Goal: Contribute content: Contribute content

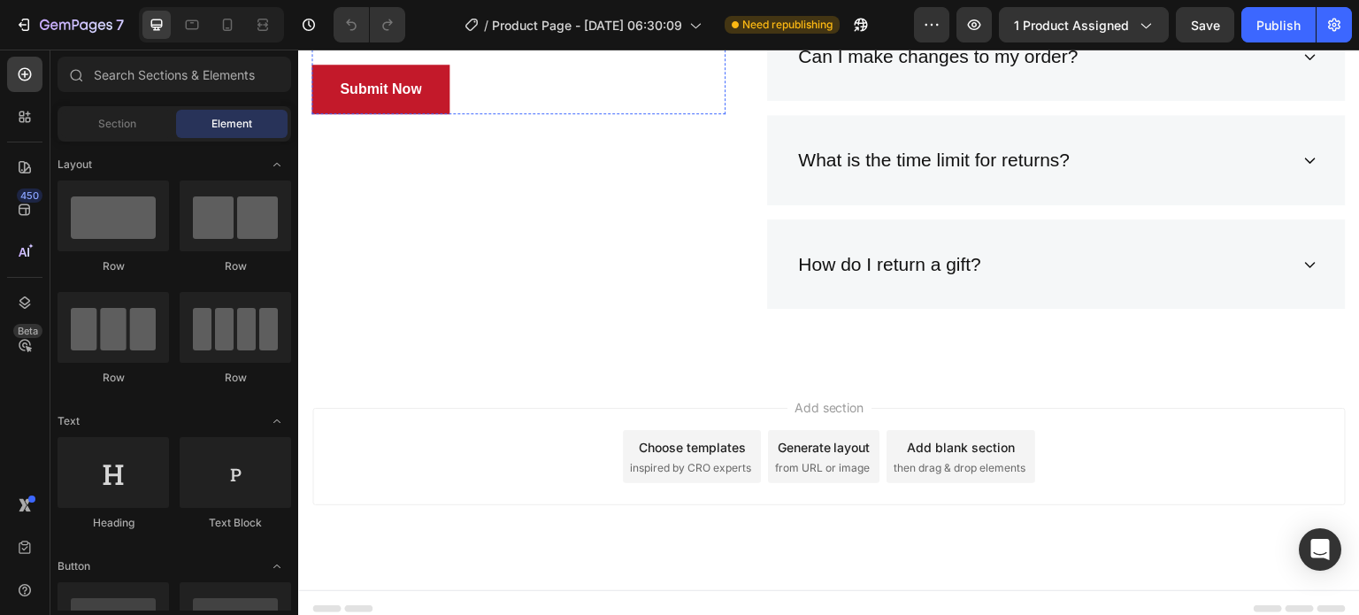
scroll to position [4476, 0]
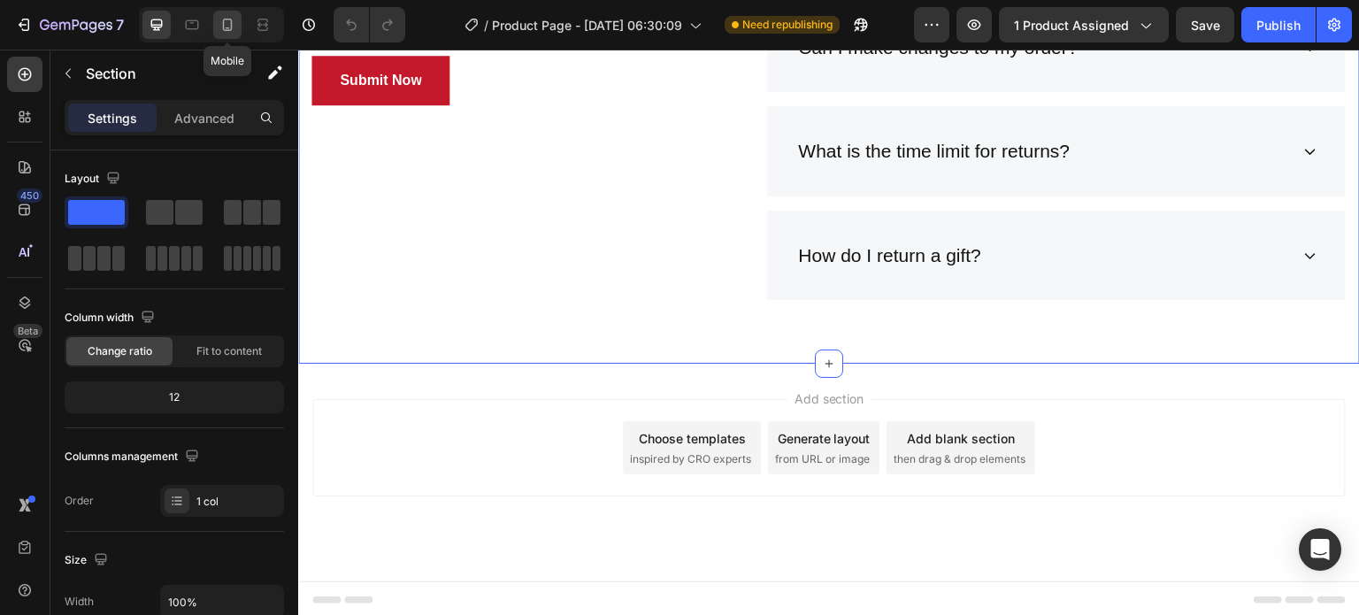
click at [223, 19] on icon at bounding box center [228, 25] width 18 height 18
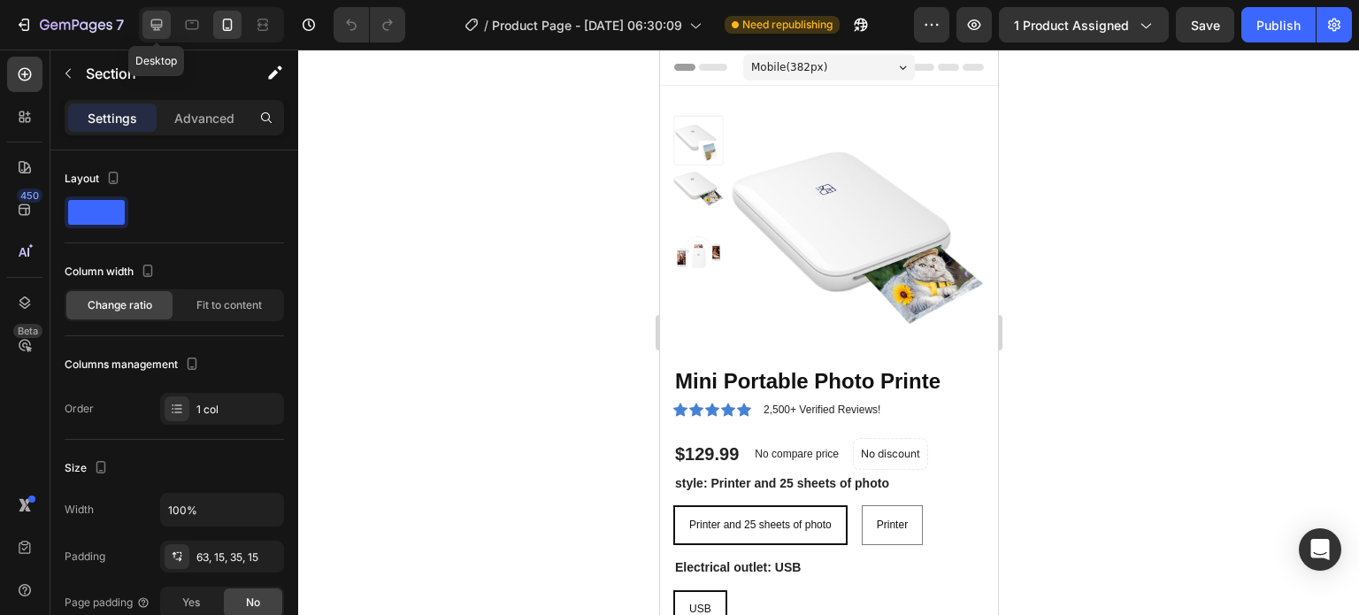
click at [154, 18] on icon at bounding box center [157, 25] width 18 height 18
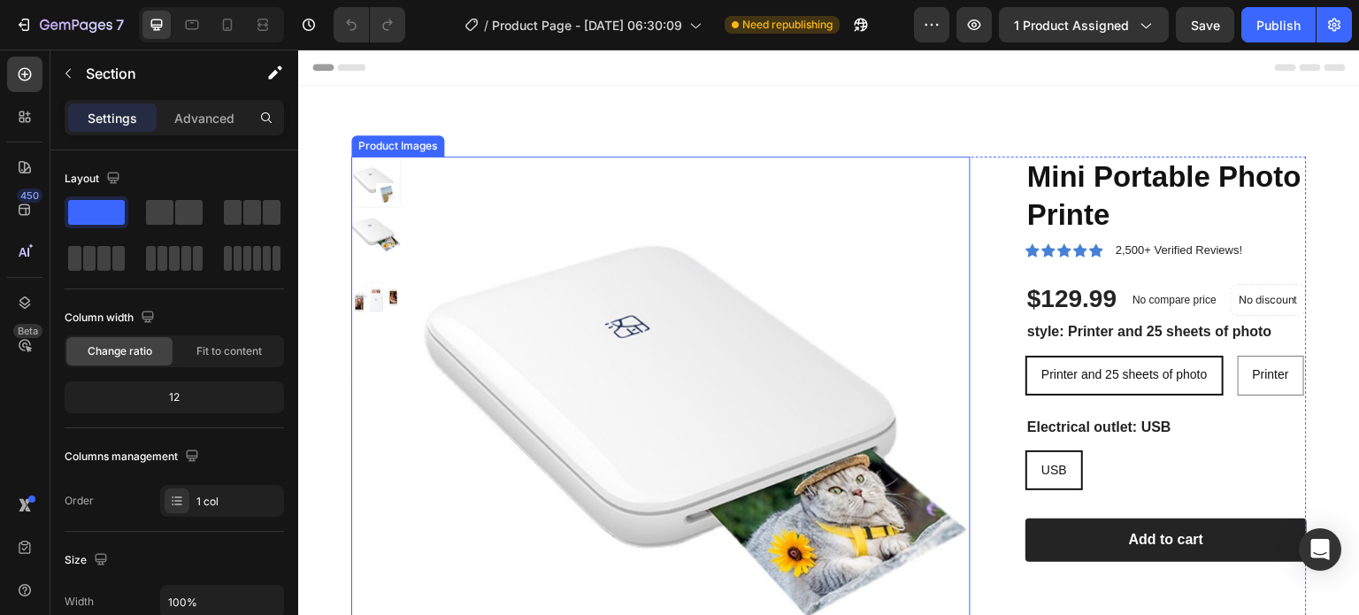
click at [572, 352] on img at bounding box center [696, 431] width 549 height 549
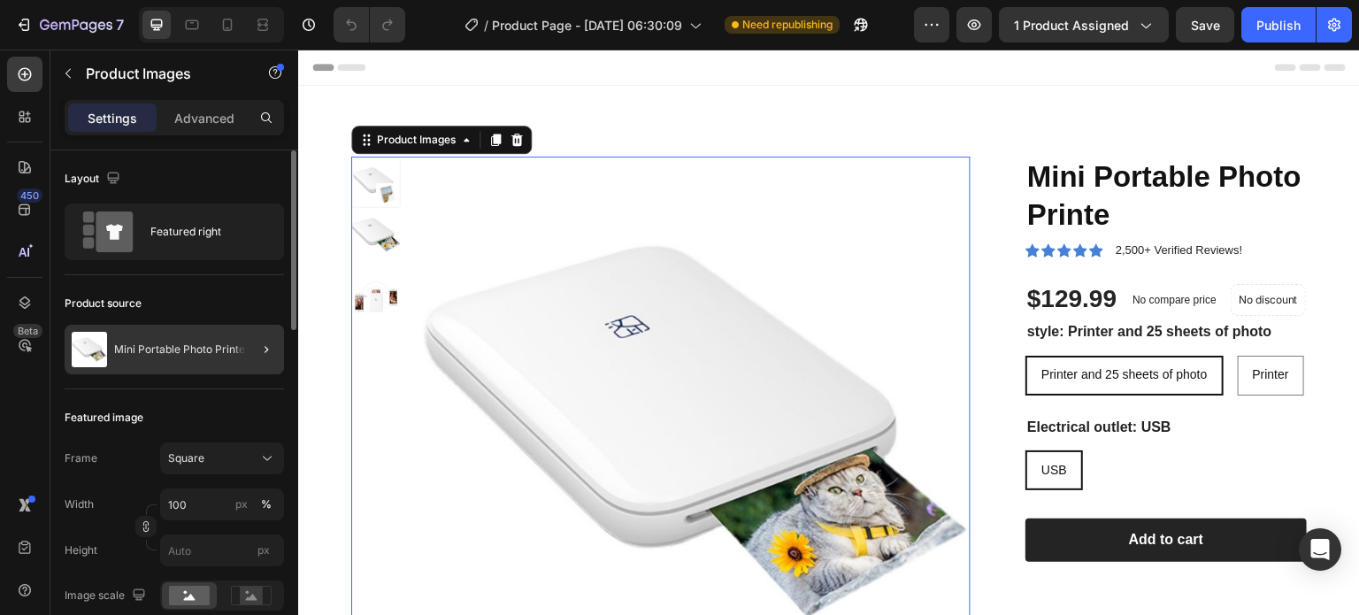
click at [240, 350] on div at bounding box center [259, 350] width 50 height 50
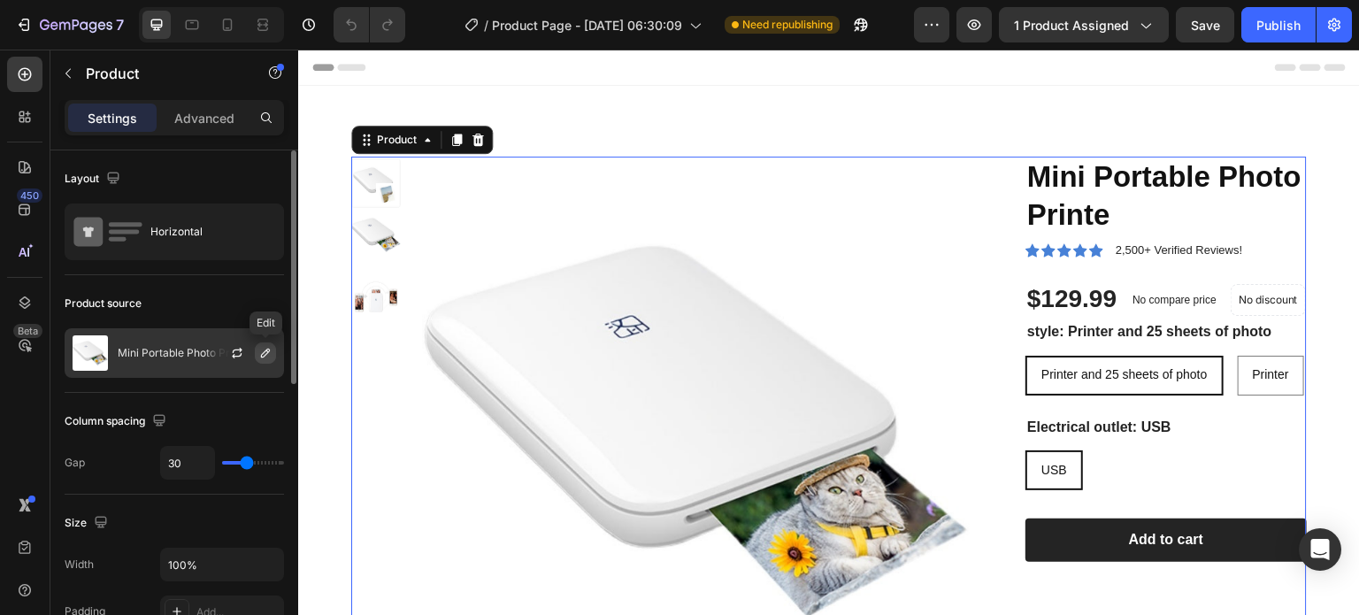
click at [265, 357] on icon "button" at bounding box center [265, 353] width 14 height 14
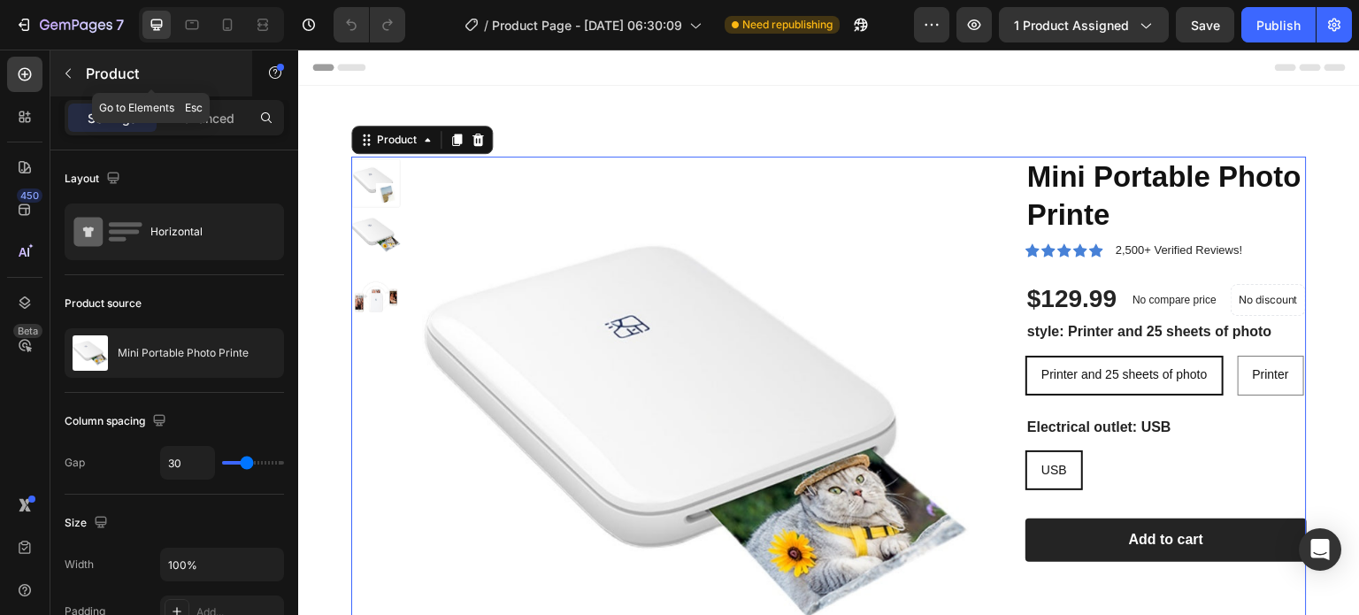
click at [83, 63] on div "Product" at bounding box center [151, 73] width 202 height 46
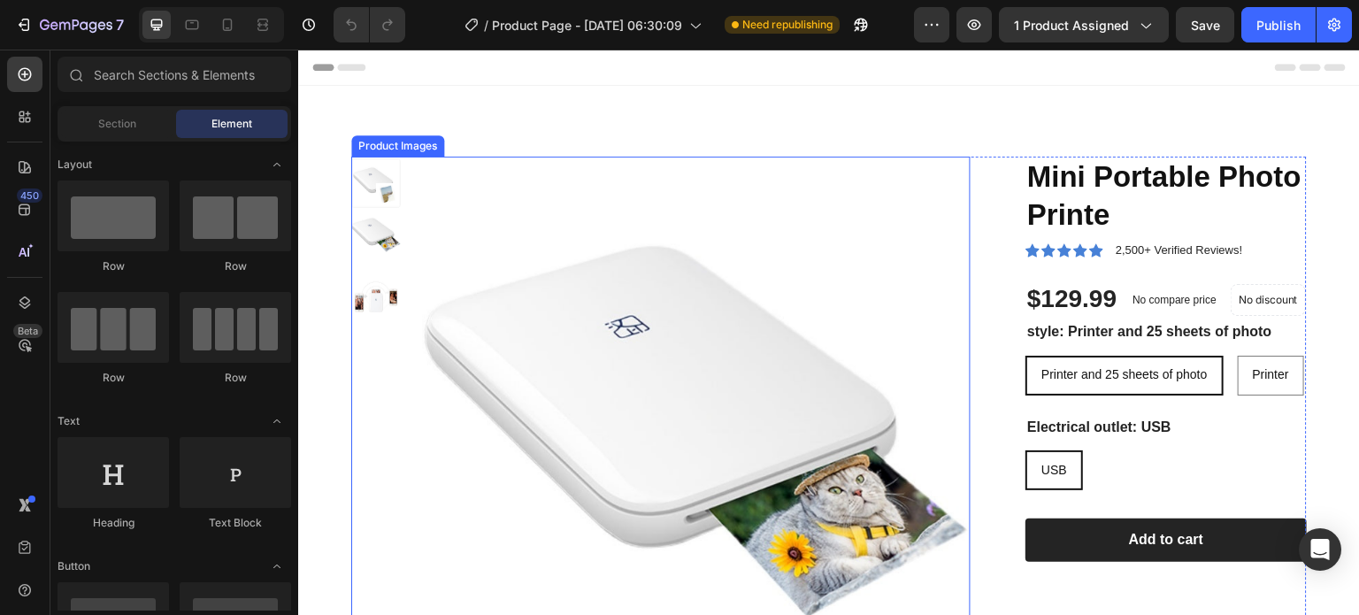
click at [645, 322] on img at bounding box center [696, 431] width 549 height 549
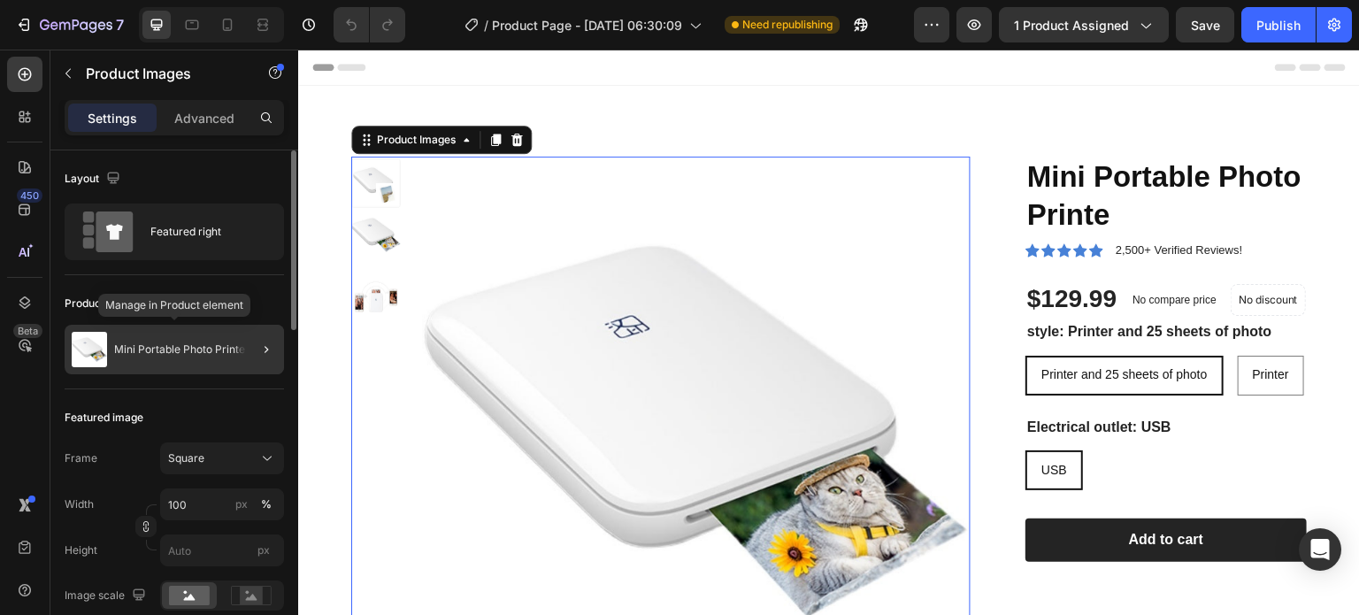
click at [236, 339] on div at bounding box center [259, 350] width 50 height 50
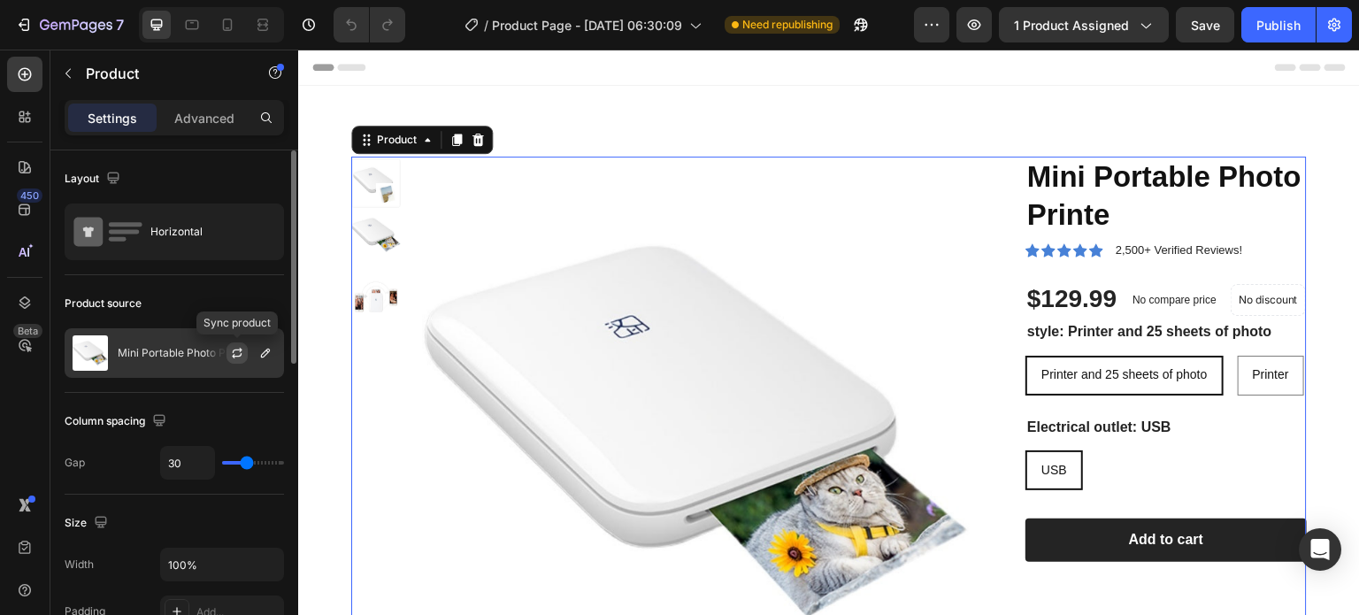
click at [242, 355] on icon "button" at bounding box center [237, 353] width 14 height 14
click at [267, 351] on icon "button" at bounding box center [265, 353] width 14 height 14
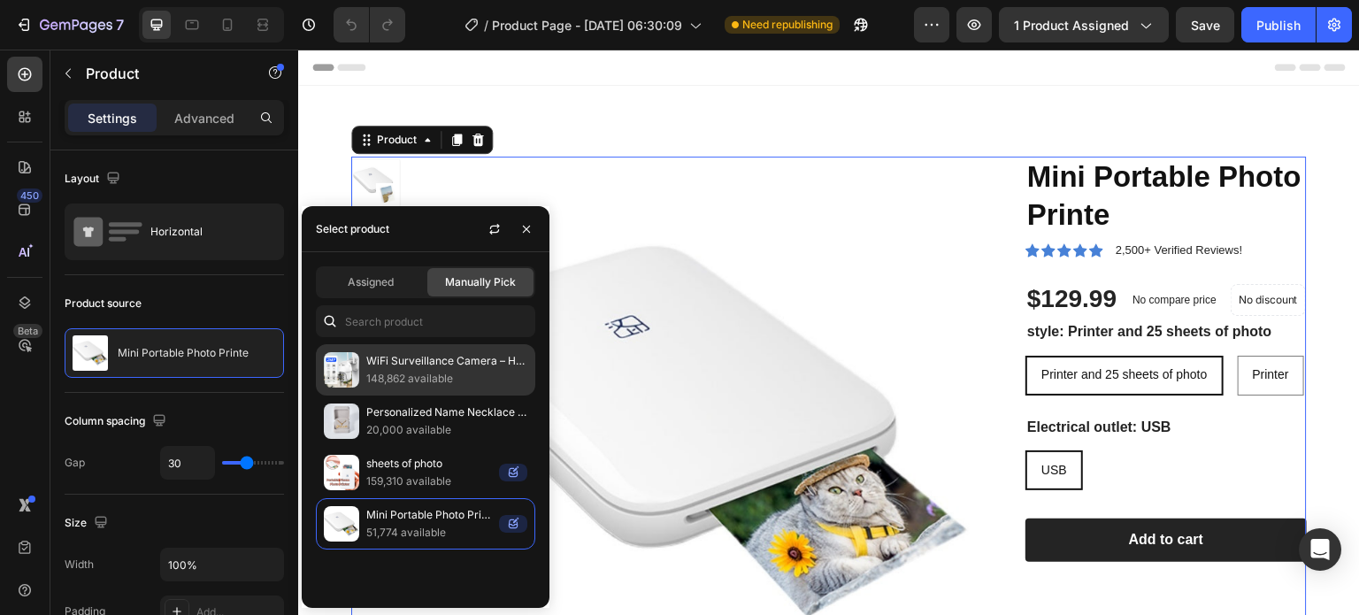
click at [453, 365] on p "WiFi Surveillance Camera – HD Night Vision" at bounding box center [446, 361] width 161 height 18
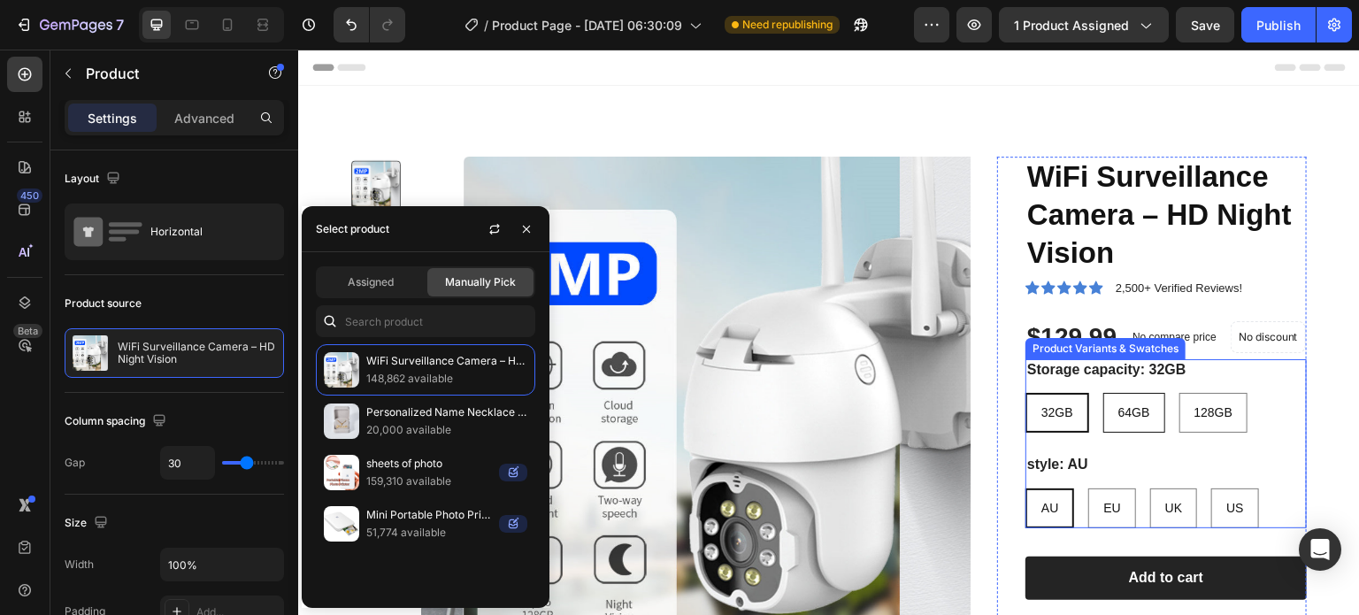
click at [1124, 421] on div "64GB" at bounding box center [1134, 413] width 60 height 36
click at [1103, 393] on input "64GB 64GB 64GB" at bounding box center [1102, 392] width 1 height 1
radio input "true"
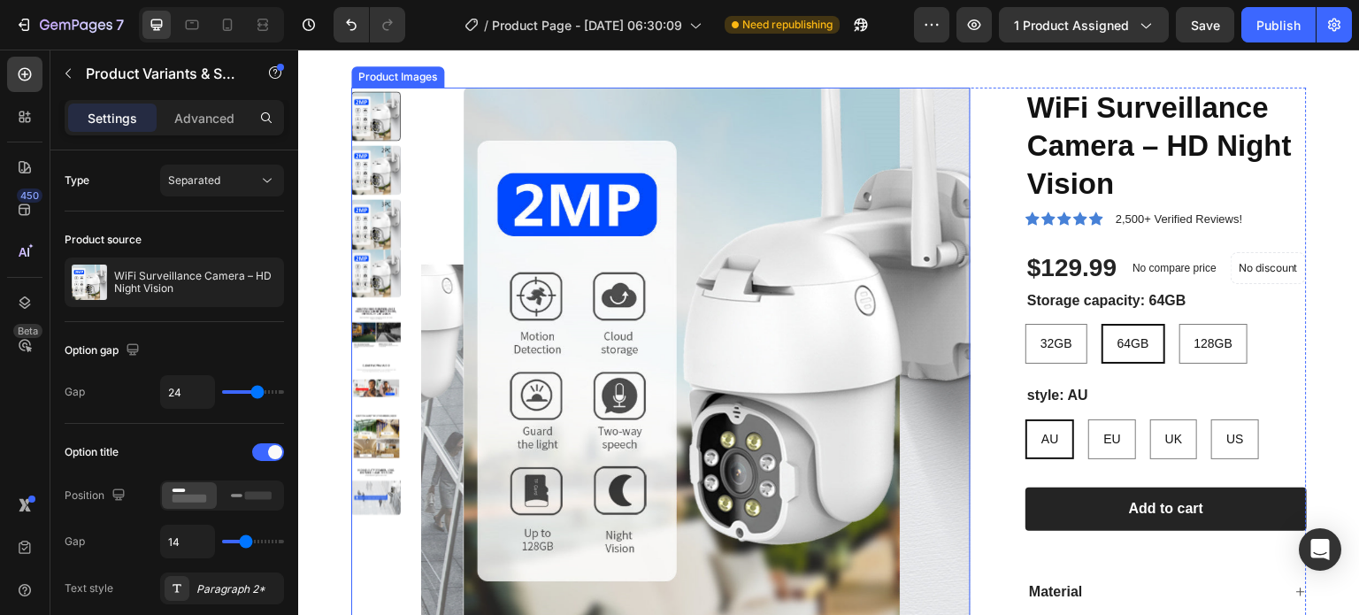
scroll to position [88, 0]
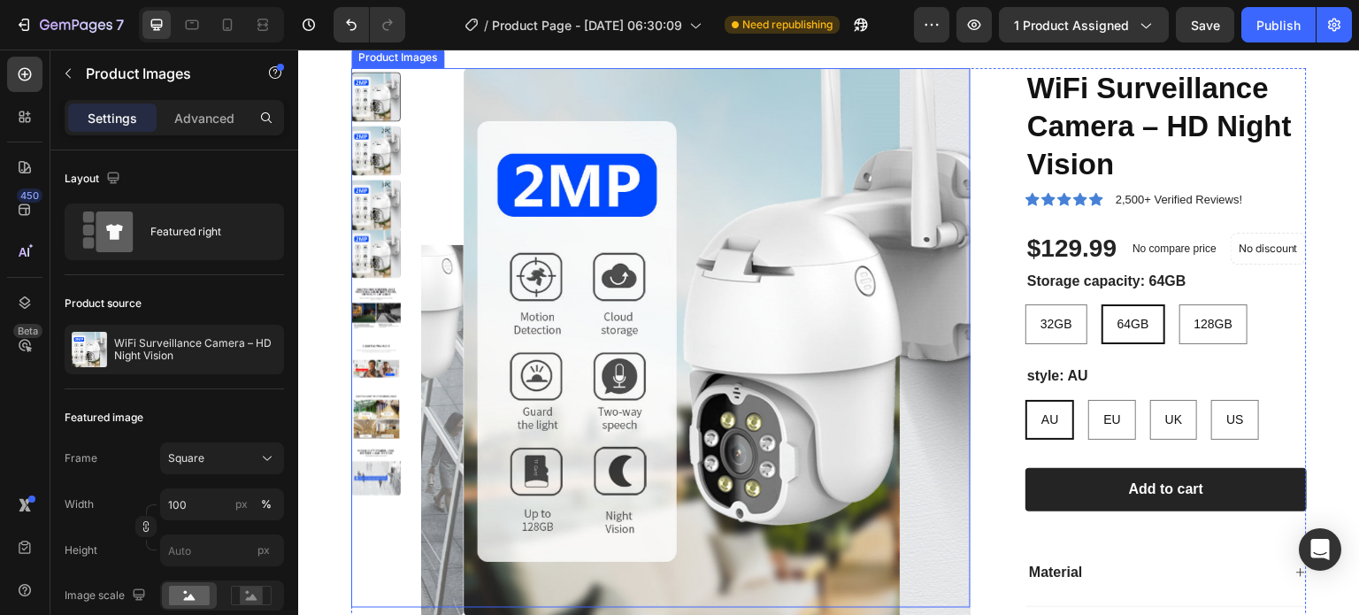
click at [377, 138] on img at bounding box center [376, 152] width 50 height 50
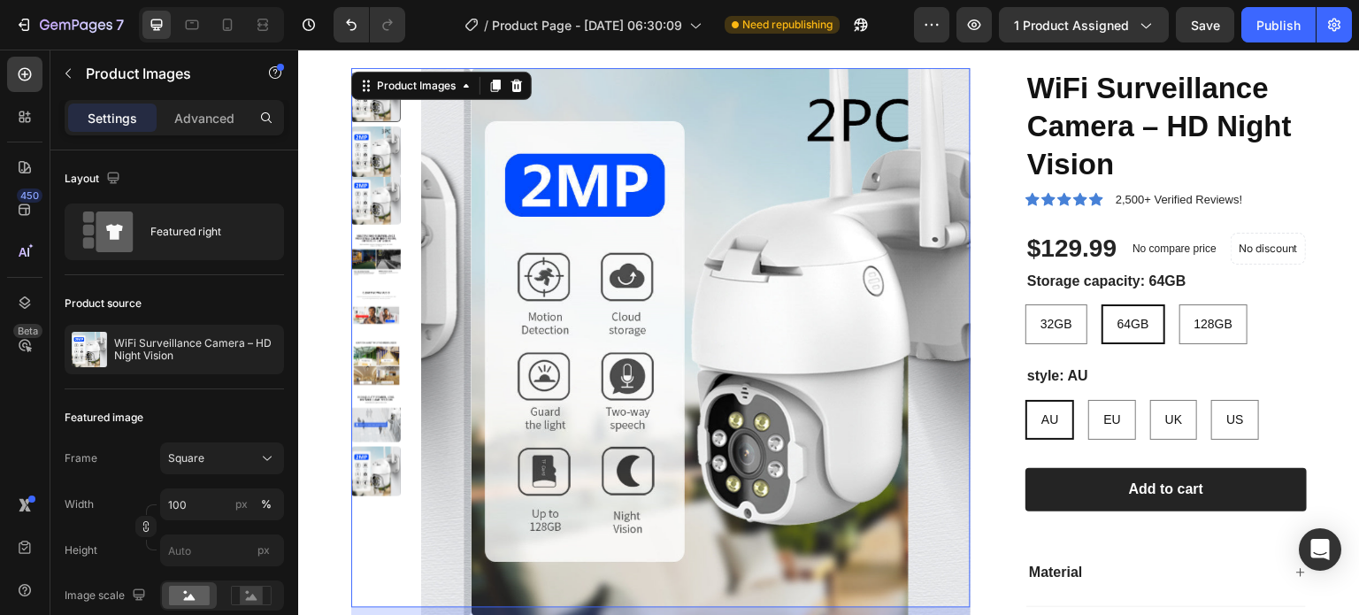
click at [369, 250] on img at bounding box center [376, 254] width 50 height 50
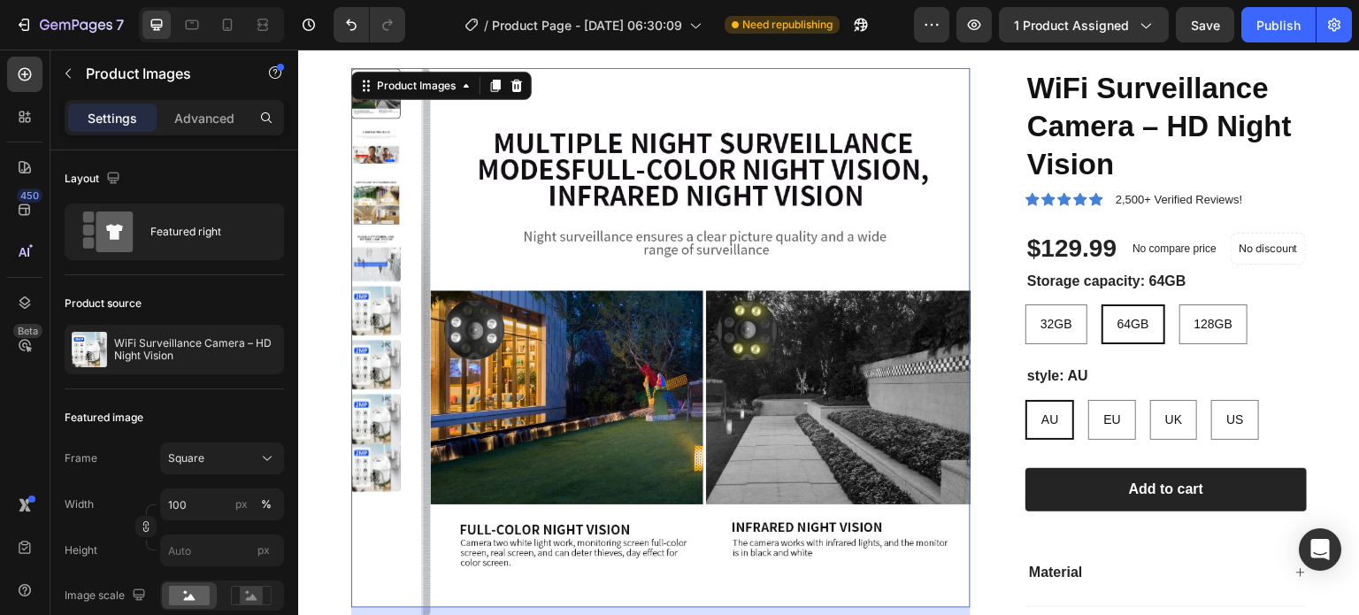
click at [378, 286] on img at bounding box center [376, 311] width 50 height 50
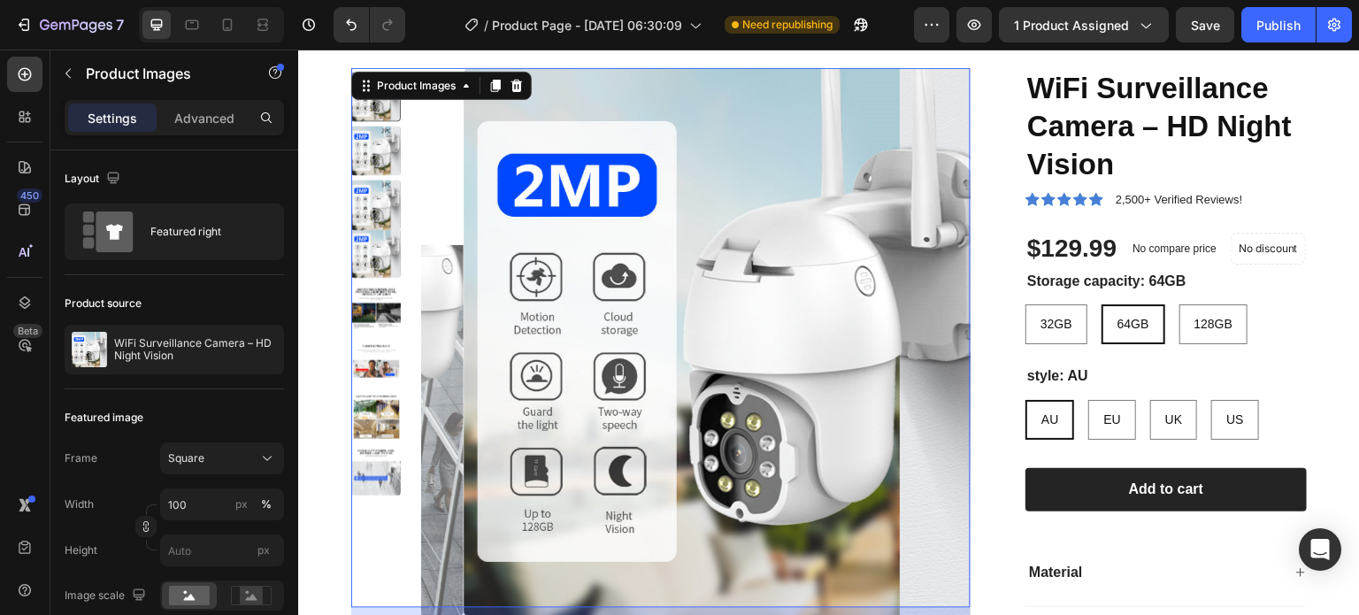
click at [376, 421] on img at bounding box center [376, 416] width 50 height 50
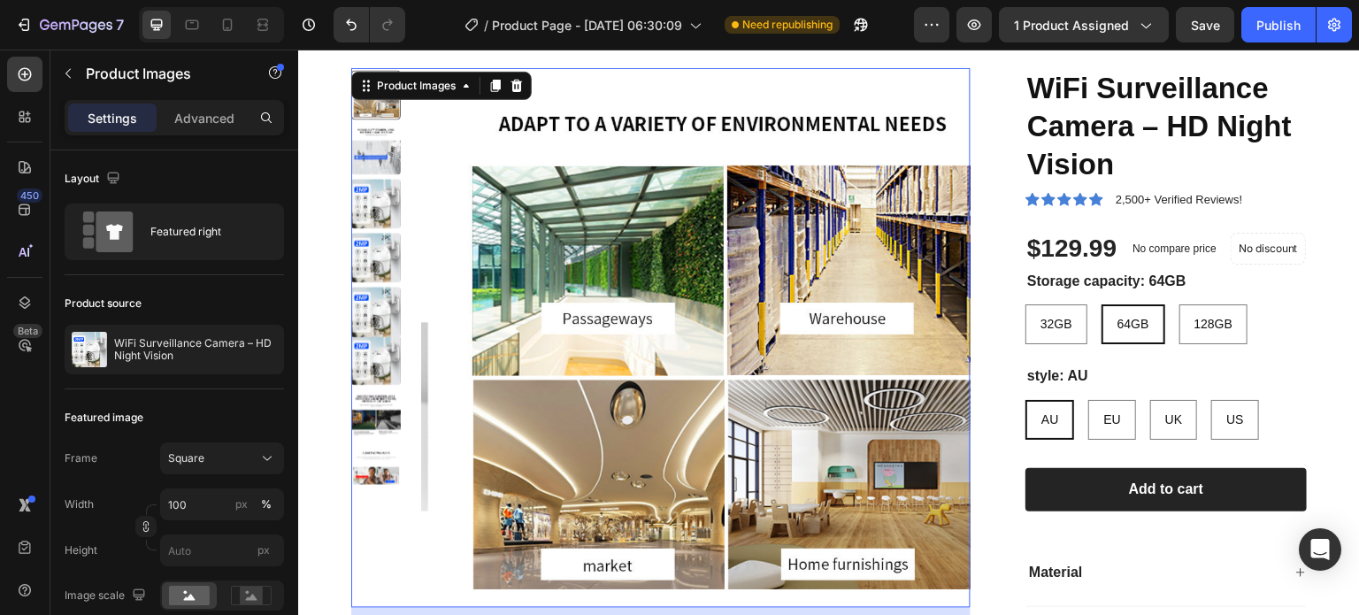
click at [386, 472] on img at bounding box center [376, 469] width 50 height 50
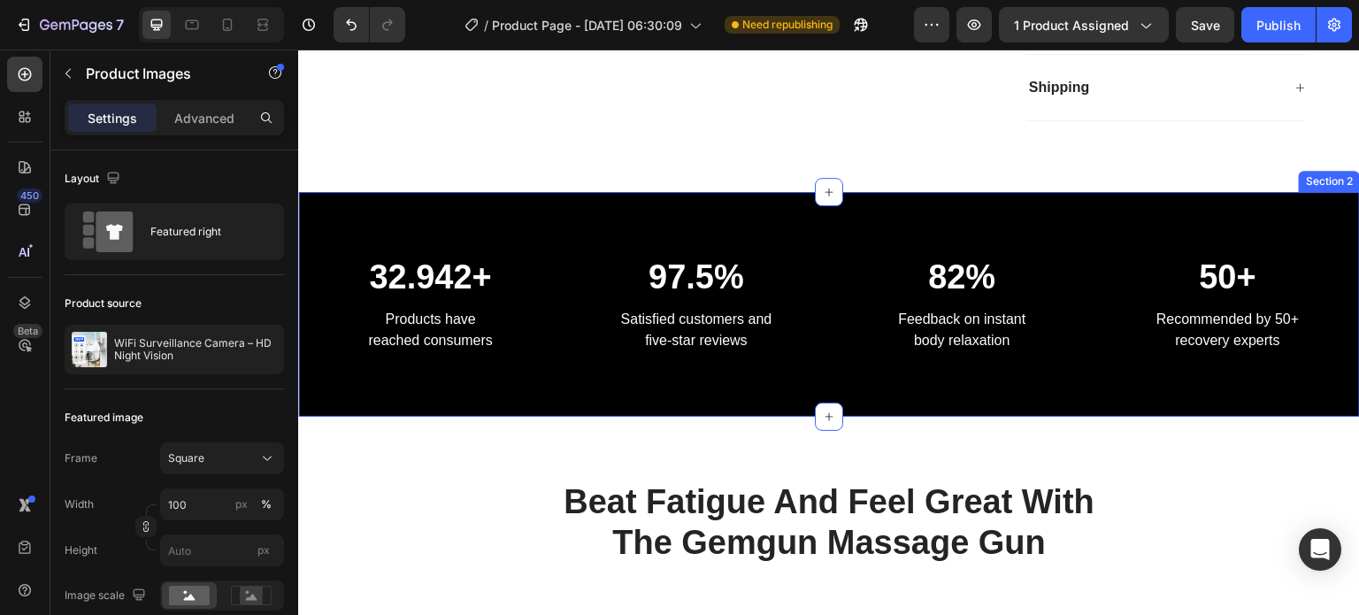
scroll to position [442, 0]
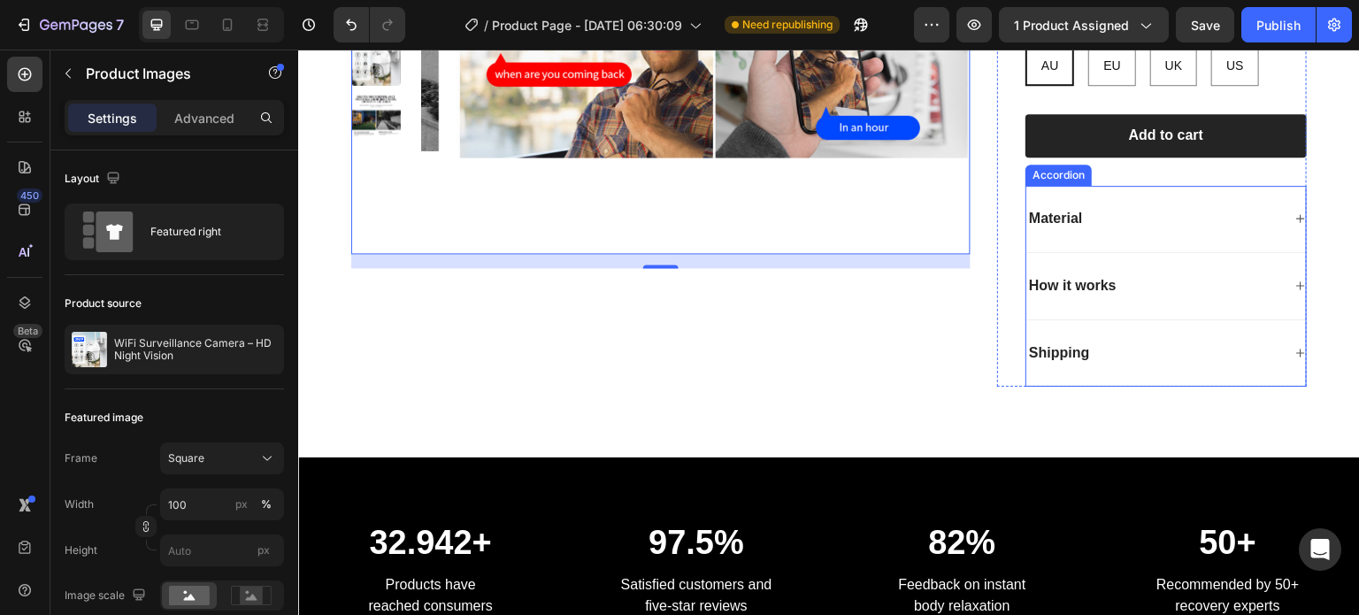
click at [1186, 222] on div "Material" at bounding box center [1153, 219] width 255 height 24
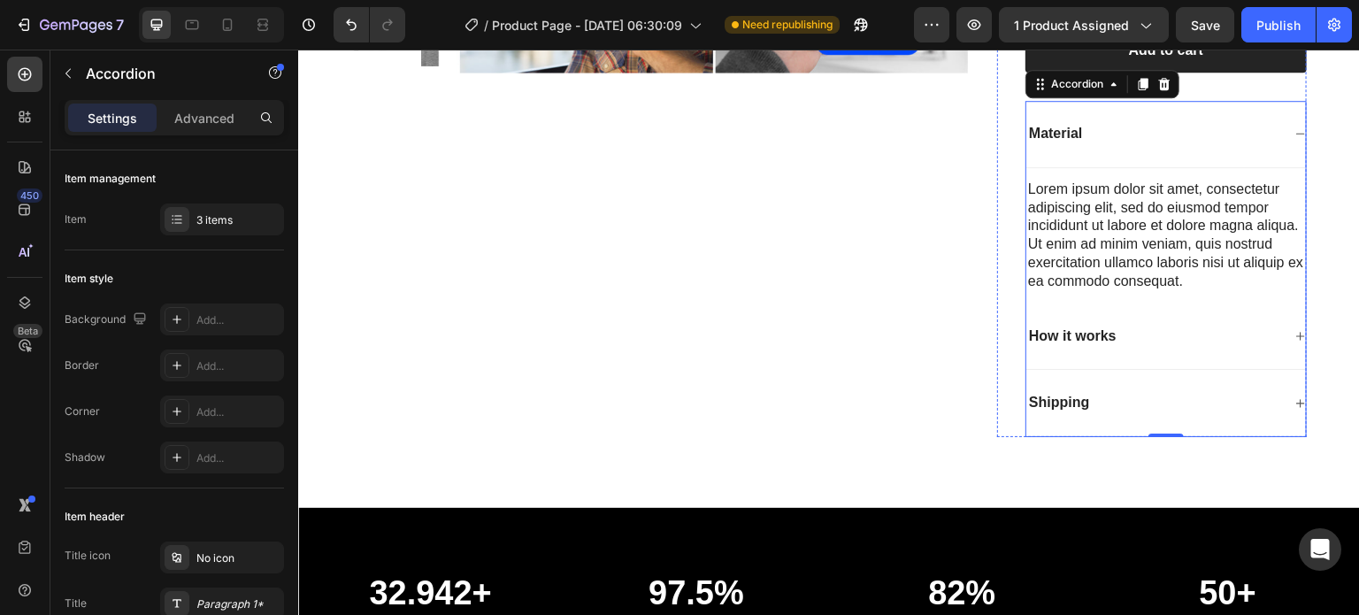
scroll to position [531, 0]
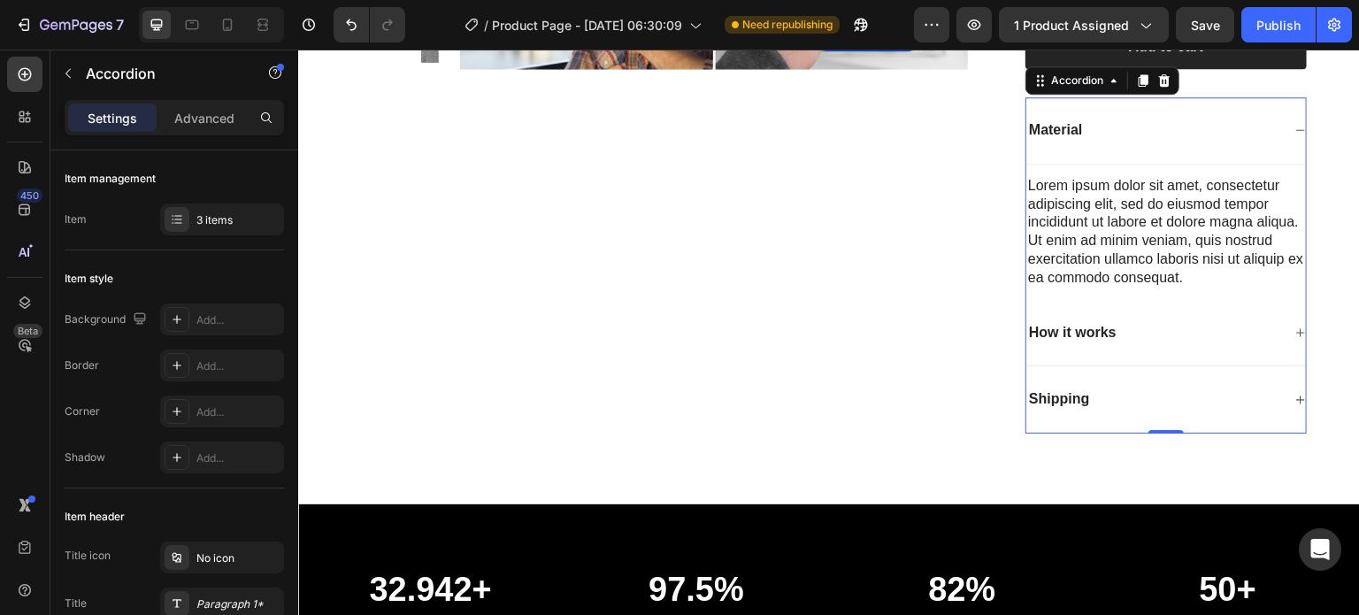
click at [1256, 415] on div "Shipping" at bounding box center [1166, 399] width 280 height 67
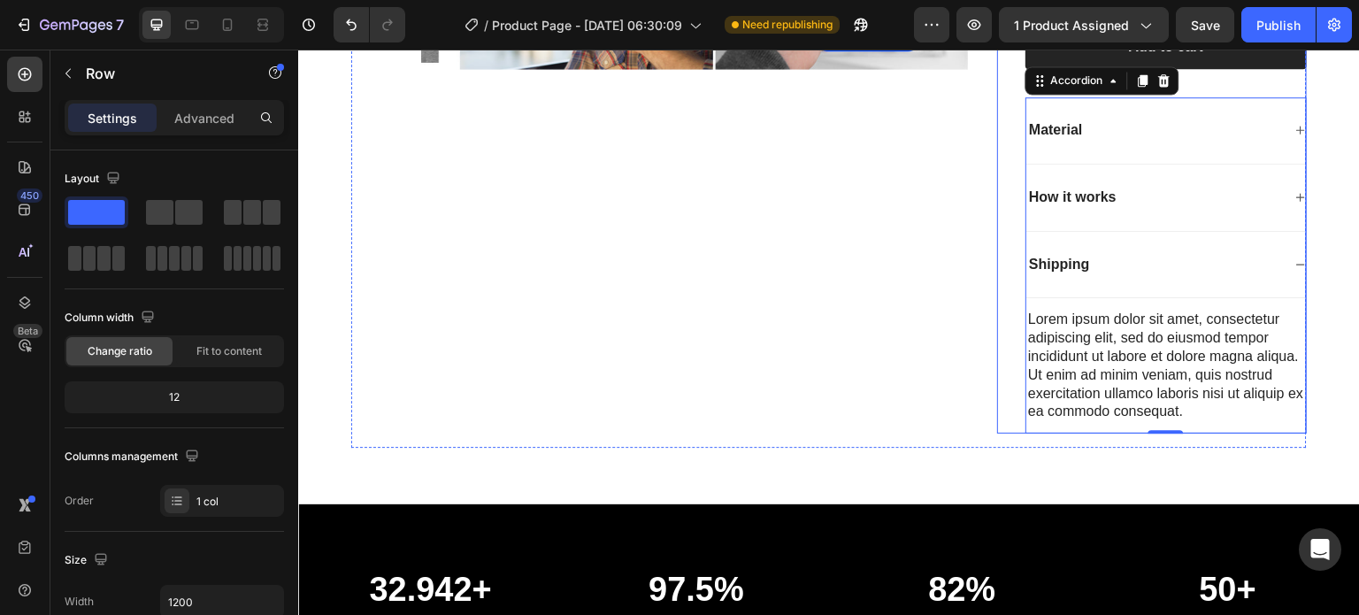
click at [1203, 94] on div "WiFi Surveillance Camera – HD Night Vision Product Title Icon Icon Icon Icon Ic…" at bounding box center [1165, 30] width 281 height 808
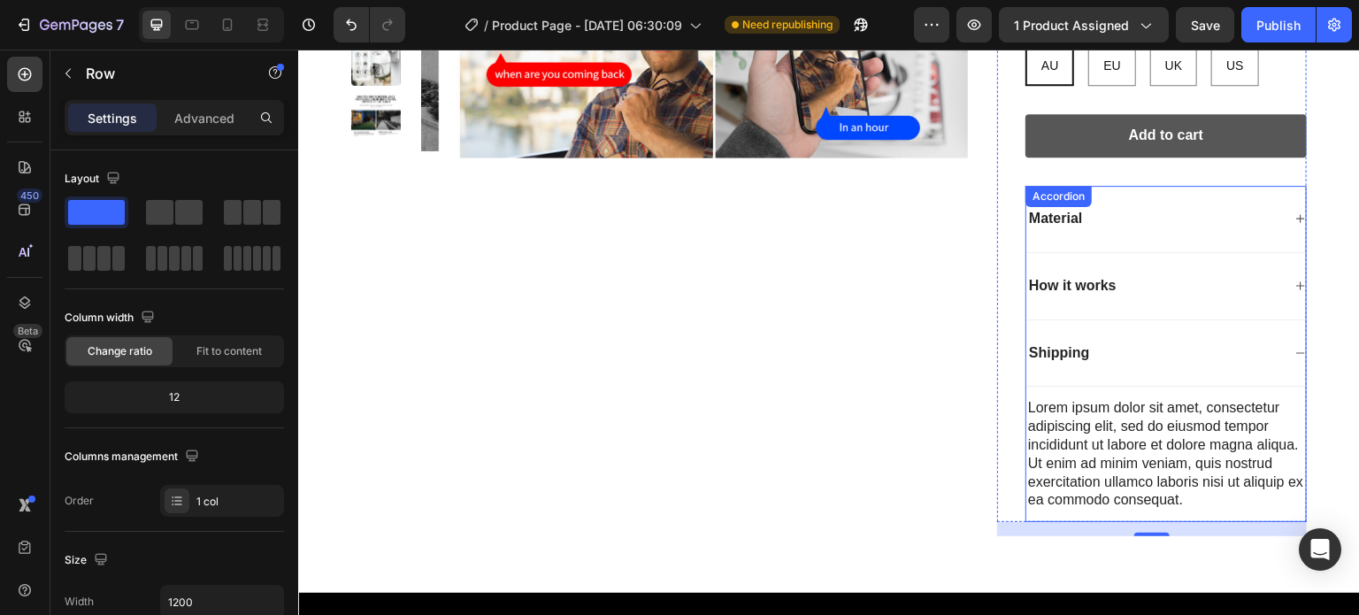
scroll to position [442, 0]
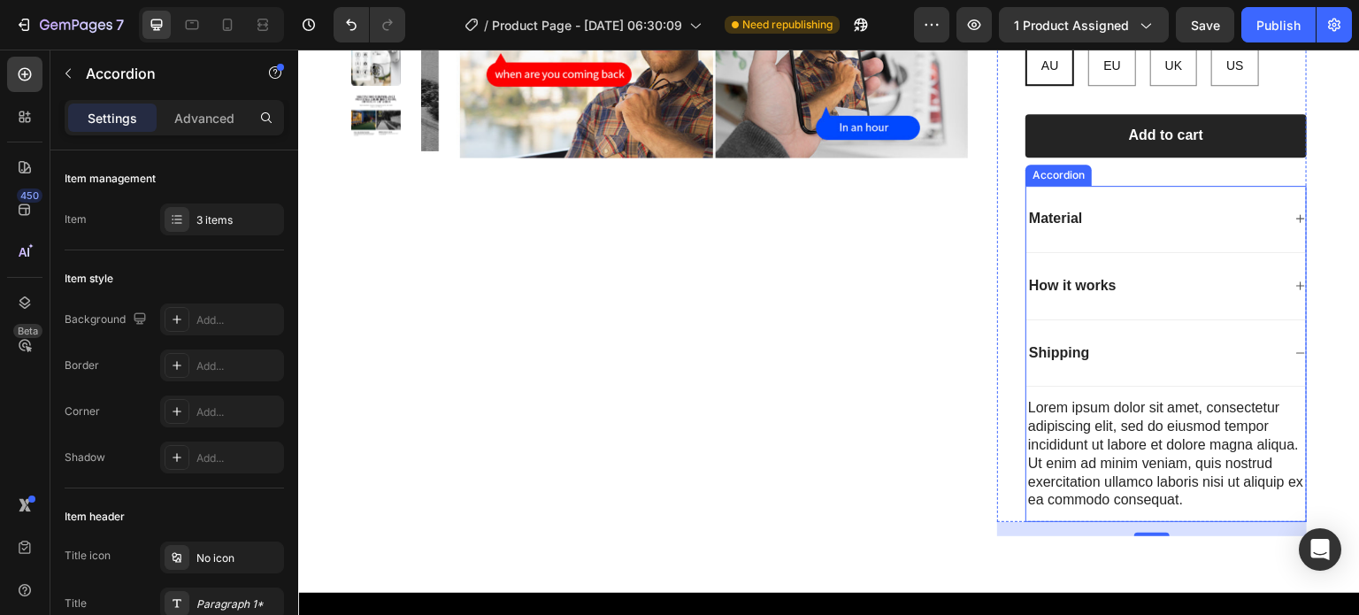
click at [1176, 217] on div "Material" at bounding box center [1153, 219] width 255 height 24
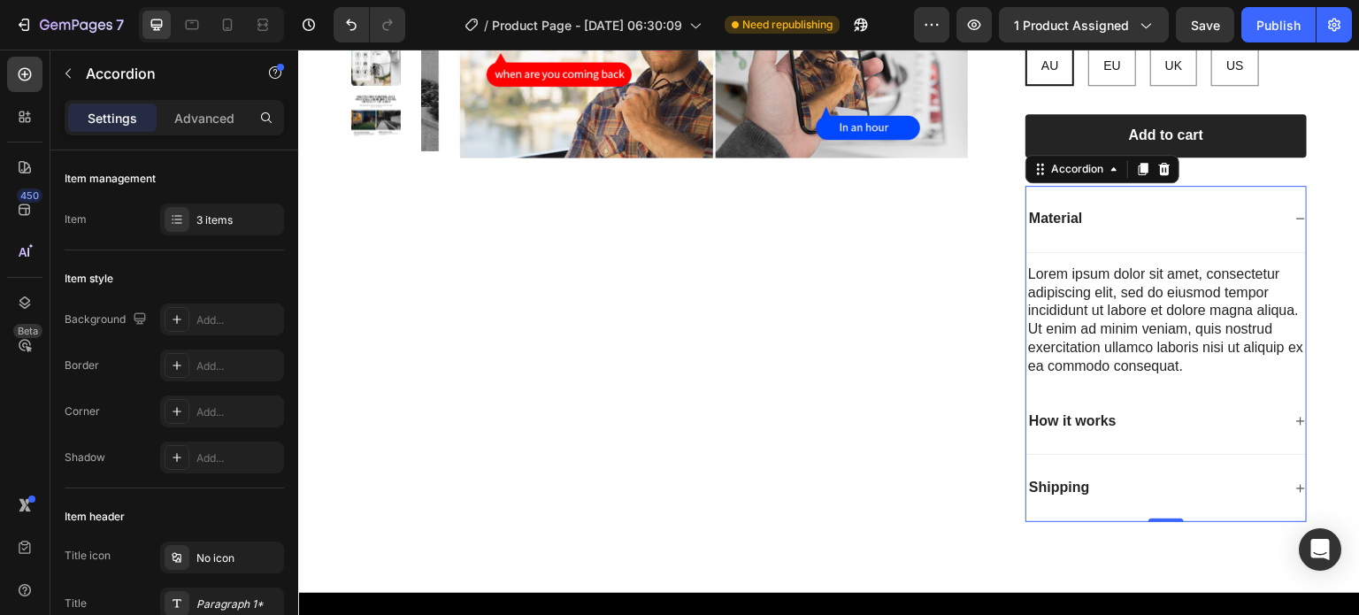
click at [1212, 186] on div "Material" at bounding box center [1166, 219] width 280 height 67
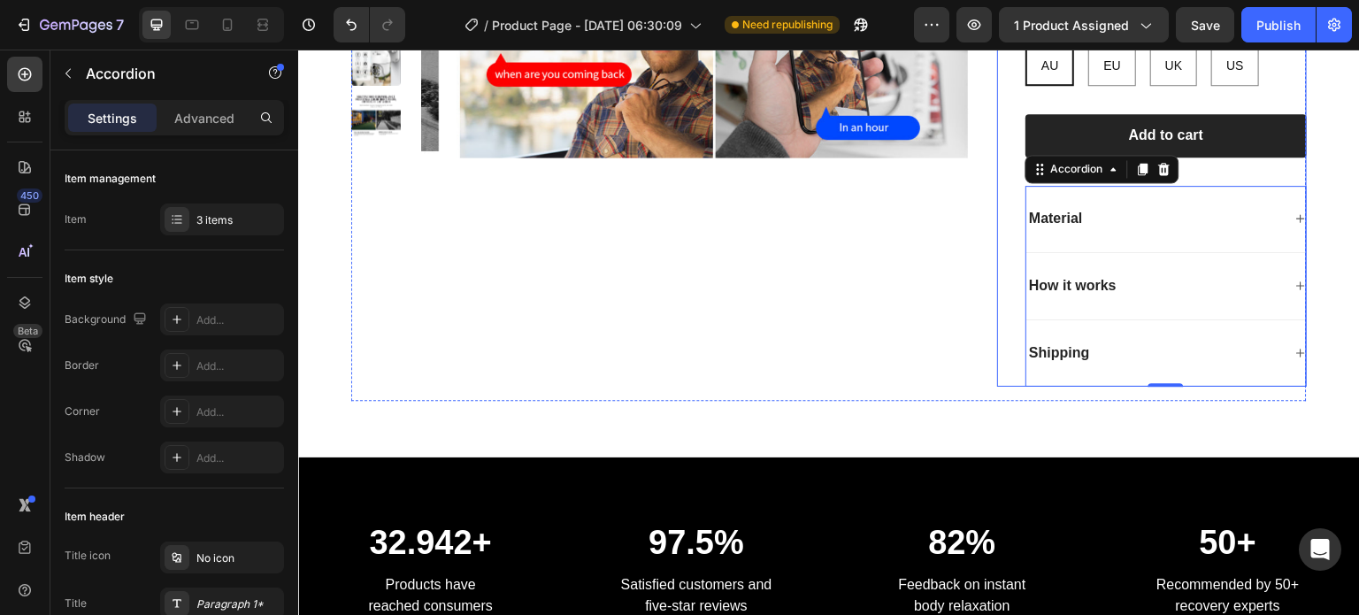
click at [997, 249] on div "WiFi Surveillance Camera – HD Night Vision Product Title Icon Icon Icon Icon Ic…" at bounding box center [1152, 50] width 310 height 672
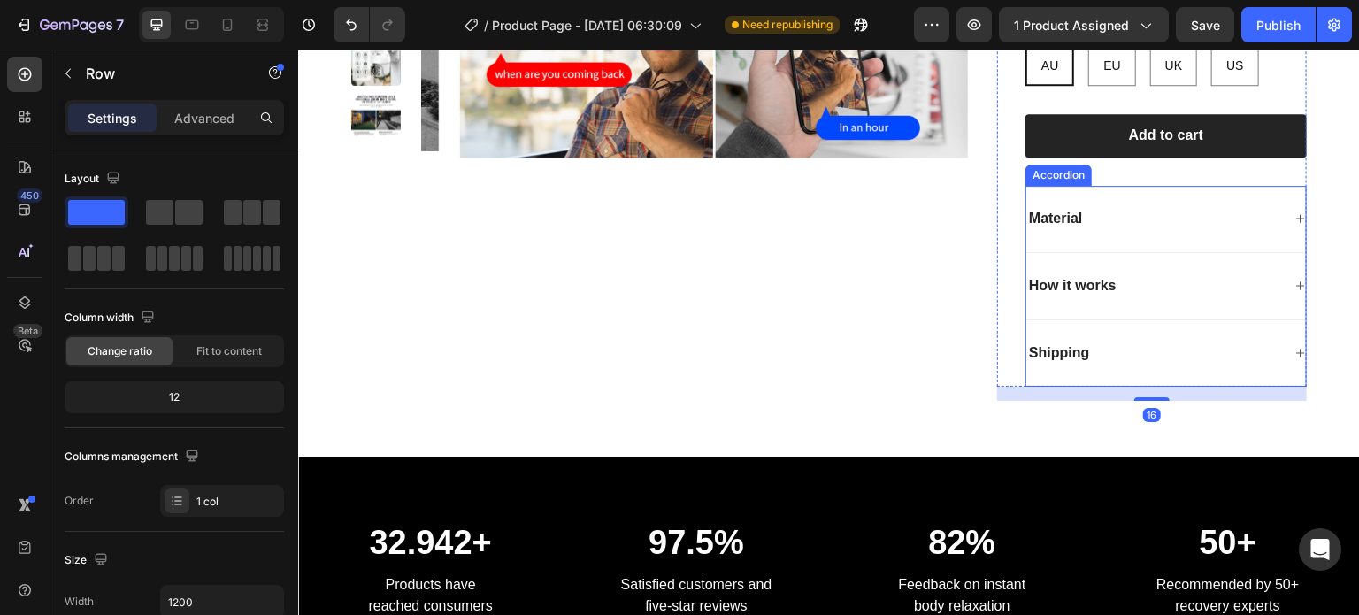
click at [1072, 211] on p "Material" at bounding box center [1055, 219] width 53 height 19
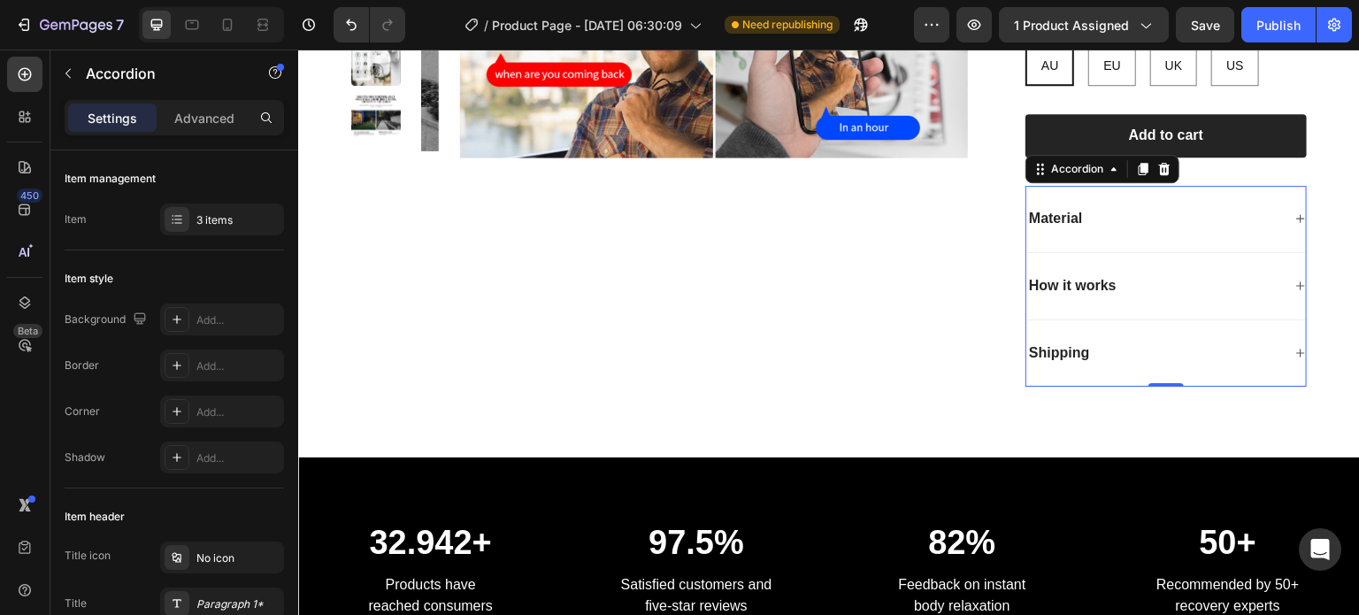
click at [1062, 213] on p "Material" at bounding box center [1055, 219] width 53 height 19
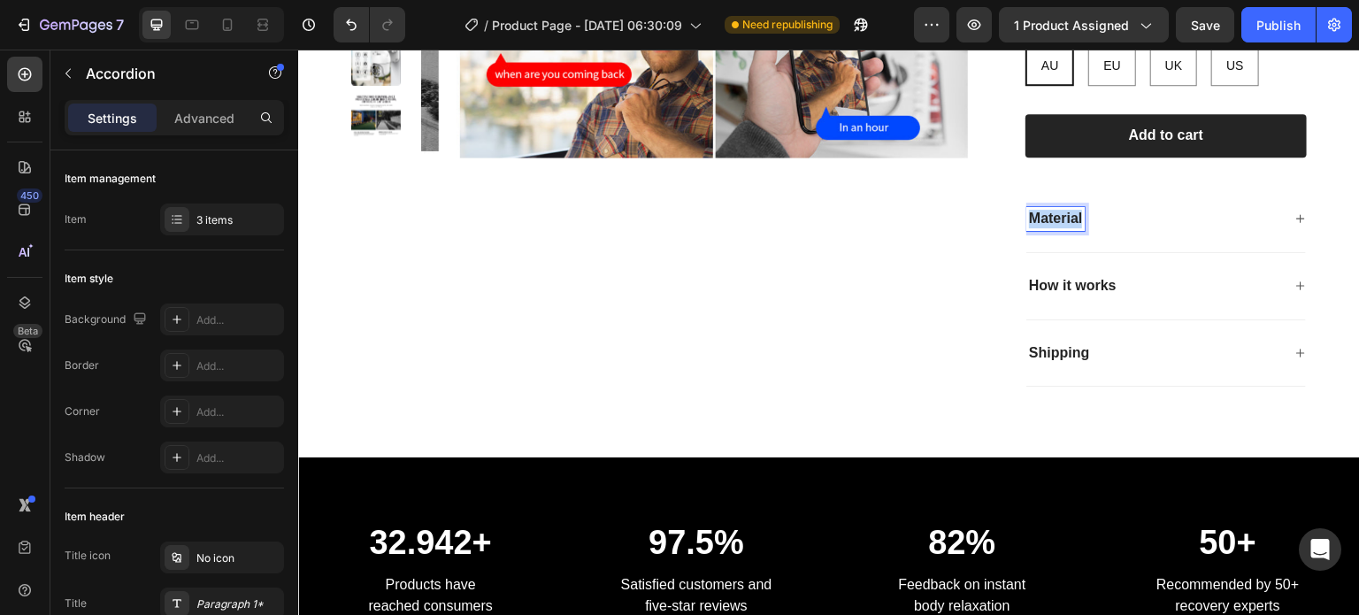
click at [1062, 214] on p "Material" at bounding box center [1055, 219] width 53 height 19
click at [1284, 234] on div "1. Package contents" at bounding box center [1166, 219] width 280 height 67
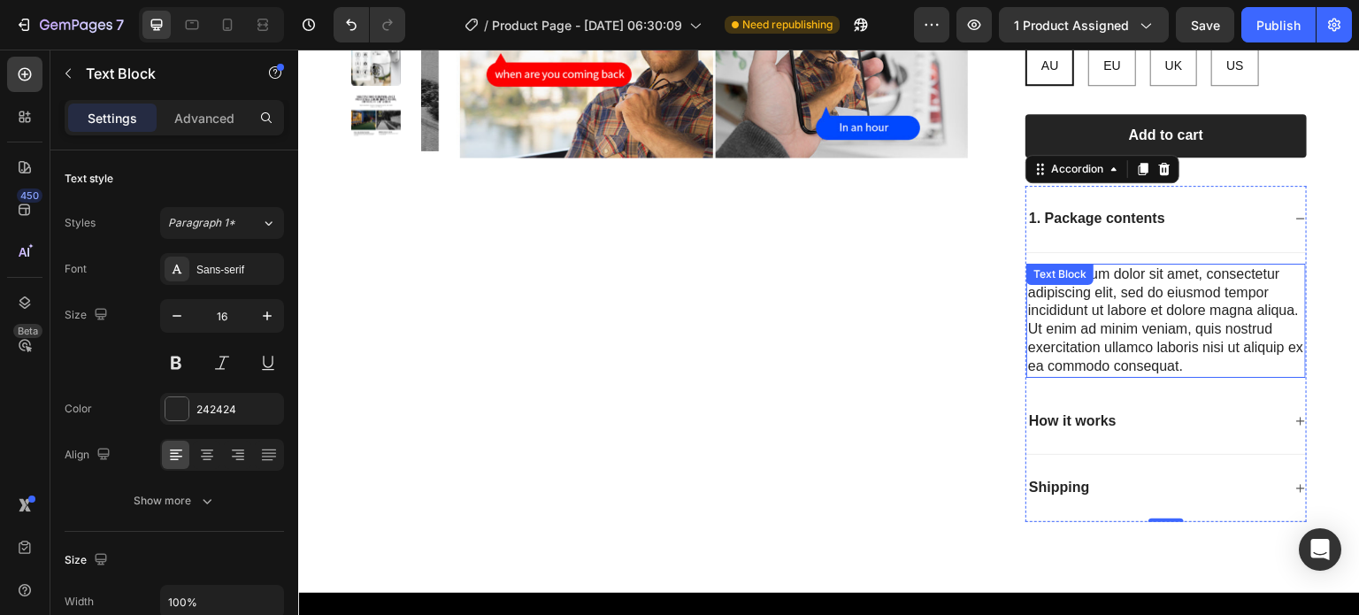
drag, startPoint x: 1040, startPoint y: 287, endPoint x: 1045, endPoint y: 299, distance: 13.5
click at [1041, 287] on div "Lorem ipsum dolor sit amet, consectetur adipiscing elit, sed do eiusmod tempor …" at bounding box center [1166, 321] width 280 height 114
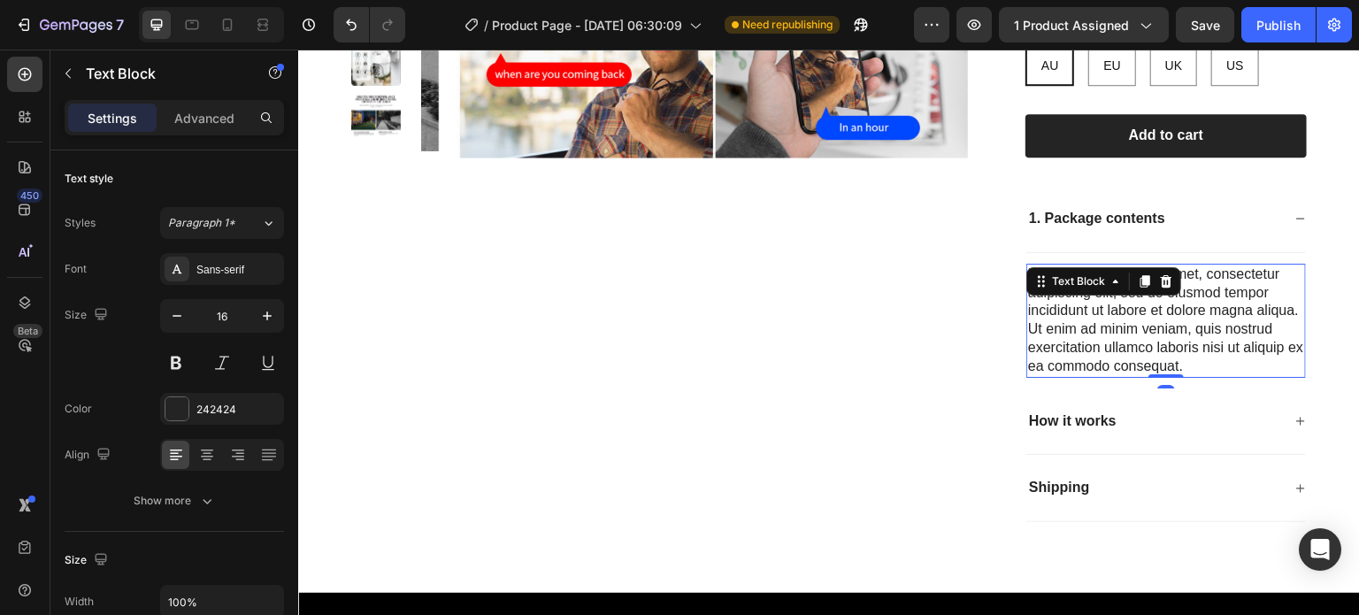
click at [1045, 313] on div "Lorem ipsum dolor sit amet, consectetur adipiscing elit, sed do eiusmod tempor …" at bounding box center [1166, 321] width 280 height 114
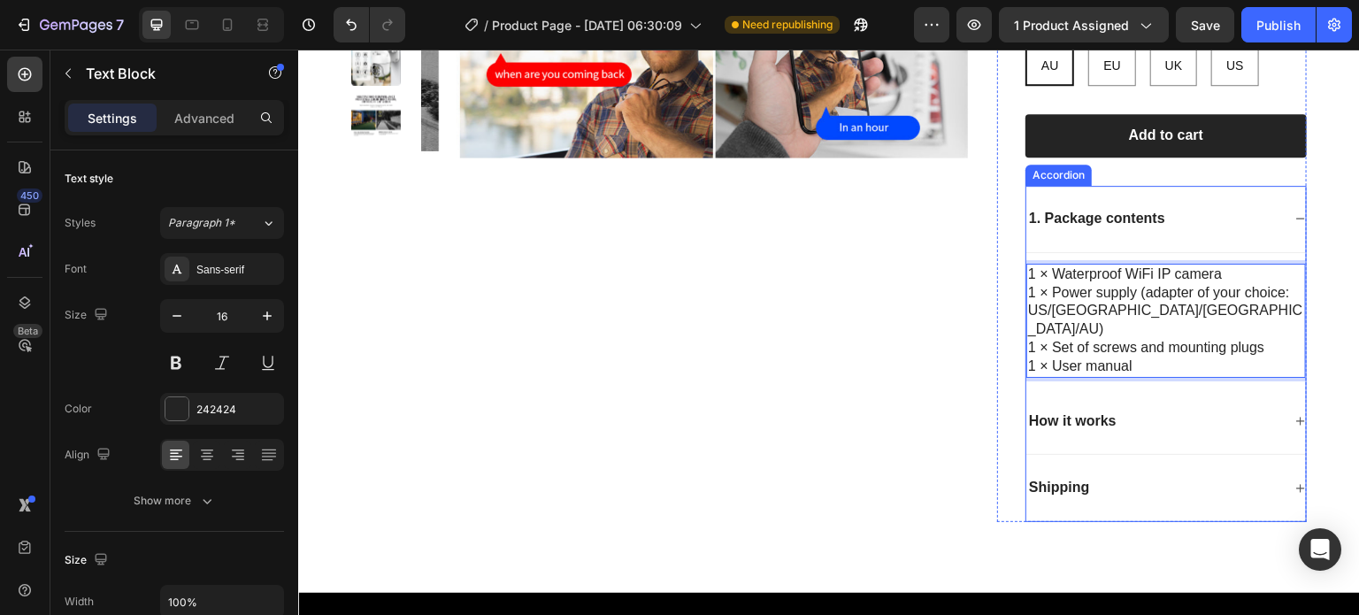
click at [1071, 412] on p "How it works" at bounding box center [1073, 421] width 88 height 19
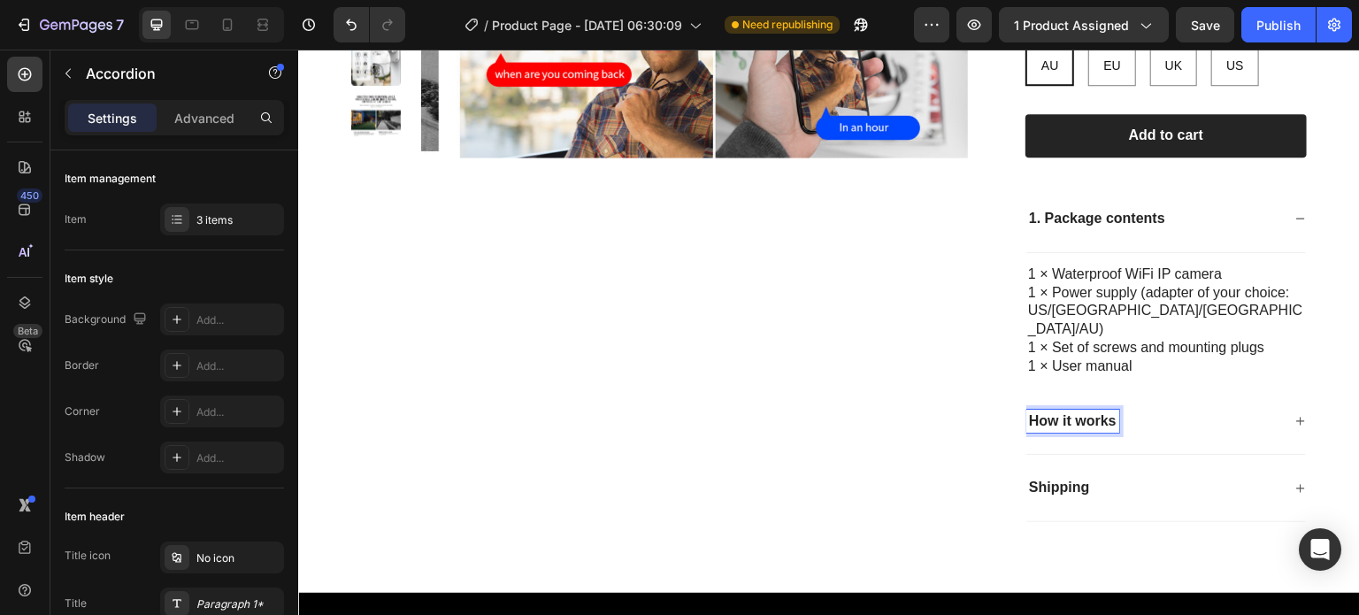
click at [1076, 412] on p "How it works" at bounding box center [1073, 421] width 88 height 19
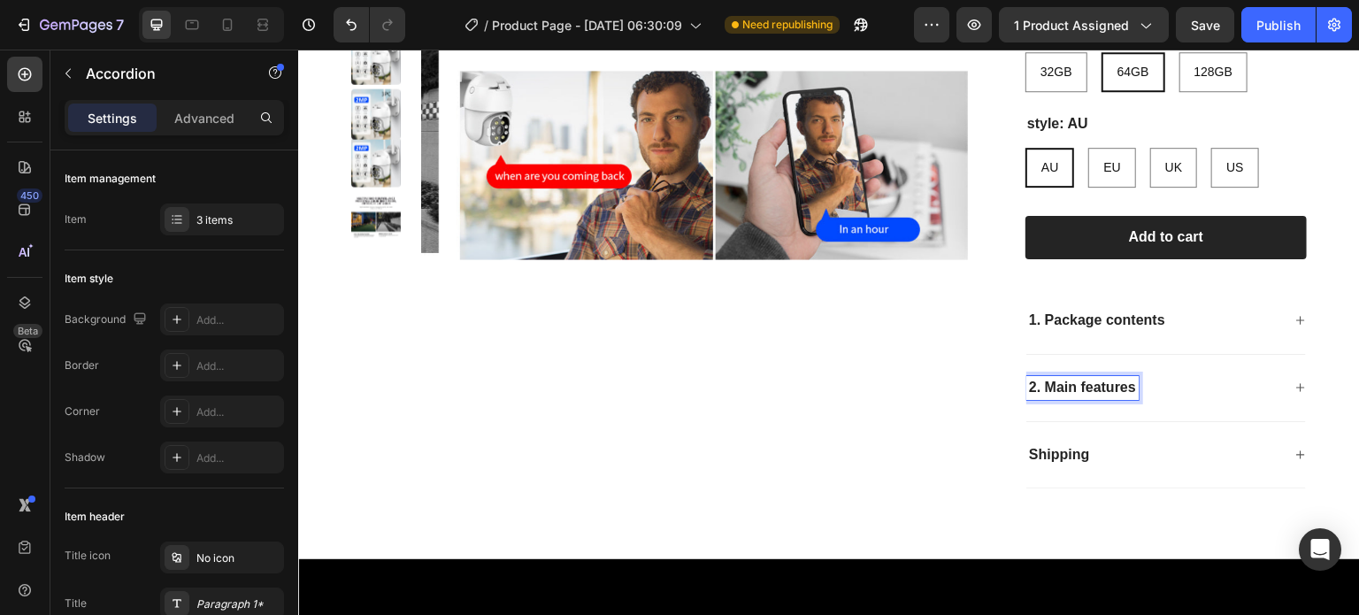
scroll to position [335, 0]
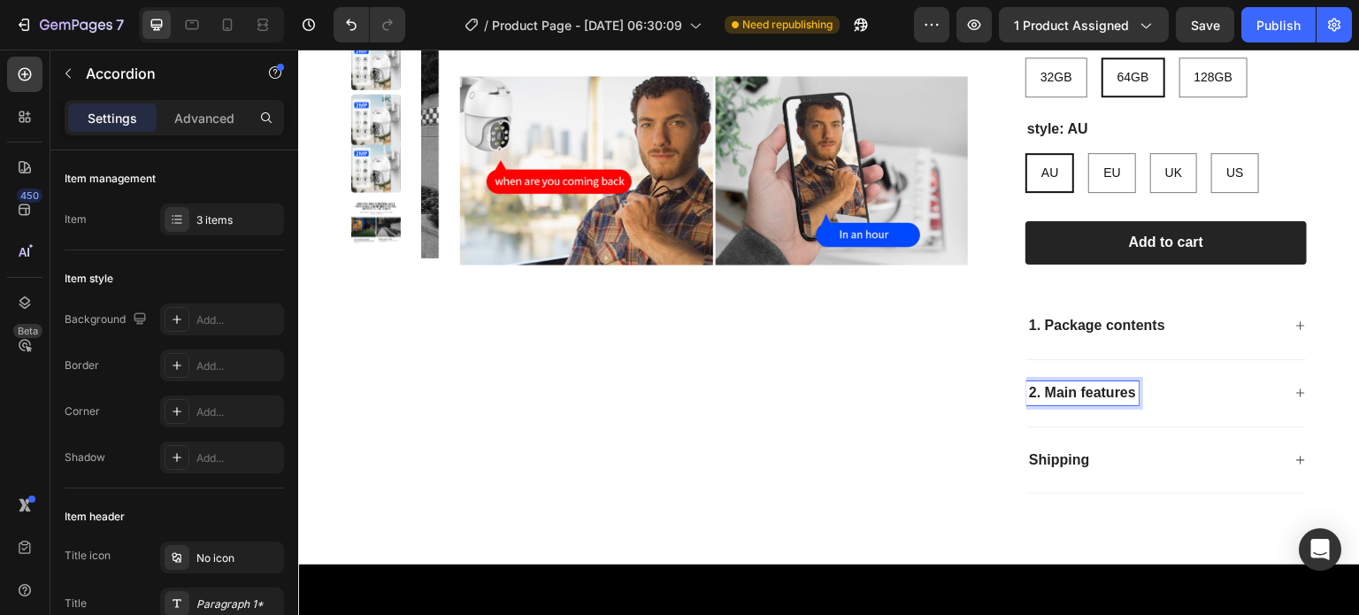
click at [1228, 410] on div "2. Main features" at bounding box center [1166, 393] width 280 height 67
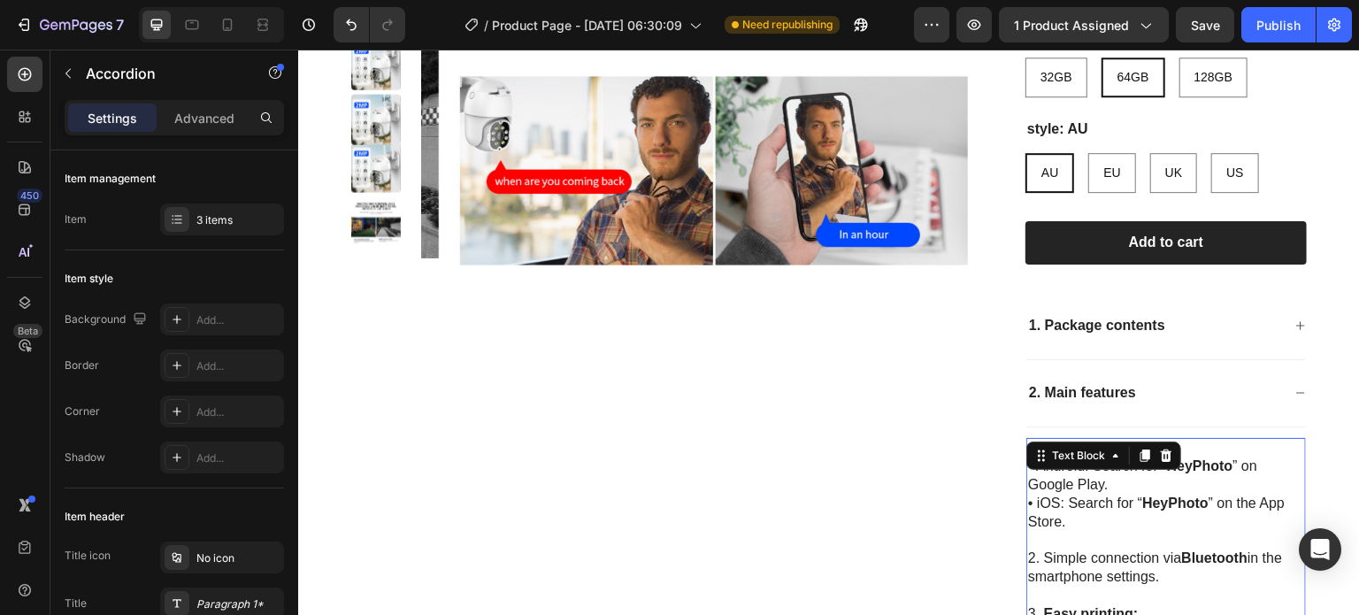
click at [1107, 446] on div "1. Installation • Android: Search for “ HeyPhoto ” on Google Play. • iOS: Searc…" at bounding box center [1166, 596] width 280 height 317
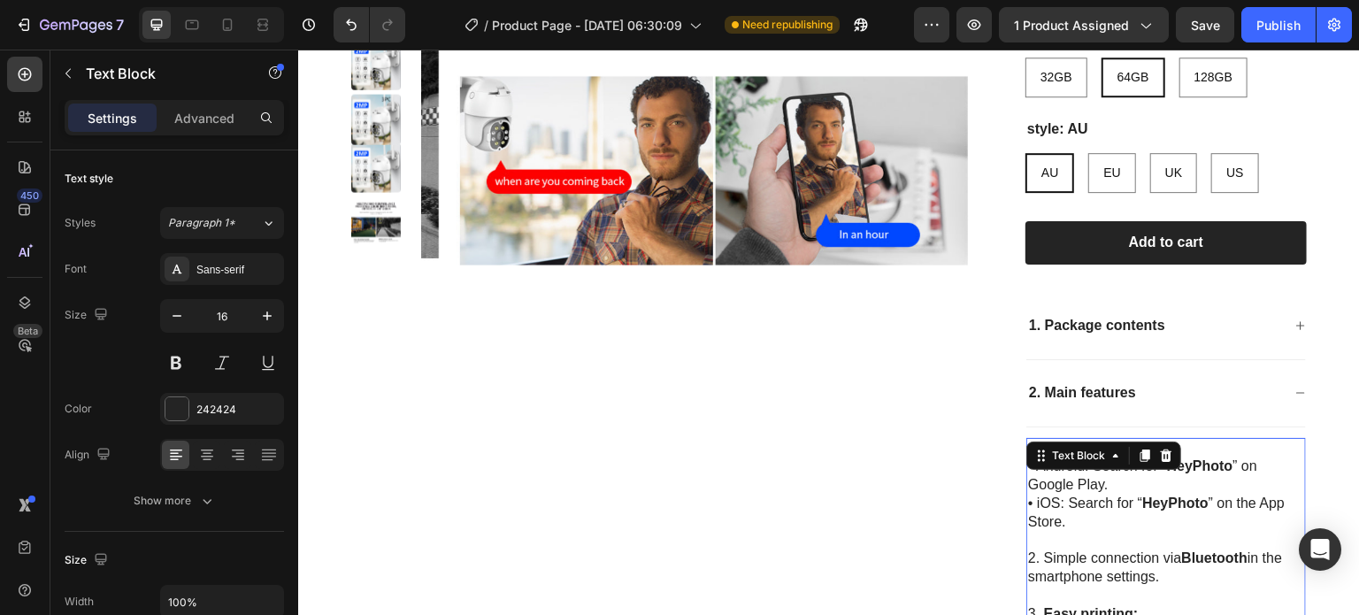
click at [1107, 486] on p "• Android: Search for “ HeyPhoto ” on Google Play." at bounding box center [1166, 475] width 276 height 37
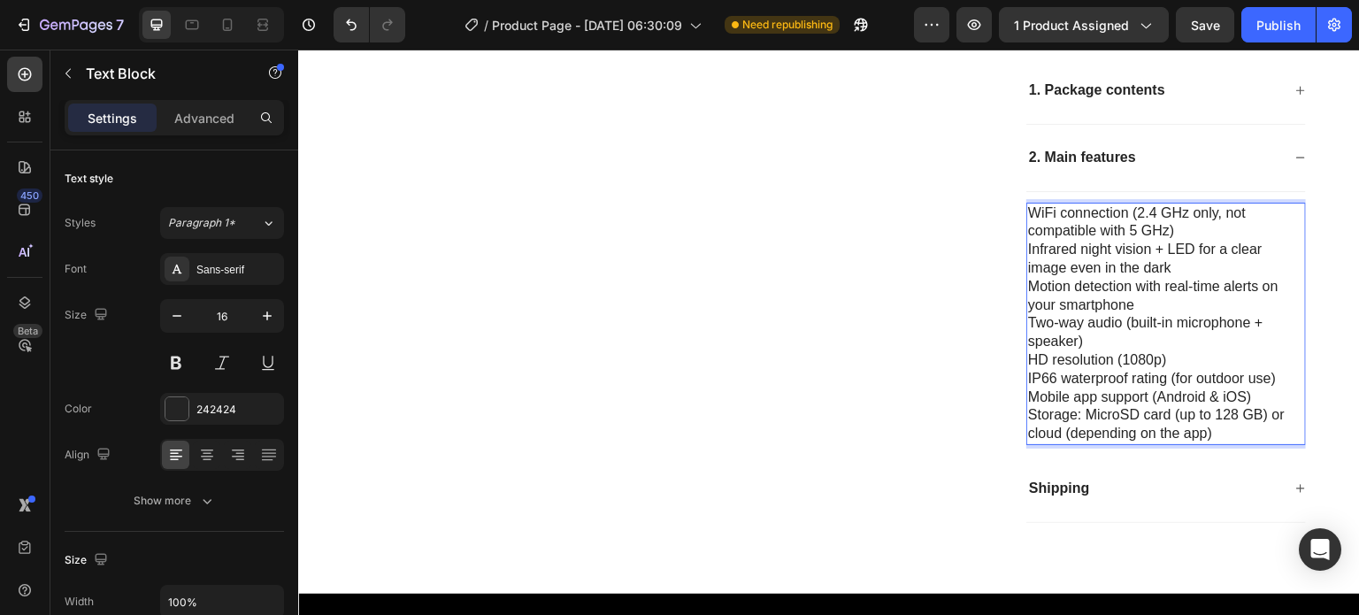
scroll to position [591, 0]
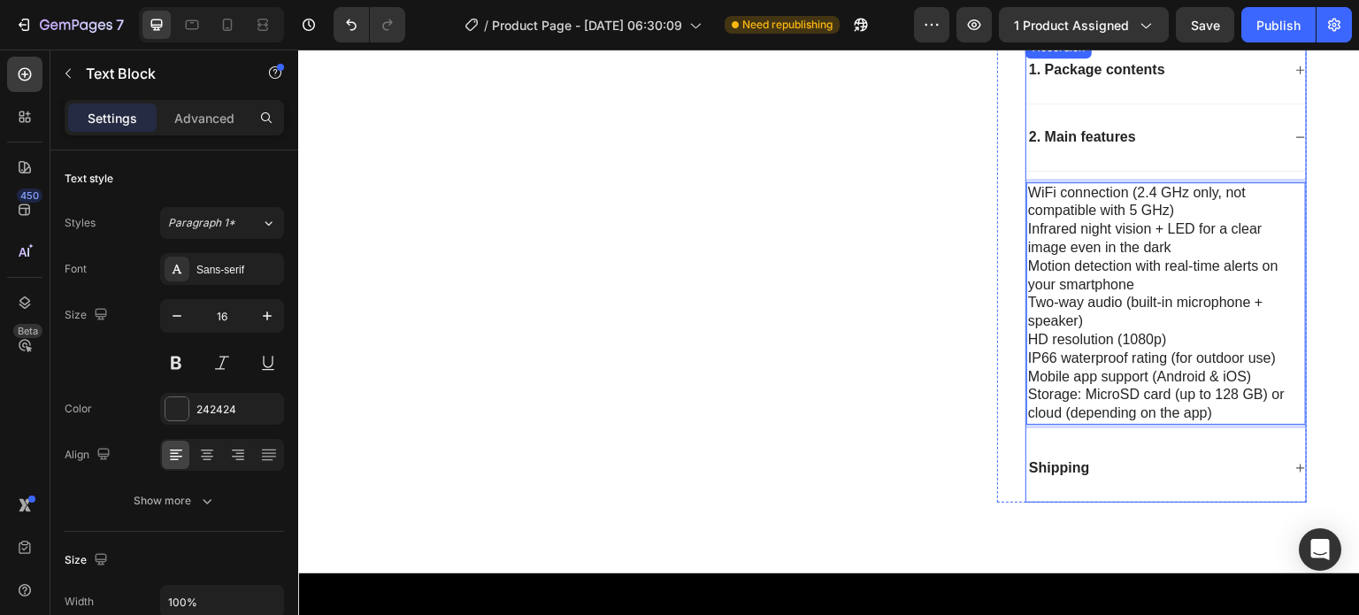
click at [1061, 464] on p "Shipping" at bounding box center [1059, 468] width 60 height 19
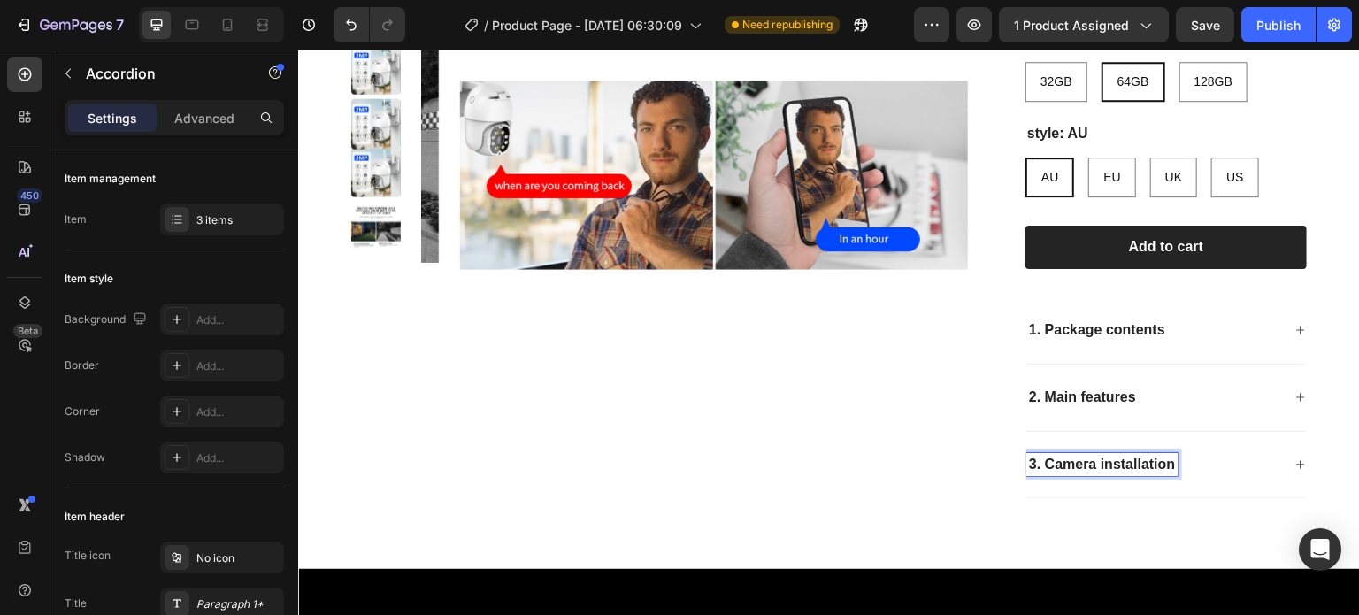
scroll to position [326, 0]
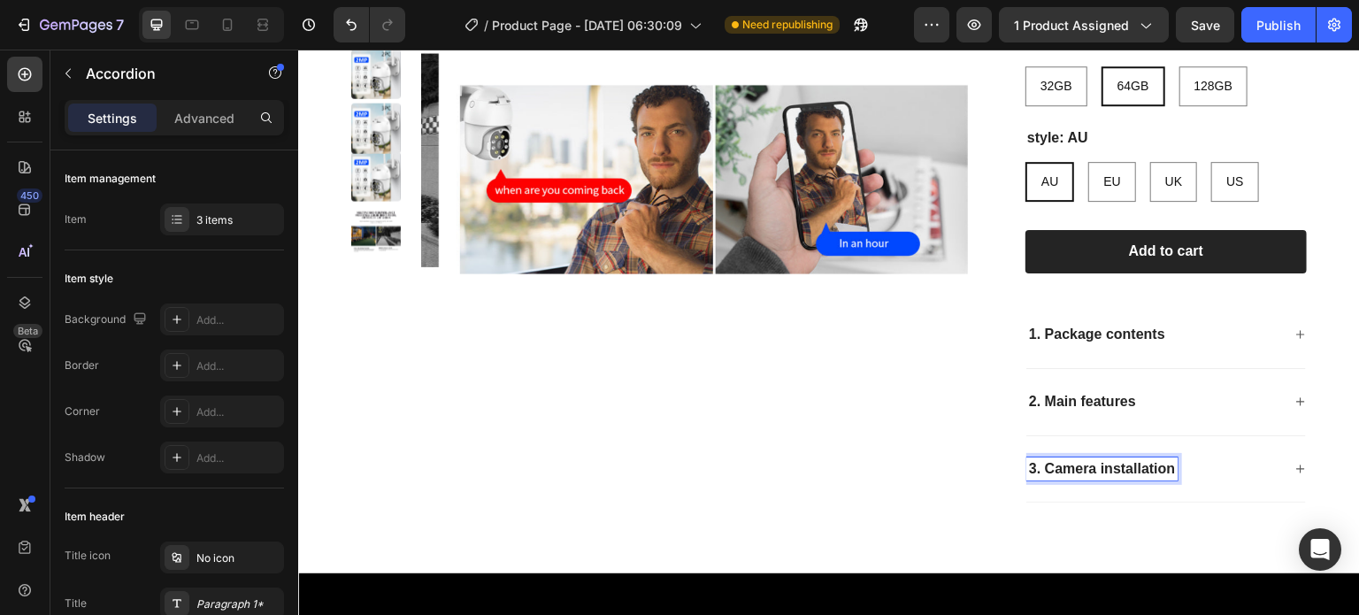
click at [1109, 467] on p "3. Camera installation" at bounding box center [1102, 469] width 146 height 19
click at [222, 21] on icon at bounding box center [228, 25] width 18 height 18
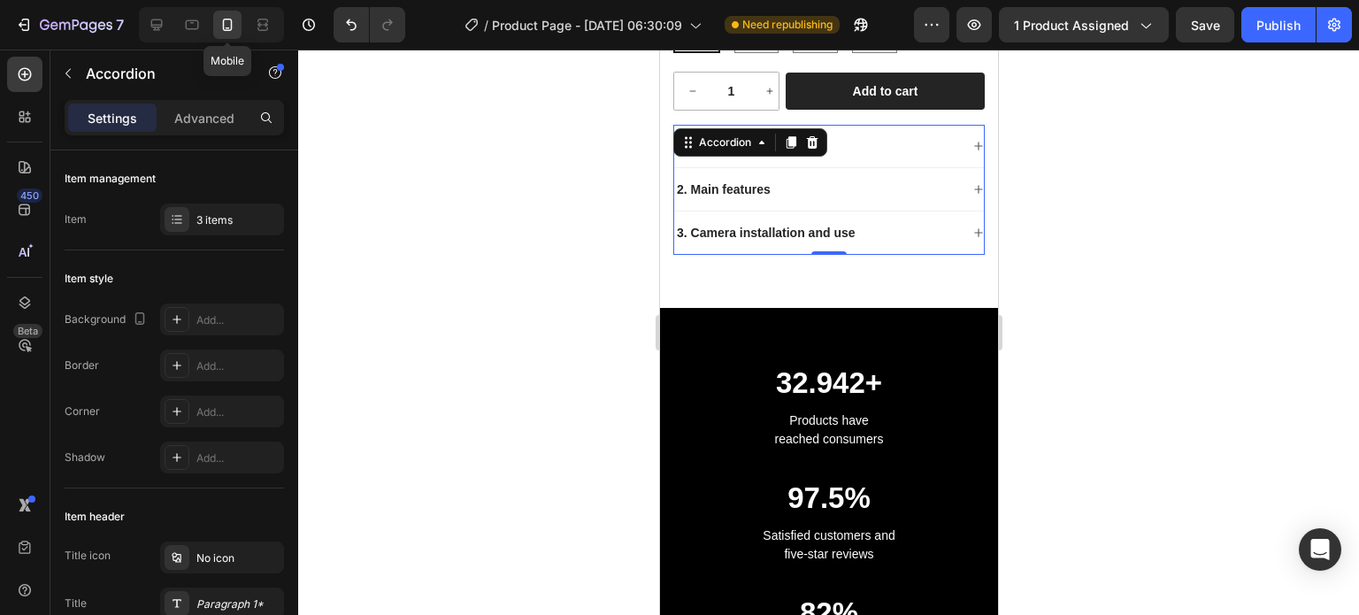
scroll to position [616, 0]
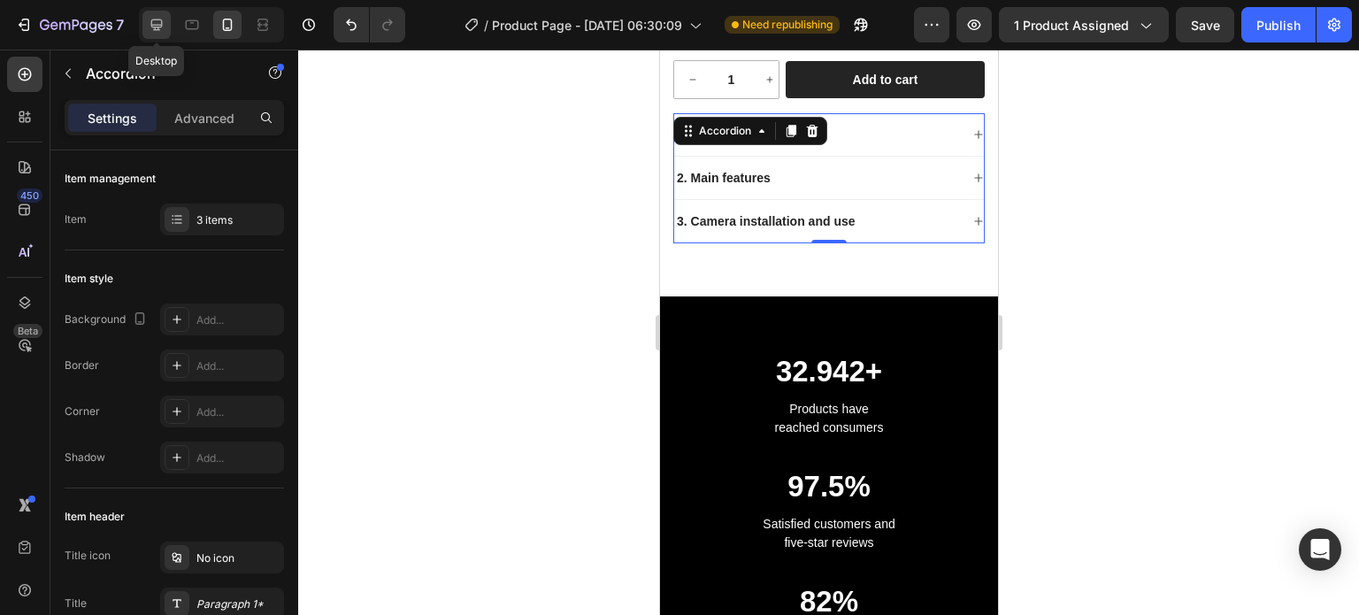
click at [156, 33] on icon at bounding box center [157, 25] width 18 height 18
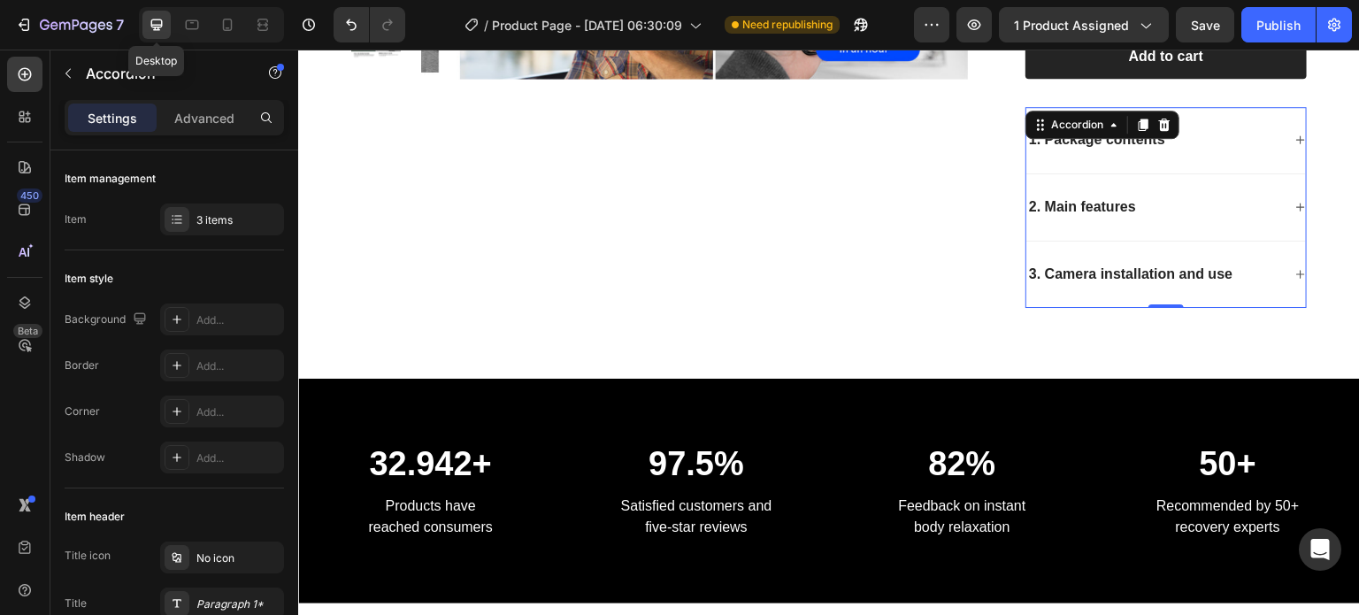
scroll to position [517, 0]
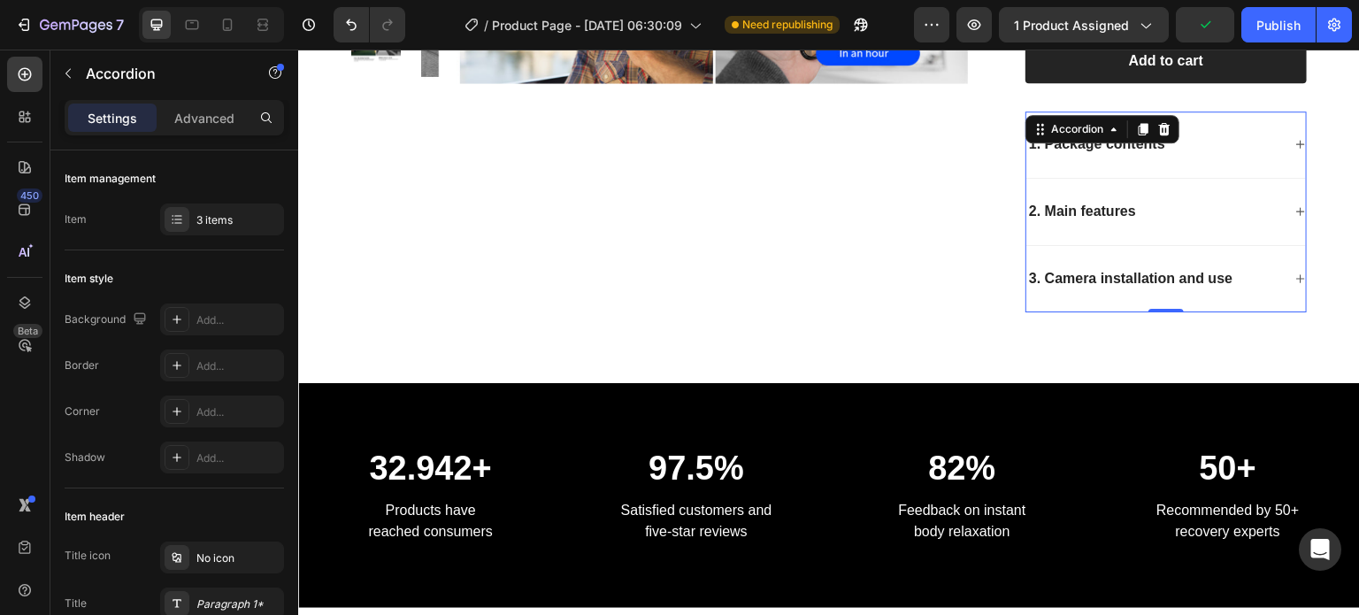
click at [1277, 286] on div "3. Camera installation and use" at bounding box center [1166, 279] width 280 height 67
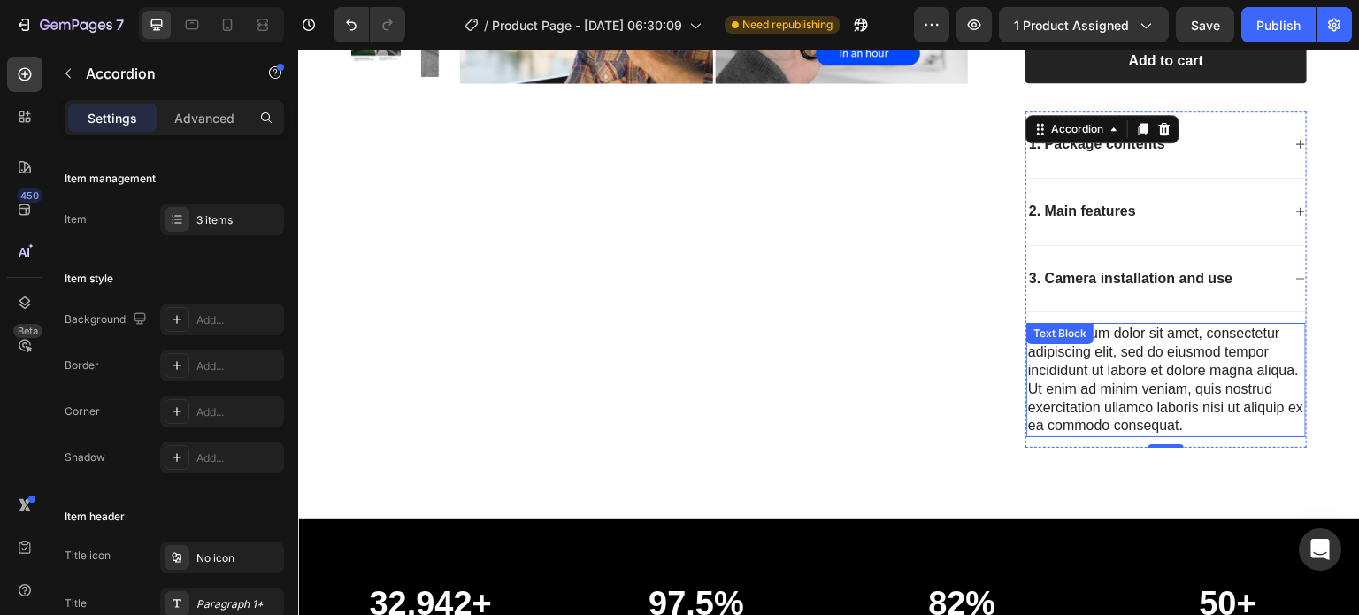
click at [1075, 357] on div "Lorem ipsum dolor sit amet, consectetur adipiscing elit, sed do eiusmod tempor …" at bounding box center [1166, 380] width 280 height 114
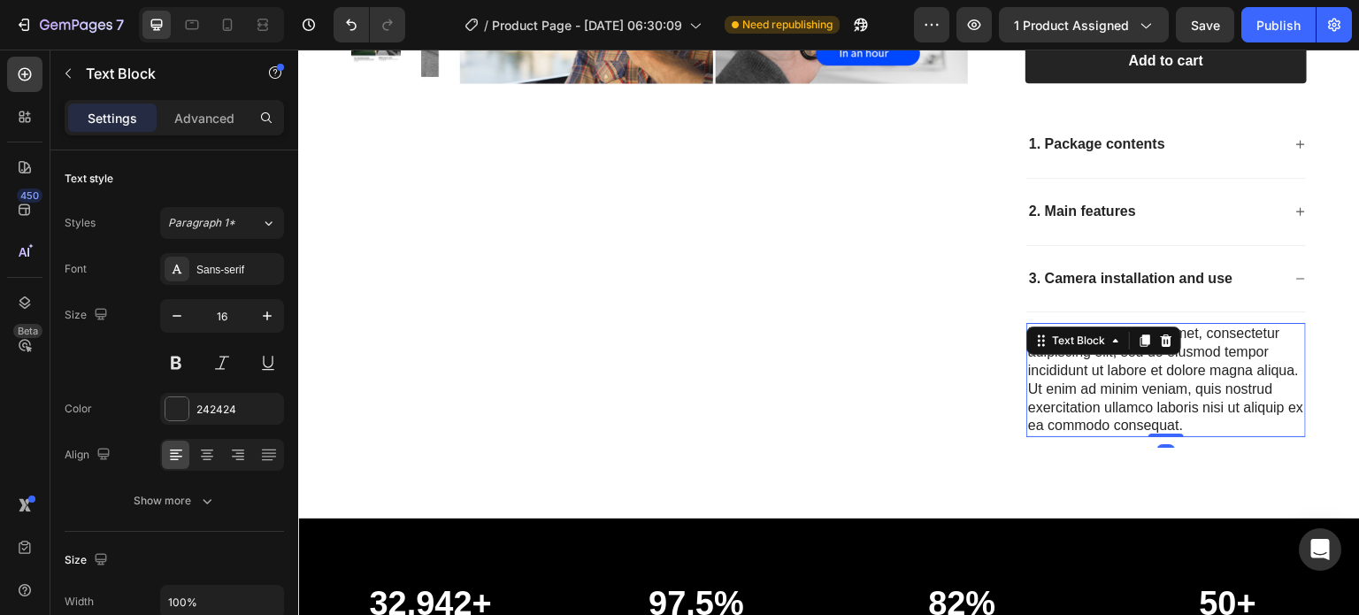
click at [1073, 372] on div "Lorem ipsum dolor sit amet, consectetur adipiscing elit, sed do eiusmod tempor …" at bounding box center [1166, 380] width 280 height 114
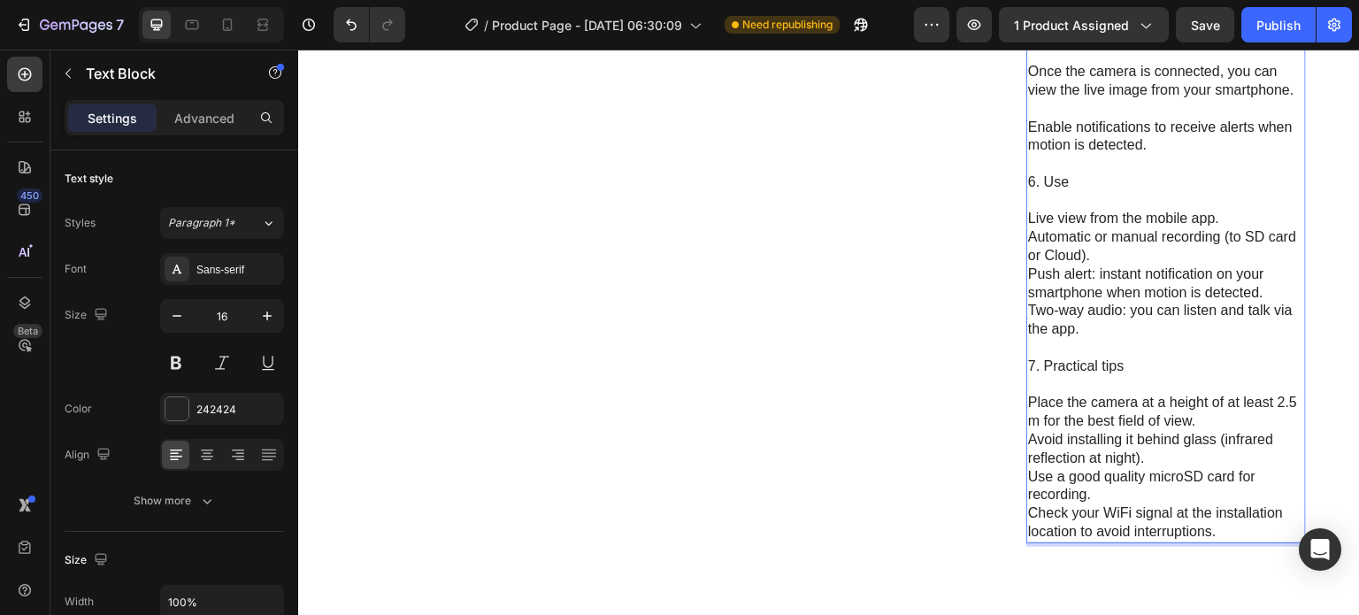
scroll to position [1378, 0]
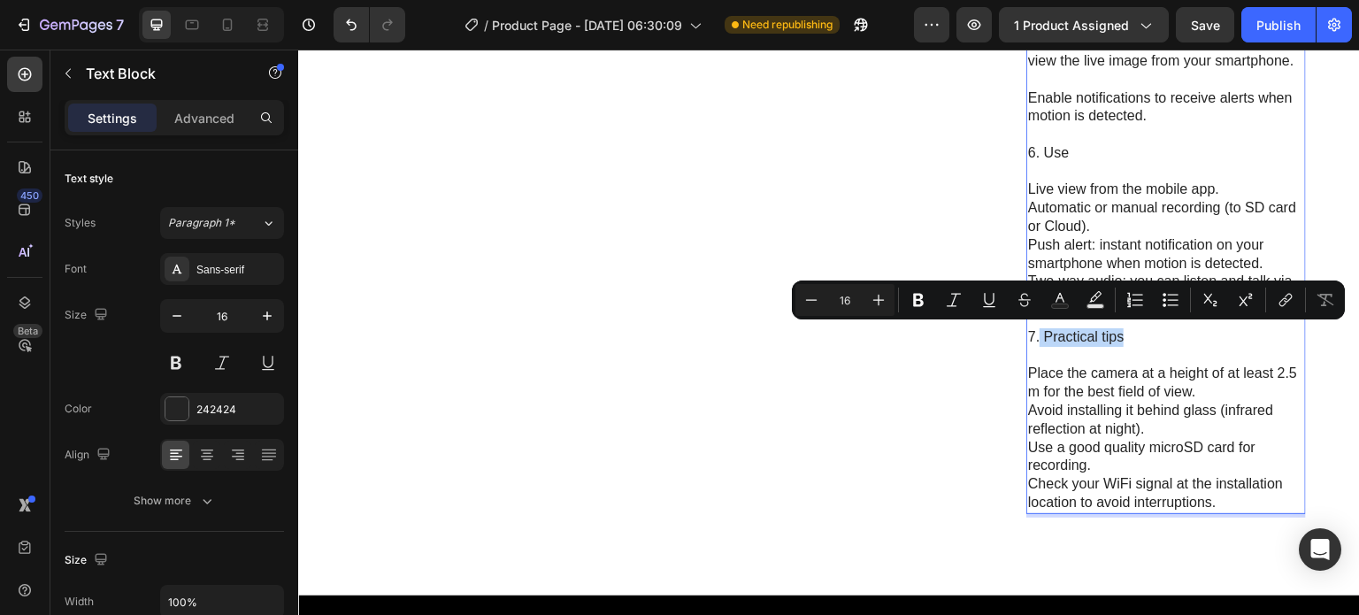
drag, startPoint x: 1032, startPoint y: 333, endPoint x: 1116, endPoint y: 331, distance: 83.2
click at [1116, 331] on p "7. Practical tips" at bounding box center [1166, 337] width 276 height 19
click at [915, 304] on icon "Editor contextual toolbar" at bounding box center [918, 300] width 11 height 13
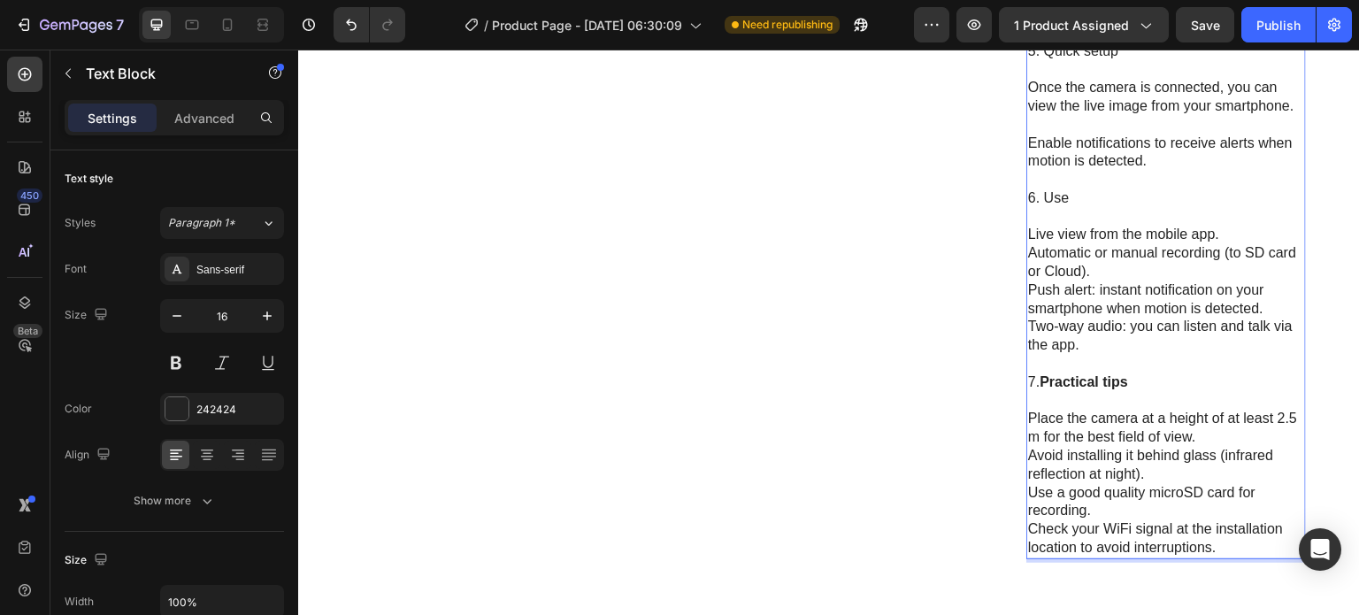
scroll to position [1290, 0]
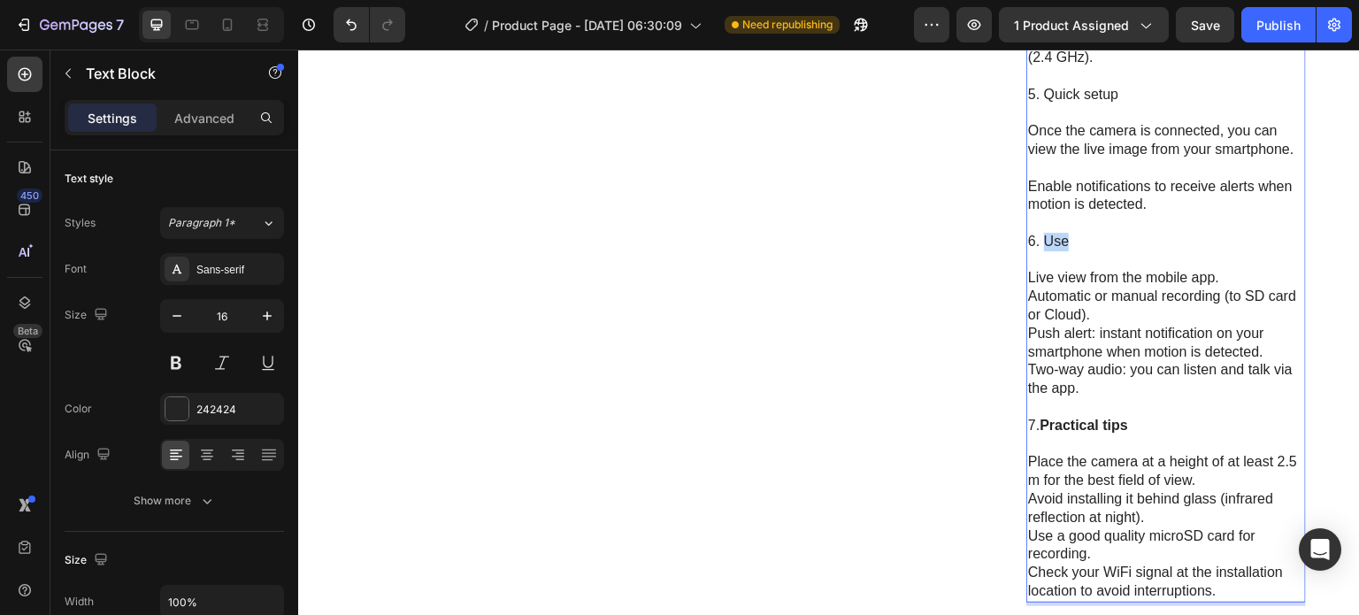
drag, startPoint x: 1066, startPoint y: 238, endPoint x: 1035, endPoint y: 240, distance: 31.0
click at [1035, 240] on p "6. Use" at bounding box center [1166, 242] width 276 height 19
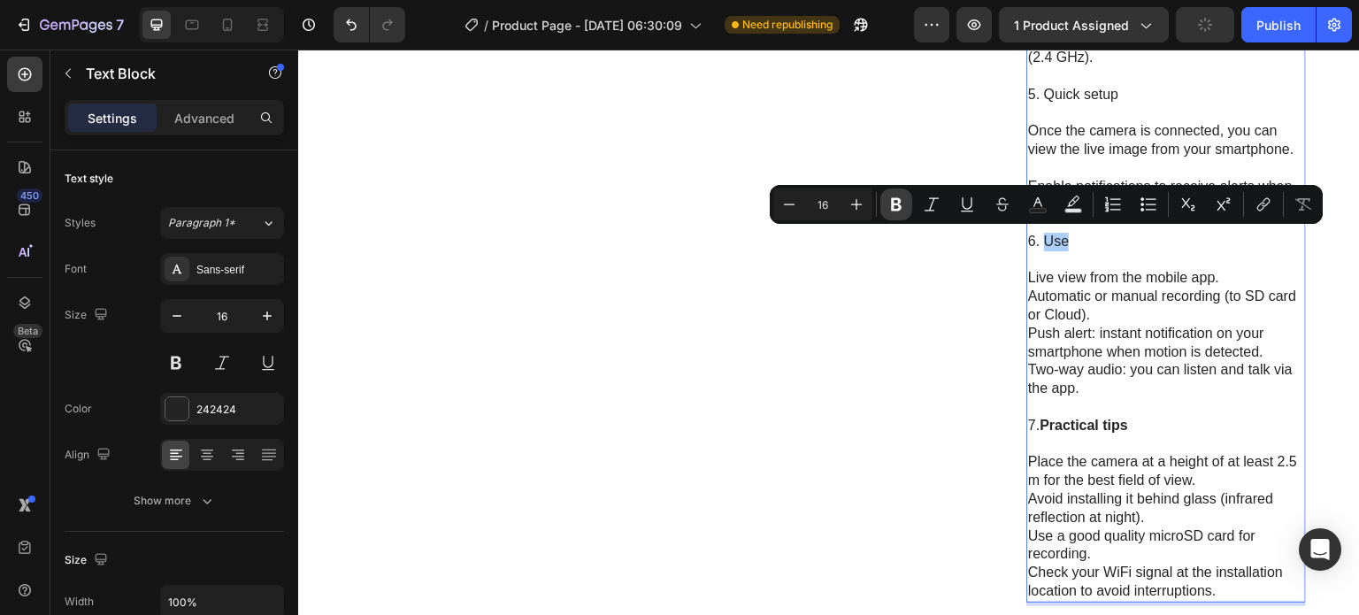
click at [901, 215] on button "Bold" at bounding box center [896, 204] width 32 height 32
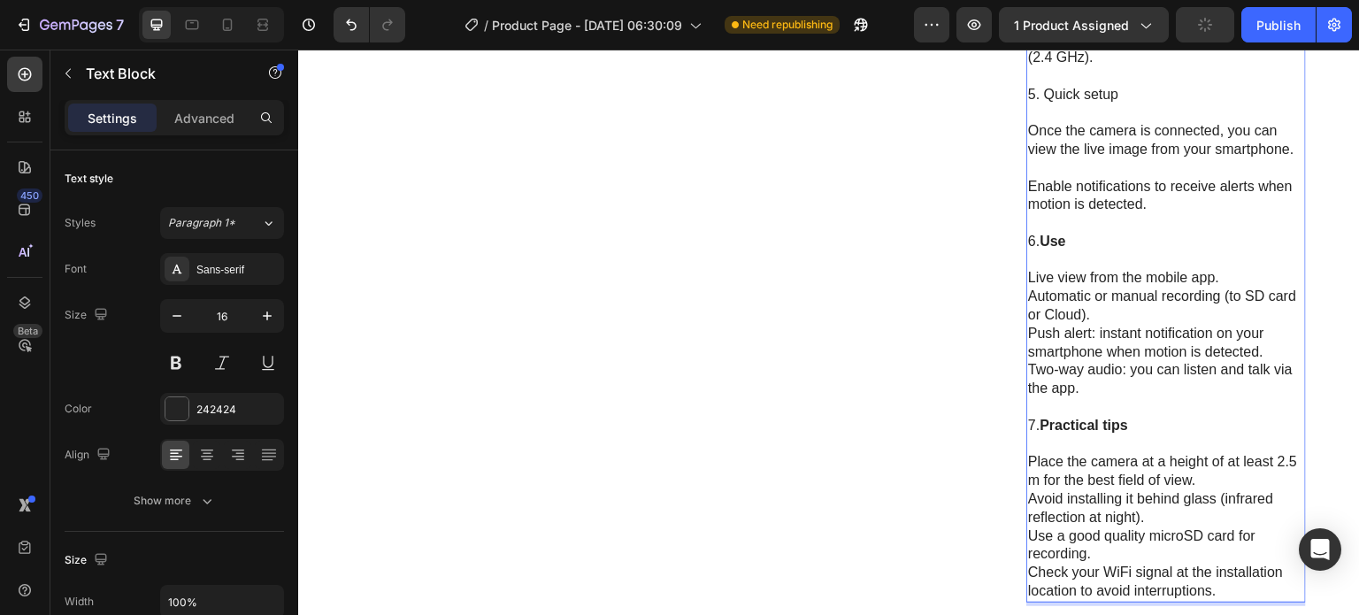
scroll to position [1113, 0]
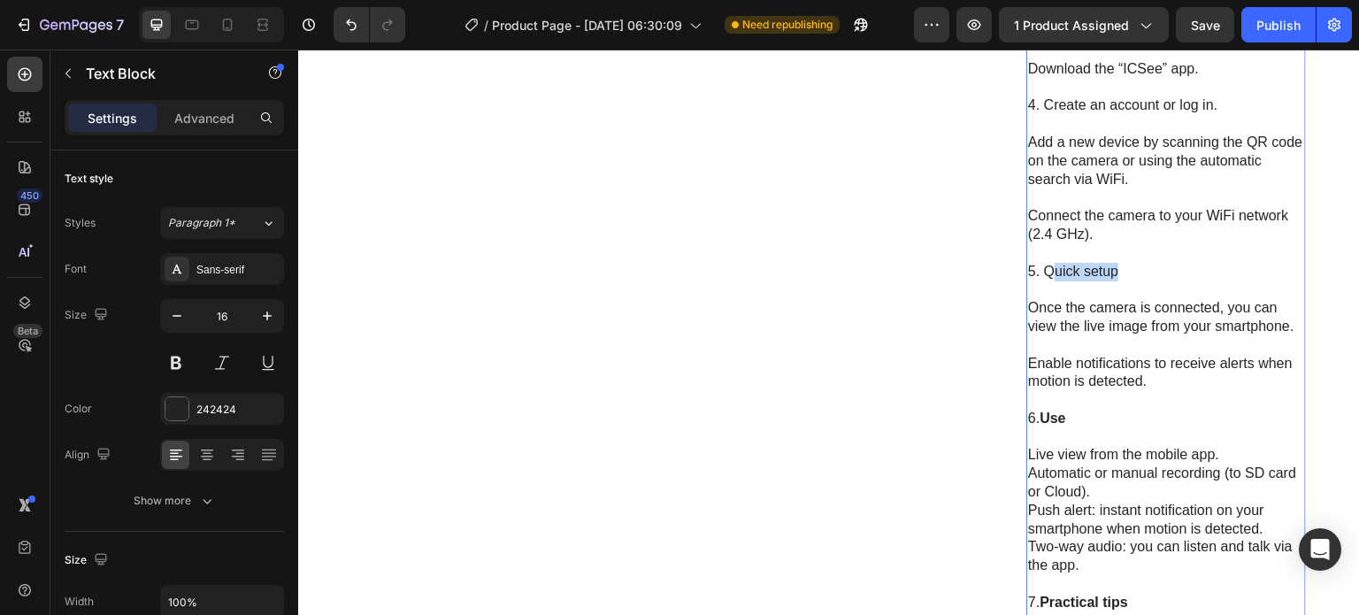
drag, startPoint x: 1118, startPoint y: 262, endPoint x: 1043, endPoint y: 263, distance: 75.2
click at [1042, 264] on p "5. Quick setup" at bounding box center [1166, 272] width 276 height 19
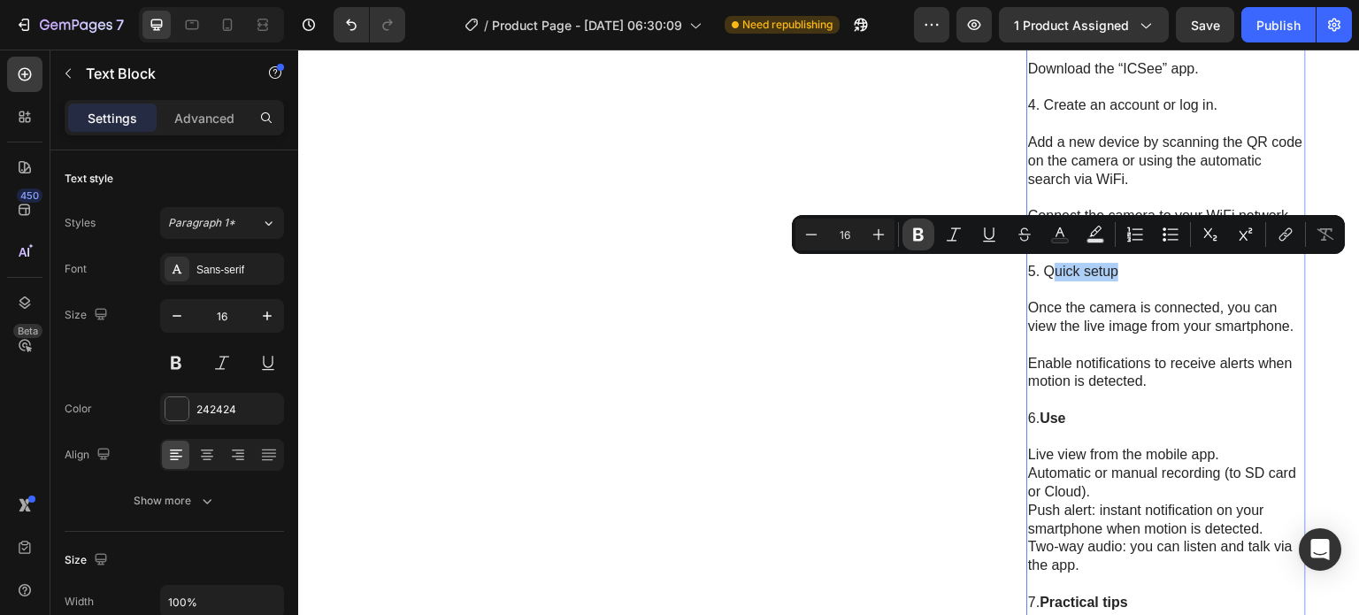
click at [916, 236] on icon "Editor contextual toolbar" at bounding box center [918, 234] width 11 height 13
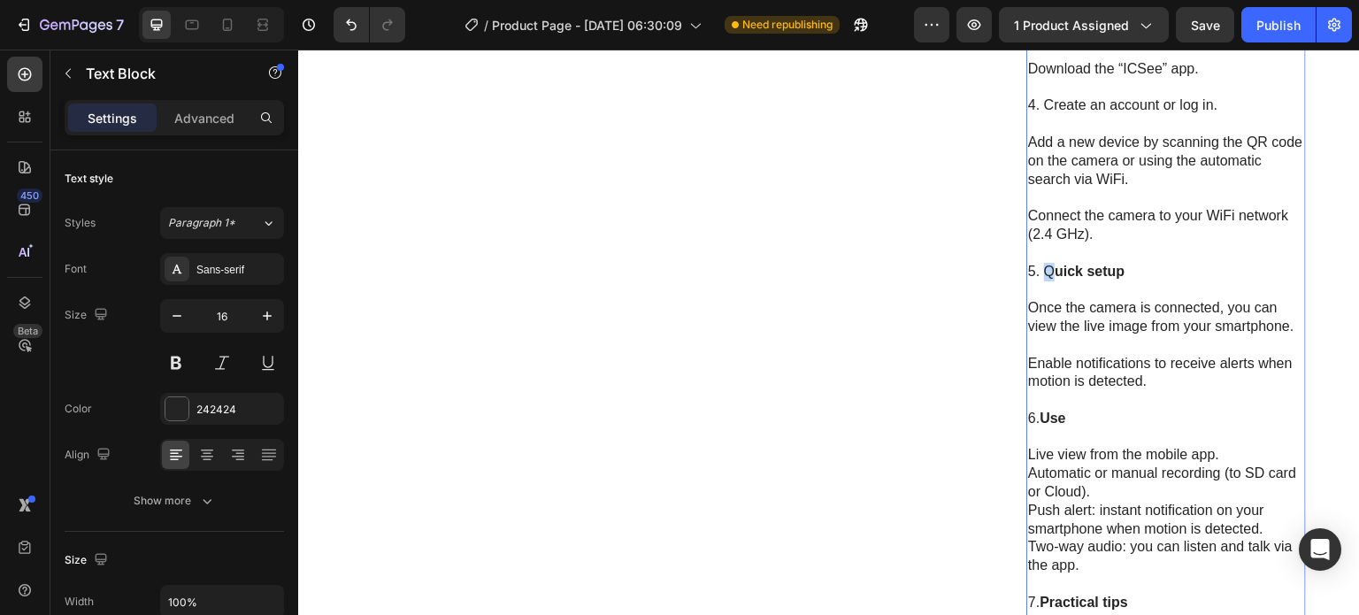
drag, startPoint x: 1036, startPoint y: 269, endPoint x: 1048, endPoint y: 269, distance: 12.4
click at [1048, 269] on p "5. Q uick setup" at bounding box center [1166, 272] width 276 height 19
click at [1055, 269] on strong "uick setup" at bounding box center [1090, 271] width 70 height 15
drag, startPoint x: 1136, startPoint y: 266, endPoint x: 1040, endPoint y: 274, distance: 96.8
click at [1040, 274] on p "5. Q uick setup" at bounding box center [1166, 272] width 276 height 19
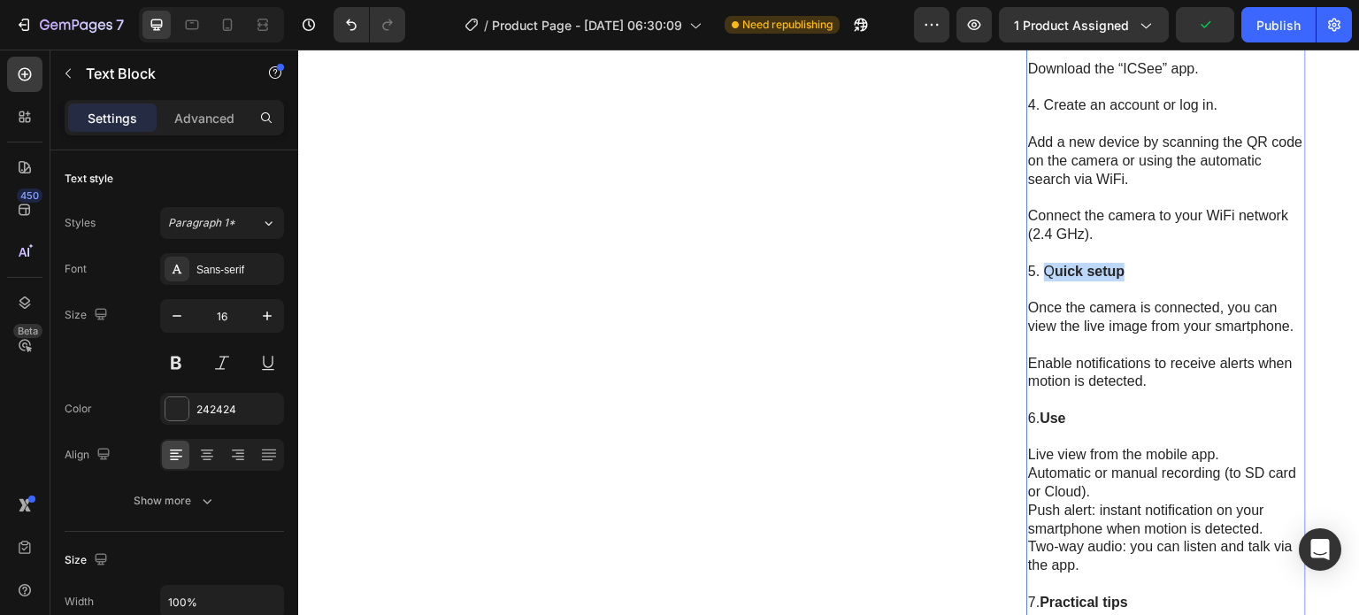
click at [1090, 267] on strong "uick setup" at bounding box center [1090, 271] width 70 height 15
click at [1128, 269] on p "5. Q uick setup" at bounding box center [1166, 272] width 276 height 19
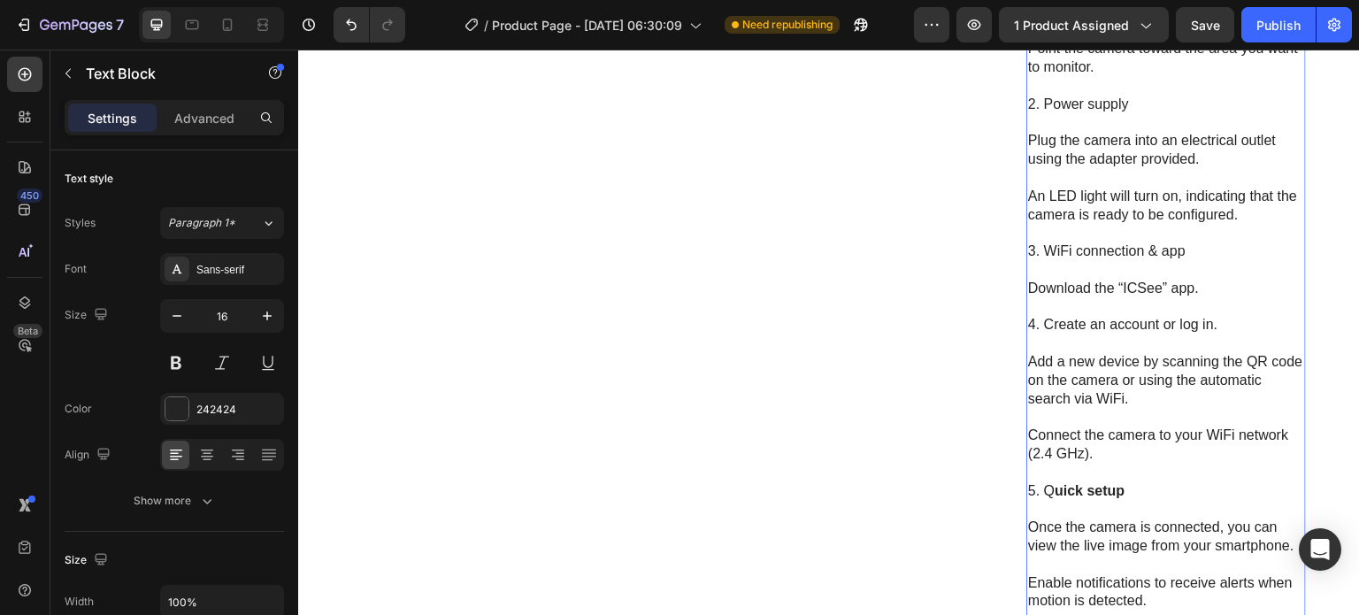
scroll to position [936, 0]
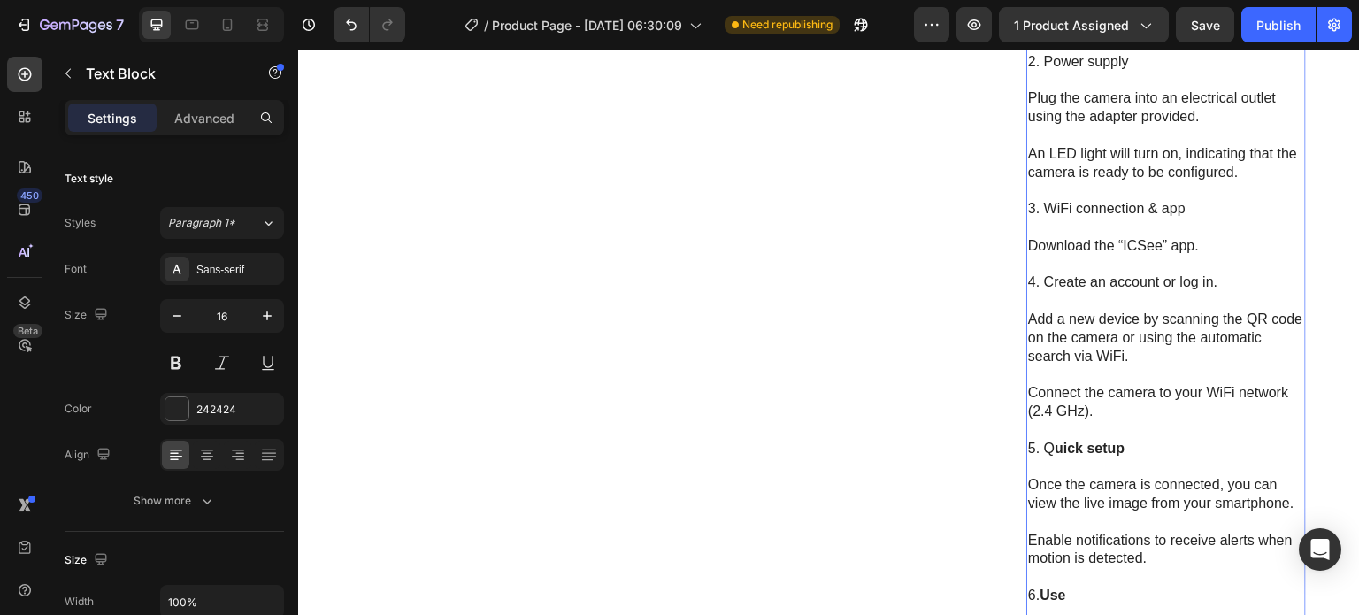
click at [1139, 479] on p "Once the camera is connected, you can view the live image from your smartphone." at bounding box center [1166, 494] width 276 height 37
drag, startPoint x: 1124, startPoint y: 450, endPoint x: 1036, endPoint y: 448, distance: 88.5
click at [1036, 448] on p "5. Q uick setup" at bounding box center [1166, 449] width 276 height 19
click at [1055, 445] on strong "uick setup" at bounding box center [1090, 448] width 70 height 15
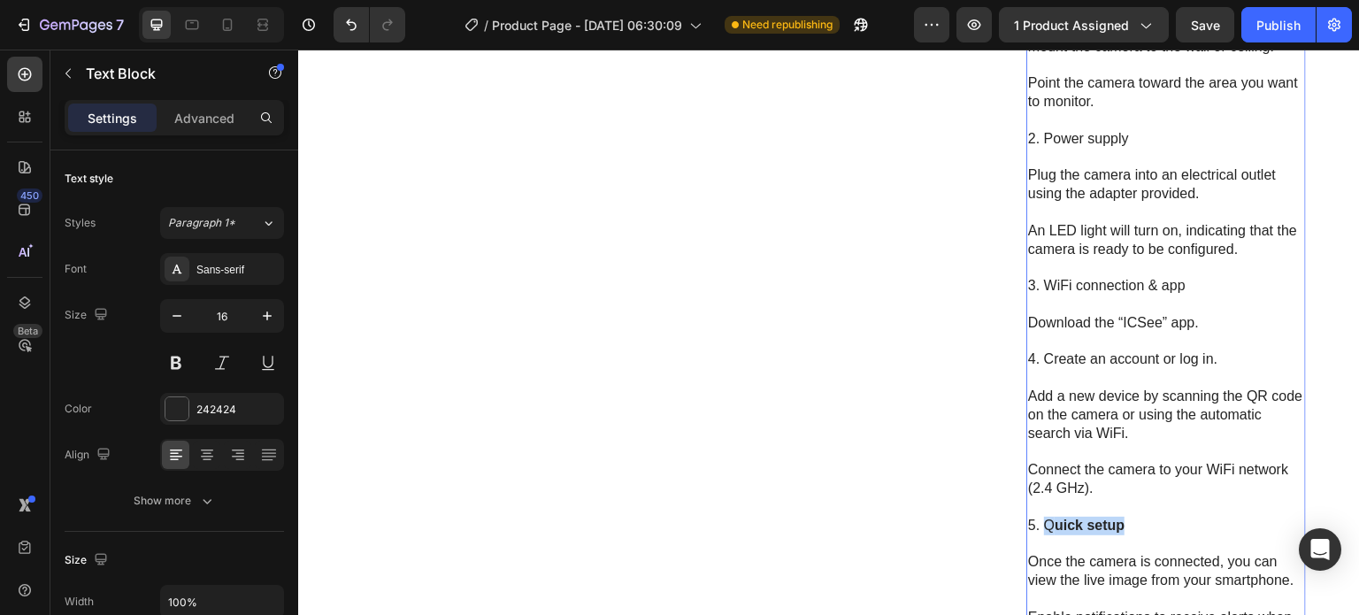
scroll to position [759, 0]
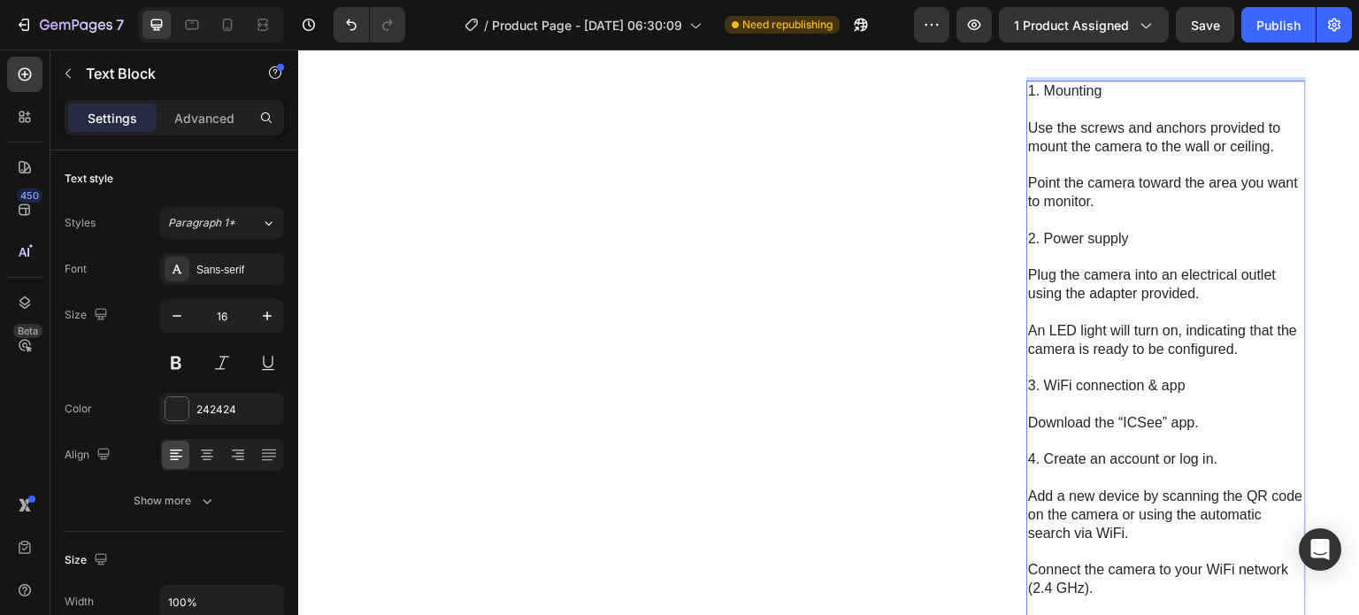
click at [1220, 453] on p "4. Create an account or log in." at bounding box center [1166, 459] width 276 height 19
drag, startPoint x: 1220, startPoint y: 453, endPoint x: 1036, endPoint y: 455, distance: 184.0
click at [1036, 455] on p "4. Create an account or log in." at bounding box center [1166, 459] width 276 height 19
click at [948, 318] on div "Product Images" at bounding box center [660, 278] width 619 height 1761
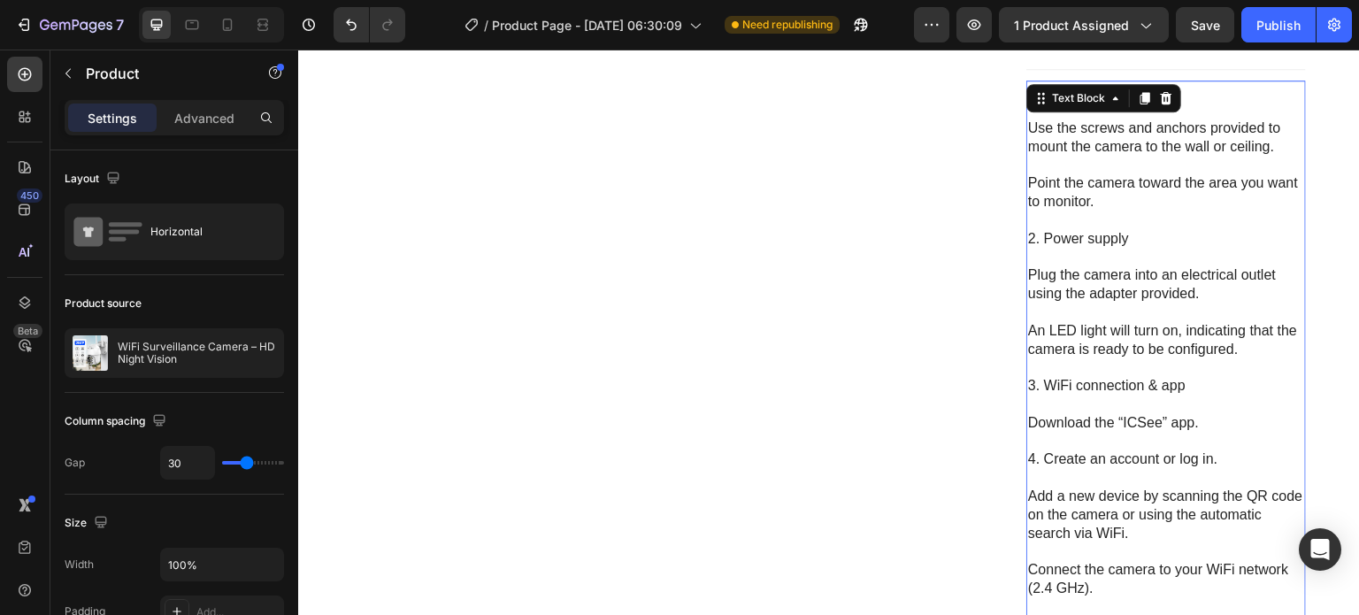
click at [1222, 462] on p "4. Create an account or log in." at bounding box center [1166, 459] width 276 height 19
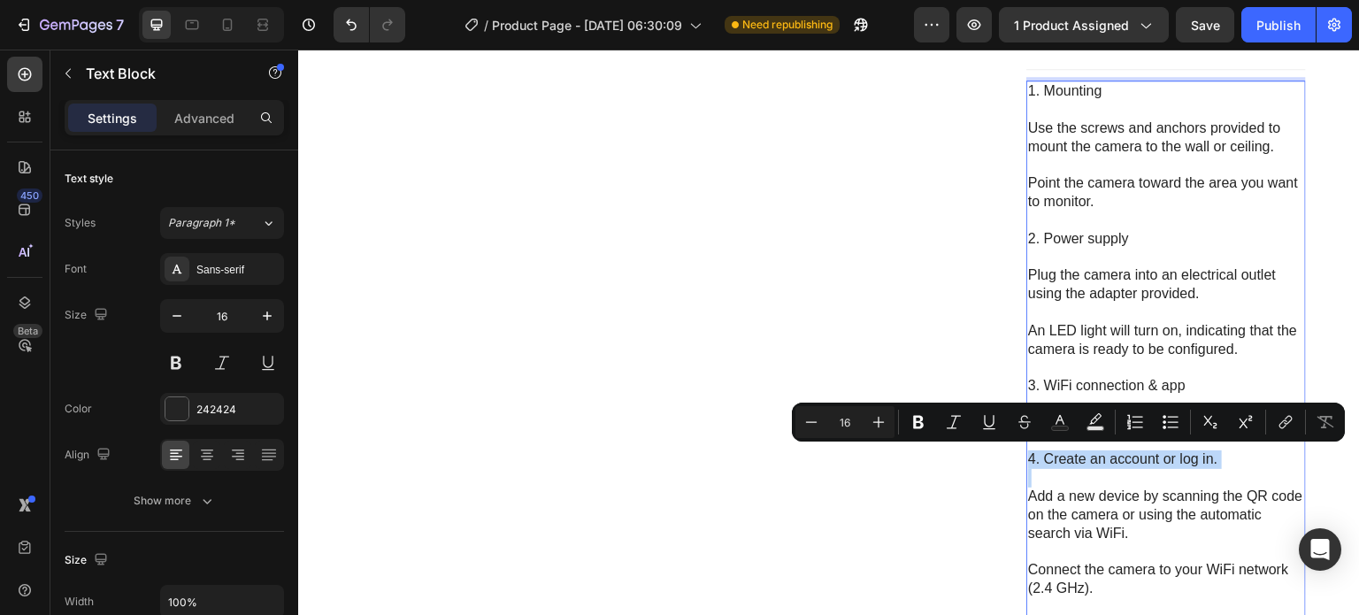
drag, startPoint x: 1222, startPoint y: 462, endPoint x: 1209, endPoint y: 464, distance: 12.5
click at [1209, 464] on p "4. Create an account or log in." at bounding box center [1166, 459] width 276 height 19
click at [924, 430] on button "Bold" at bounding box center [918, 422] width 32 height 32
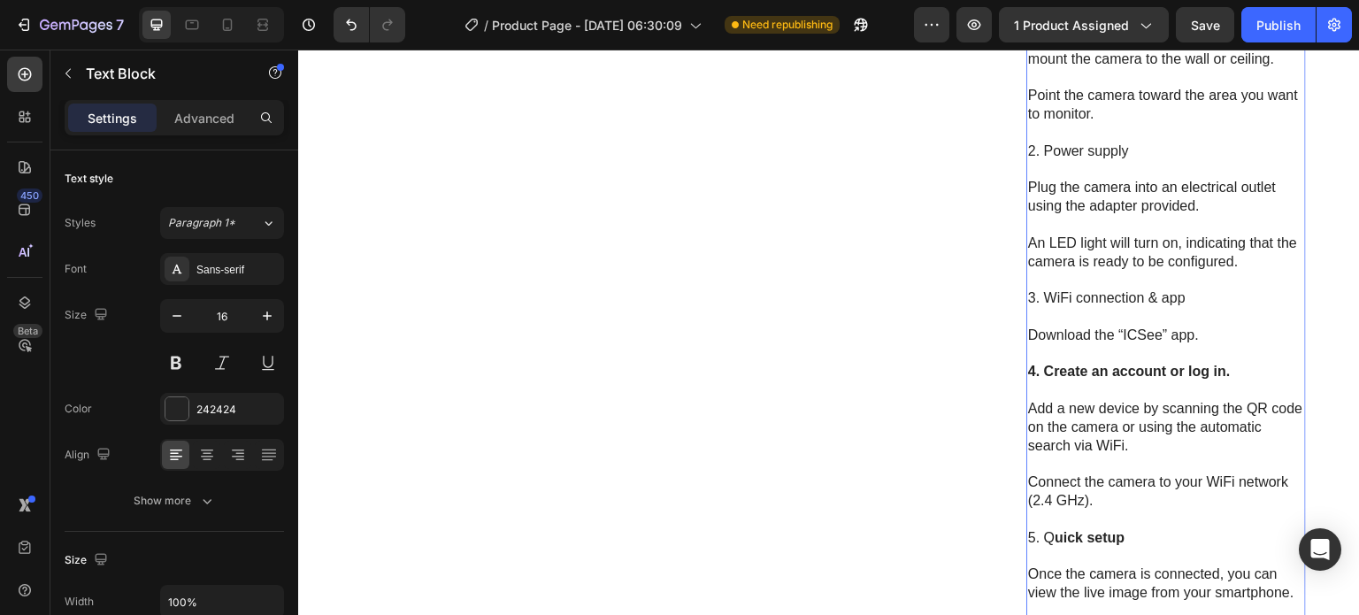
scroll to position [848, 0]
click at [1129, 536] on p "5. Q uick setup" at bounding box center [1166, 537] width 276 height 19
click at [1130, 537] on p "5. Q uick setup" at bounding box center [1166, 537] width 276 height 19
click at [1131, 537] on p "5. Q uick setup" at bounding box center [1166, 537] width 276 height 19
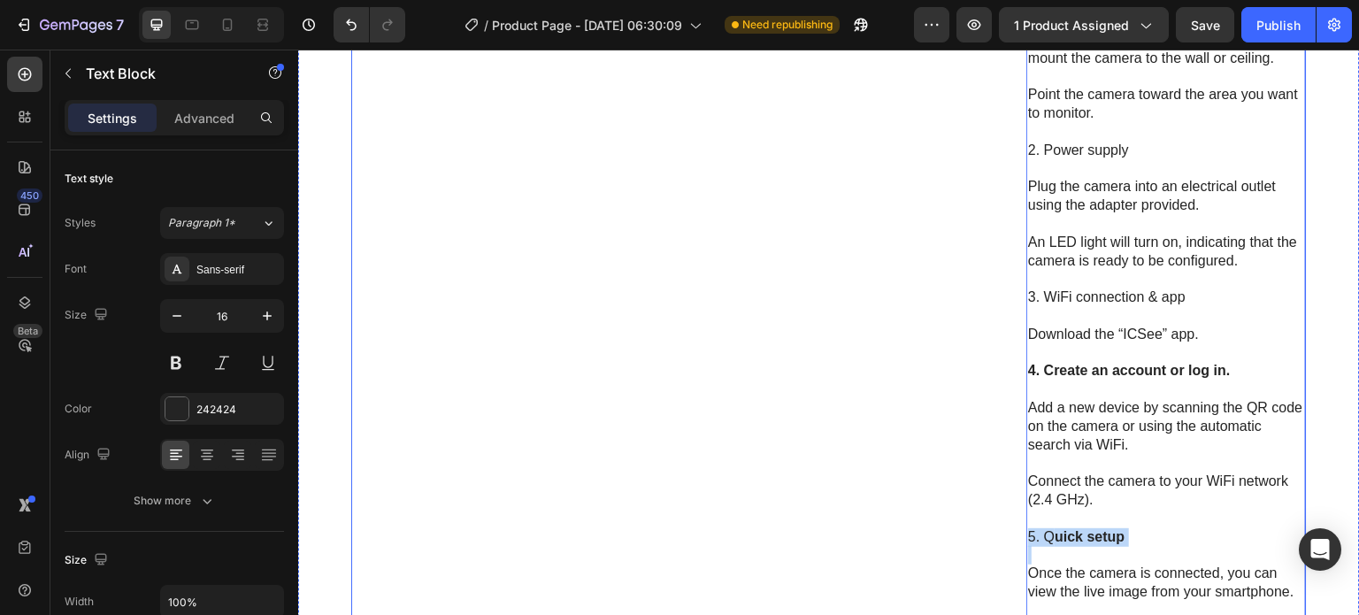
click at [834, 472] on div "Product Images" at bounding box center [660, 189] width 619 height 1761
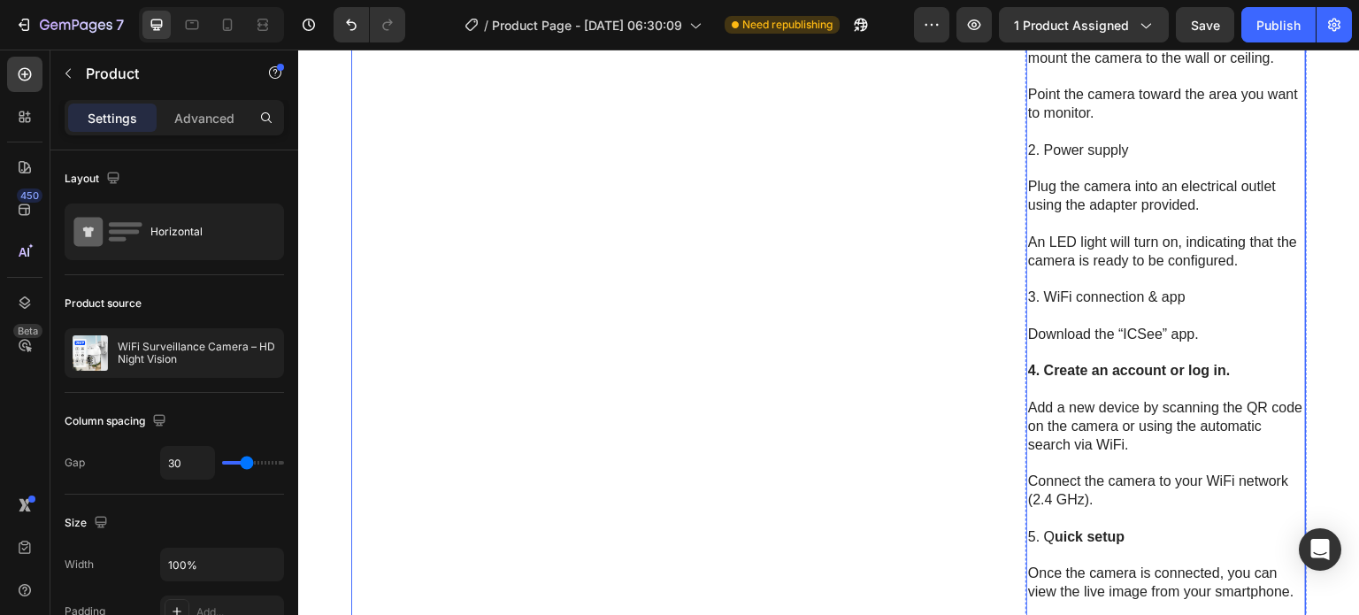
click at [1135, 533] on p "5. Q uick setup" at bounding box center [1166, 537] width 276 height 19
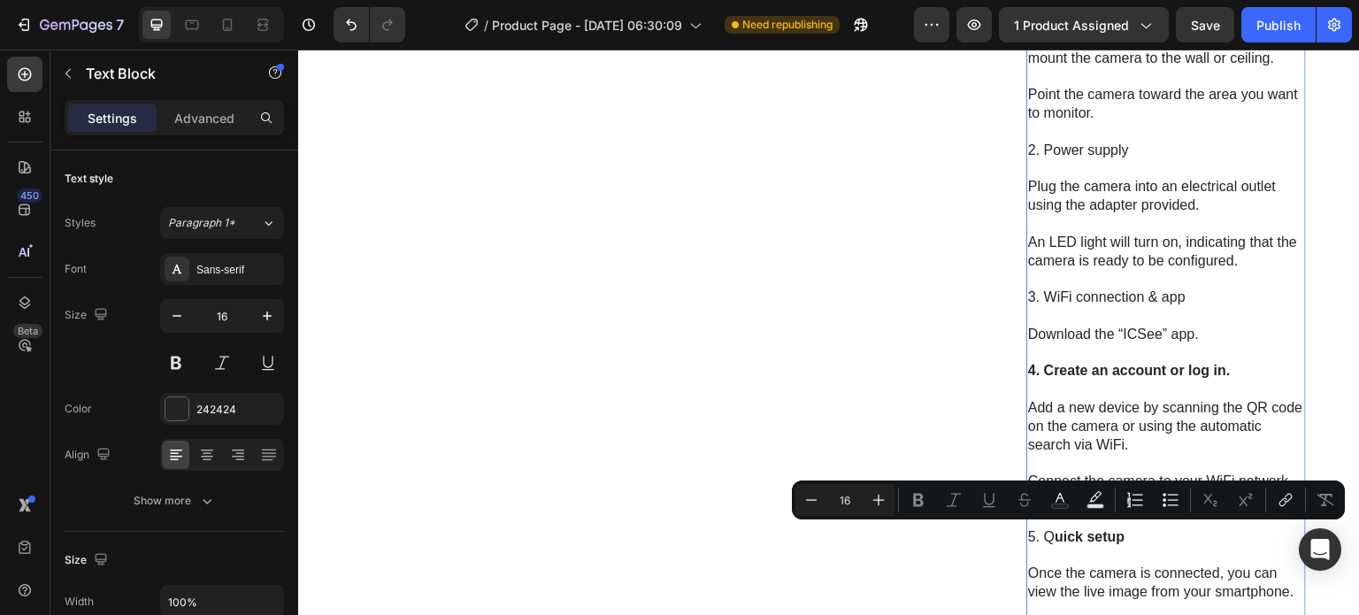
click at [1138, 533] on p "5. Q uick setup" at bounding box center [1166, 537] width 276 height 19
click at [1126, 531] on p "5. Q uick setup" at bounding box center [1166, 537] width 276 height 19
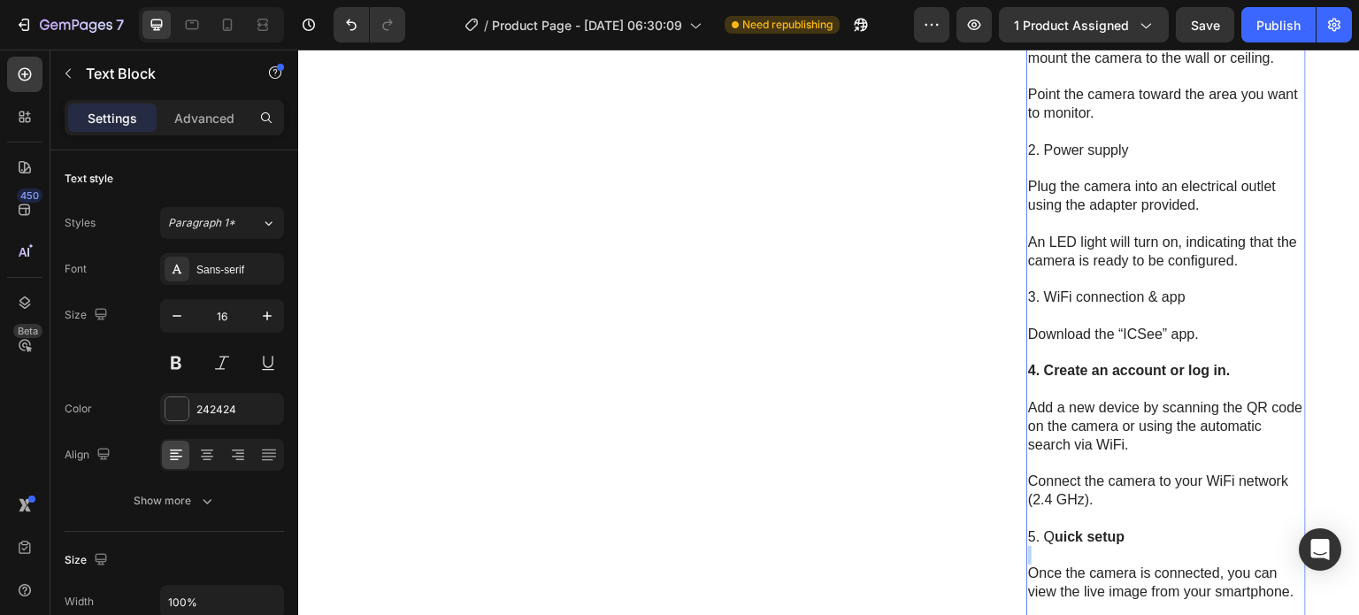
click at [1126, 531] on p "5. Q uick setup" at bounding box center [1166, 537] width 276 height 19
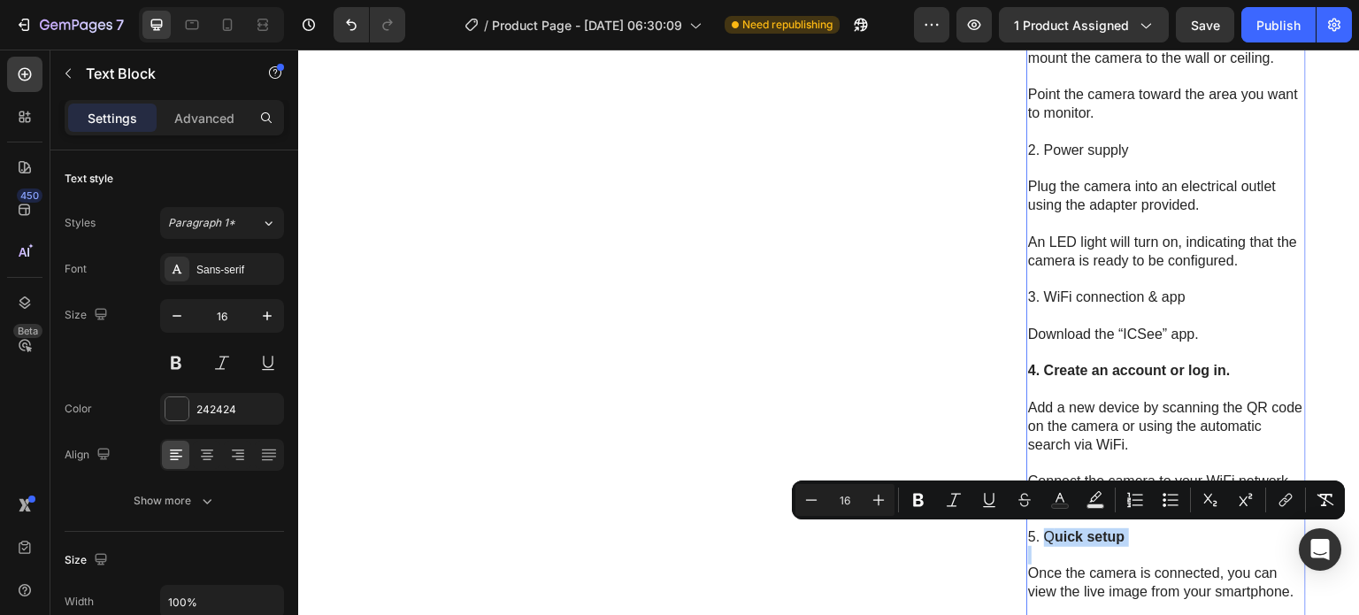
drag, startPoint x: 1124, startPoint y: 535, endPoint x: 1052, endPoint y: 532, distance: 72.6
click at [1059, 534] on p "5. Q uick setup" at bounding box center [1166, 537] width 276 height 19
click at [913, 498] on icon "Editor contextual toolbar" at bounding box center [918, 500] width 18 height 18
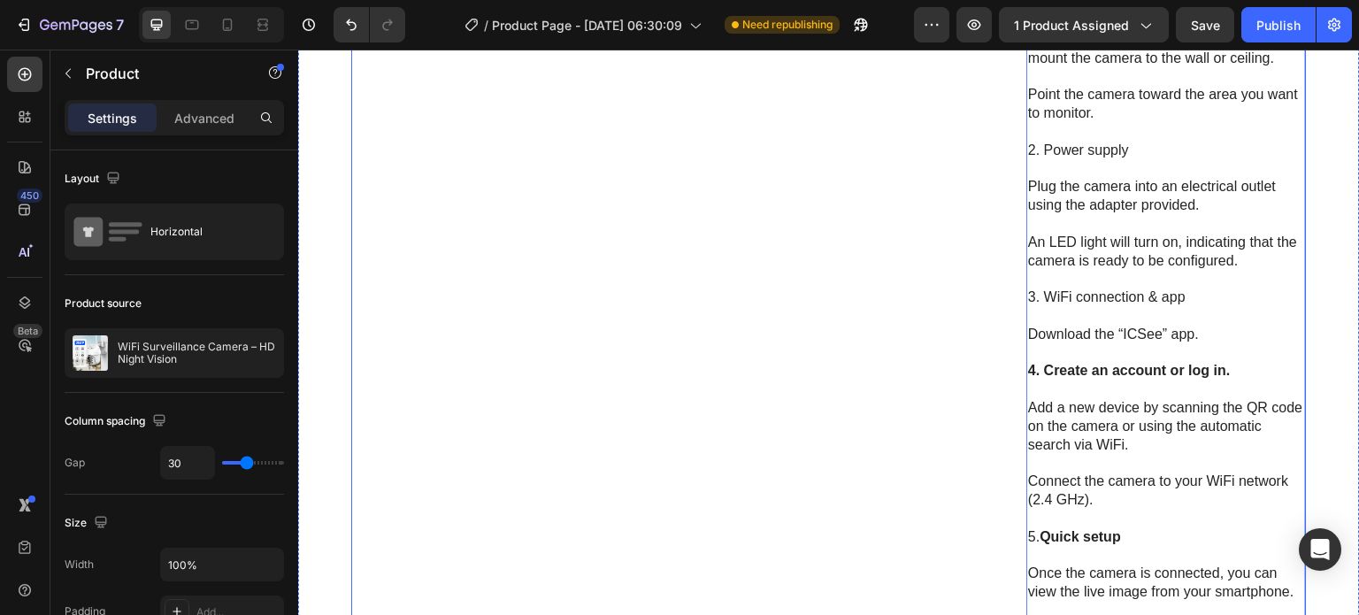
click at [953, 390] on div "Product Images" at bounding box center [660, 189] width 619 height 1761
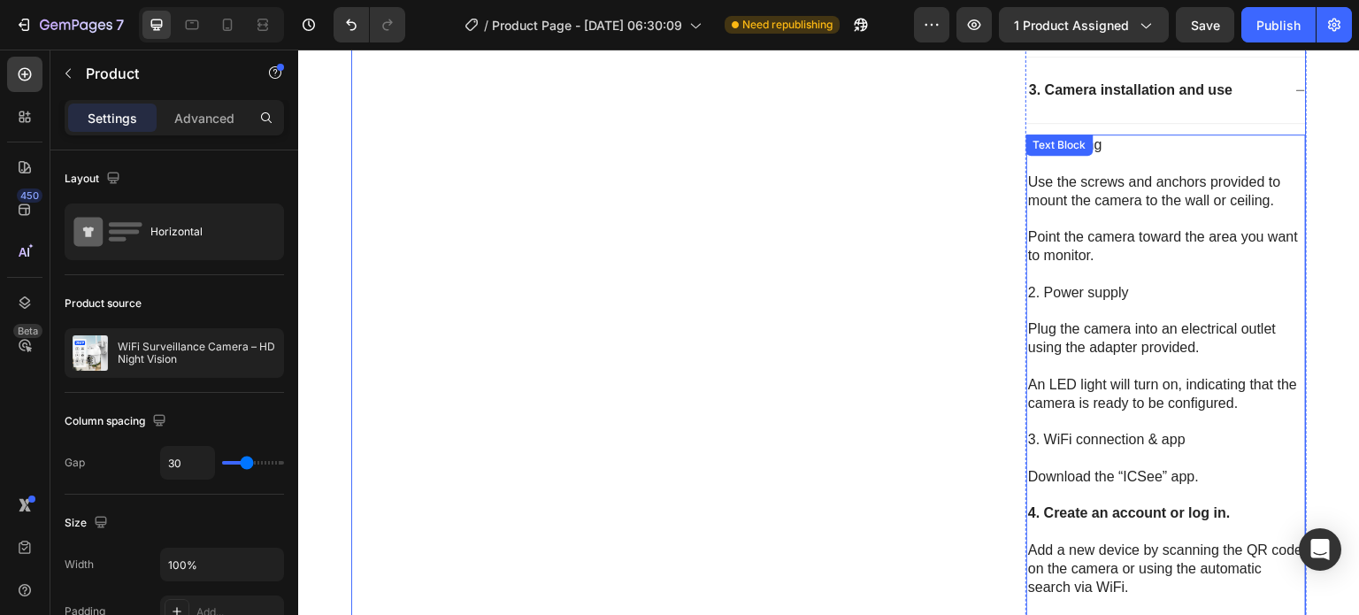
scroll to position [759, 0]
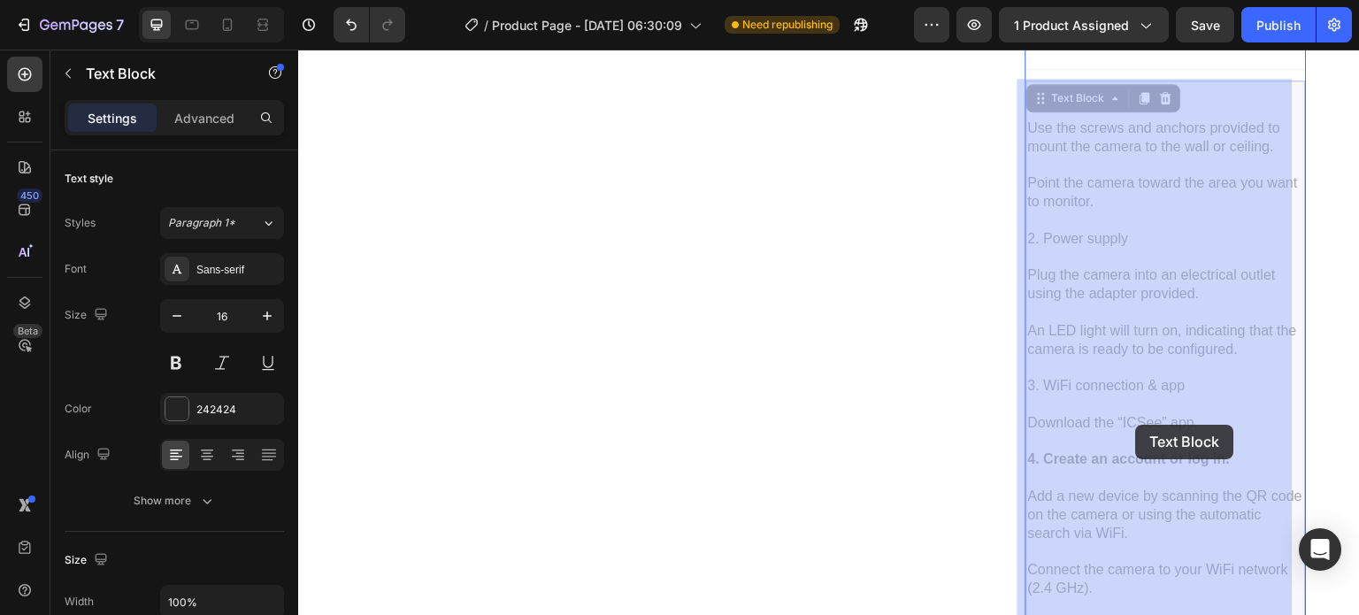
drag, startPoint x: 1156, startPoint y: 426, endPoint x: 1137, endPoint y: 425, distance: 19.5
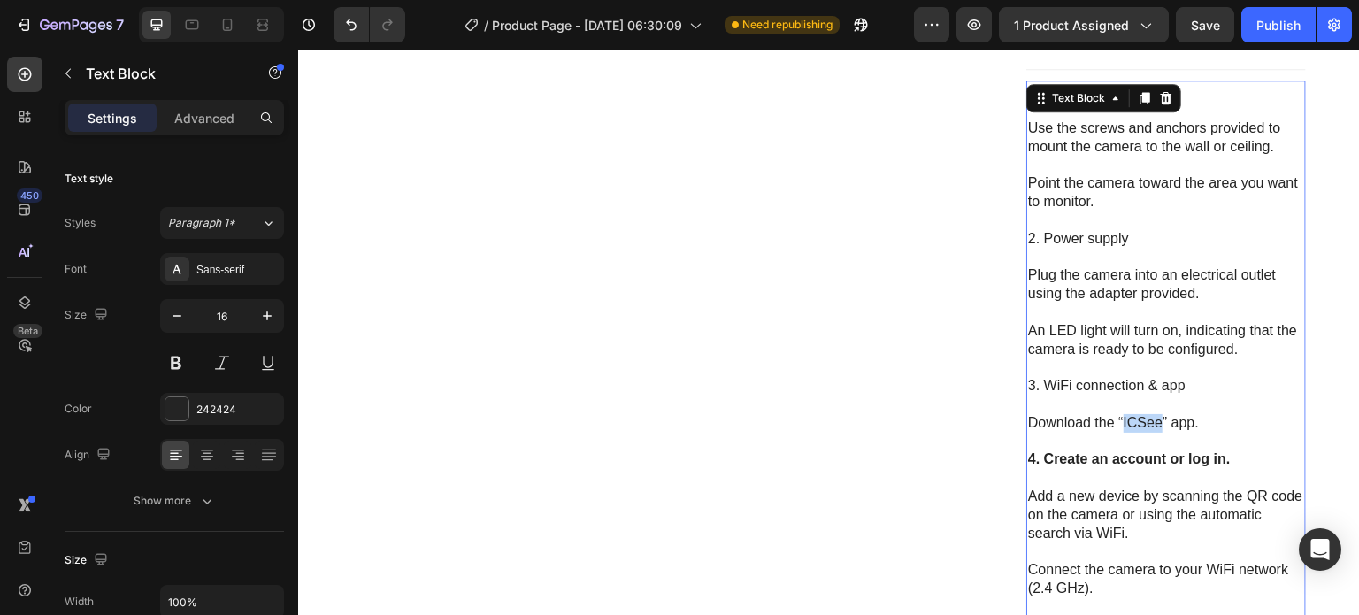
click at [1142, 421] on p "Download the “ICSee” app." at bounding box center [1166, 423] width 276 height 19
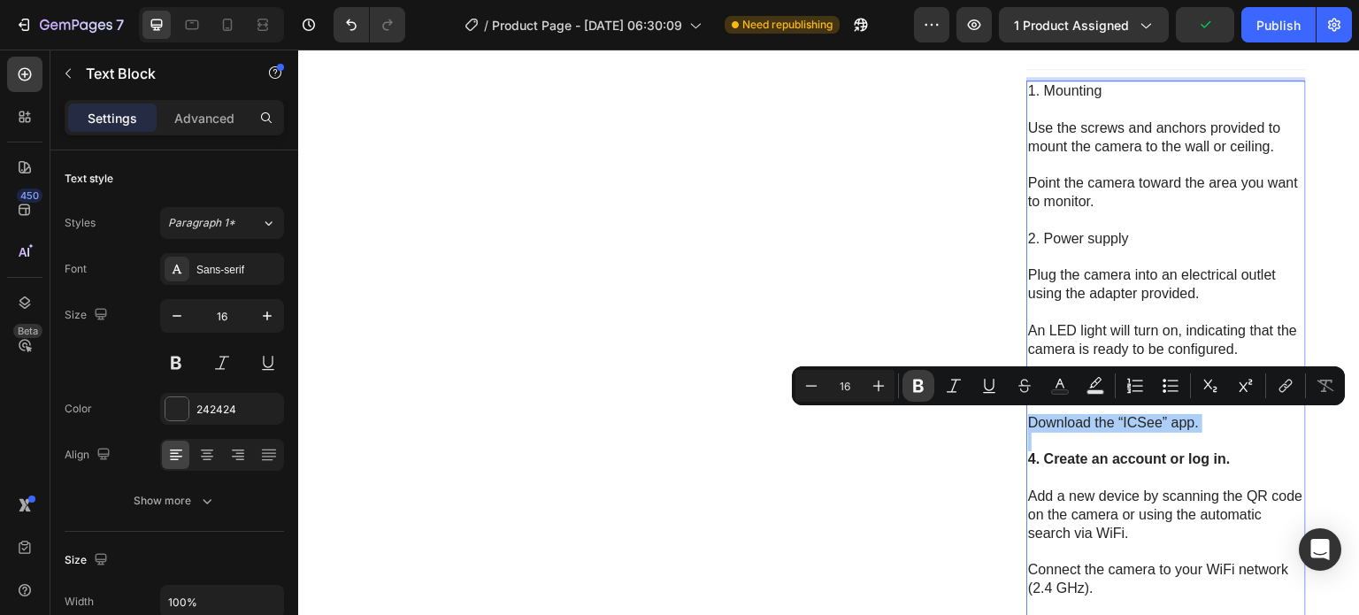
click at [917, 385] on icon "Editor contextual toolbar" at bounding box center [918, 386] width 11 height 13
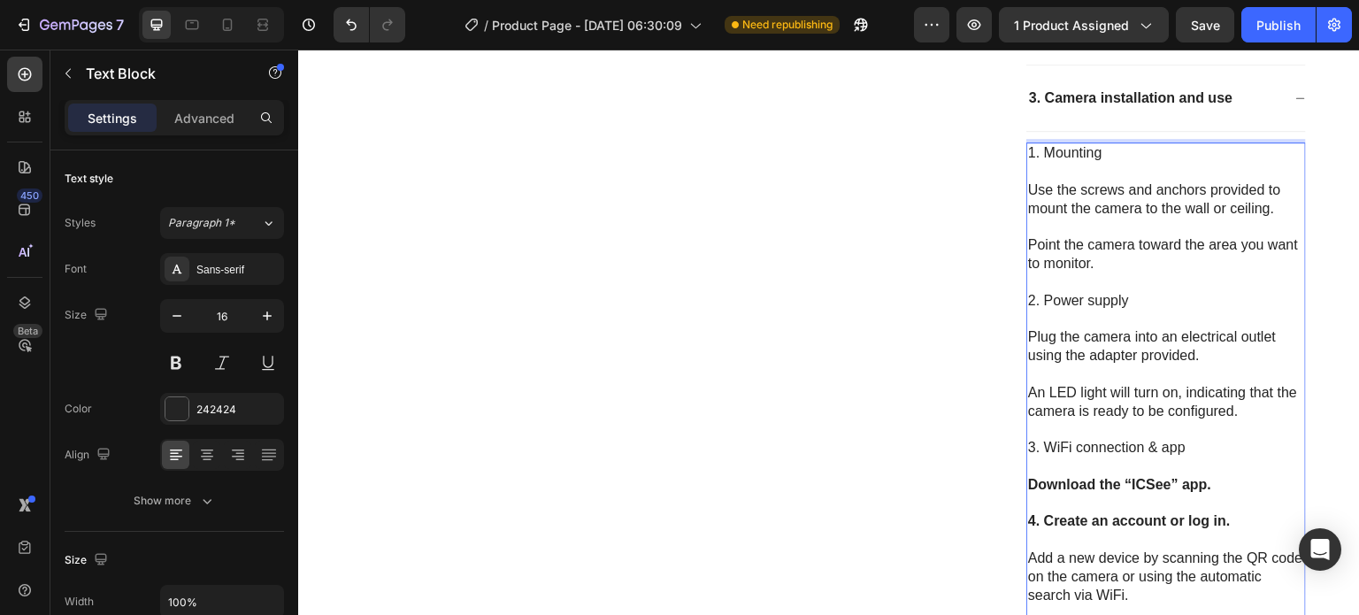
scroll to position [671, 0]
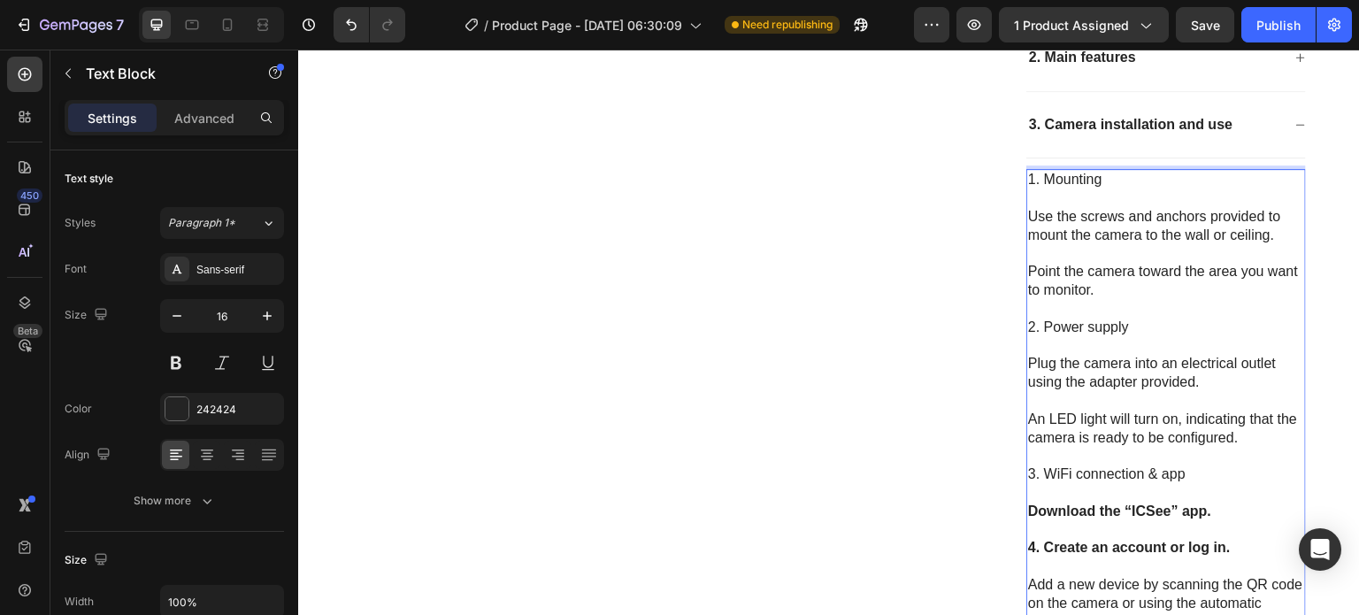
click at [1124, 326] on p "2. Power supply" at bounding box center [1166, 327] width 276 height 19
click at [1125, 326] on p "2. Power supply" at bounding box center [1166, 327] width 276 height 19
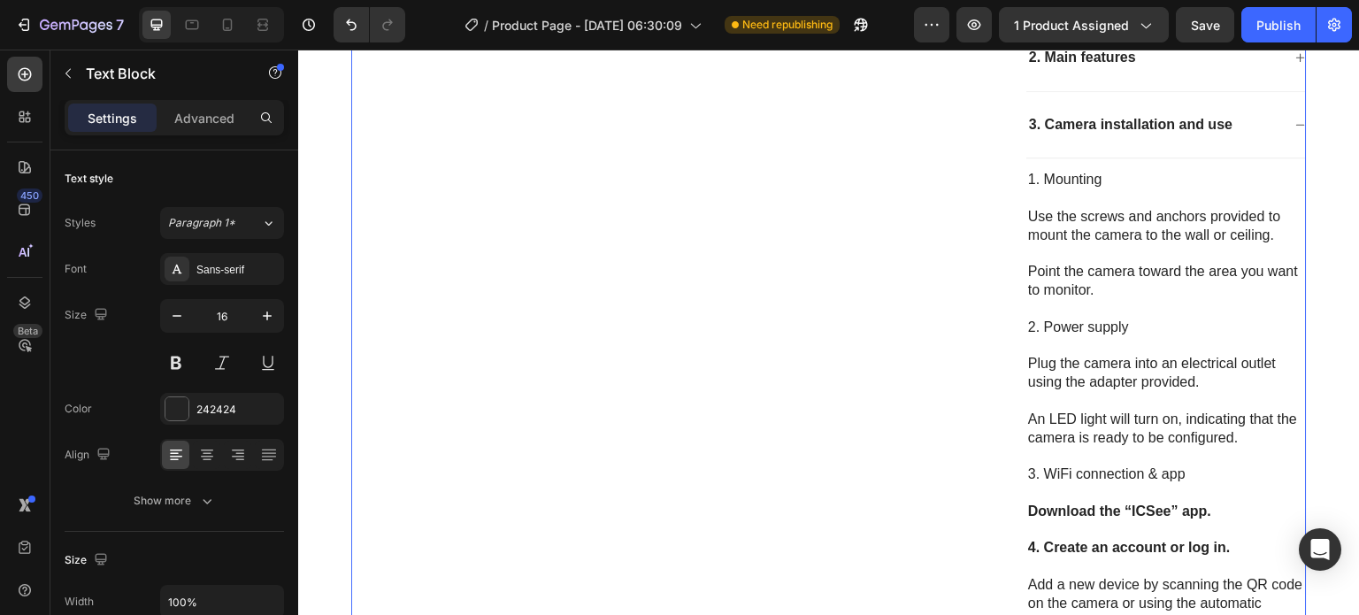
click at [819, 333] on div "Product Images" at bounding box center [660, 366] width 619 height 1761
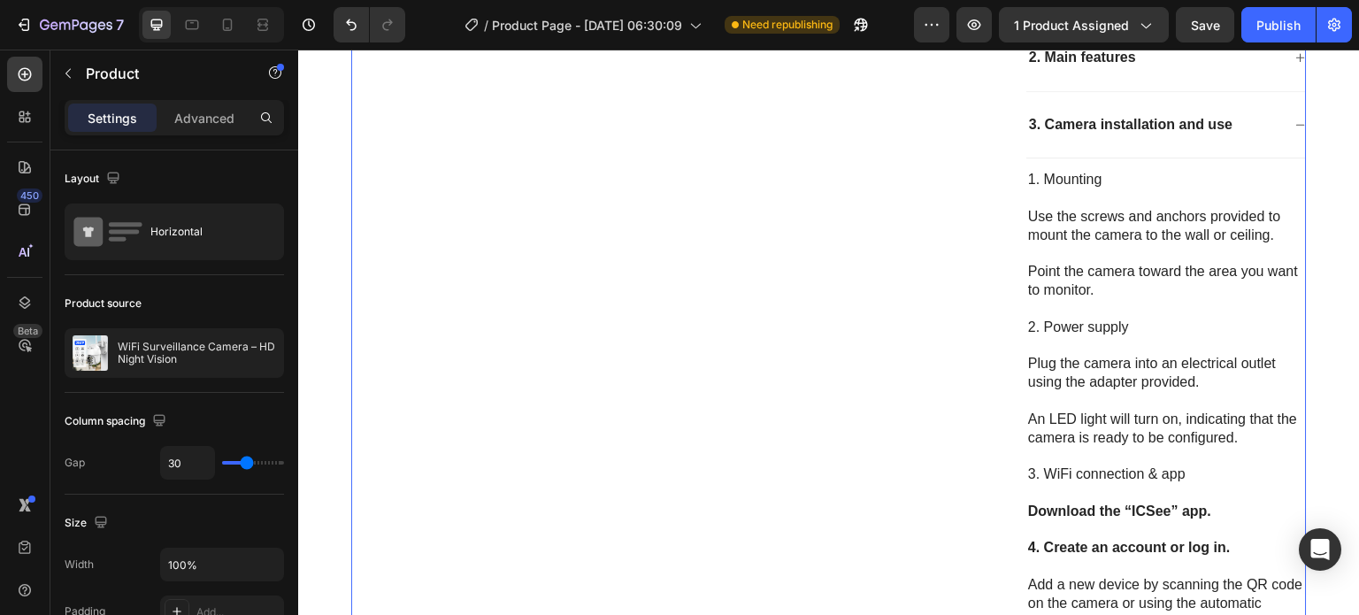
click at [820, 333] on div "Product Images" at bounding box center [660, 366] width 619 height 1761
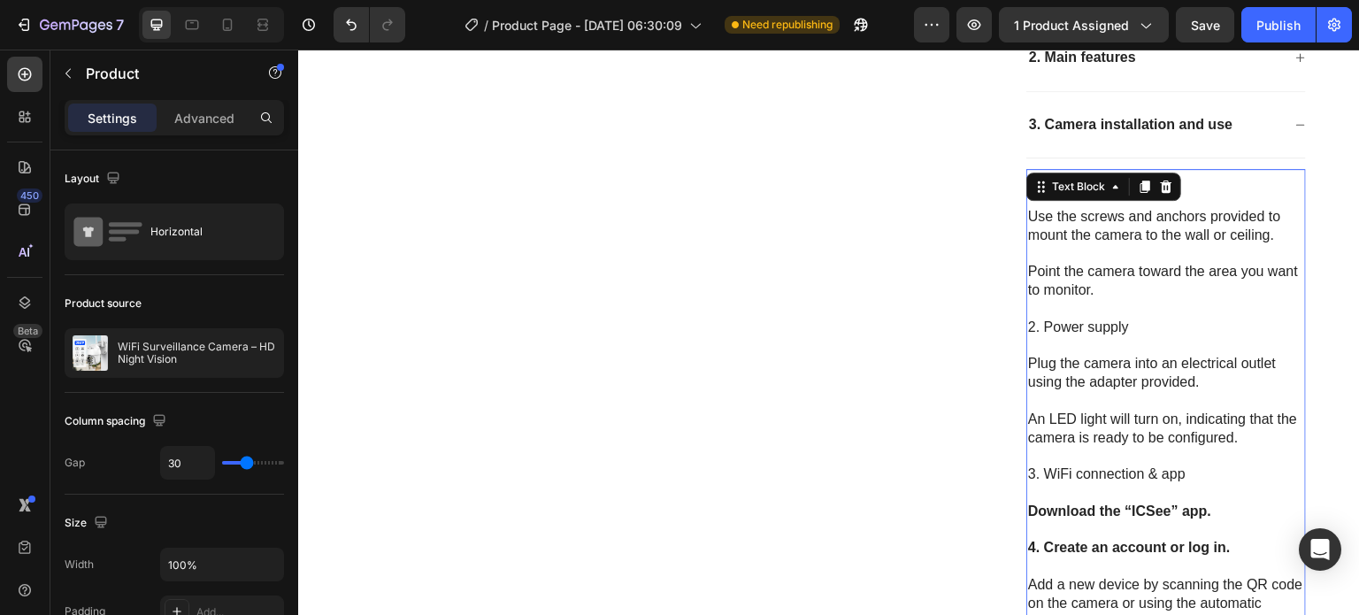
click at [1115, 331] on p "2. Power supply" at bounding box center [1166, 327] width 276 height 19
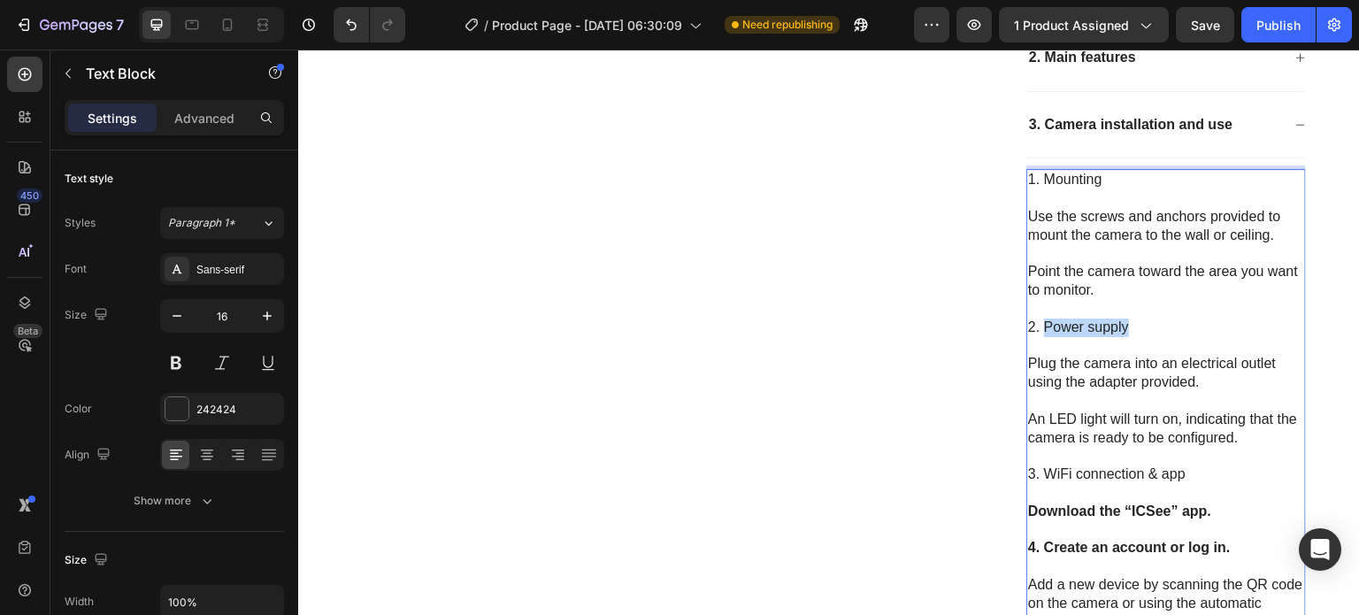
drag, startPoint x: 1124, startPoint y: 327, endPoint x: 1030, endPoint y: 326, distance: 94.7
click at [1036, 328] on p "2. Power supply" at bounding box center [1166, 327] width 276 height 19
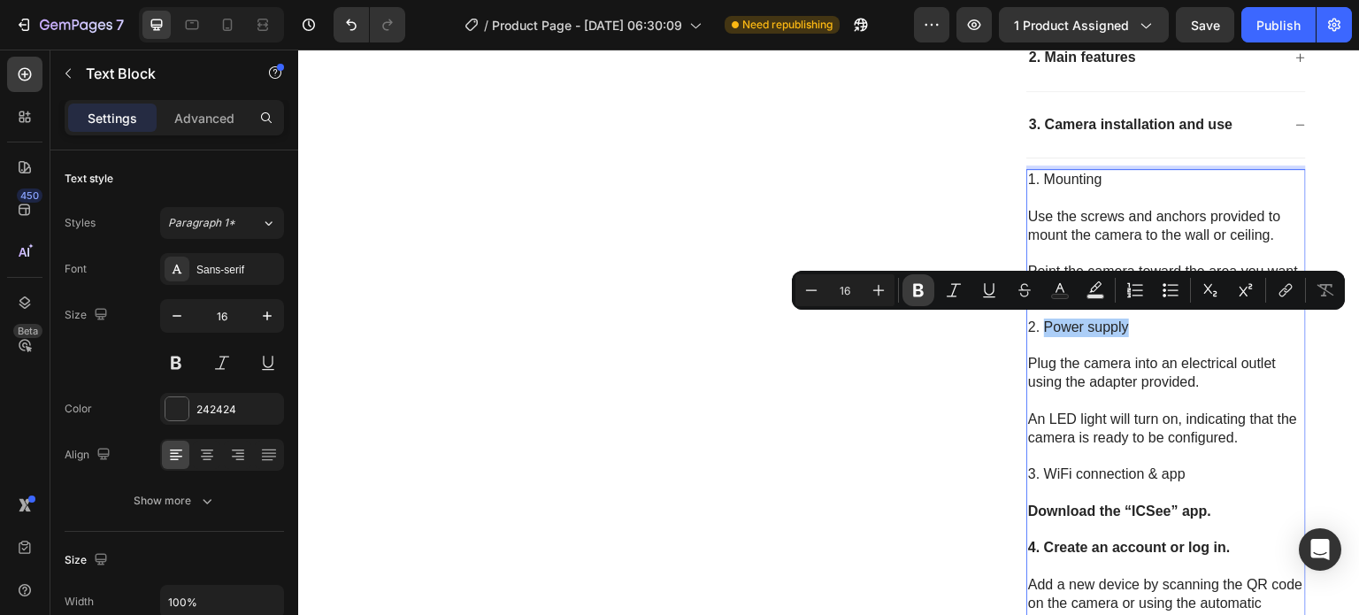
click at [909, 291] on button "Bold" at bounding box center [918, 290] width 32 height 32
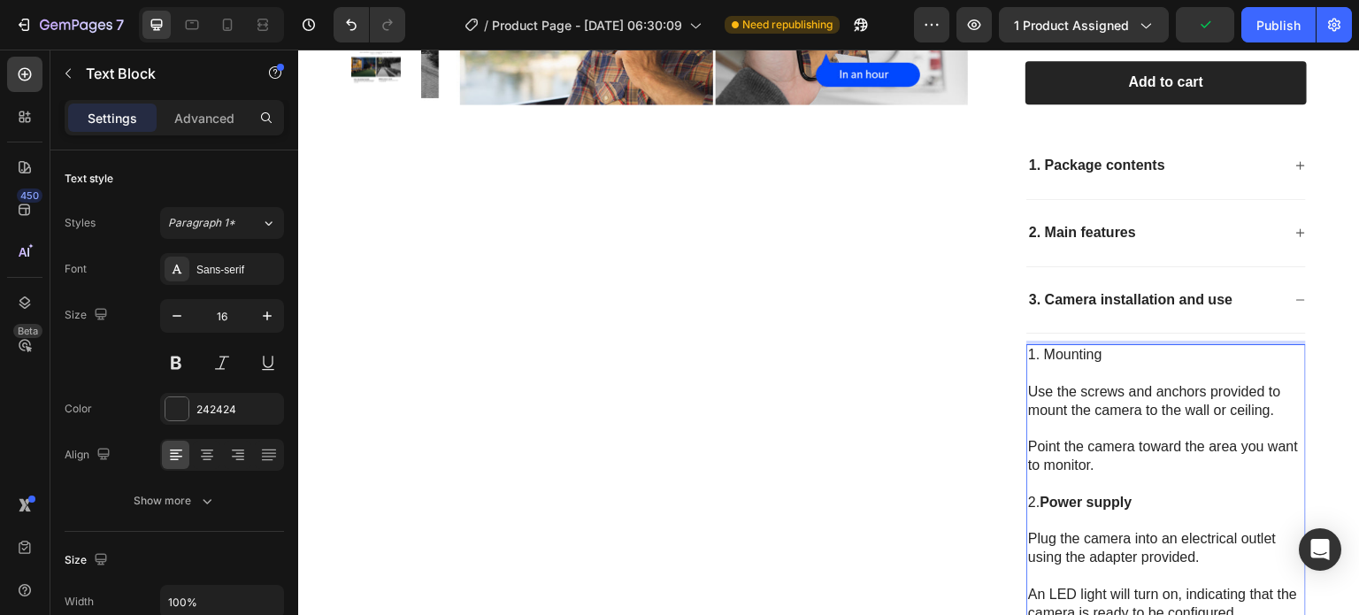
scroll to position [494, 0]
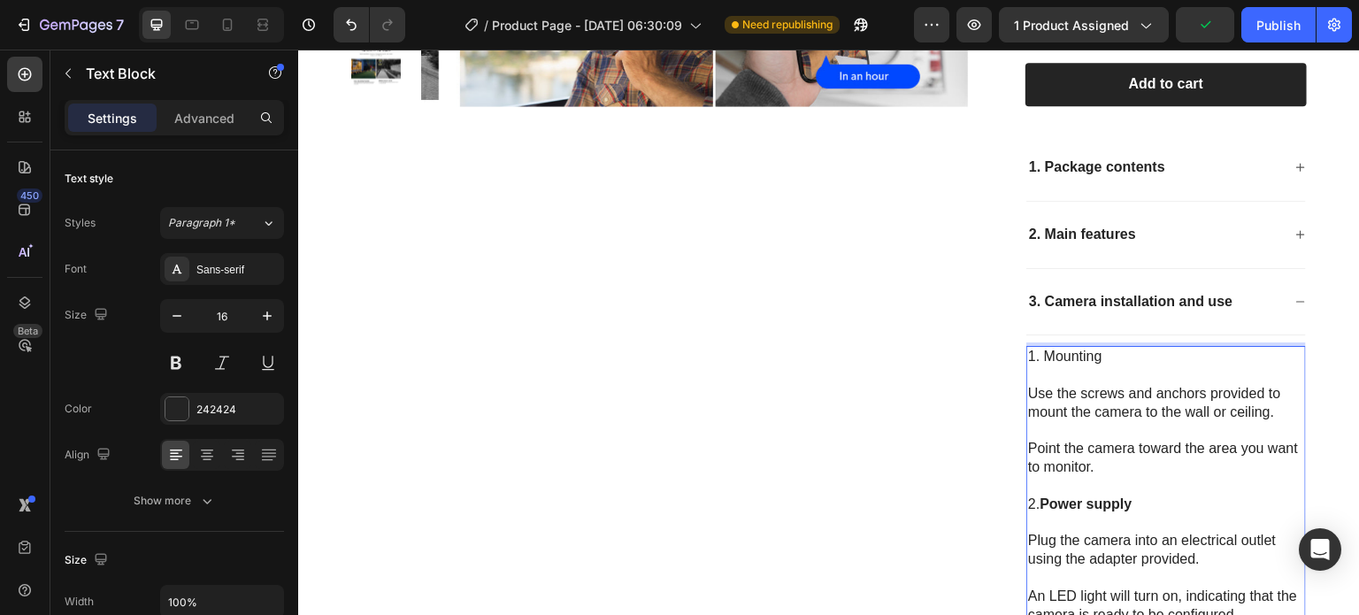
click at [1104, 359] on p "1. Mounting" at bounding box center [1166, 357] width 276 height 19
click at [1105, 360] on p "1. Mounting" at bounding box center [1166, 357] width 276 height 19
drag, startPoint x: 1105, startPoint y: 357, endPoint x: 1040, endPoint y: 357, distance: 65.5
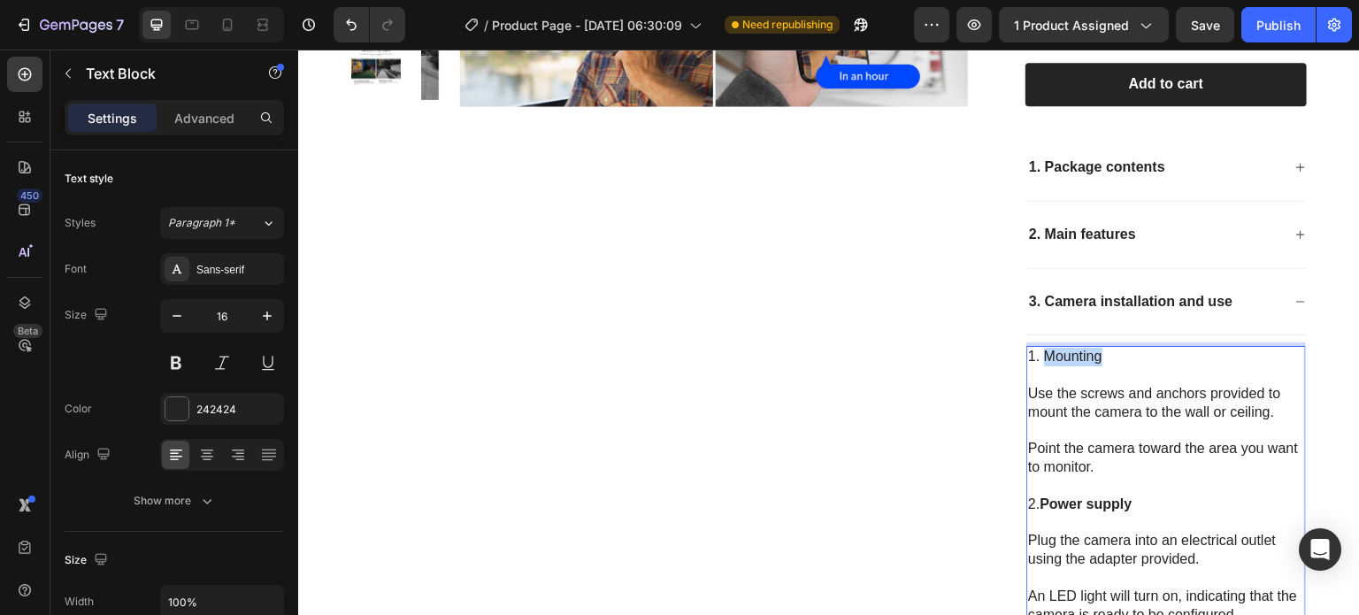
click at [1040, 357] on p "1. Mounting" at bounding box center [1166, 357] width 276 height 19
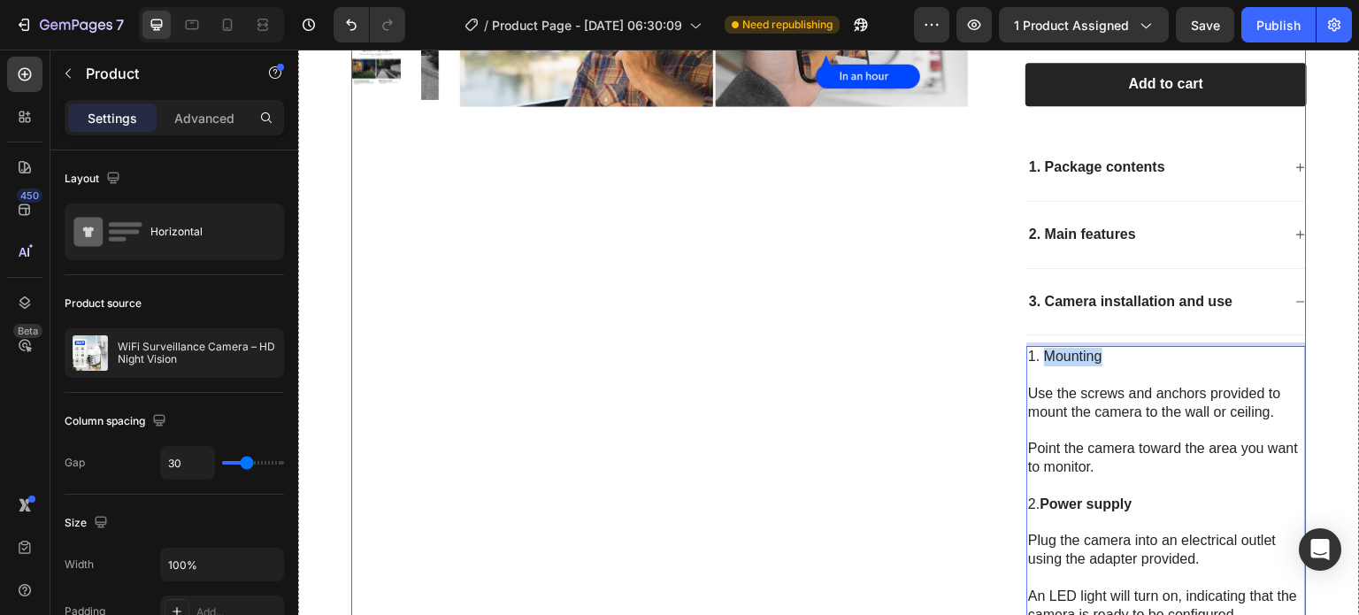
click at [909, 357] on div "Product Images" at bounding box center [660, 543] width 619 height 1761
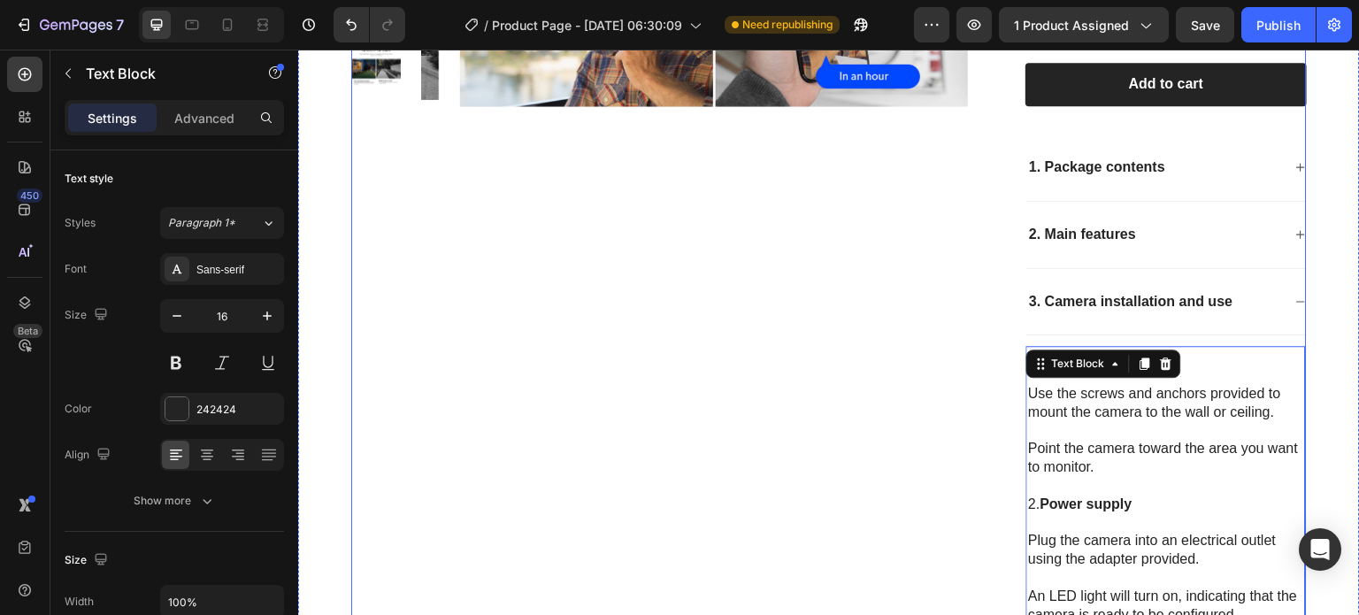
click at [855, 361] on div "Product Images" at bounding box center [660, 543] width 619 height 1761
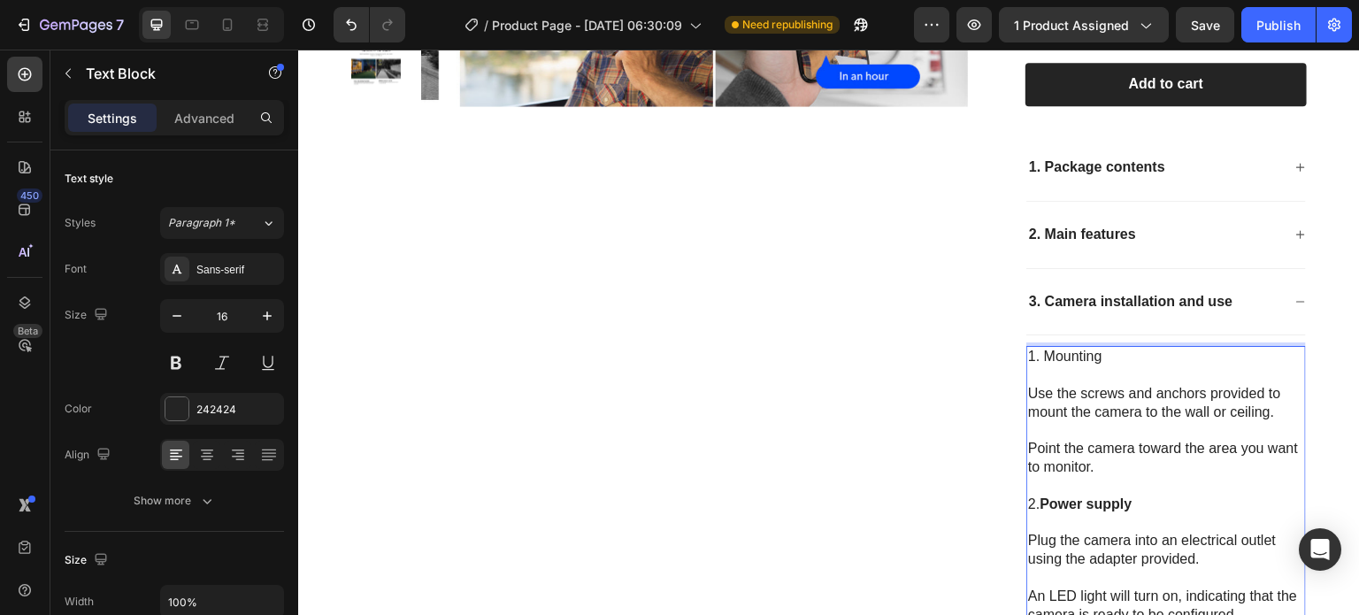
drag, startPoint x: 1138, startPoint y: 368, endPoint x: 1088, endPoint y: 365, distance: 49.6
click at [1088, 366] on p "Rich Text Editor. Editing area: main" at bounding box center [1166, 375] width 276 height 19
drag, startPoint x: 1106, startPoint y: 362, endPoint x: 992, endPoint y: 341, distance: 115.9
click at [1036, 357] on p "1. Mounting" at bounding box center [1166, 357] width 276 height 19
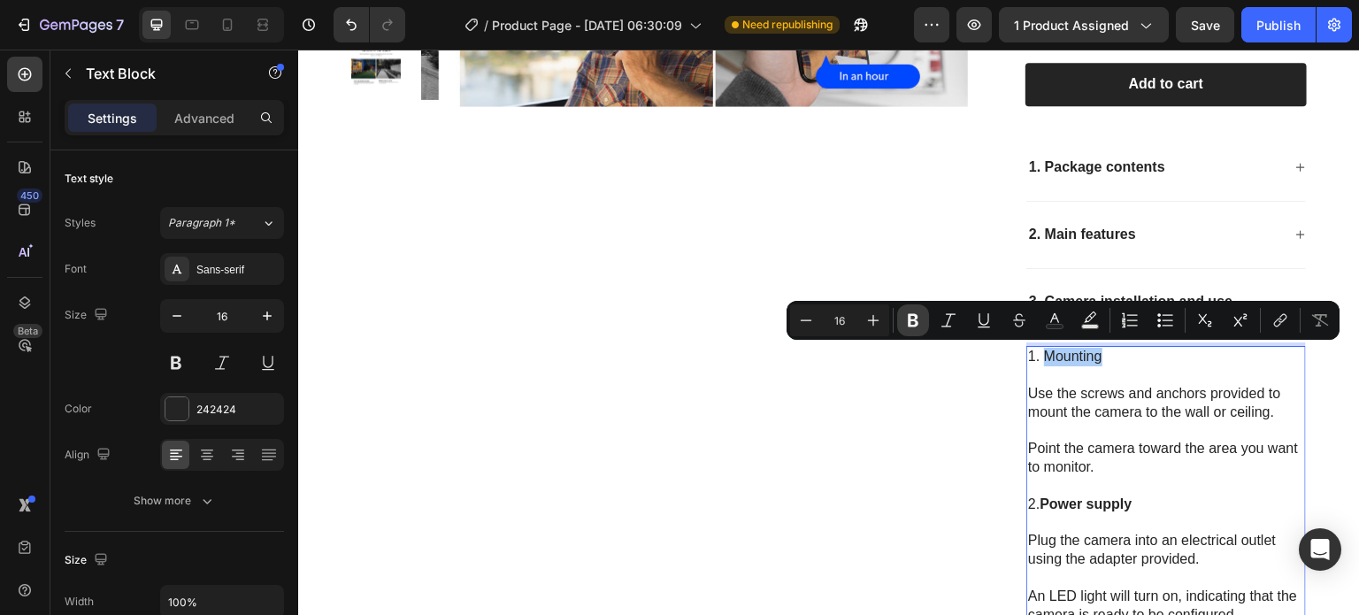
click at [917, 322] on icon "Editor contextual toolbar" at bounding box center [913, 320] width 11 height 13
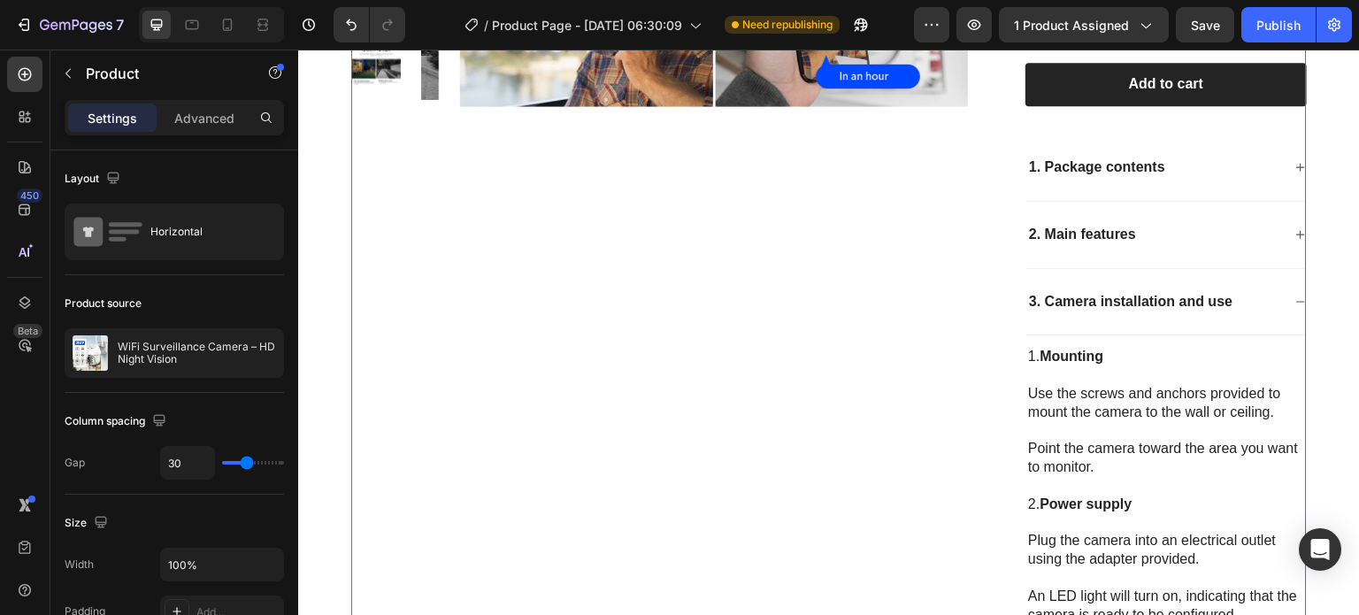
click at [823, 408] on div "Product Images" at bounding box center [660, 543] width 619 height 1761
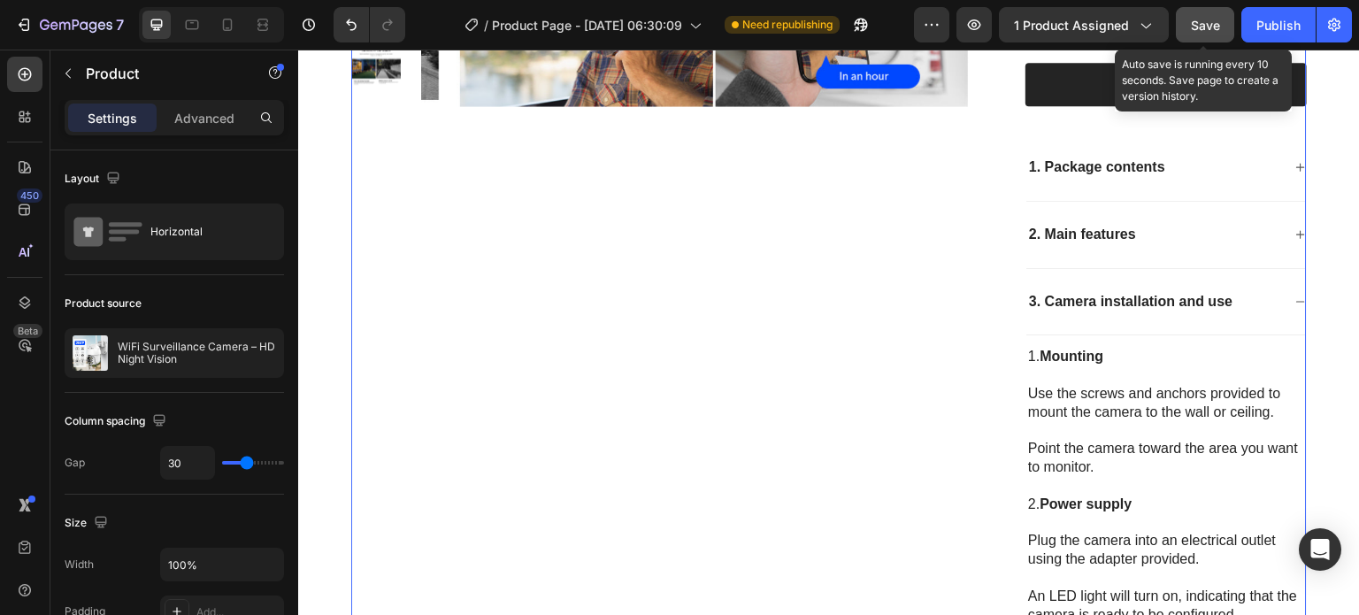
click at [1214, 18] on span "Save" at bounding box center [1205, 25] width 29 height 15
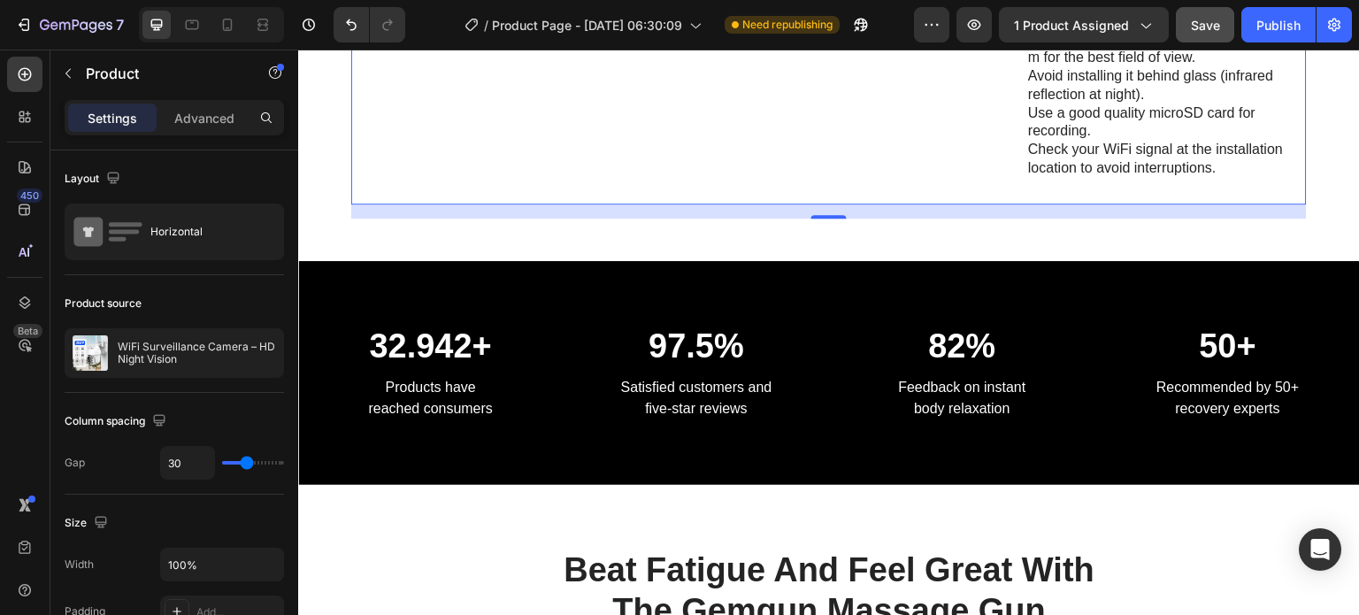
scroll to position [1732, 0]
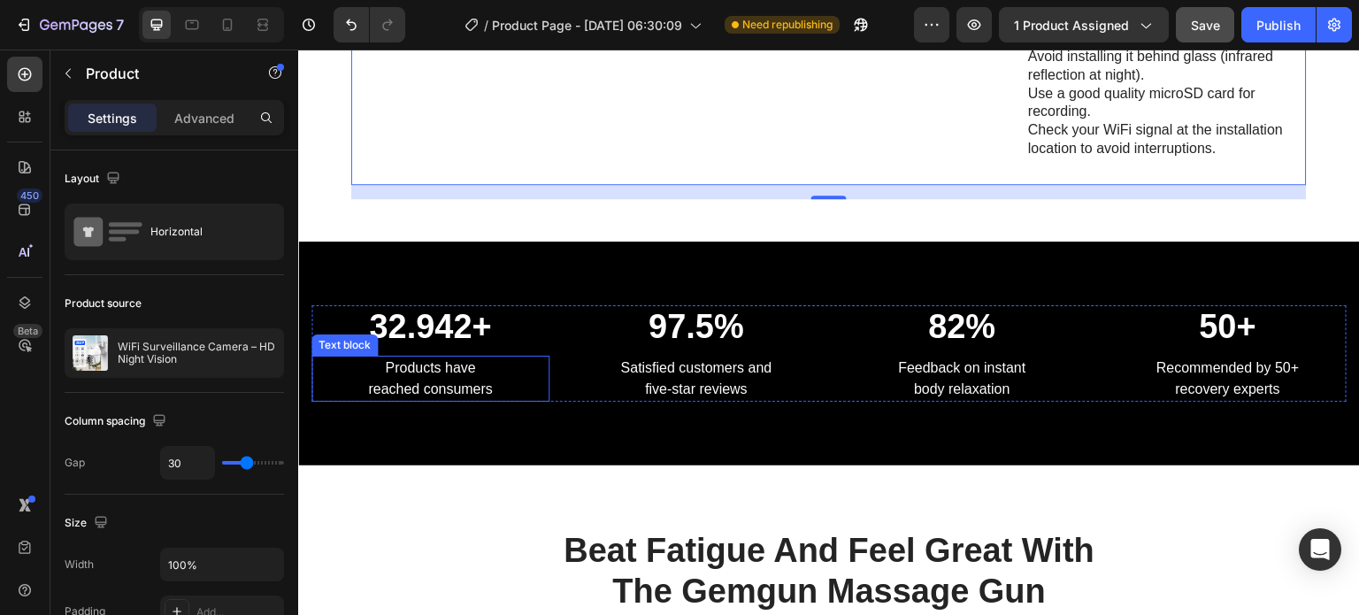
click at [511, 396] on p "Products have reached consumers" at bounding box center [430, 378] width 234 height 42
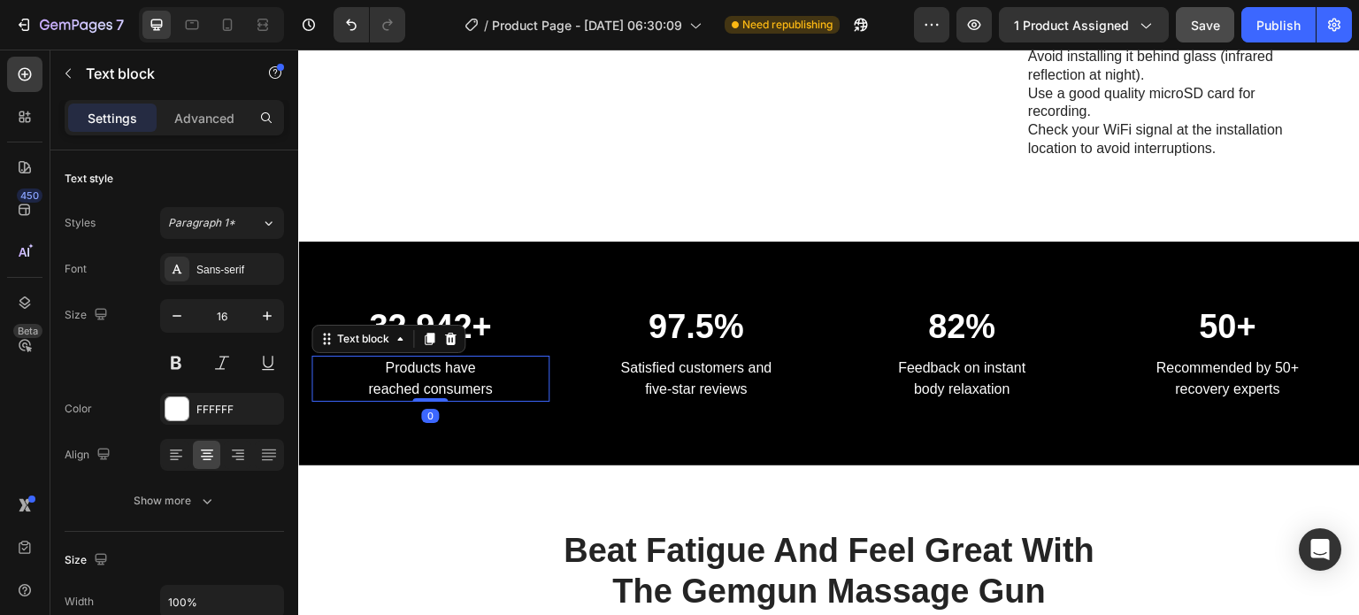
click at [512, 387] on p "Products have reached consumers" at bounding box center [430, 378] width 234 height 42
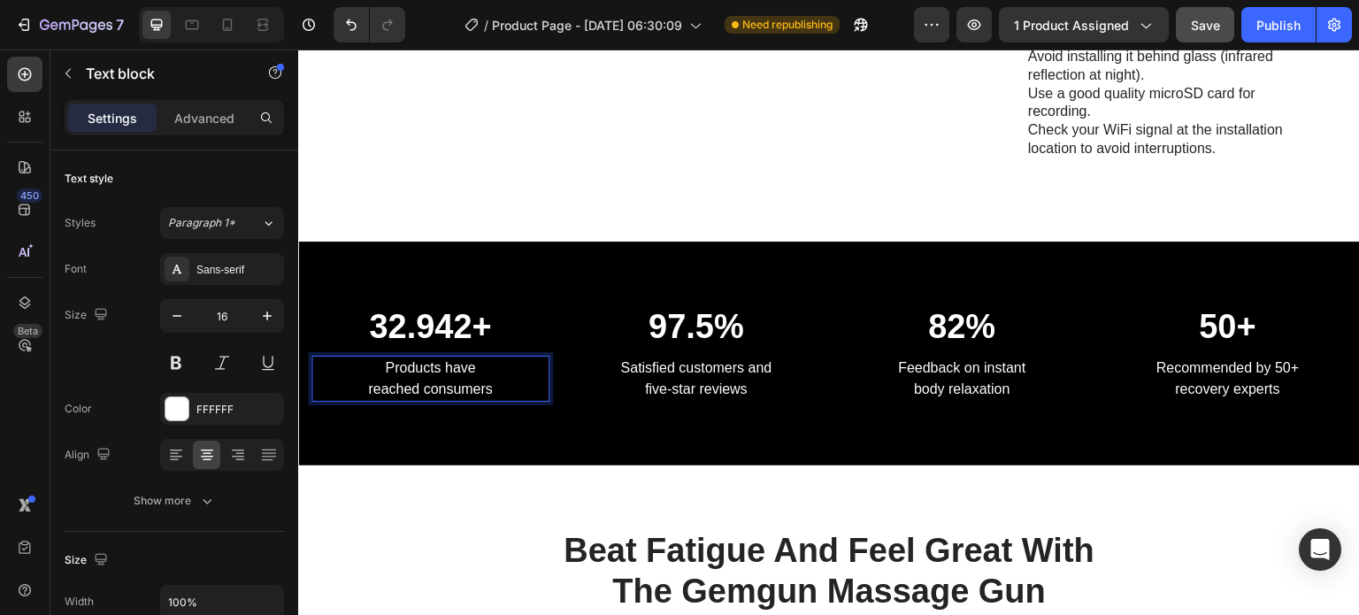
click at [512, 387] on p "Products have reached consumers" at bounding box center [430, 378] width 234 height 42
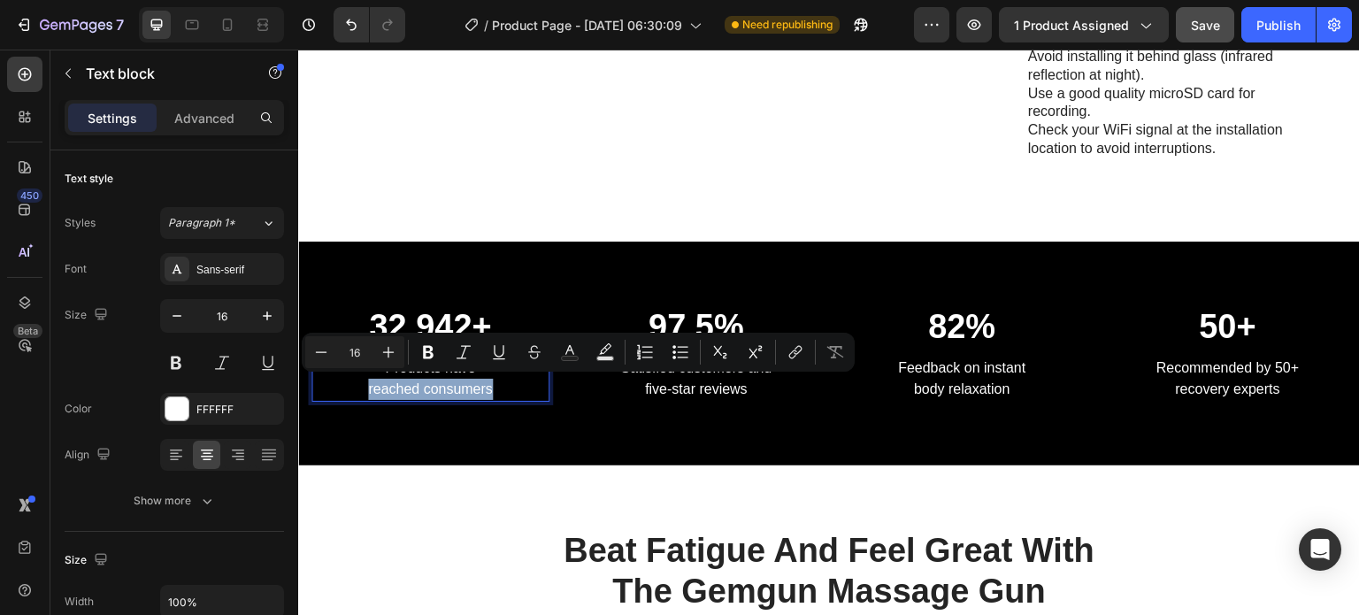
copy p "reached consumers"
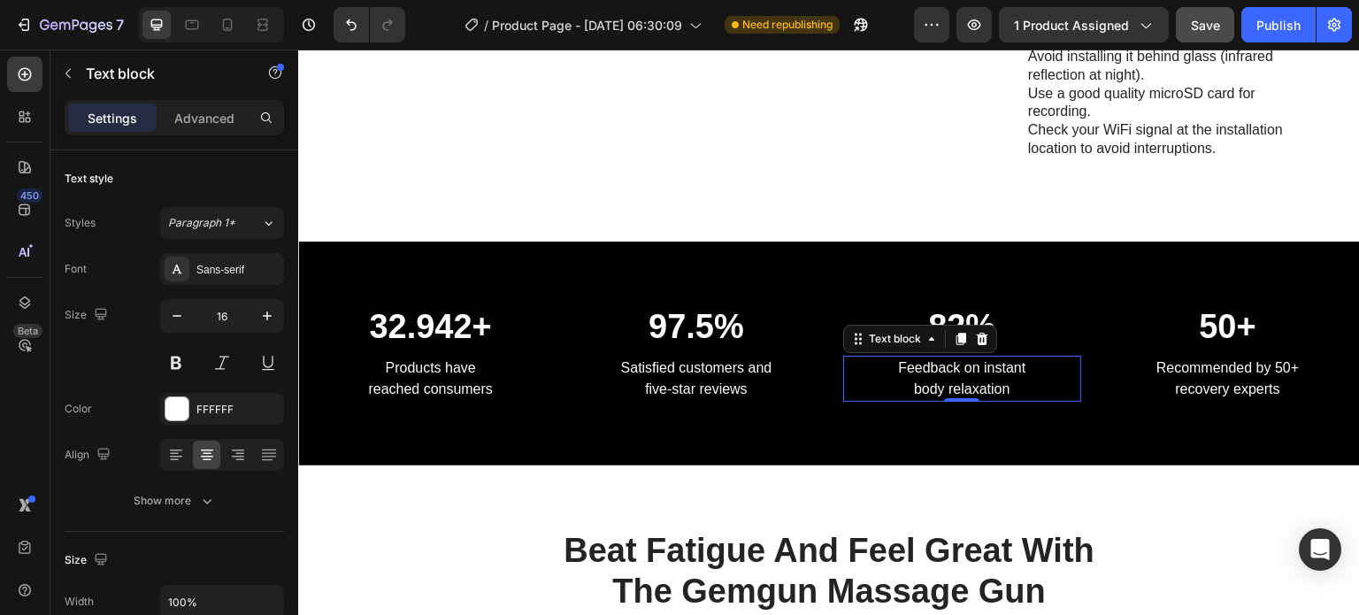
click at [1014, 368] on p "Feedback on instant body relaxation" at bounding box center [962, 378] width 234 height 42
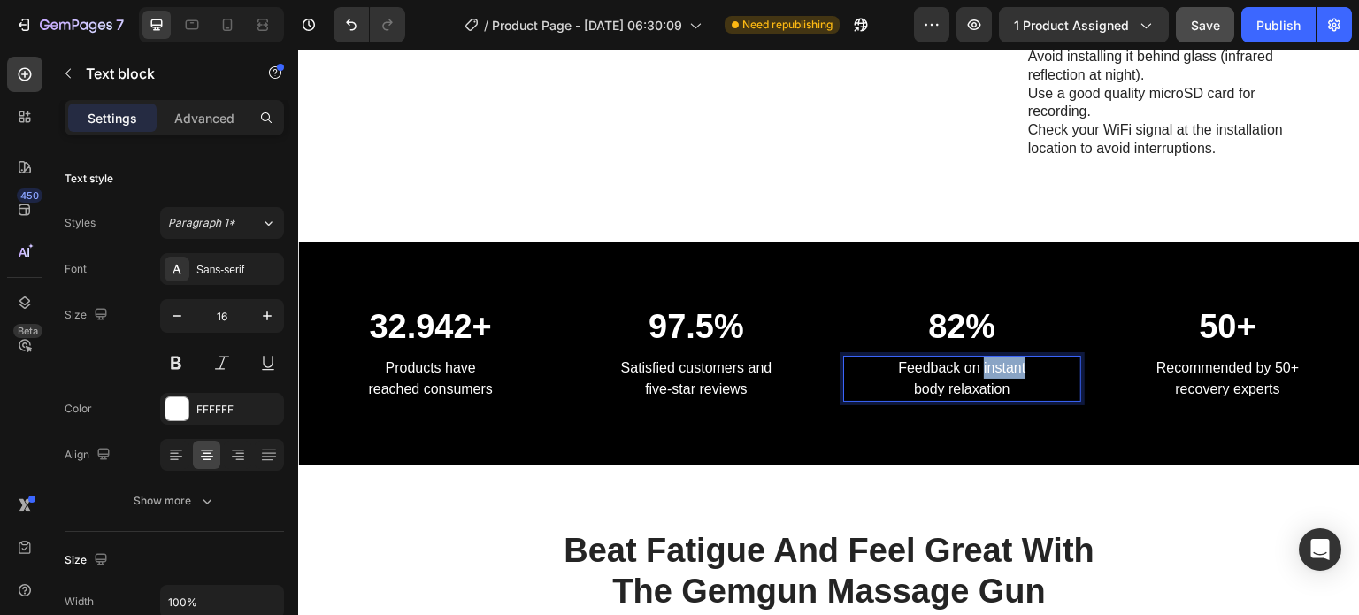
click at [1014, 368] on p "Feedback on instant body relaxation" at bounding box center [962, 378] width 234 height 42
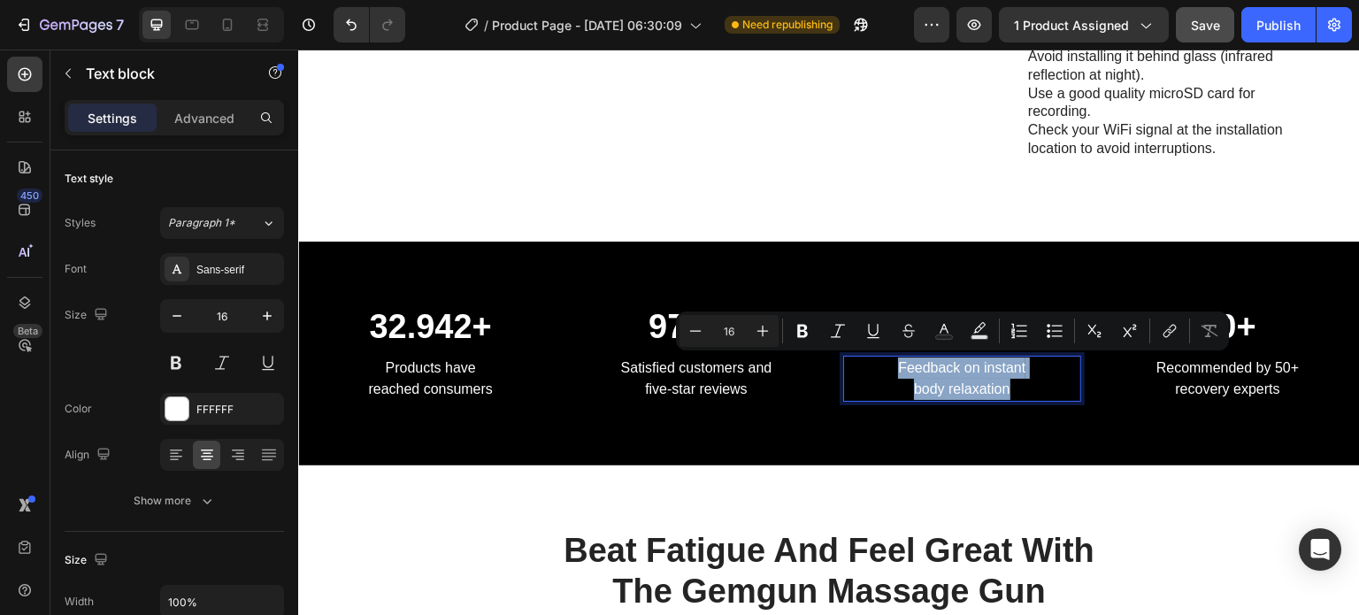
copy p "Feedback on instant body relaxation"
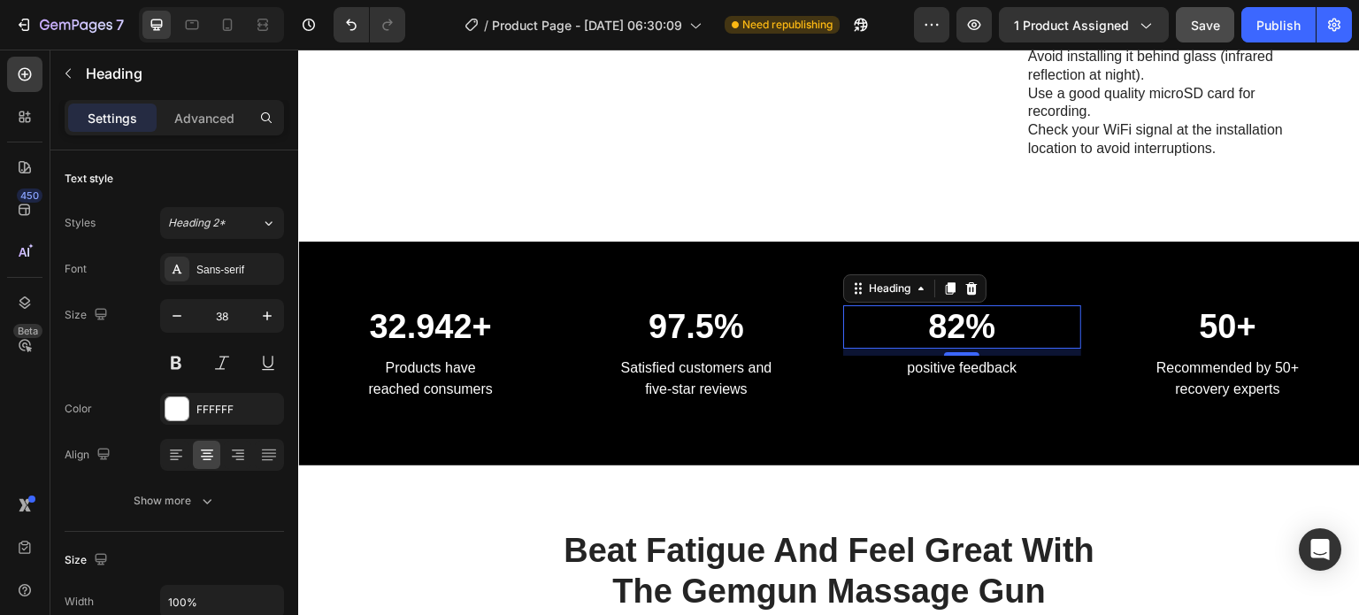
click at [932, 329] on p "82%" at bounding box center [962, 327] width 234 height 41
click at [934, 329] on p "82%" at bounding box center [962, 327] width 234 height 41
click at [956, 328] on p "82%" at bounding box center [962, 327] width 234 height 41
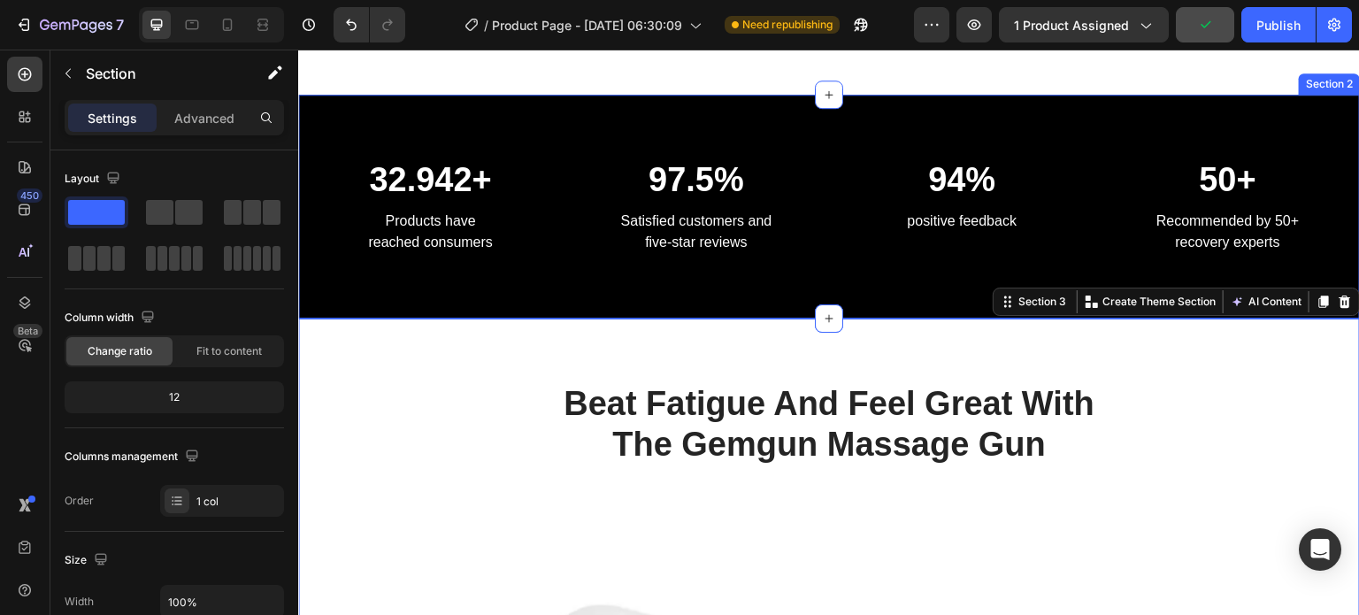
scroll to position [1909, 0]
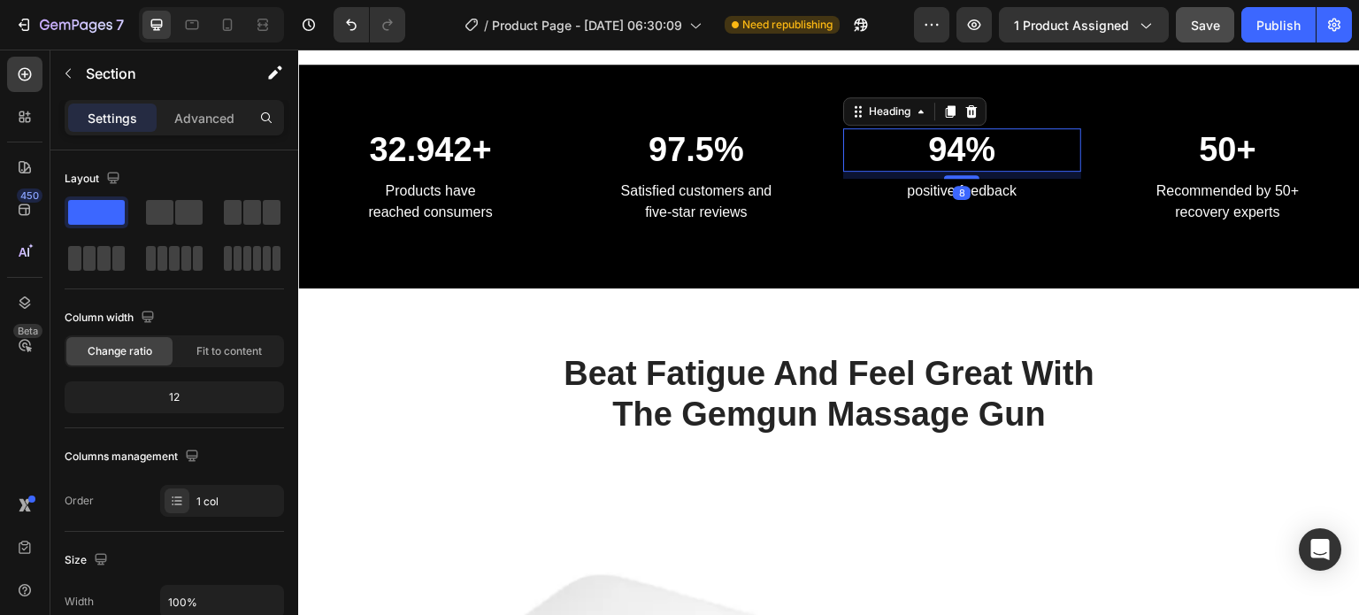
click at [950, 153] on p "94%" at bounding box center [962, 150] width 234 height 41
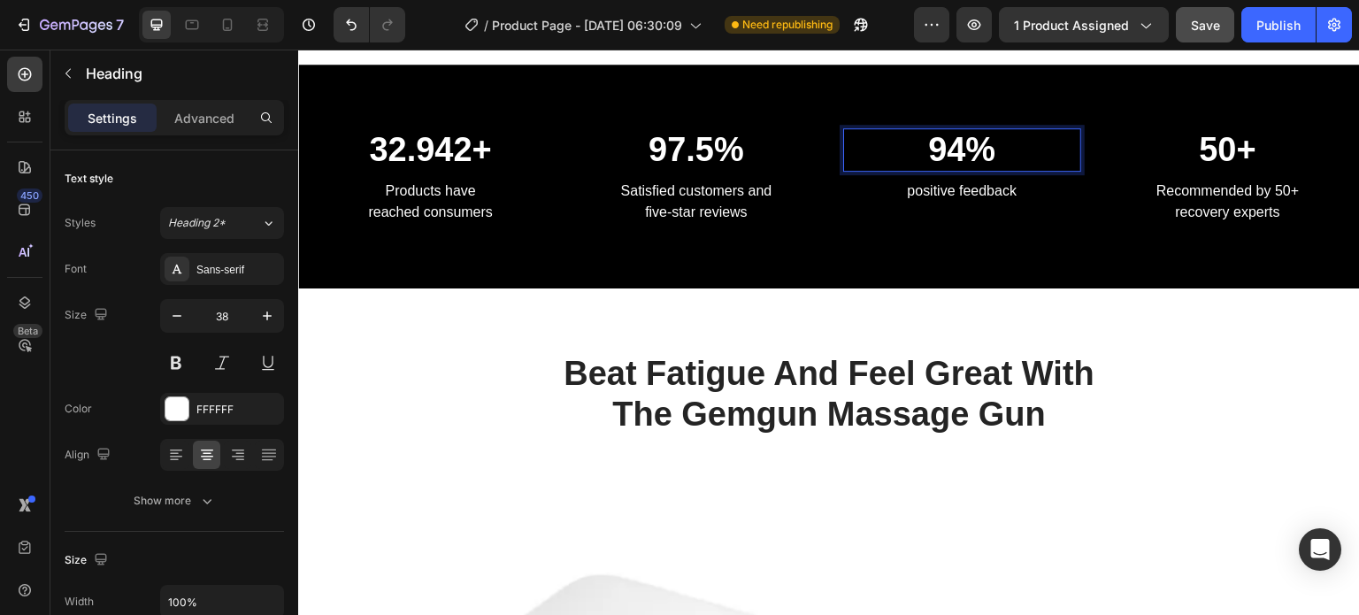
click at [964, 158] on p "94%" at bounding box center [962, 150] width 234 height 41
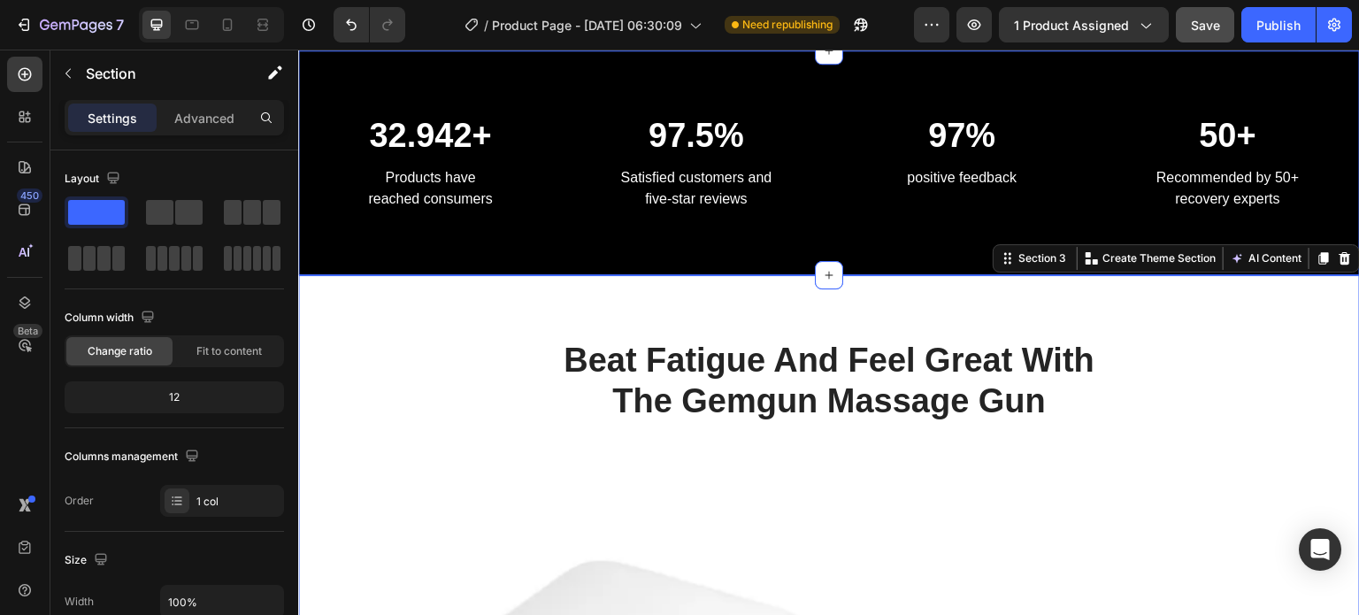
scroll to position [936, 0]
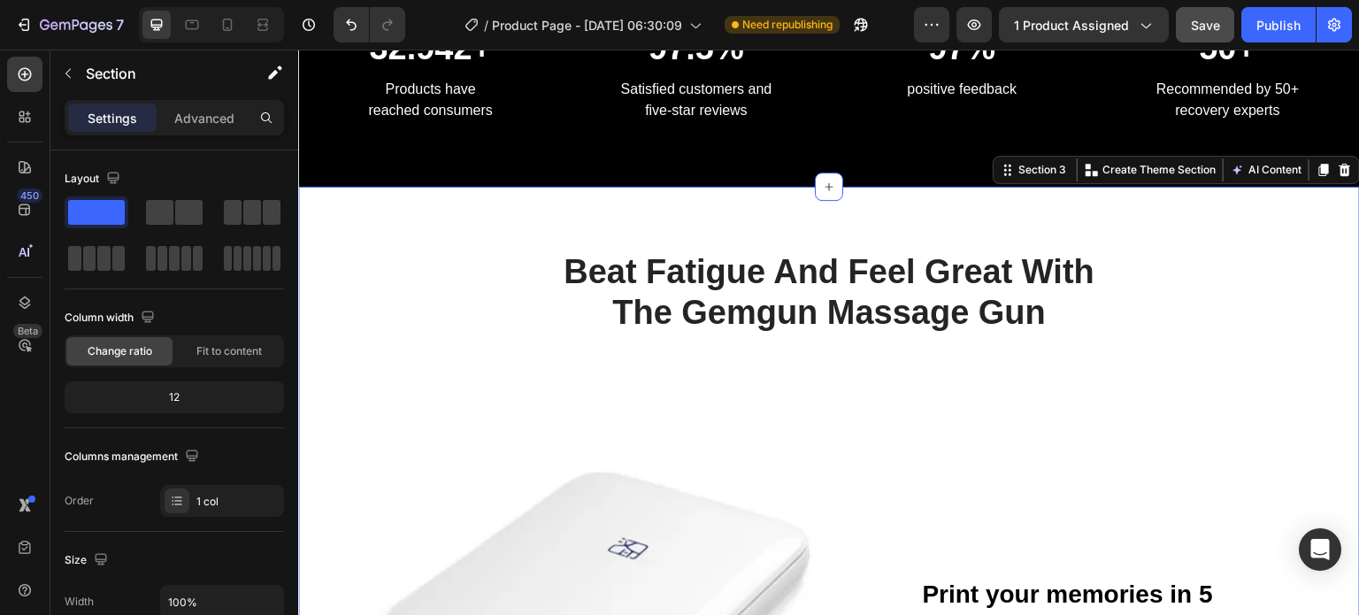
click at [663, 259] on p "Beat Fatigue And Feel Great With The Gemgun Massage Gun" at bounding box center [829, 292] width 554 height 81
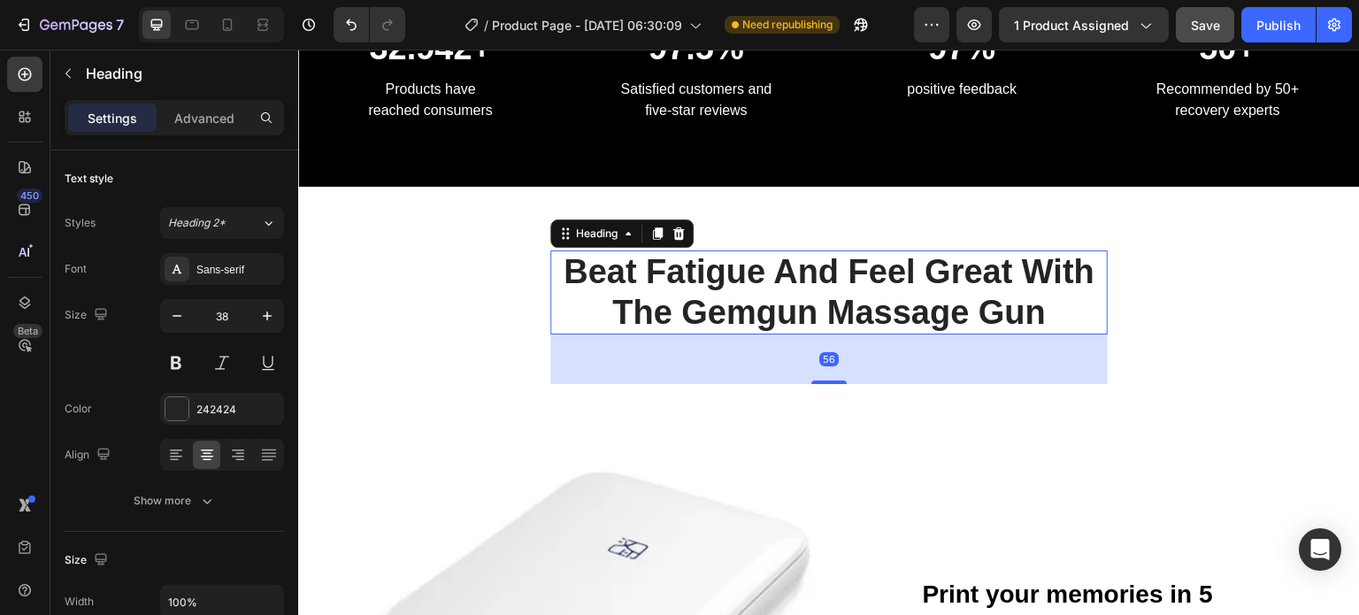
click at [664, 267] on p "Beat Fatigue And Feel Great With The Gemgun Massage Gun" at bounding box center [829, 292] width 554 height 81
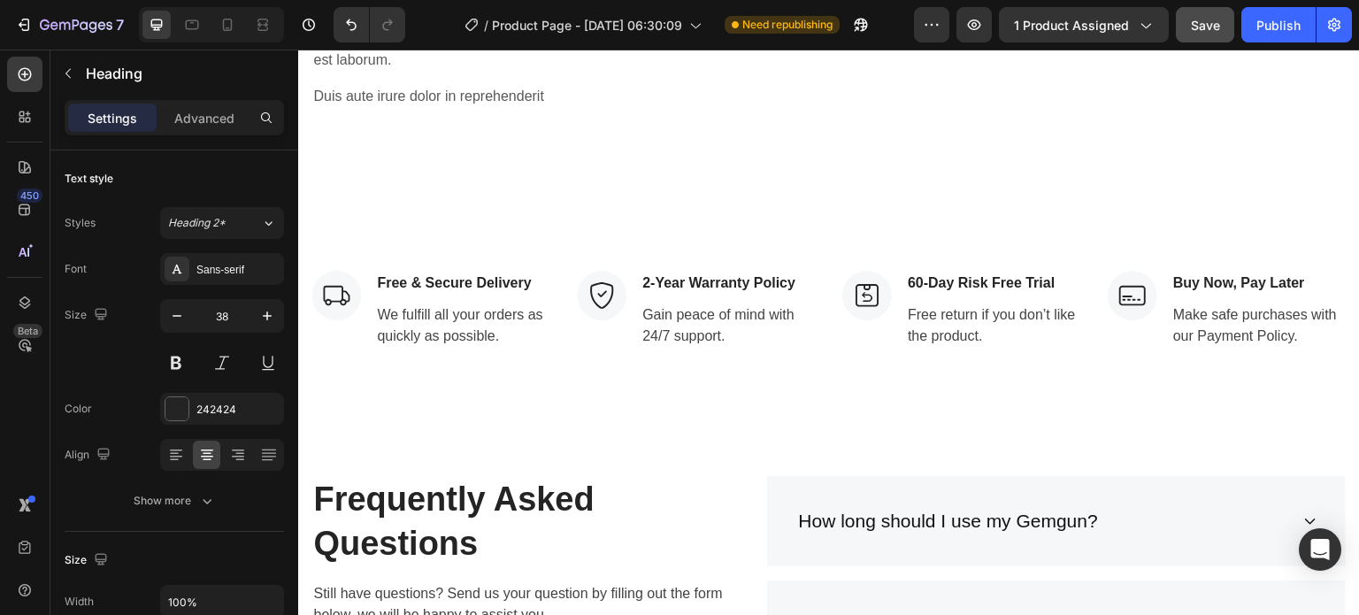
scroll to position [3413, 0]
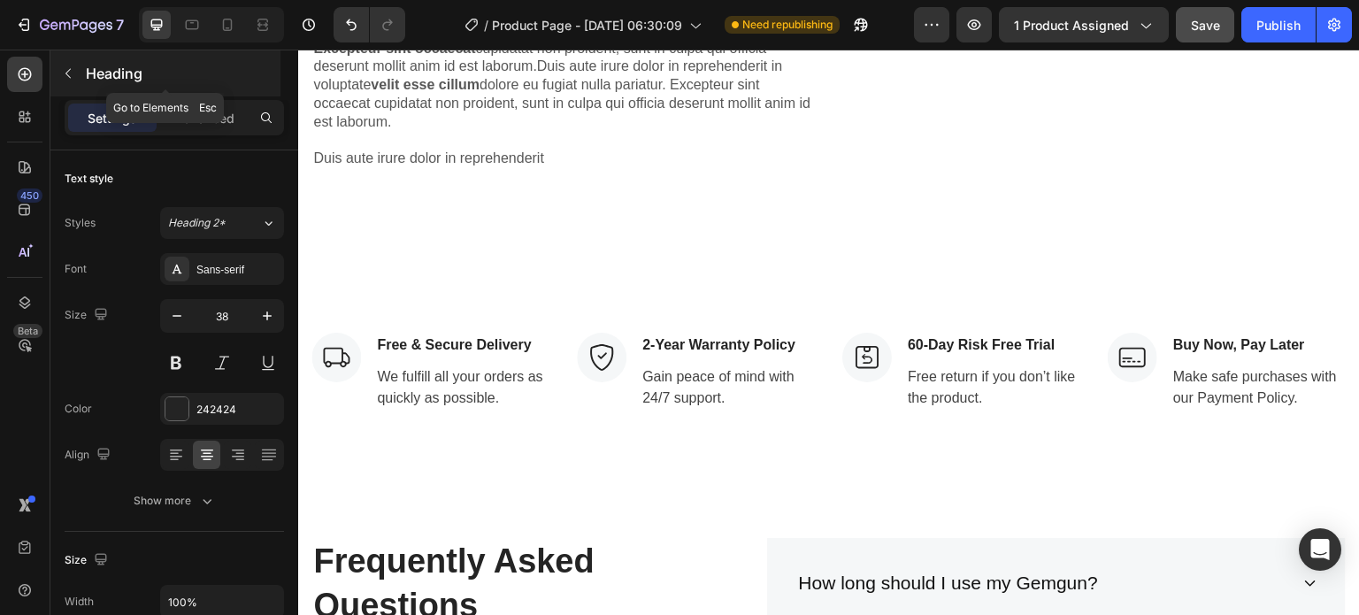
click at [71, 75] on icon "button" at bounding box center [68, 73] width 14 height 14
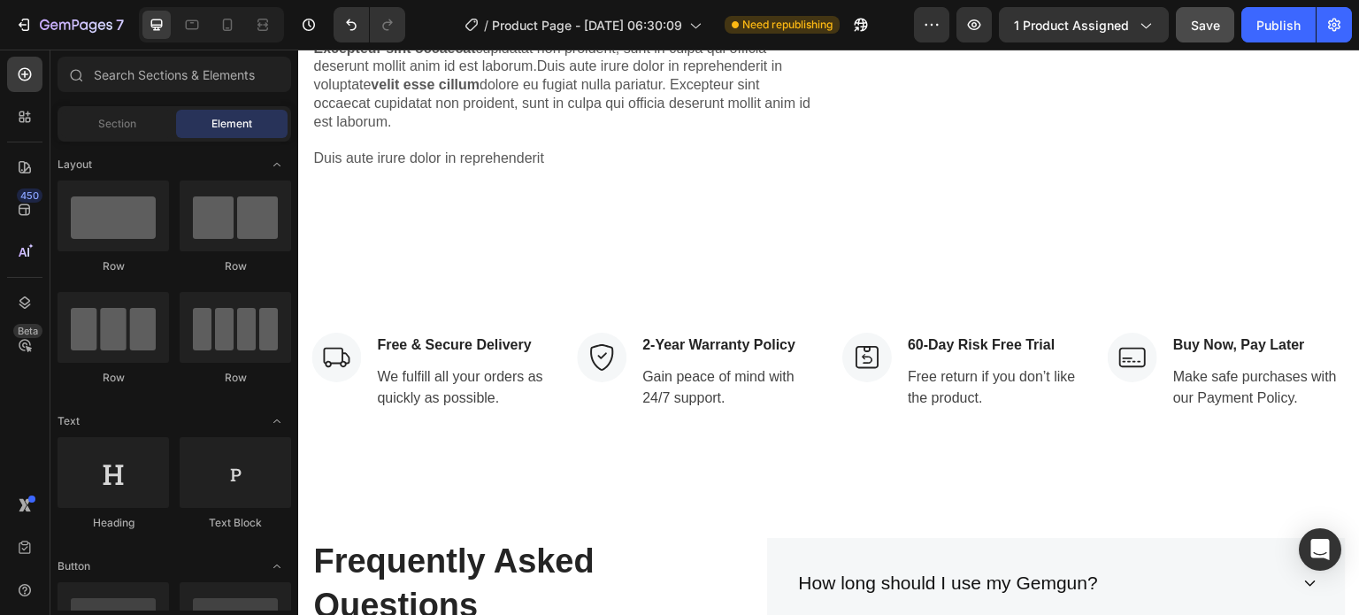
click at [104, 108] on div "Section Element" at bounding box center [175, 123] width 234 height 35
click at [104, 114] on div "Section" at bounding box center [116, 124] width 111 height 28
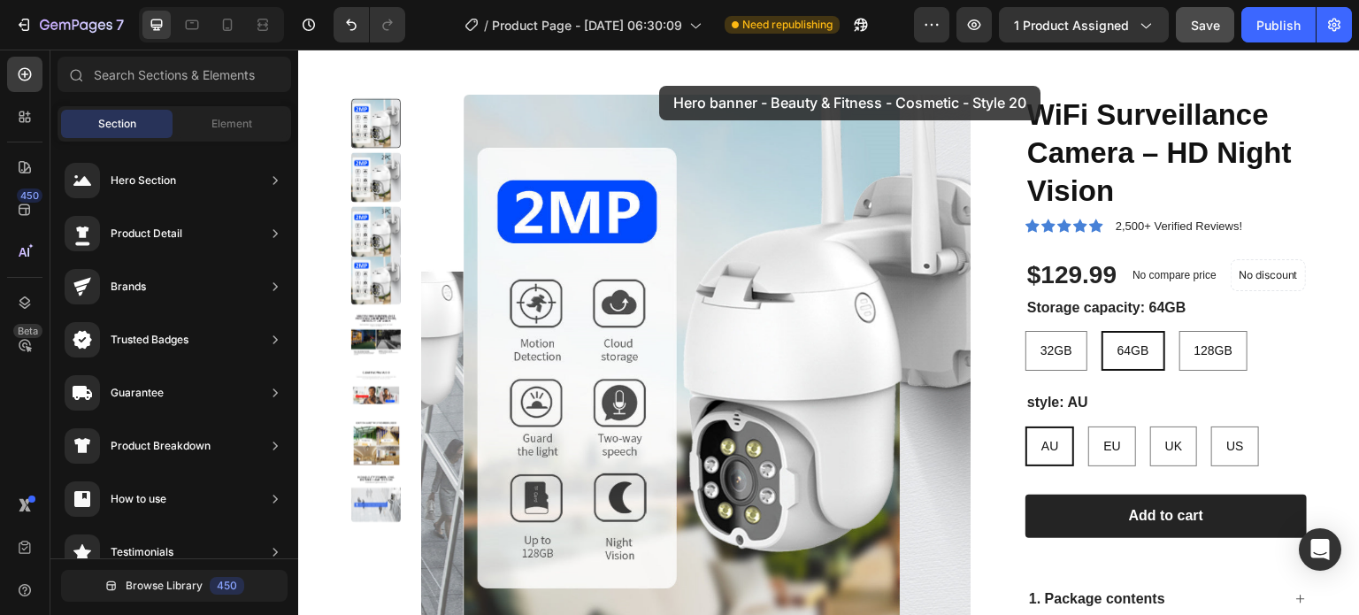
scroll to position [0, 0]
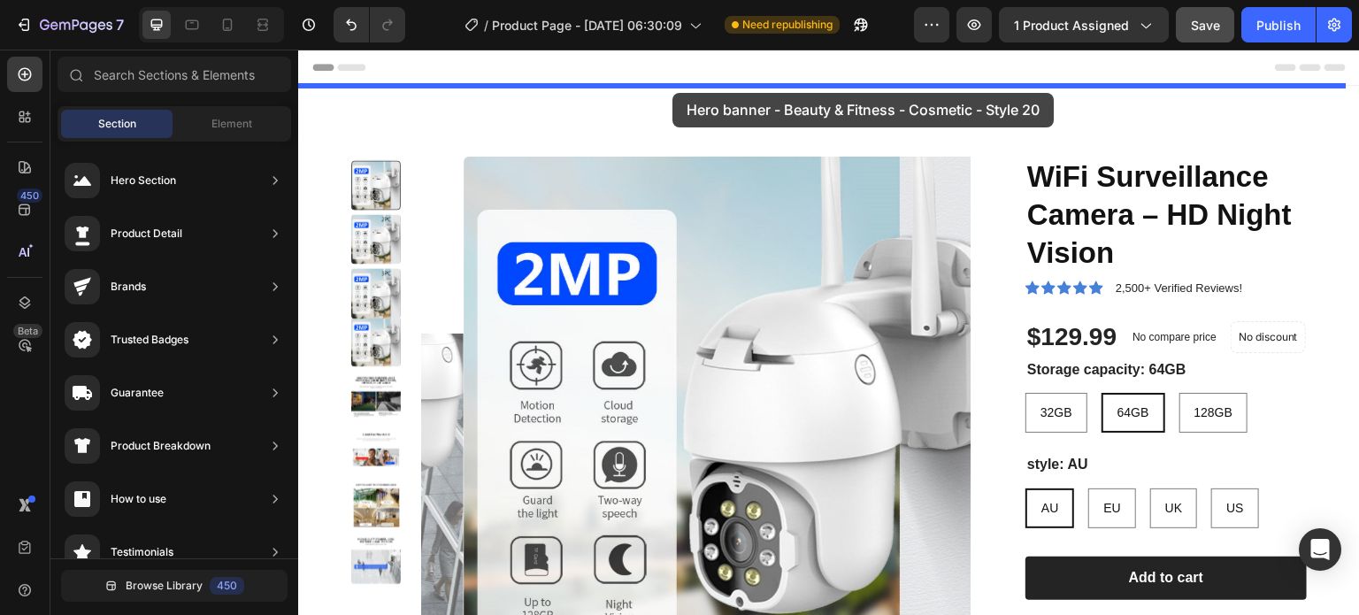
drag, startPoint x: 725, startPoint y: 462, endPoint x: 672, endPoint y: 93, distance: 372.7
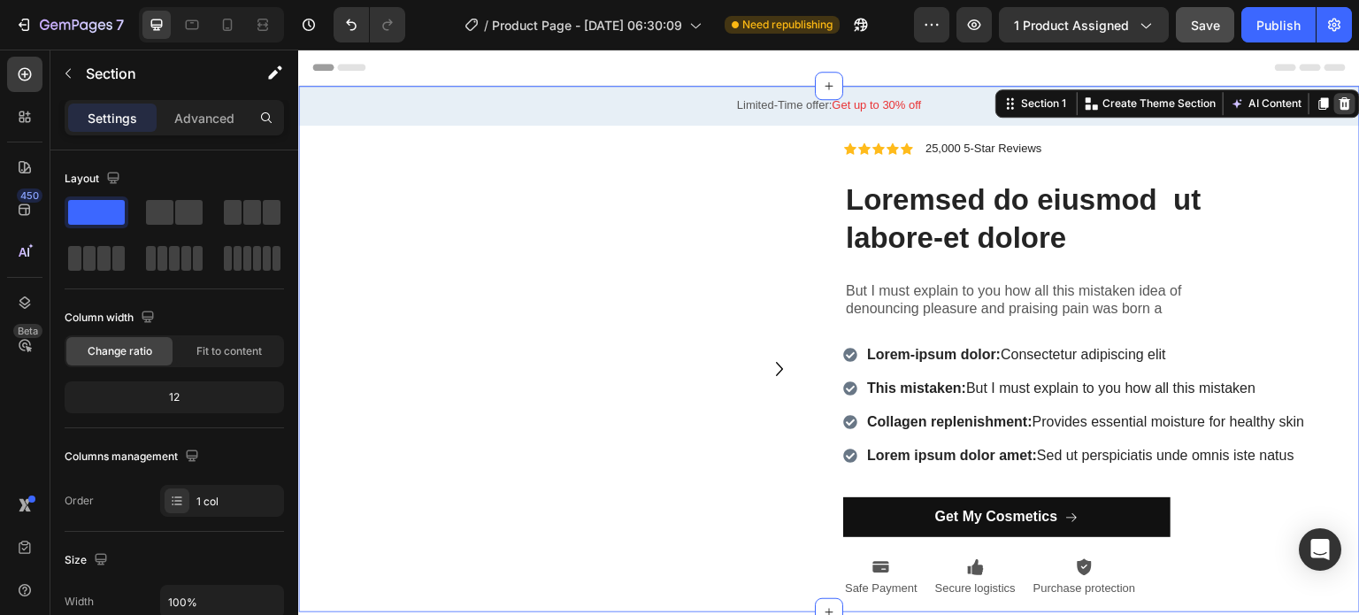
click at [1338, 96] on icon at bounding box center [1345, 103] width 14 height 14
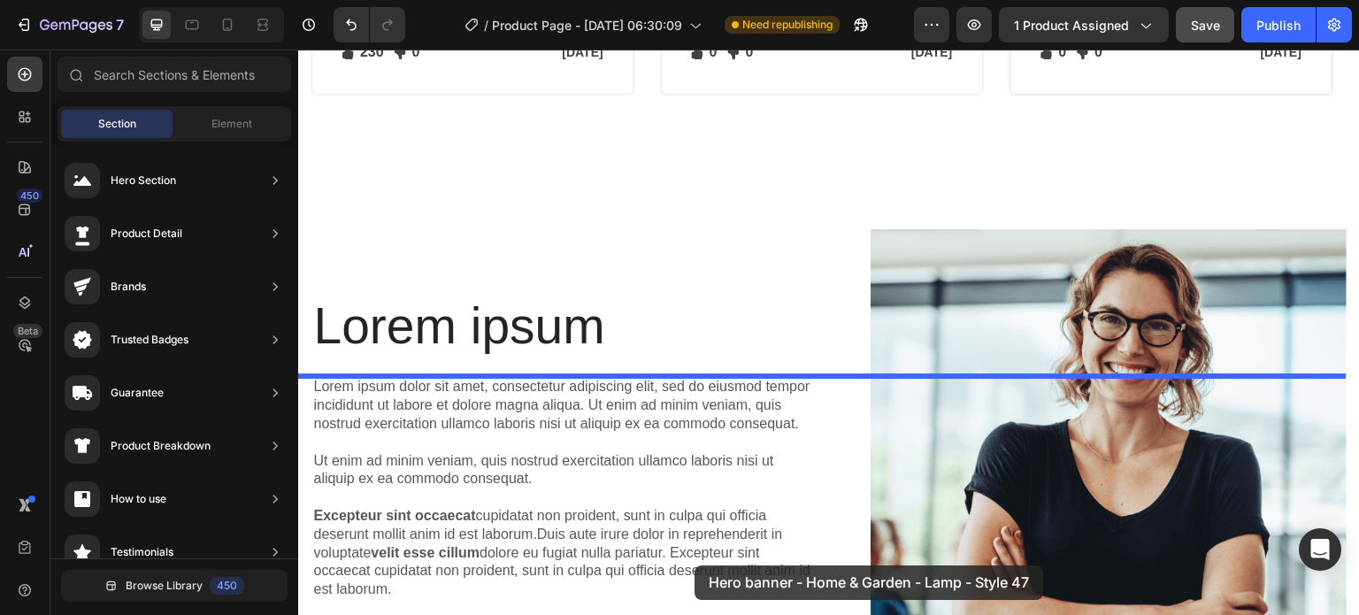
scroll to position [2815, 0]
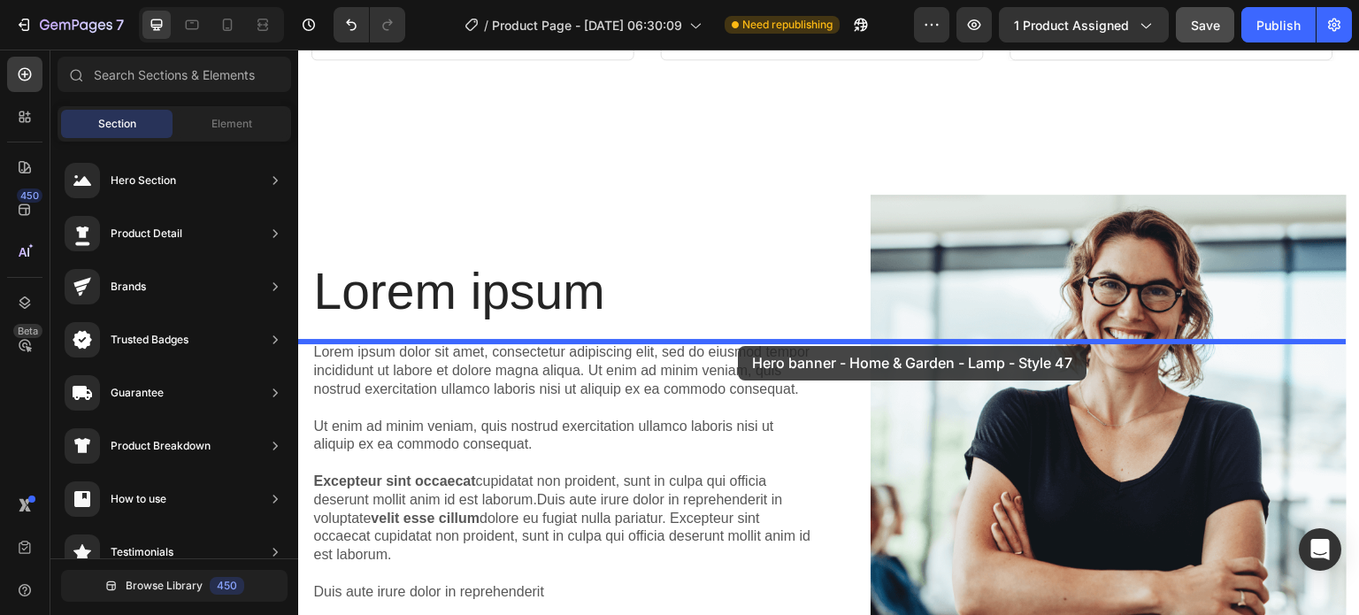
drag, startPoint x: 740, startPoint y: 421, endPoint x: 738, endPoint y: 346, distance: 75.2
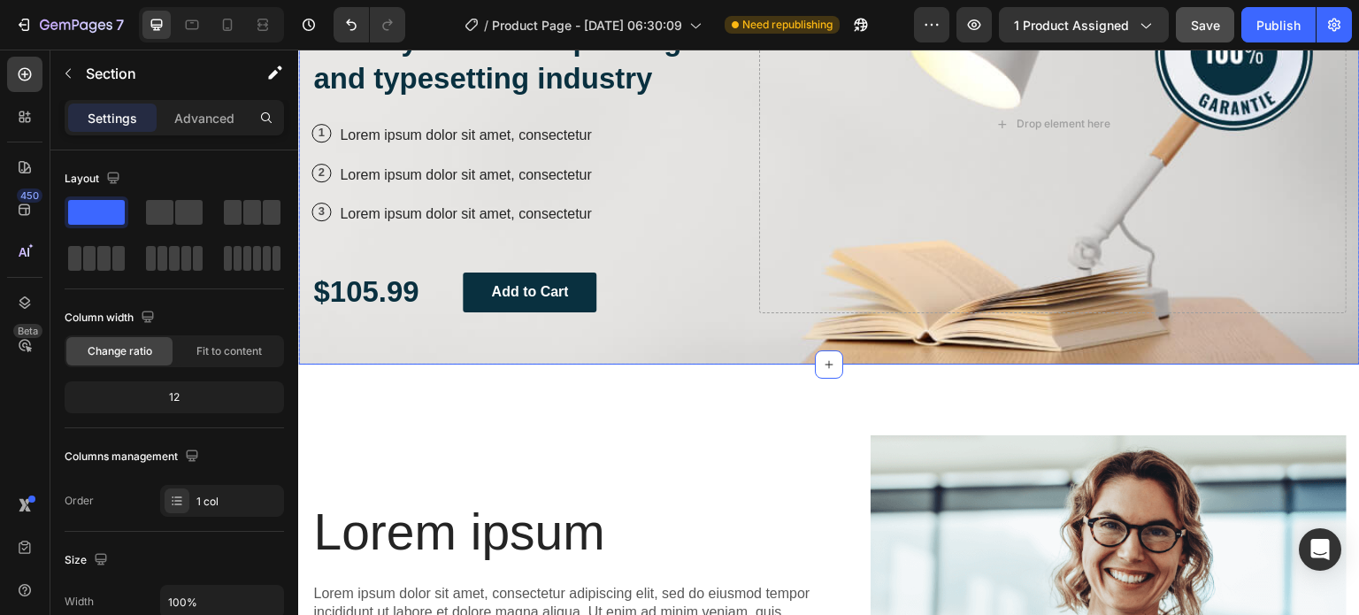
scroll to position [3310, 0]
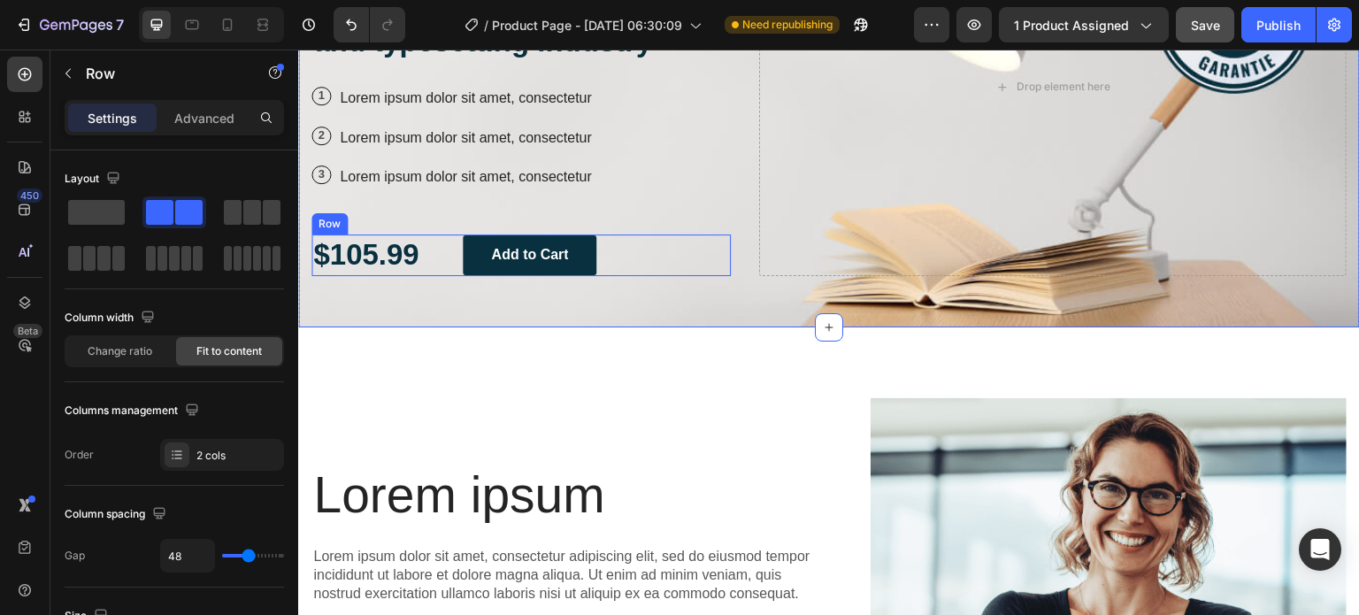
click at [618, 257] on div "$105.99 Text Block Add to Cart Button Row" at bounding box center [520, 255] width 419 height 42
click at [419, 219] on icon at bounding box center [421, 217] width 12 height 12
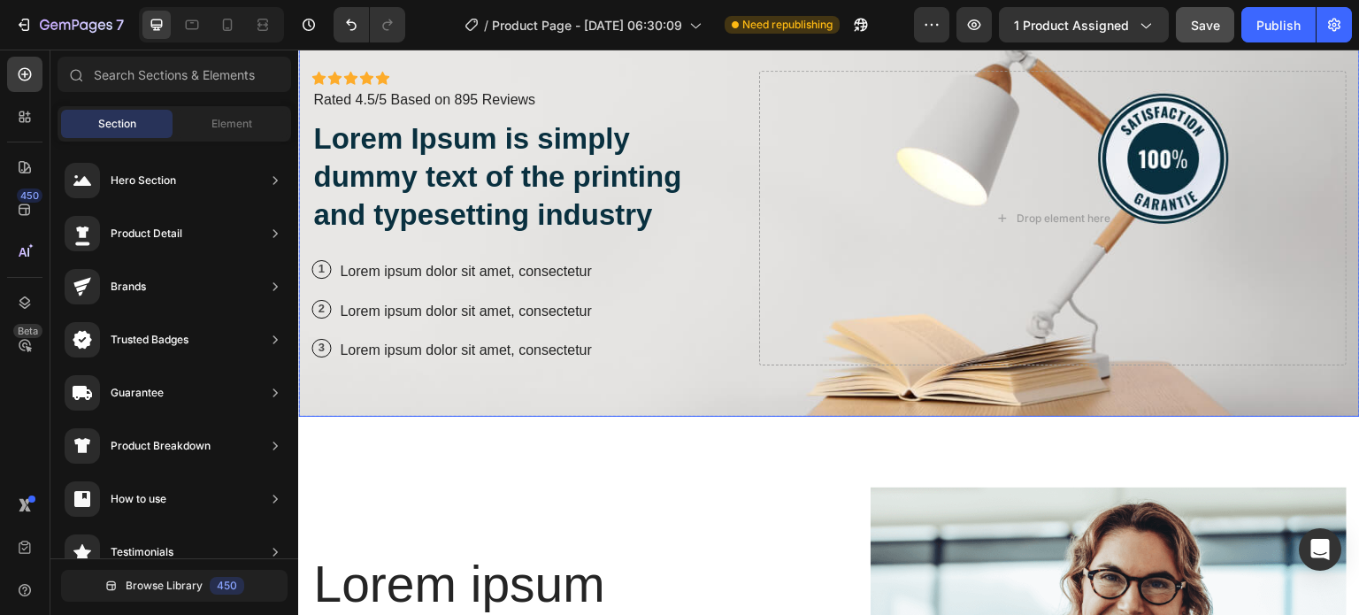
scroll to position [3134, 0]
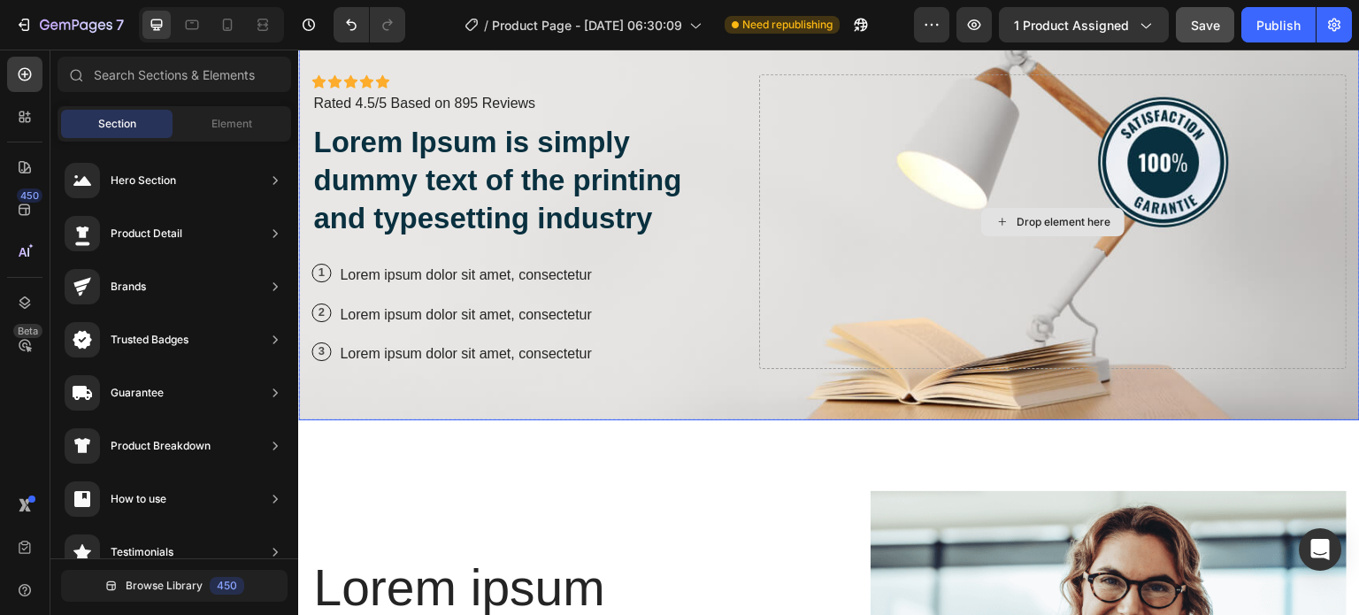
click at [1025, 268] on div "Drop element here" at bounding box center [1052, 221] width 587 height 295
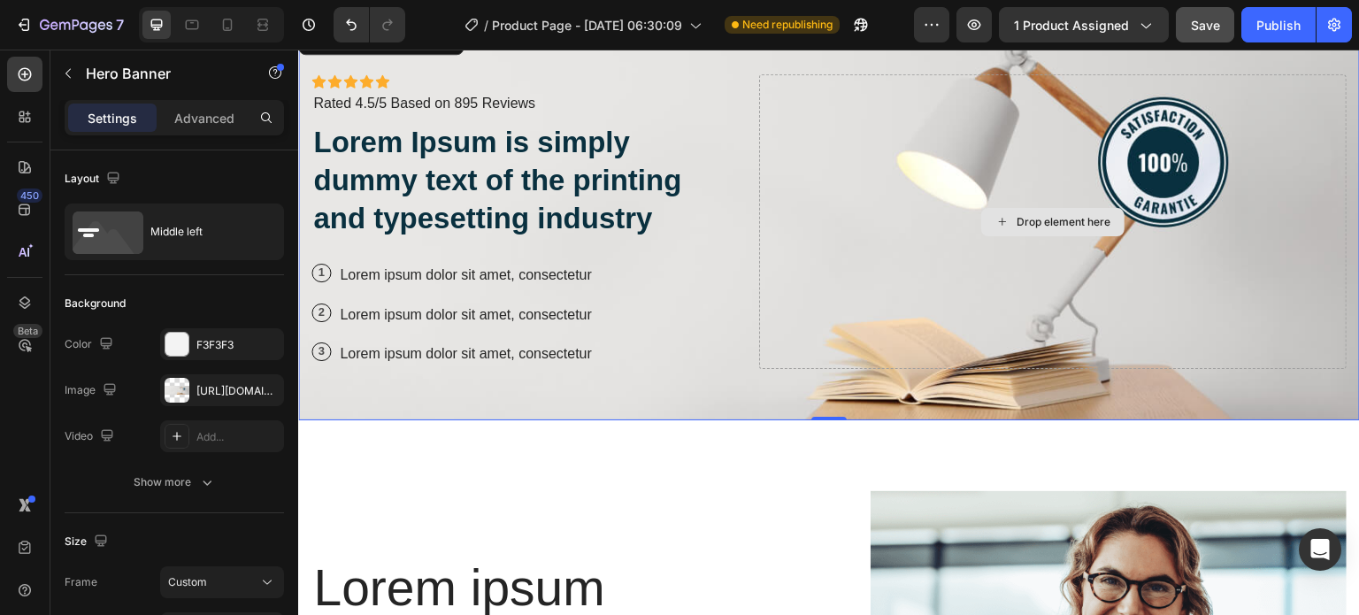
click at [1002, 308] on div "Drop element here" at bounding box center [1052, 221] width 587 height 295
click at [1112, 303] on div "Drop element here" at bounding box center [1052, 221] width 587 height 295
click at [266, 388] on icon "button" at bounding box center [265, 389] width 7 height 7
type input "Auto"
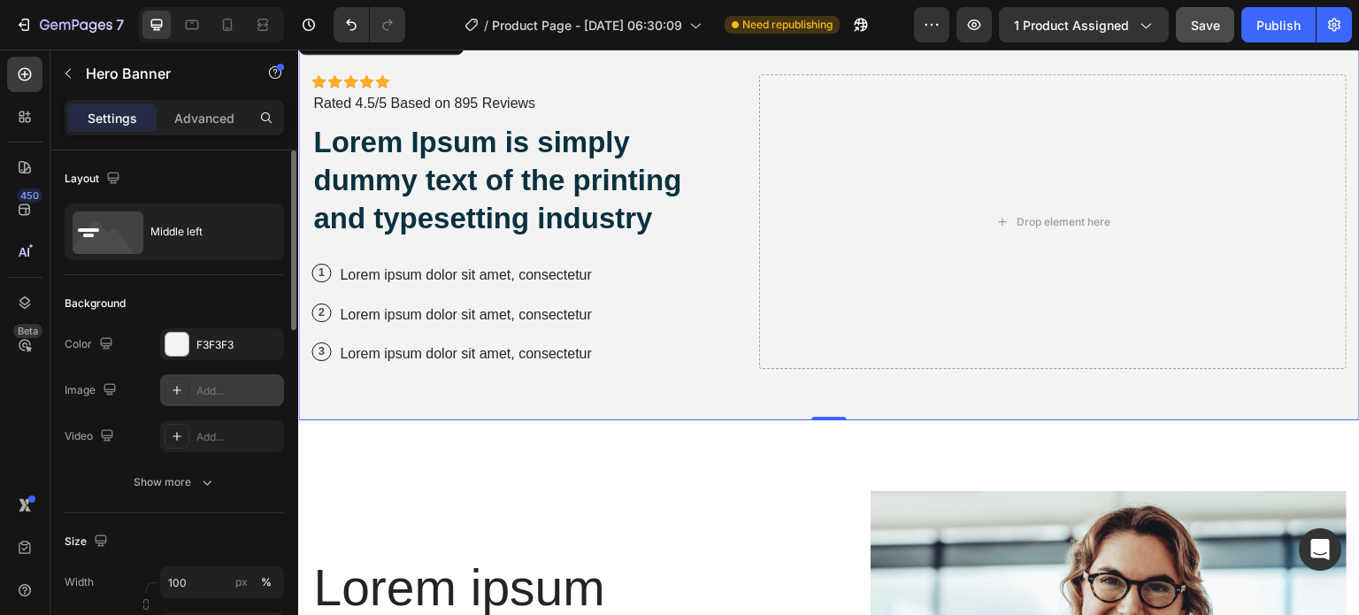
click at [617, 318] on div "2 Text Block Row Lorem ipsum dolor sit amet, consectetur Text Block Row" at bounding box center [520, 315] width 419 height 29
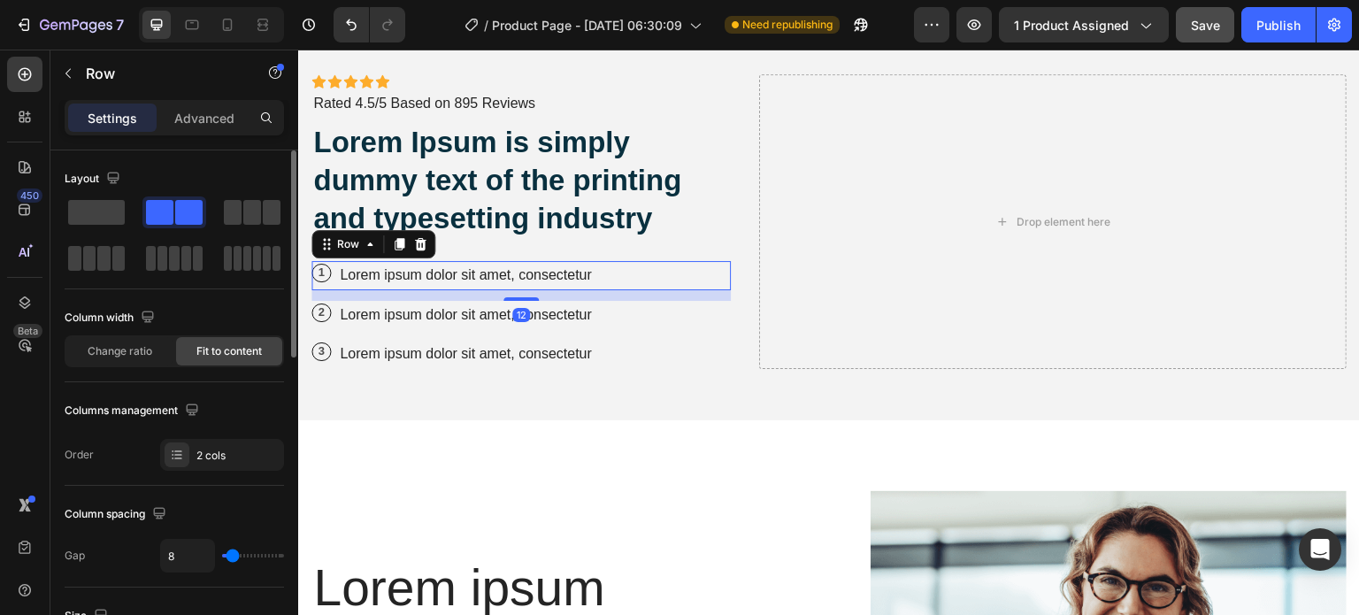
click at [633, 287] on div "1 Text Block Row Lorem ipsum dolor sit amet, consectetur Text Block Row 12" at bounding box center [520, 275] width 419 height 29
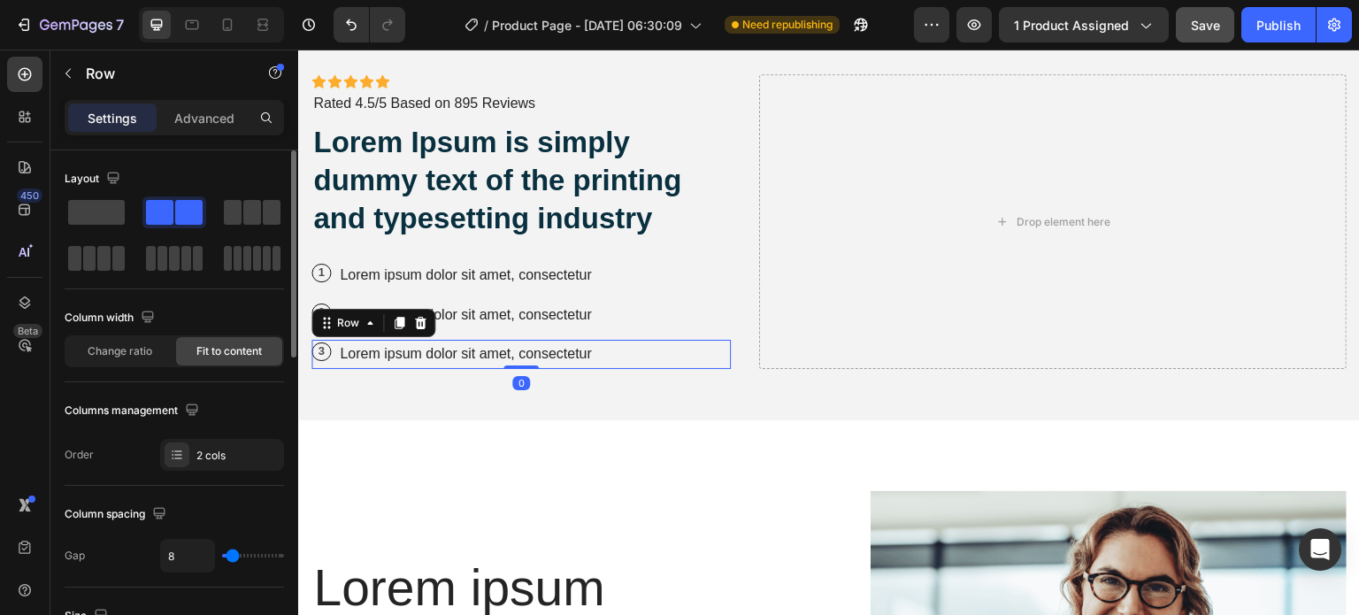
click at [595, 348] on div "3 Text Block Row Lorem ipsum dolor sit amet, consectetur Text Block Row 0" at bounding box center [520, 354] width 419 height 29
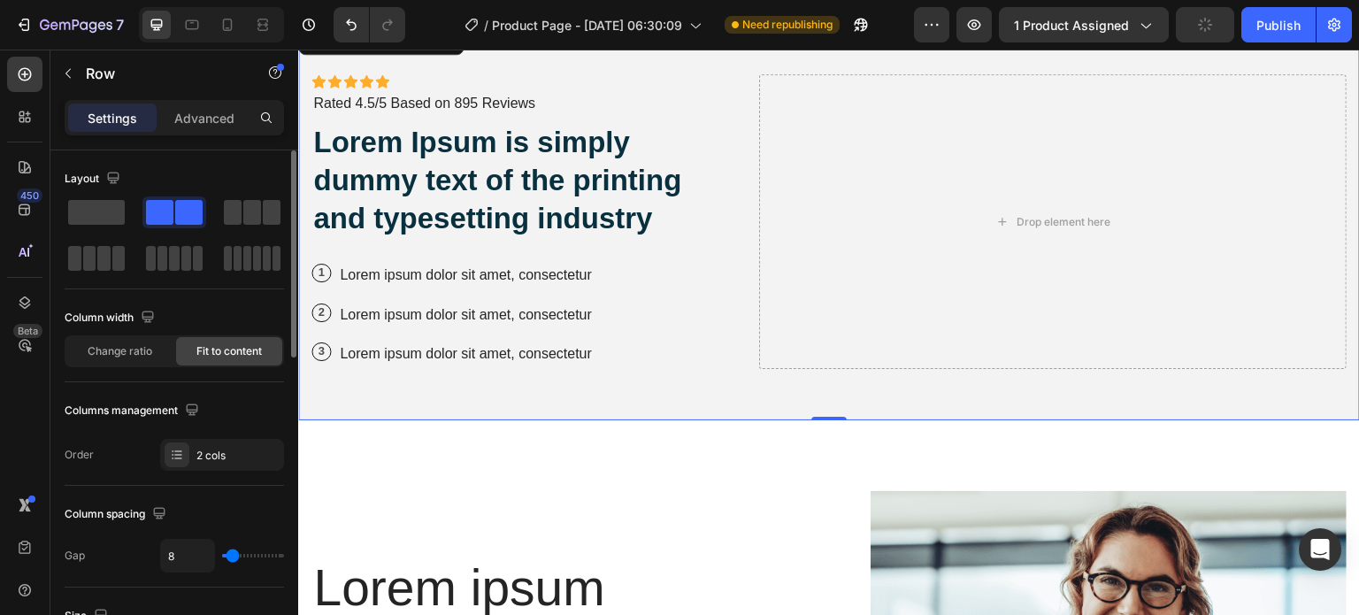
click at [744, 378] on div "Icon Icon Icon Icon Icon Icon List Icon Icon Icon Icon Icon Icon List Rated 4.5…" at bounding box center [829, 221] width 1062 height 397
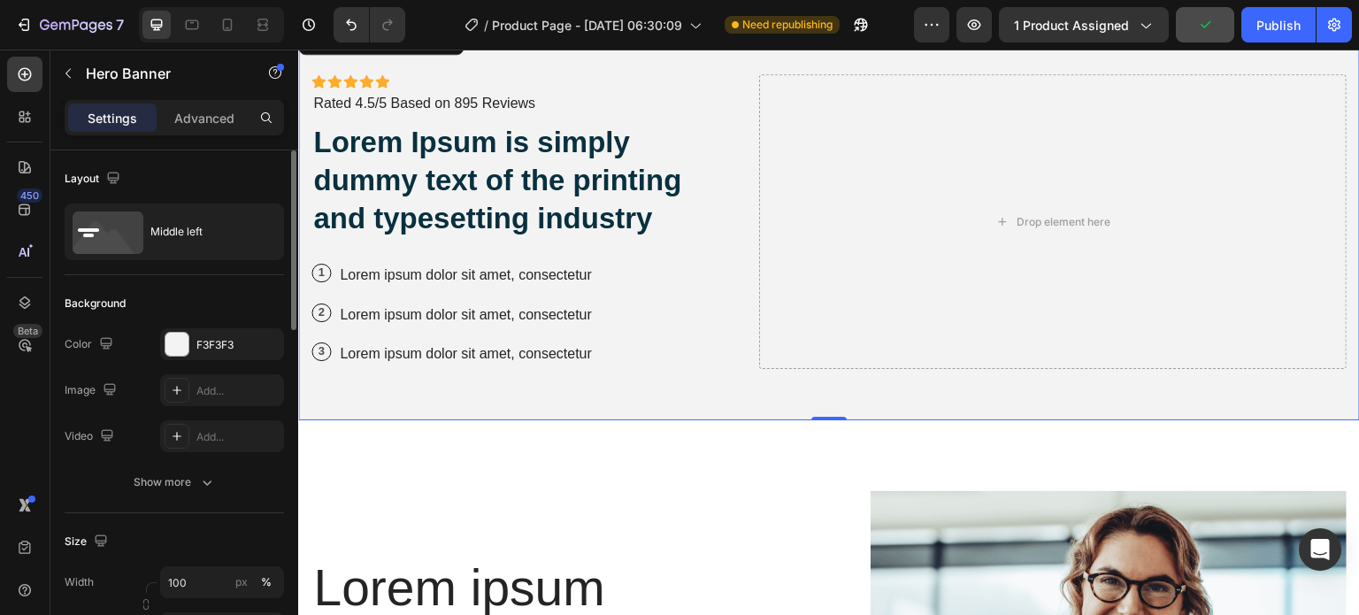
drag, startPoint x: 663, startPoint y: 382, endPoint x: 651, endPoint y: 388, distance: 13.1
click at [651, 388] on div "Icon Icon Icon Icon Icon Icon List Icon Icon Icon Icon Icon Icon List Rated 4.5…" at bounding box center [829, 221] width 1062 height 397
click at [570, 392] on div "Icon Icon Icon Icon Icon Icon List Icon Icon Icon Icon Icon Icon List Rated 4.5…" at bounding box center [829, 221] width 1062 height 397
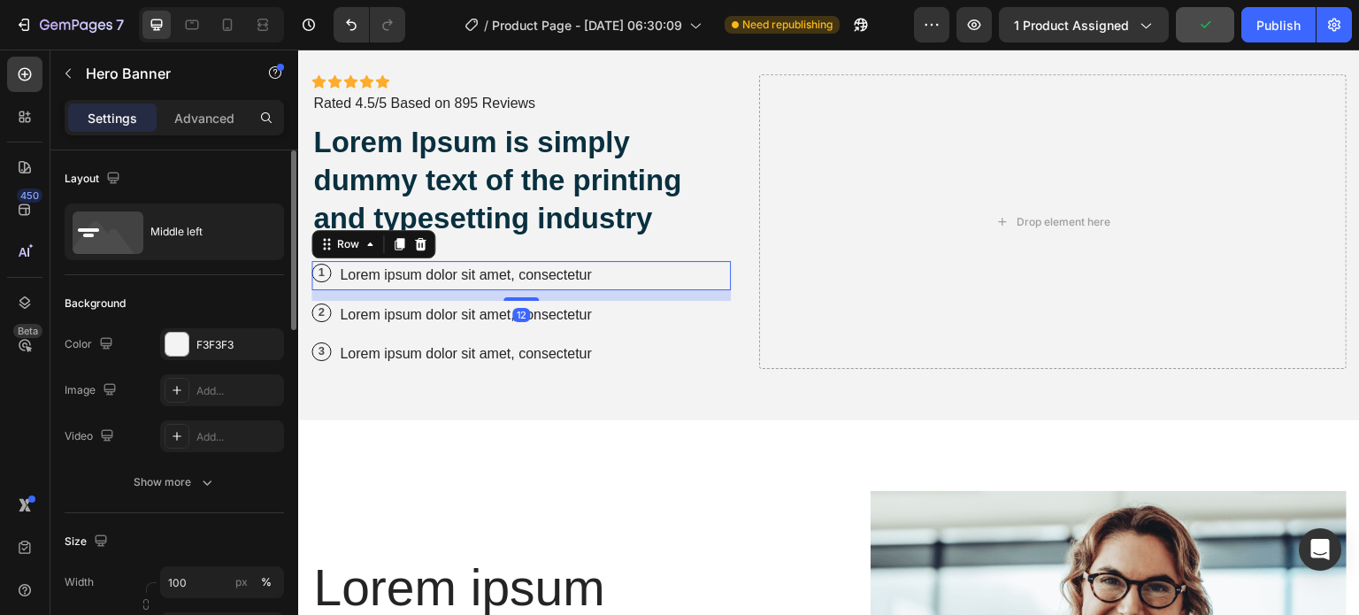
click at [645, 274] on div "1 Text Block Row Lorem ipsum dolor sit amet, consectetur Text Block Row 12" at bounding box center [520, 275] width 419 height 29
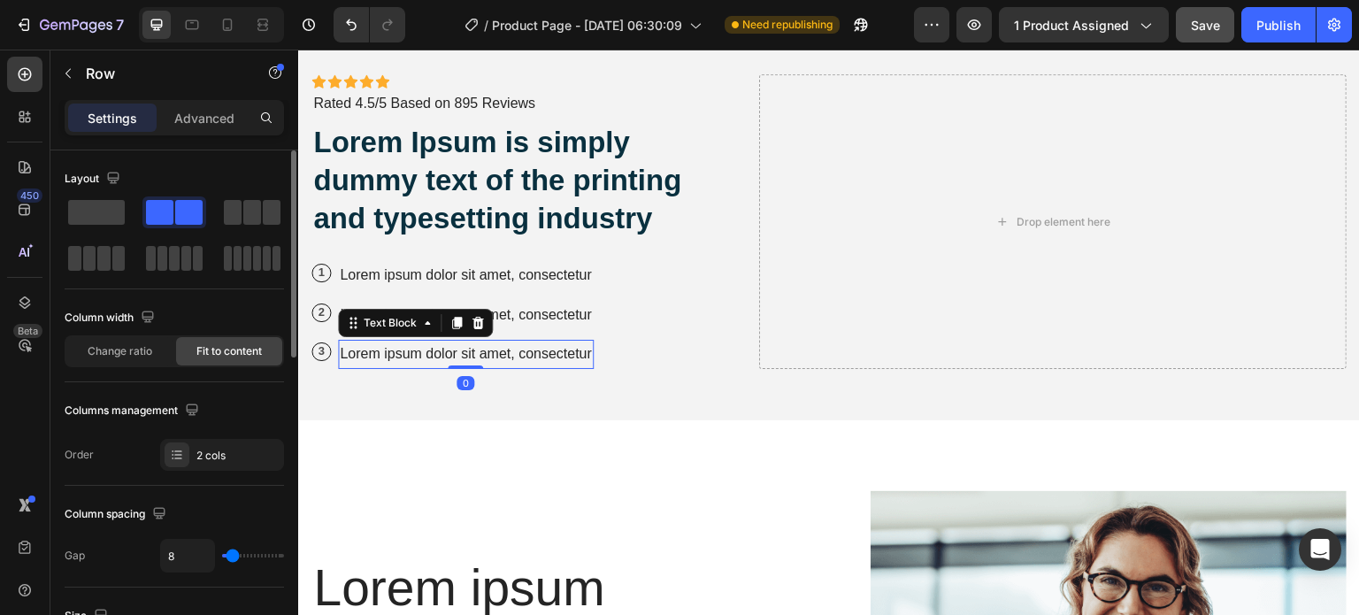
click at [539, 357] on p "Lorem ipsum dolor sit amet, consectetur" at bounding box center [466, 354] width 252 height 26
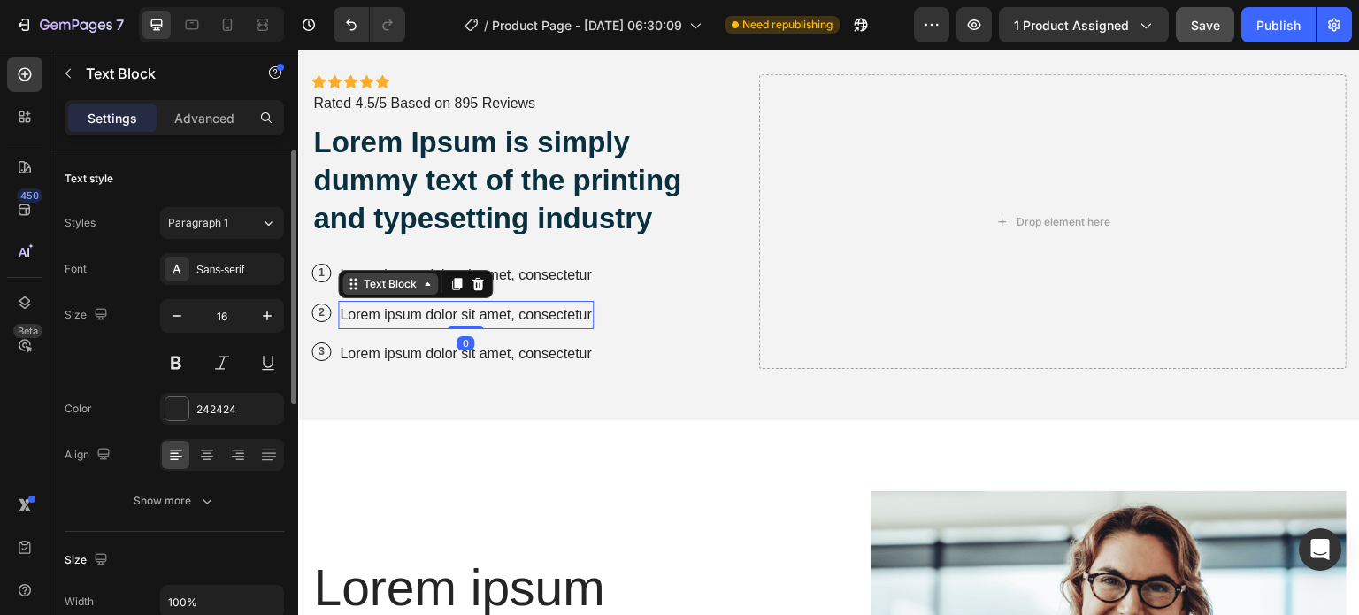
click at [349, 276] on div "Text Block" at bounding box center [415, 284] width 155 height 28
click at [584, 275] on p "Lorem ipsum dolor sit amet, consectetur" at bounding box center [466, 276] width 252 height 26
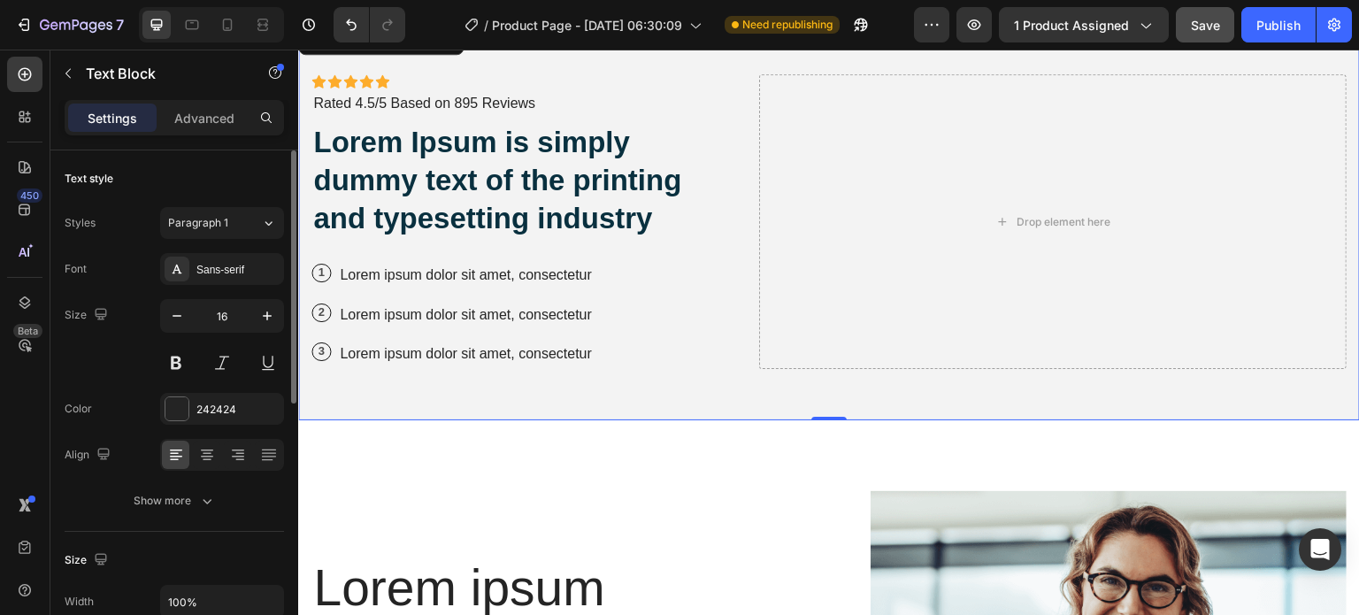
click at [610, 256] on div "Icon Icon Icon Icon Icon Icon List Icon Icon Icon Icon Icon Icon List Rated 4.5…" at bounding box center [520, 221] width 419 height 295
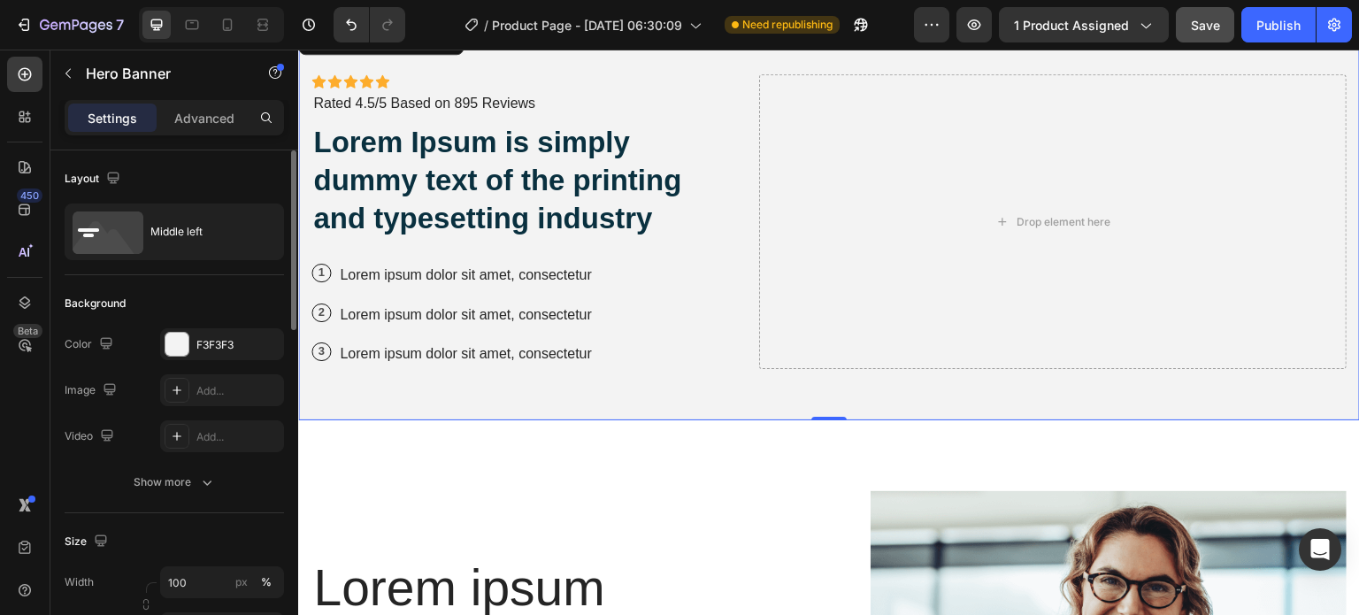
click at [610, 254] on div "Icon Icon Icon Icon Icon Icon List Icon Icon Icon Icon Icon Icon List Rated 4.5…" at bounding box center [520, 221] width 419 height 295
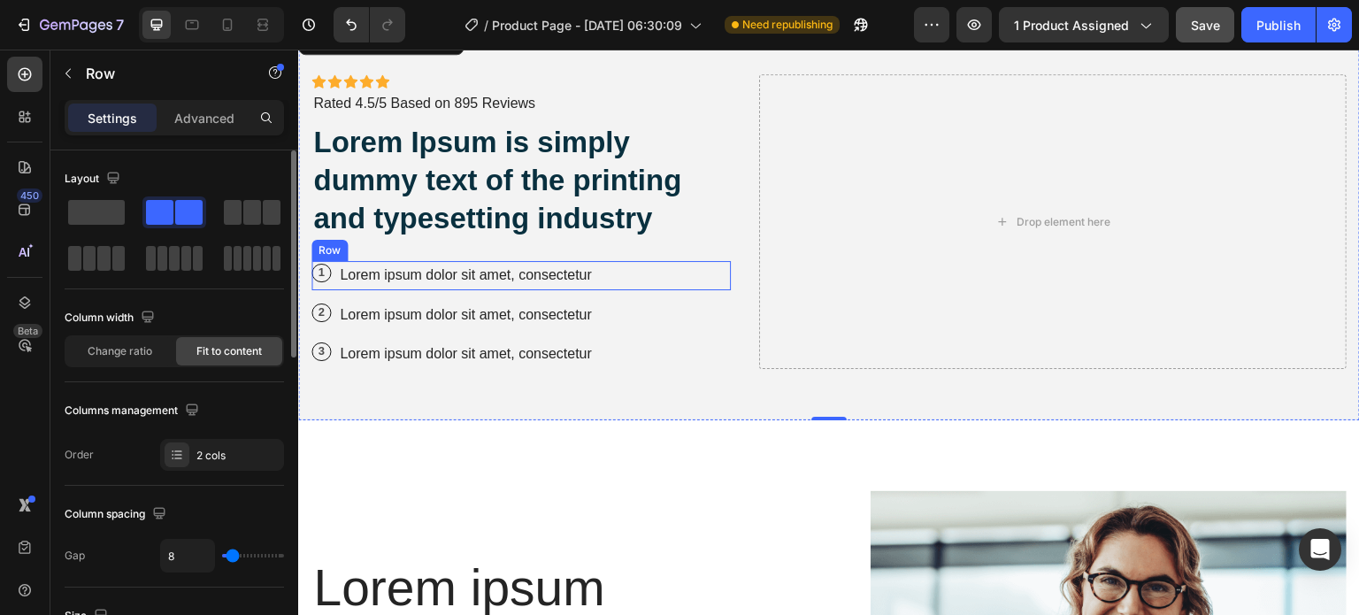
click at [325, 284] on div "1 Text Block Row" at bounding box center [320, 275] width 19 height 29
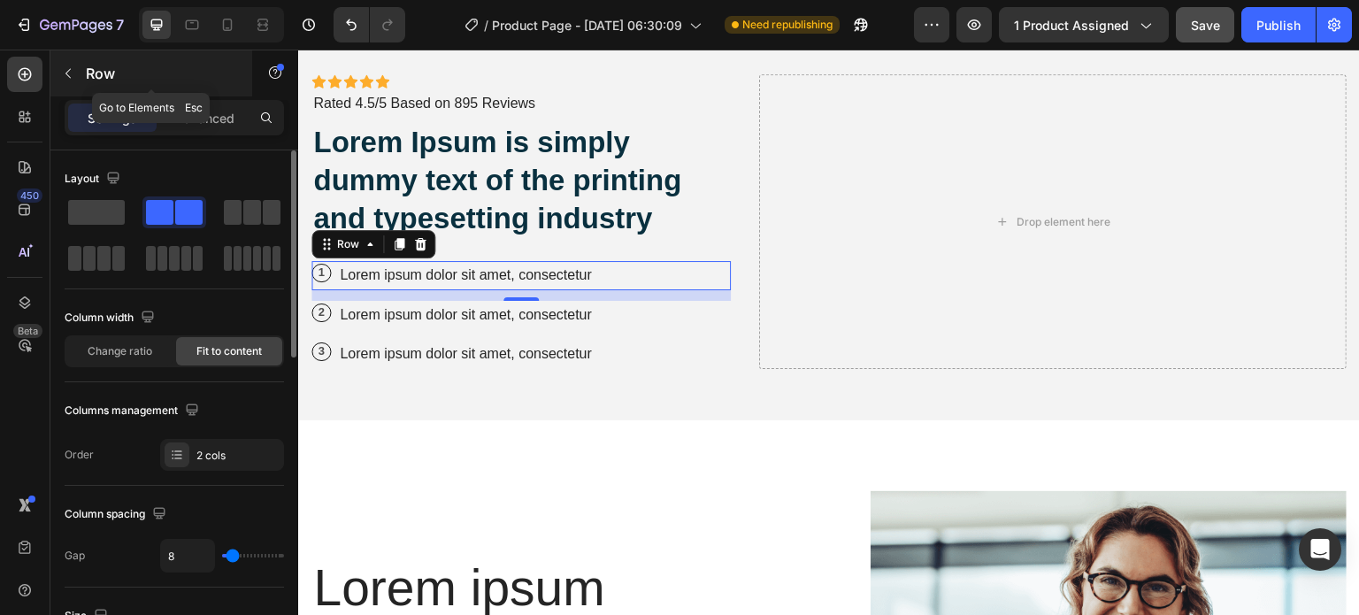
click at [84, 88] on div "Row" at bounding box center [151, 73] width 202 height 46
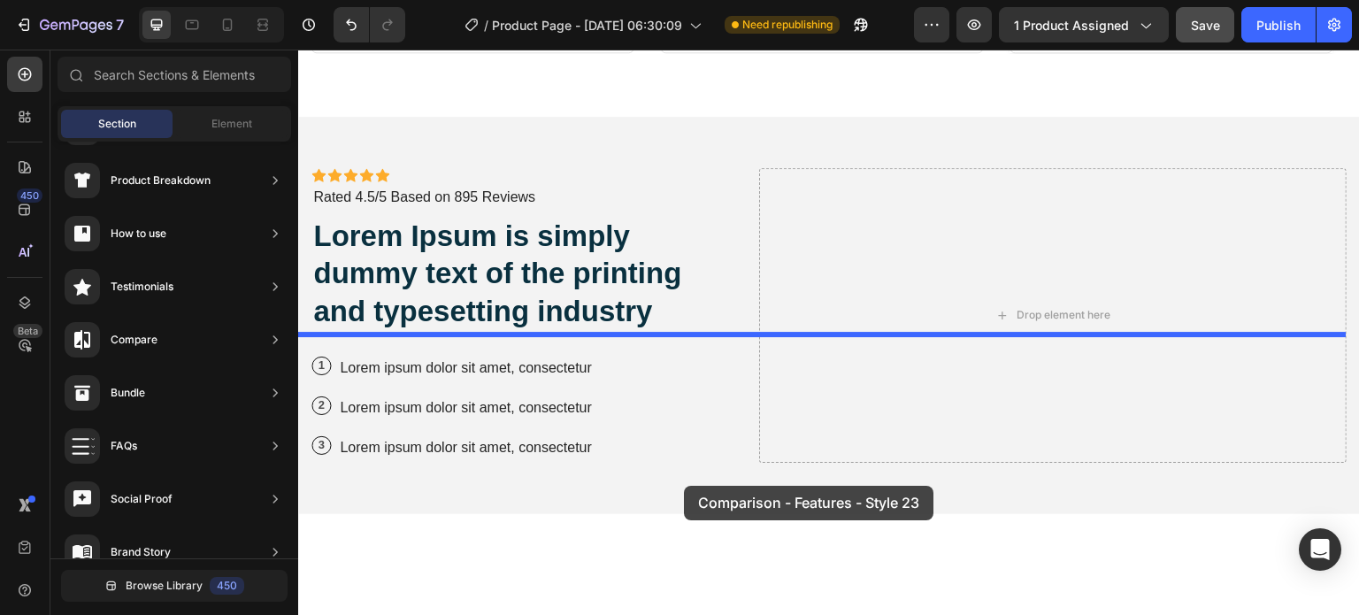
scroll to position [2834, 0]
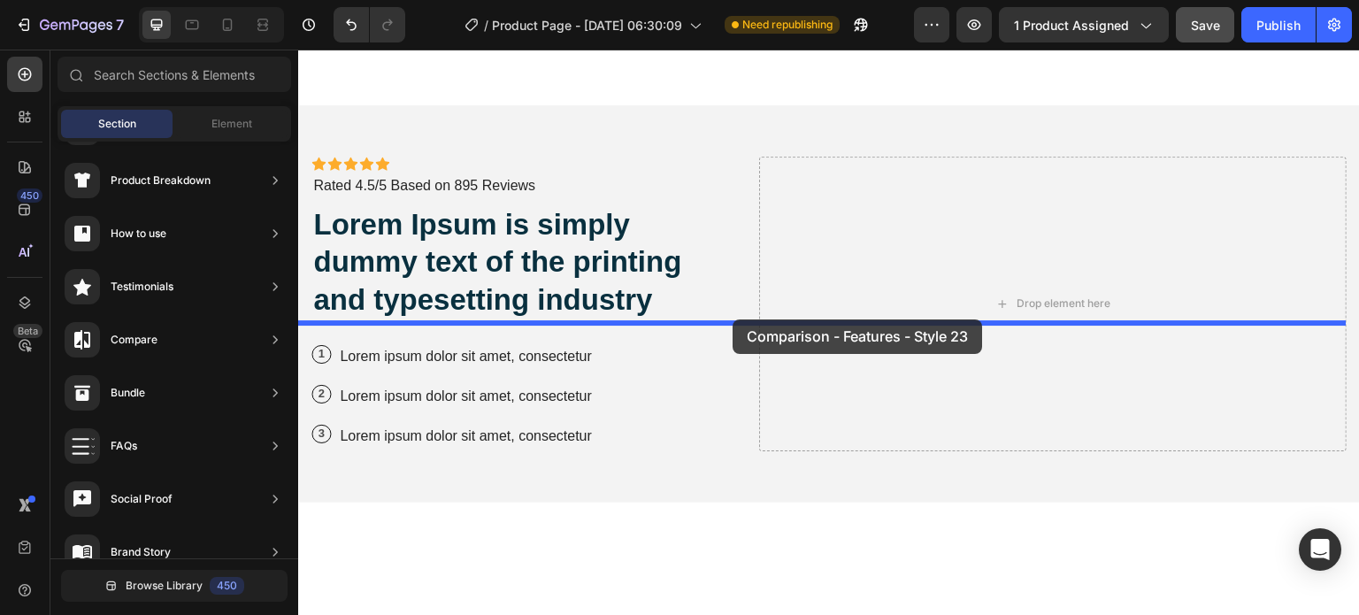
drag, startPoint x: 692, startPoint y: 339, endPoint x: 733, endPoint y: 319, distance: 45.1
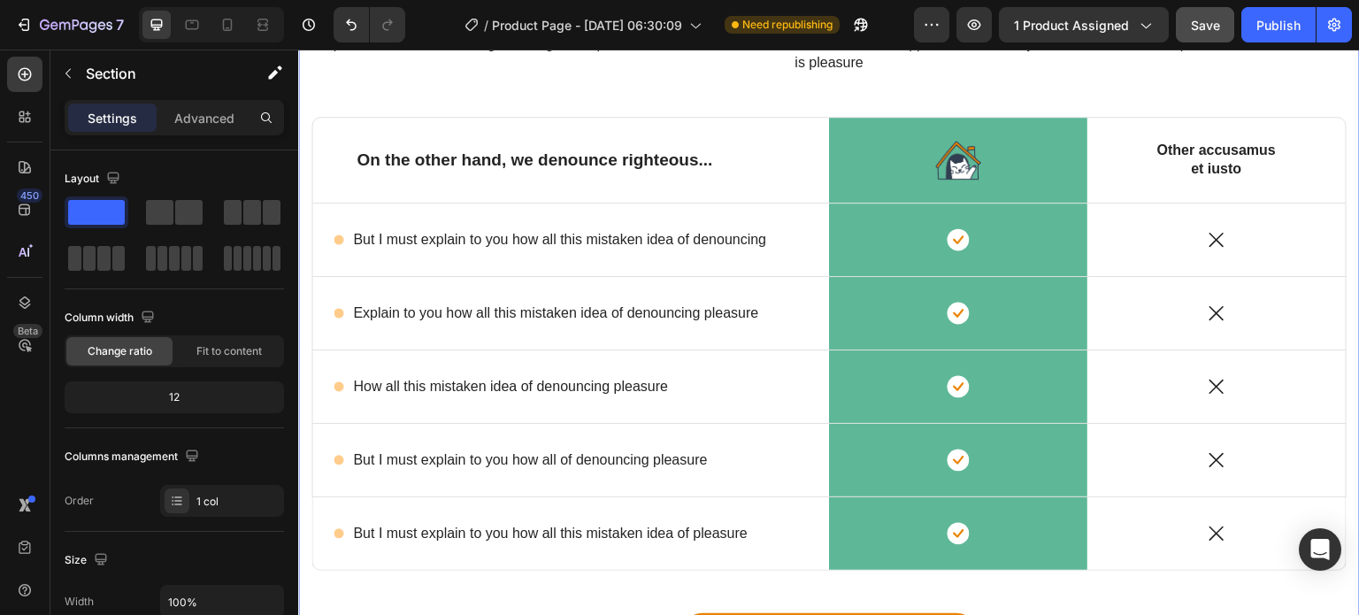
scroll to position [3045, 0]
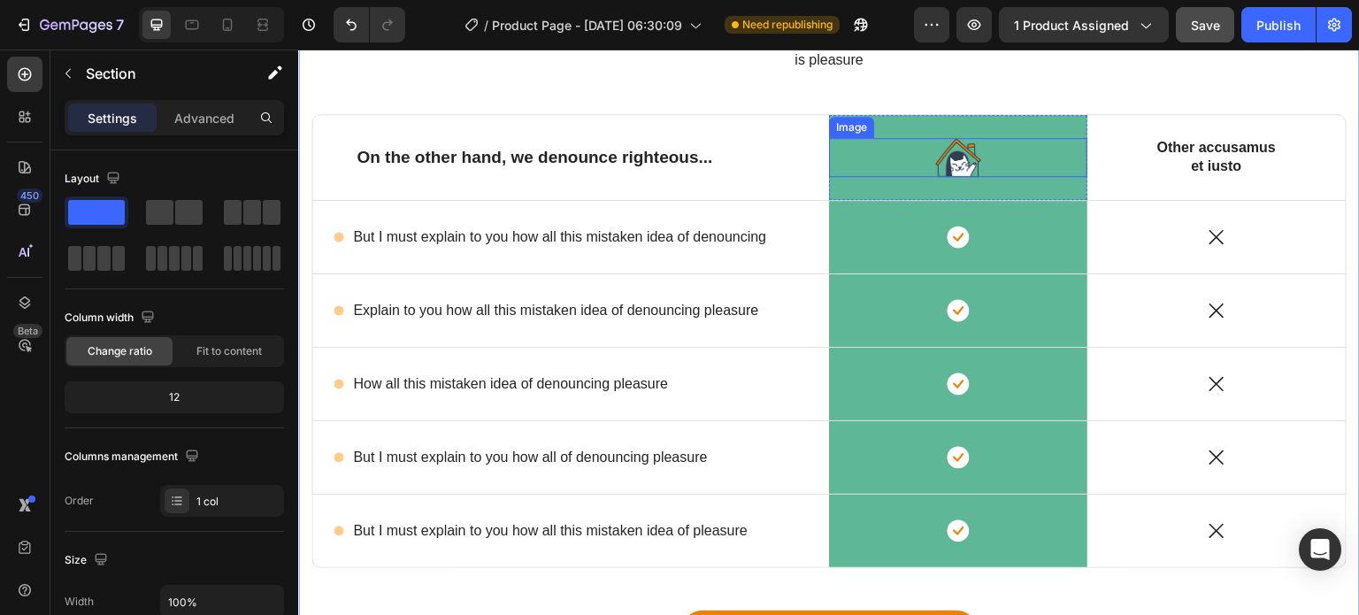
click at [944, 177] on img at bounding box center [958, 157] width 46 height 39
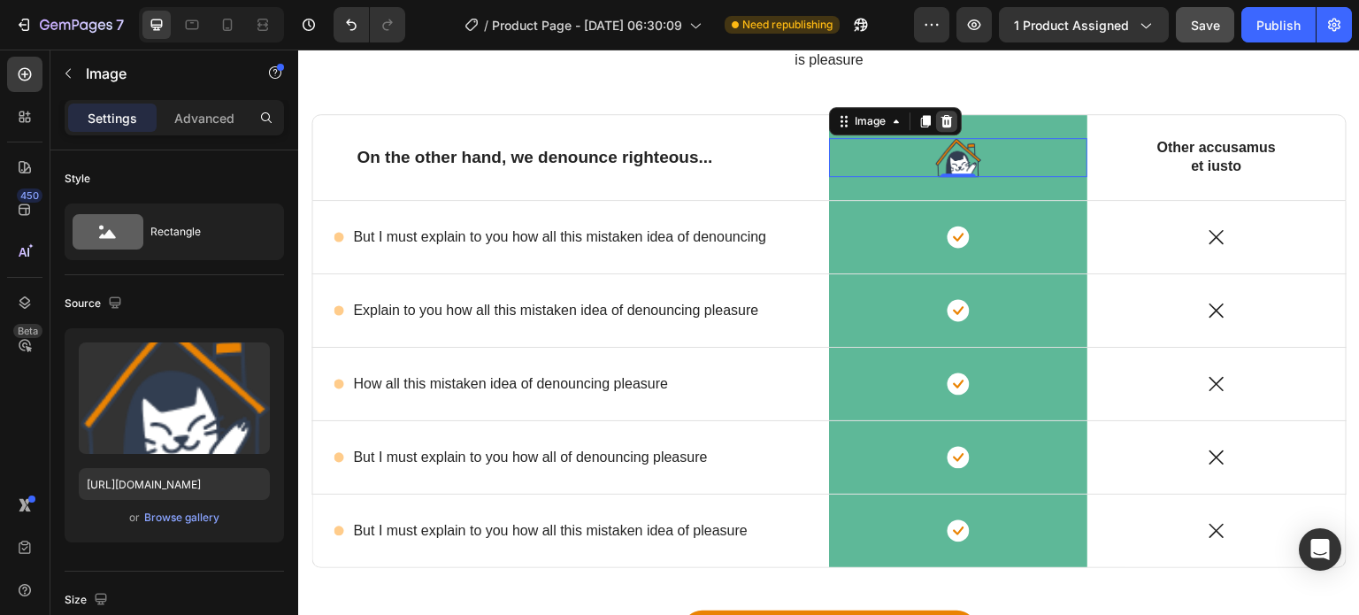
click at [944, 127] on icon at bounding box center [947, 121] width 12 height 12
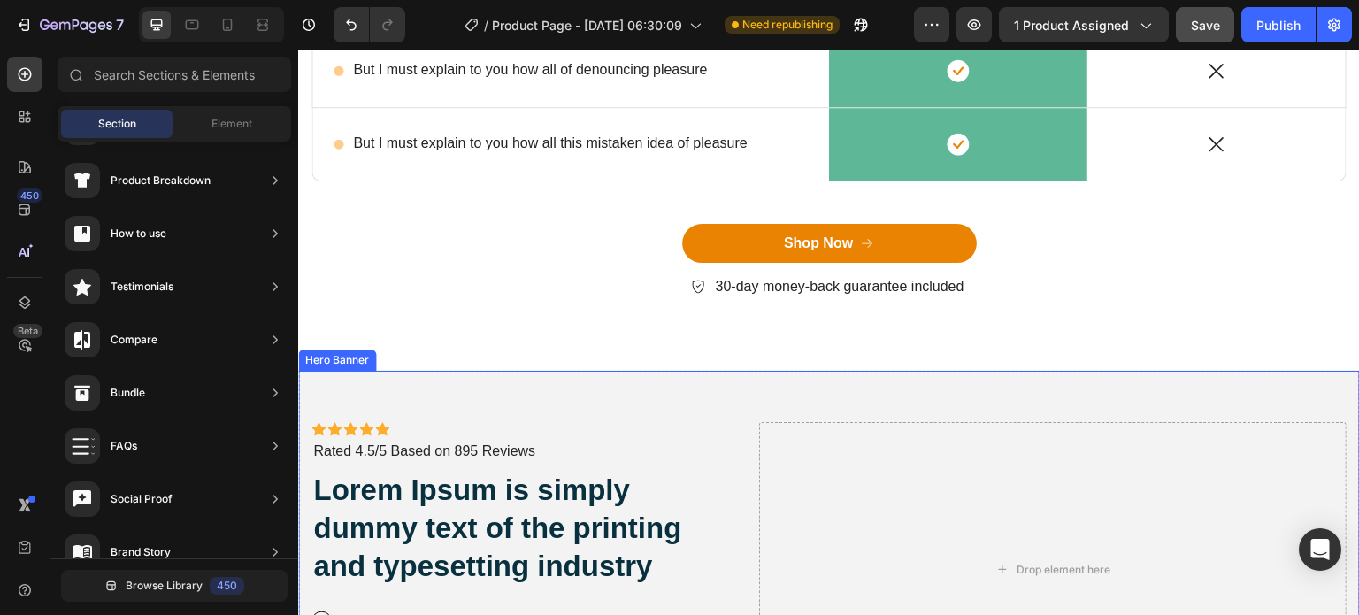
scroll to position [3753, 0]
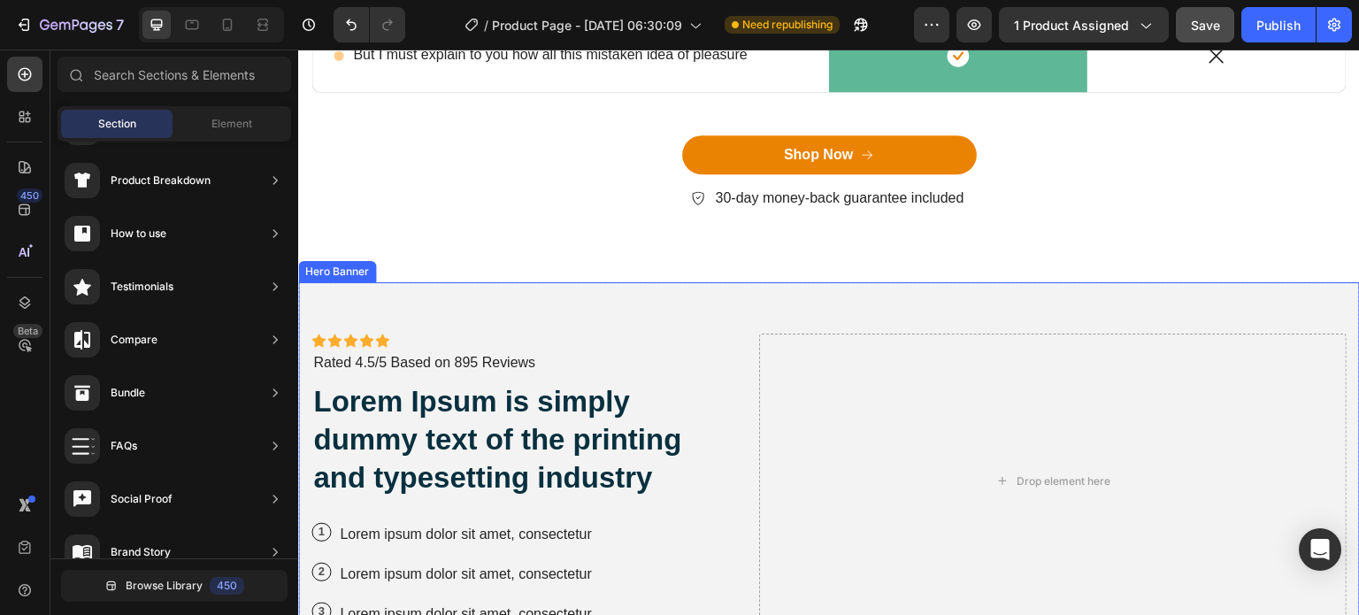
click at [1051, 311] on div "Icon Icon Icon Icon Icon Icon List Icon Icon Icon Icon Icon Icon List Rated 4.5…" at bounding box center [829, 480] width 1062 height 397
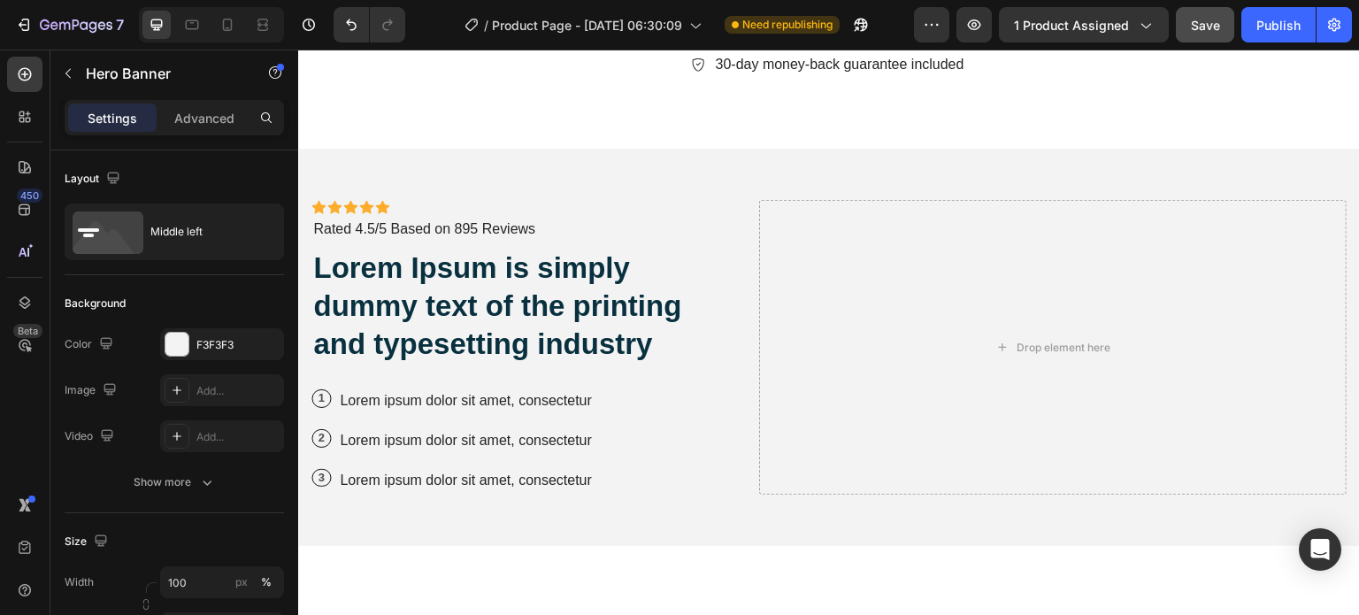
scroll to position [3930, 0]
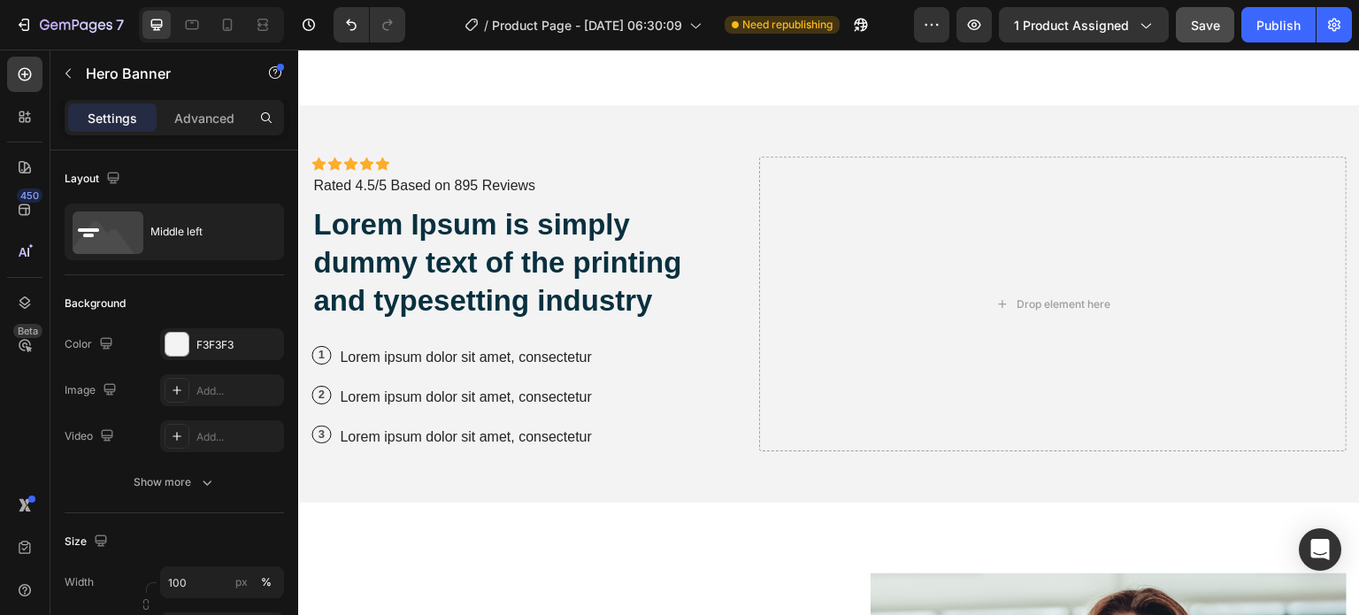
click at [770, 117] on div "Icon Icon Icon Icon Icon Icon List Icon Icon Icon Icon Icon Icon List Rated 4.5…" at bounding box center [829, 303] width 1062 height 397
click at [867, 120] on div "Icon Icon Icon Icon Icon Icon List Icon Icon Icon Icon Icon Icon List Rated 4.5…" at bounding box center [829, 303] width 1062 height 397
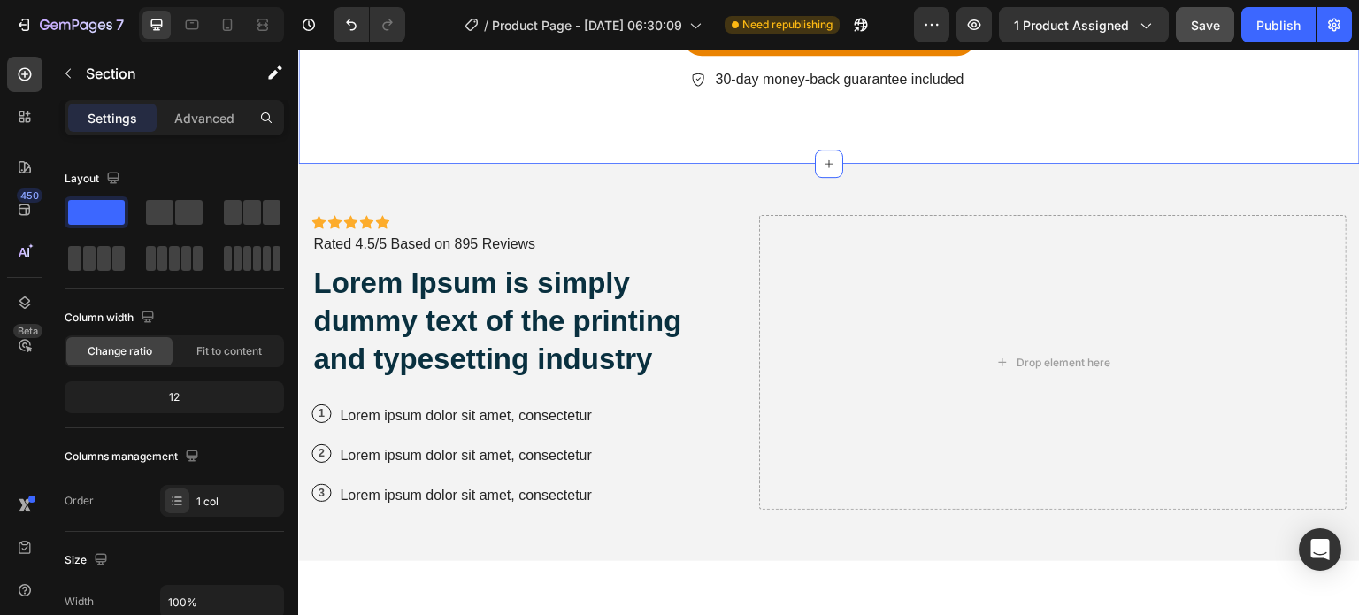
scroll to position [3841, 0]
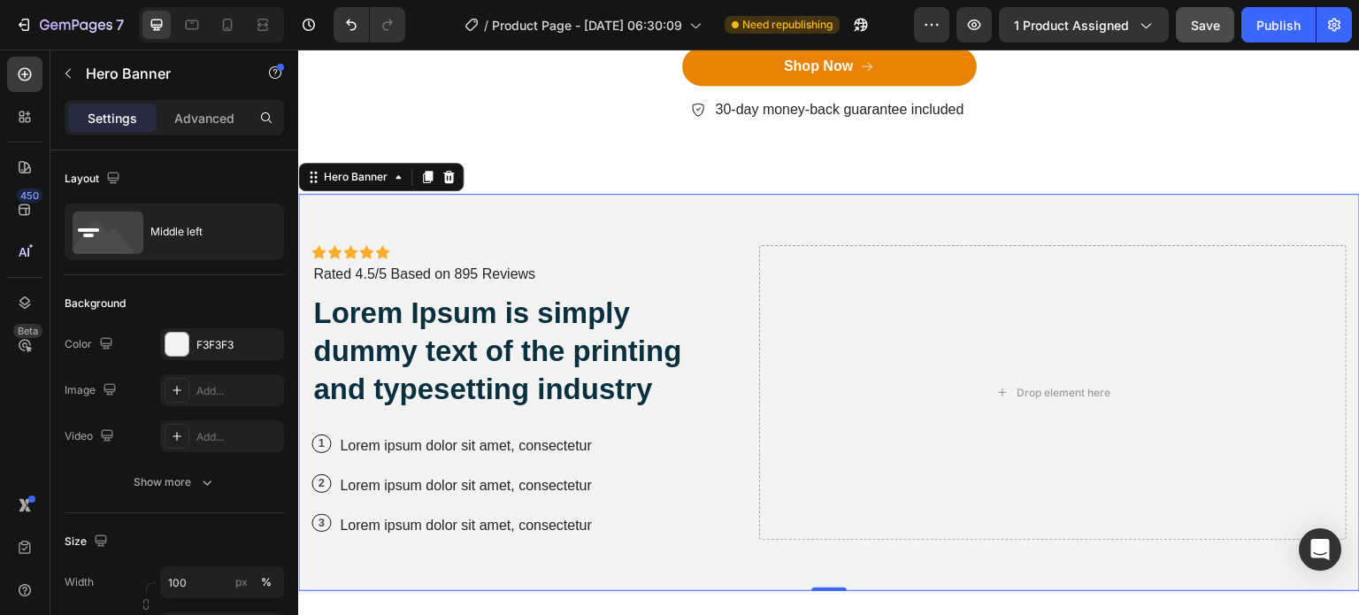
click at [753, 213] on div "Icon Icon Icon Icon Icon Icon List Icon Icon Icon Icon Icon Icon List Rated 4.5…" at bounding box center [829, 392] width 1062 height 397
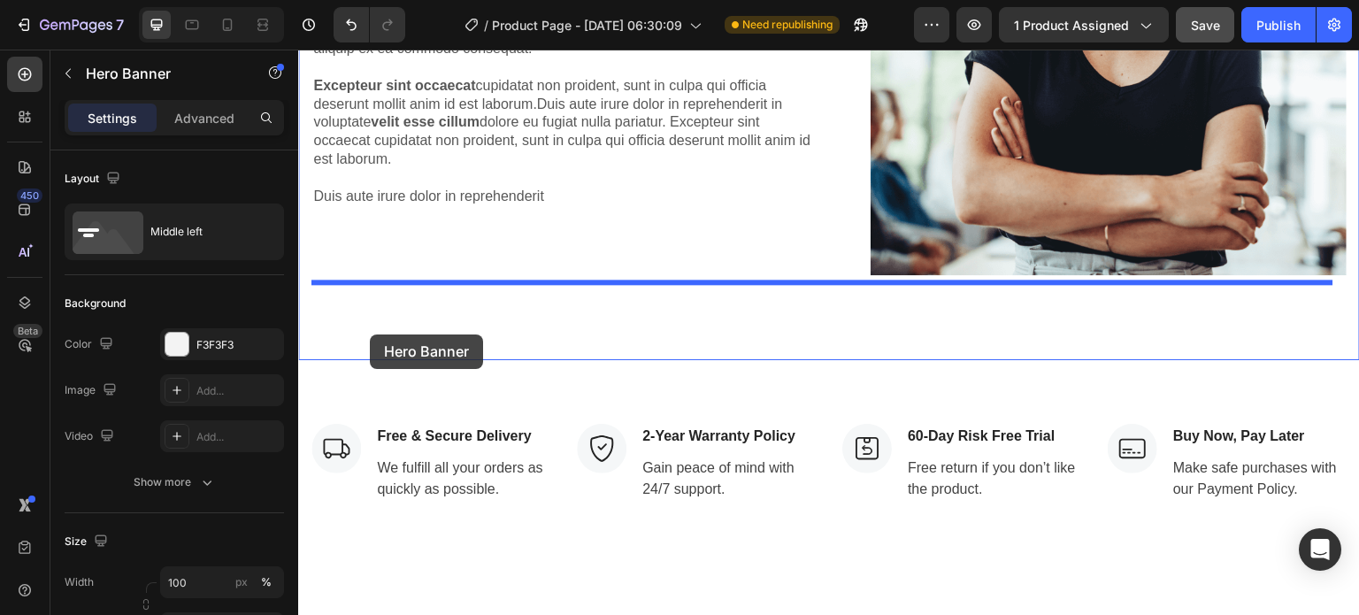
scroll to position [4724, 0]
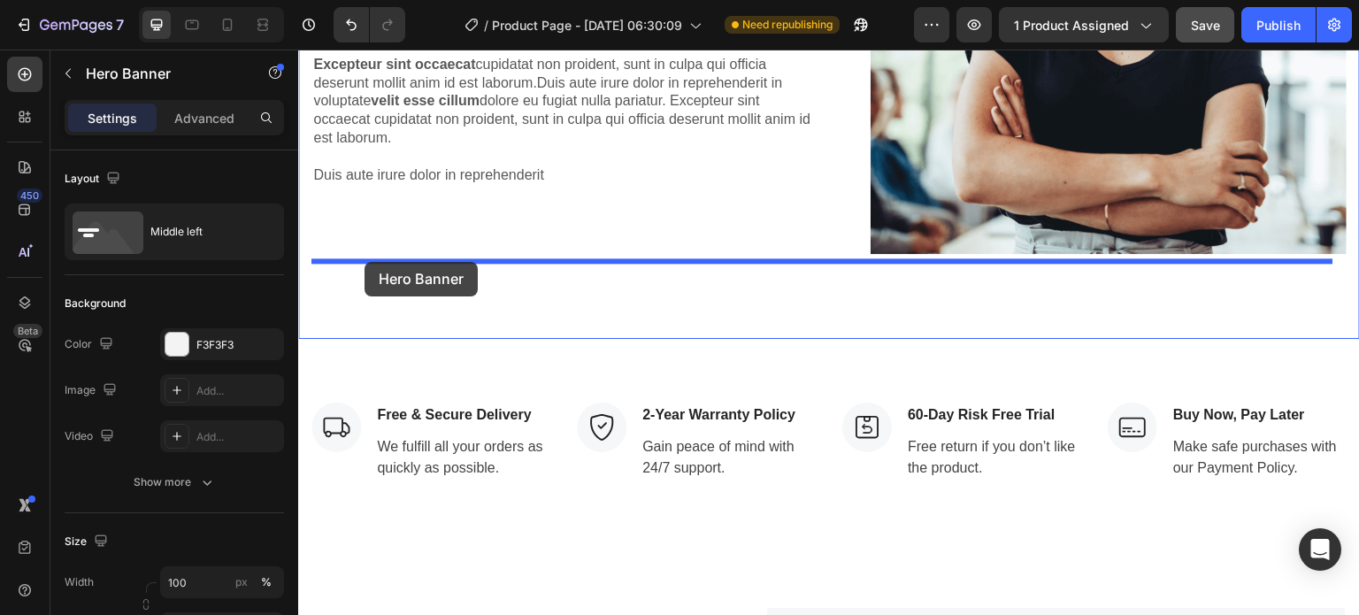
drag, startPoint x: 311, startPoint y: 180, endPoint x: 364, endPoint y: 262, distance: 97.9
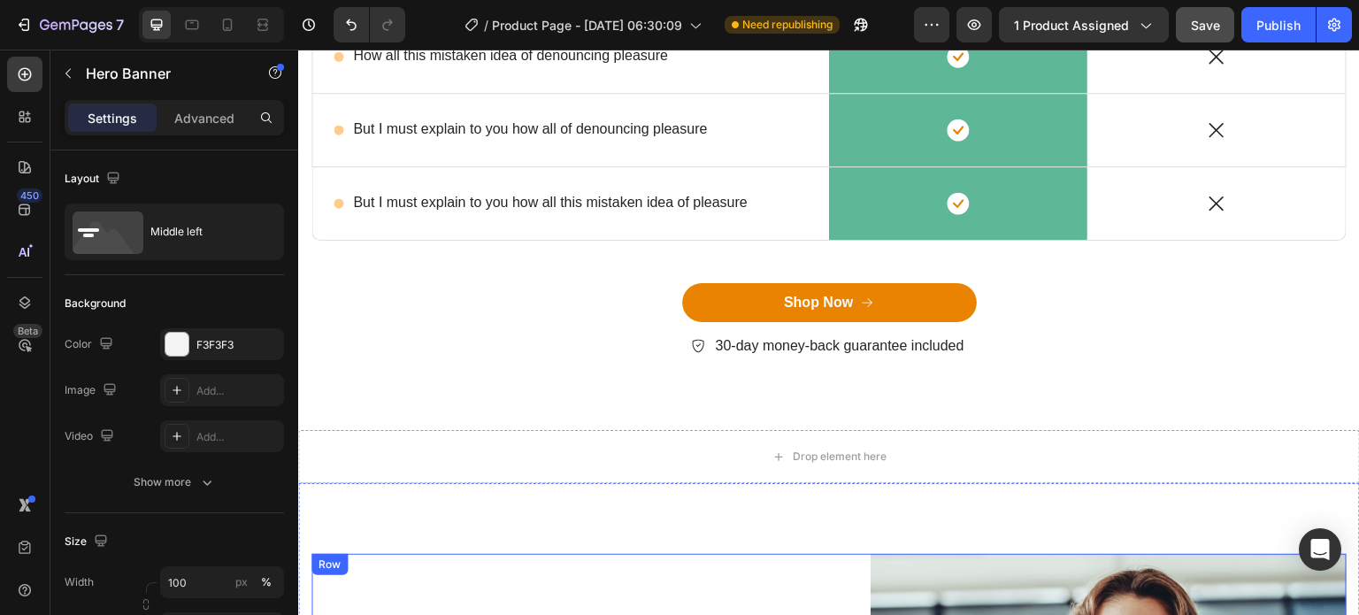
scroll to position [3574, 0]
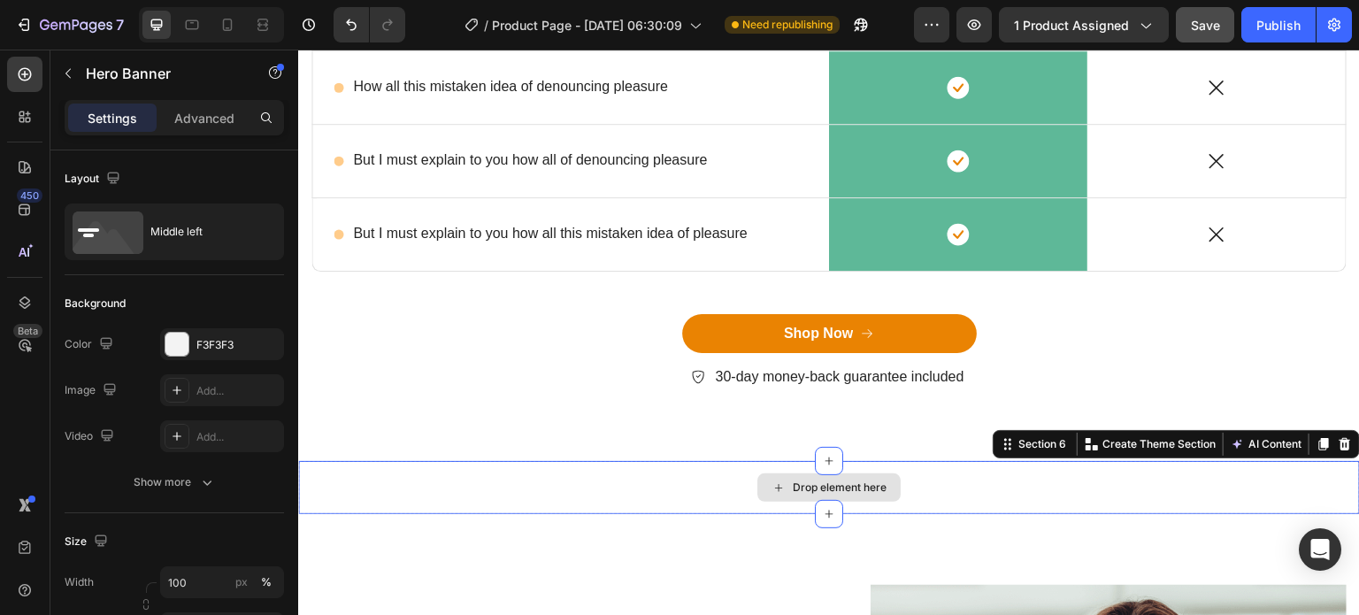
click at [530, 486] on div "Drop element here" at bounding box center [829, 487] width 1062 height 53
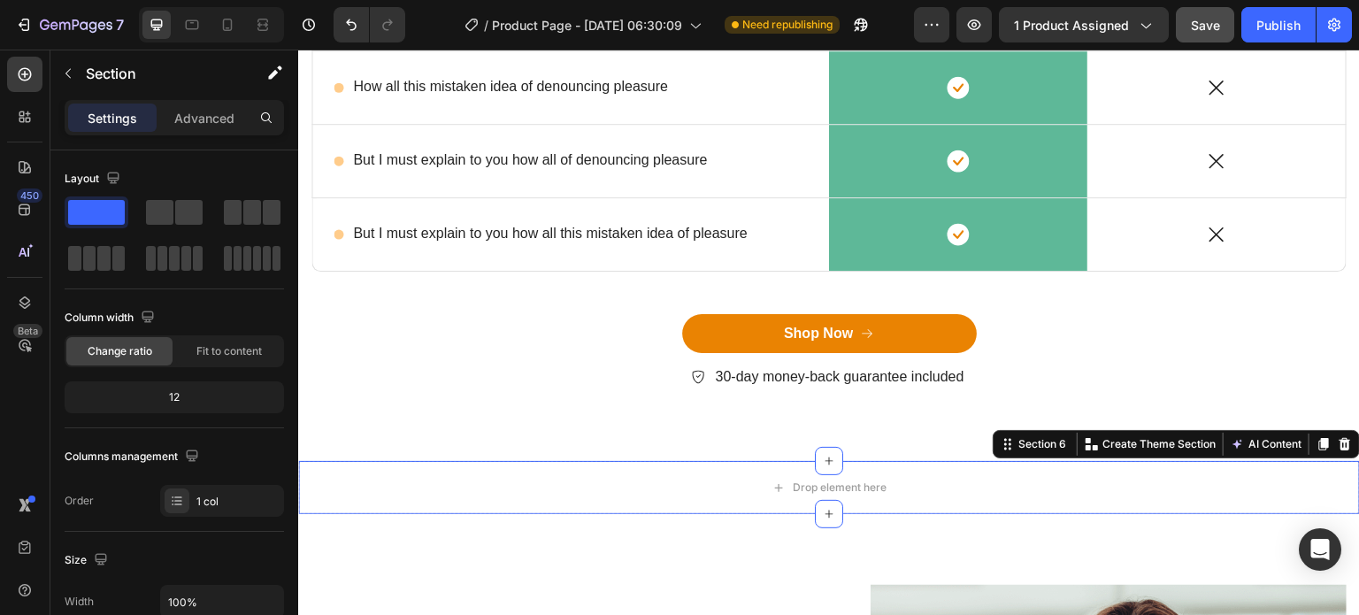
click at [1338, 445] on icon at bounding box center [1345, 444] width 14 height 14
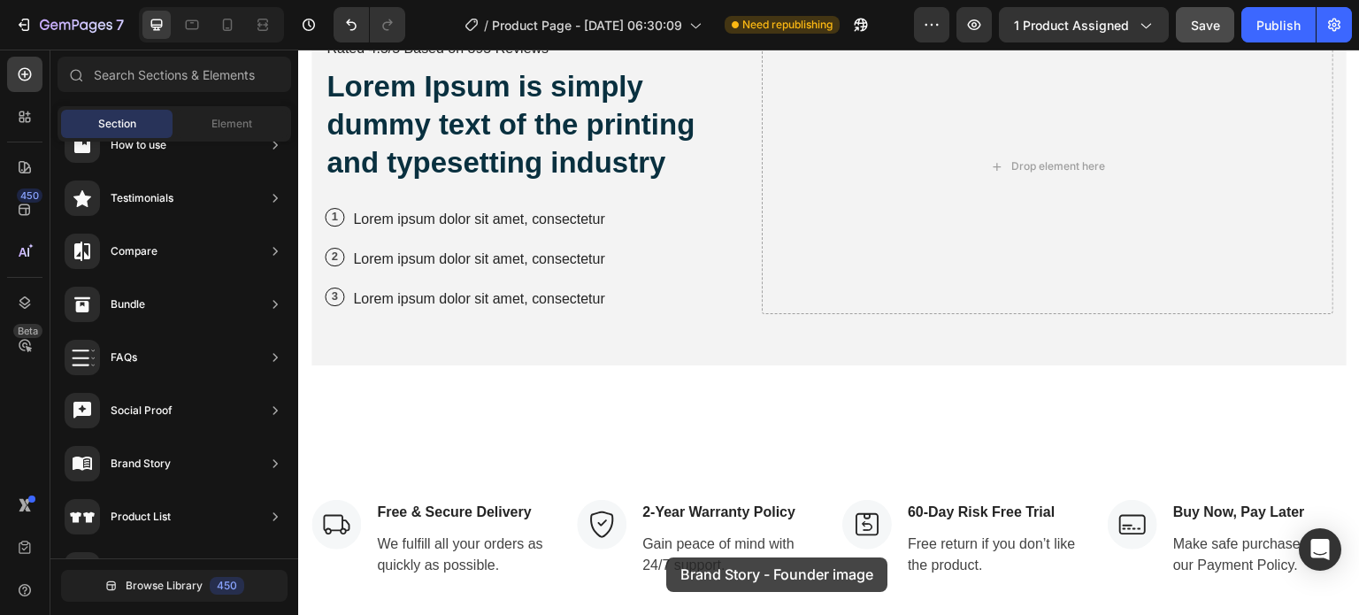
scroll to position [4653, 0]
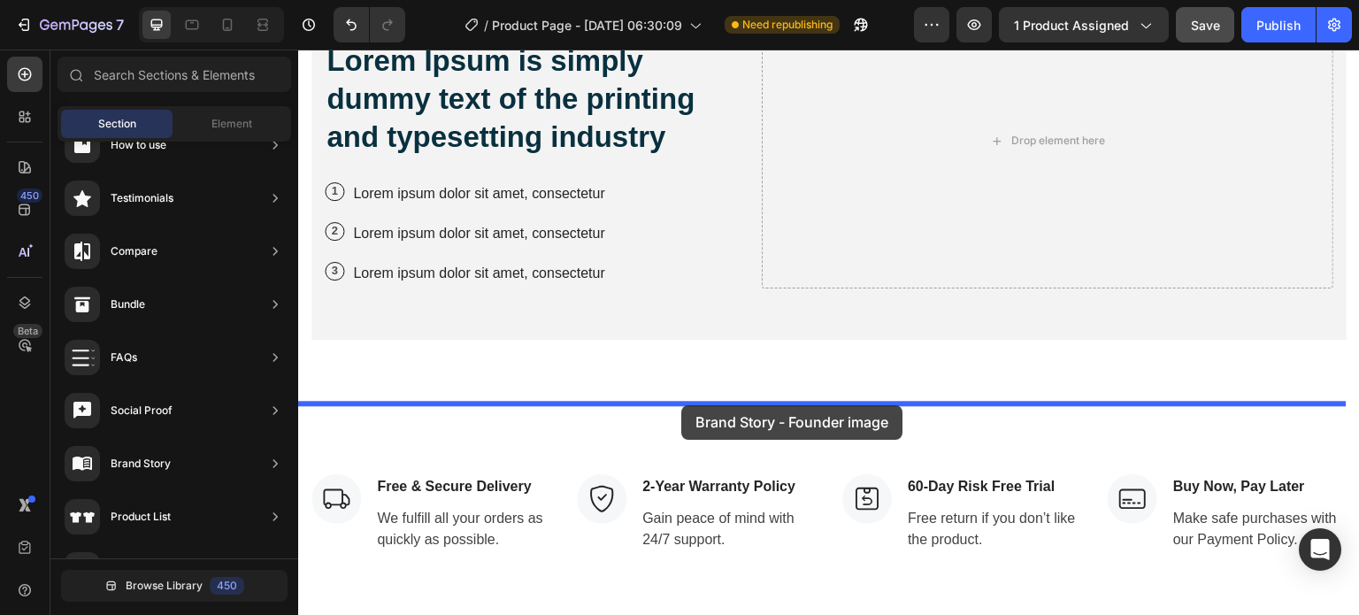
drag, startPoint x: 733, startPoint y: 461, endPoint x: 681, endPoint y: 405, distance: 76.4
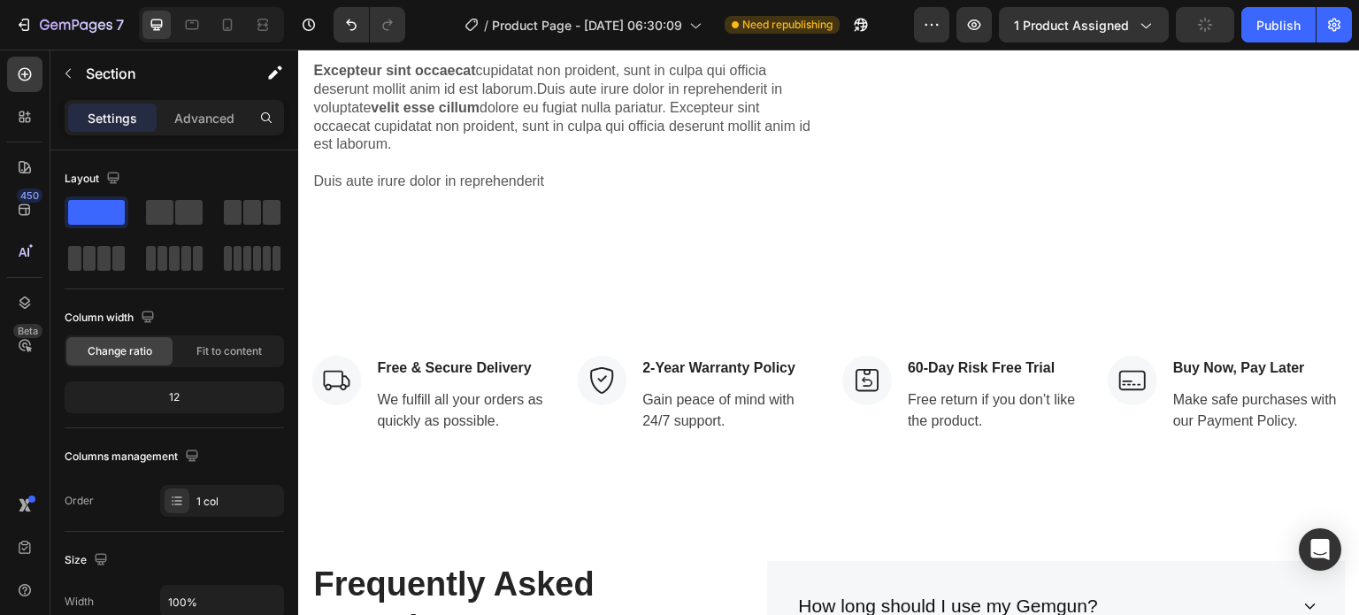
scroll to position [5297, 0]
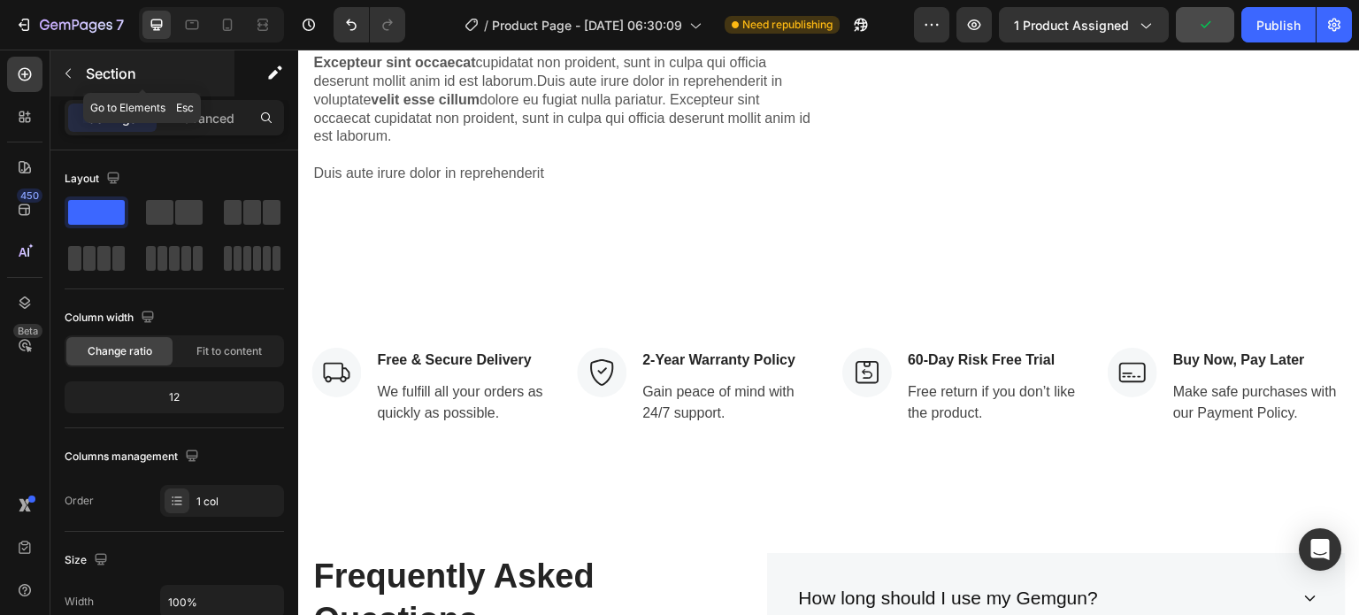
click at [67, 83] on button "button" at bounding box center [68, 73] width 28 height 28
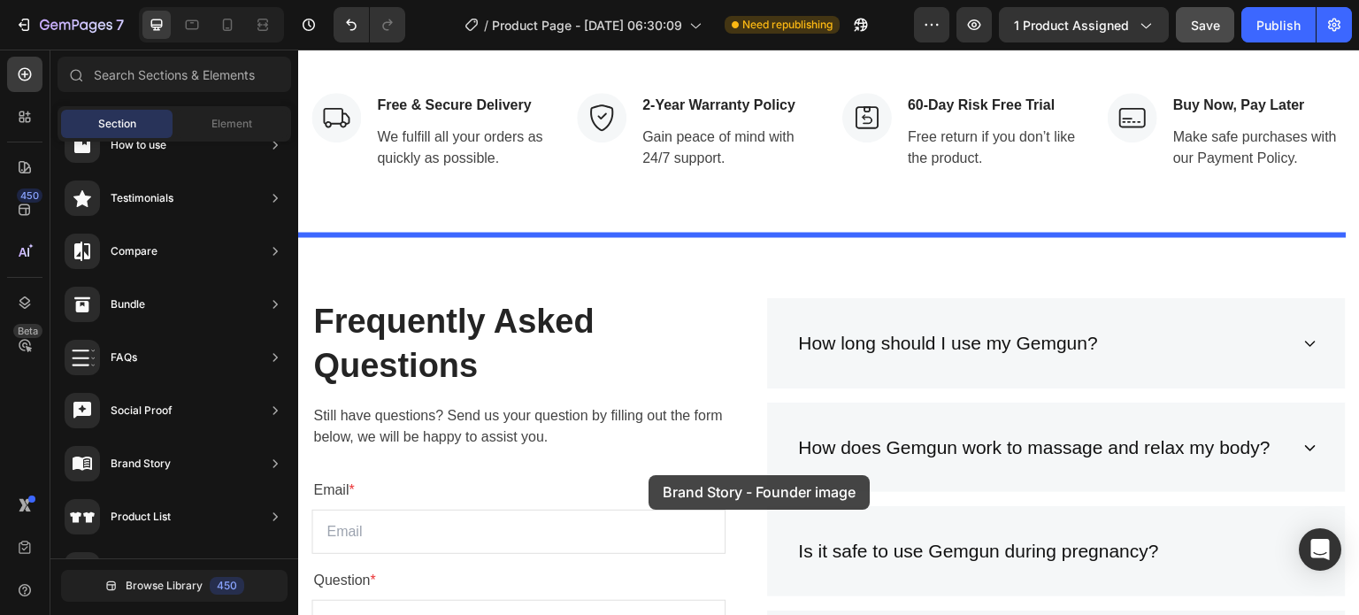
scroll to position [5665, 0]
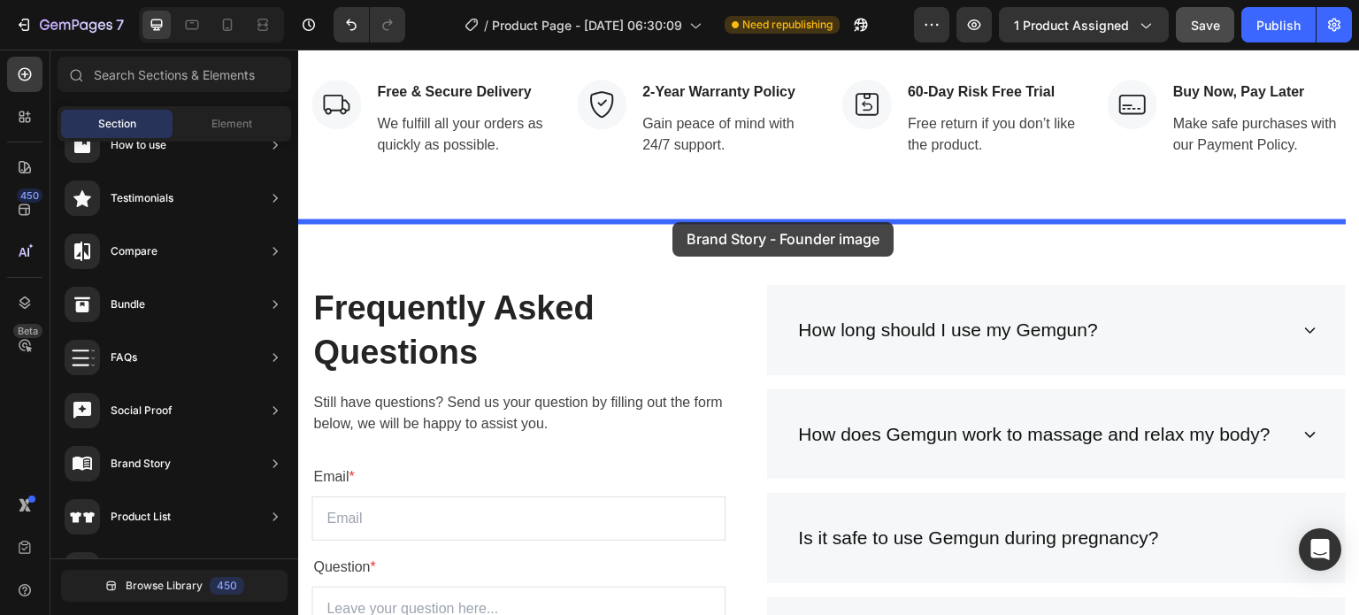
drag, startPoint x: 669, startPoint y: 294, endPoint x: 673, endPoint y: 221, distance: 72.7
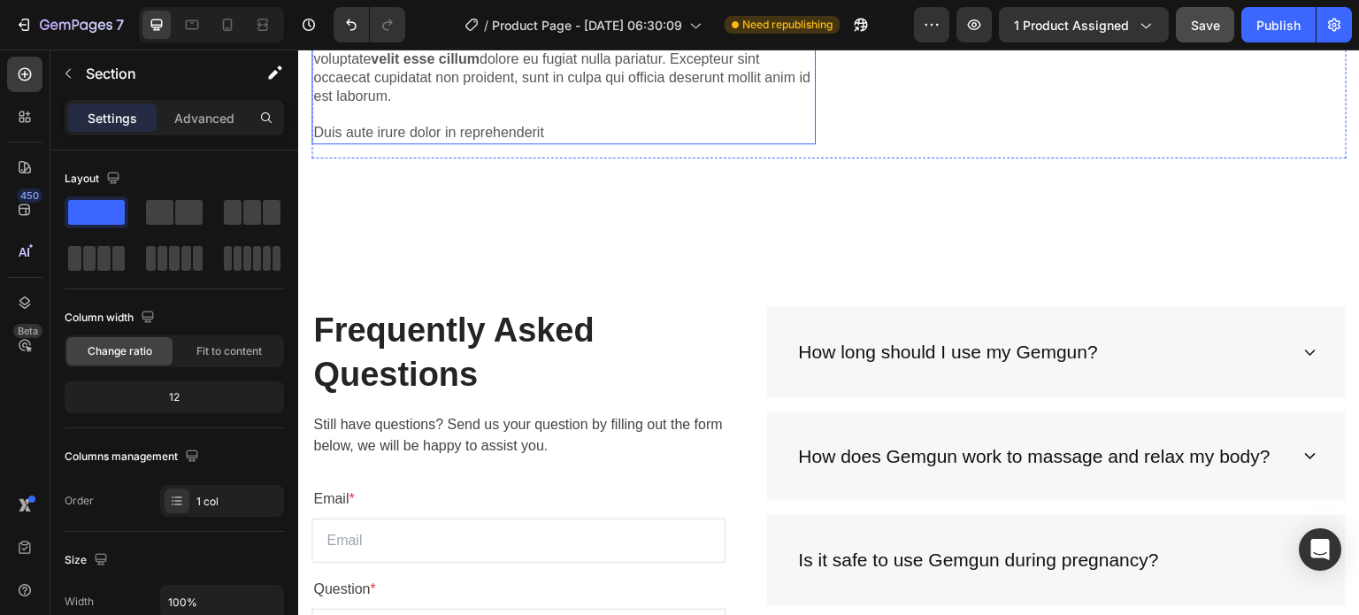
scroll to position [6103, 0]
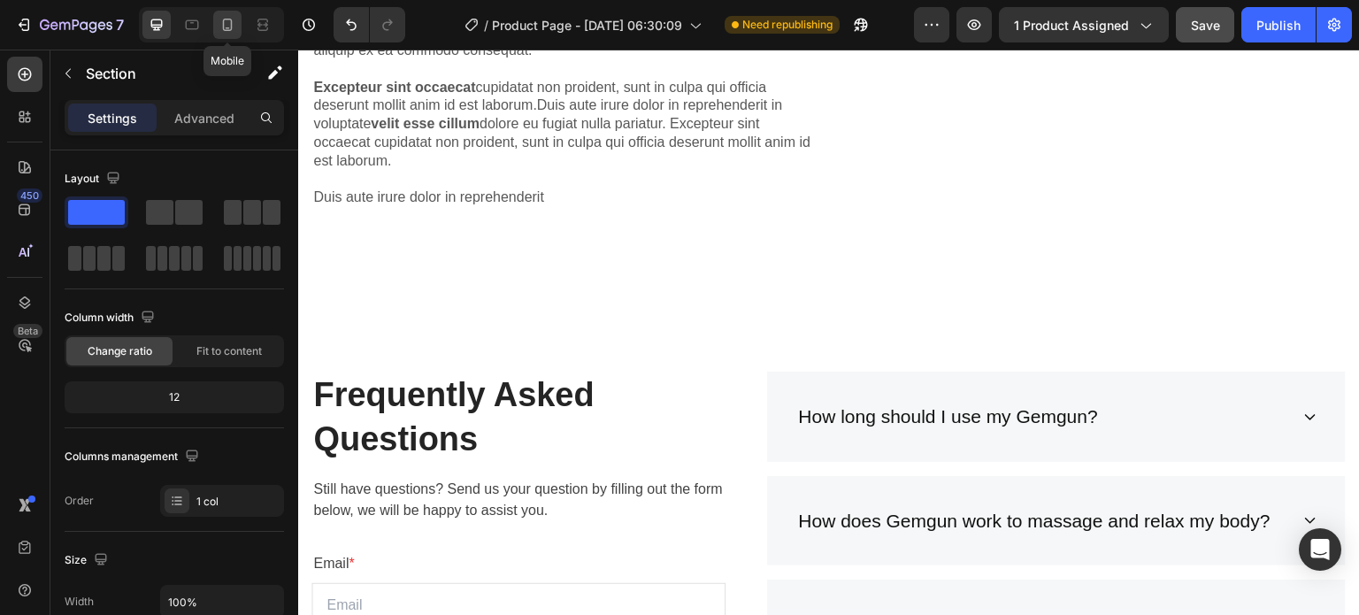
click at [231, 18] on icon at bounding box center [228, 25] width 18 height 18
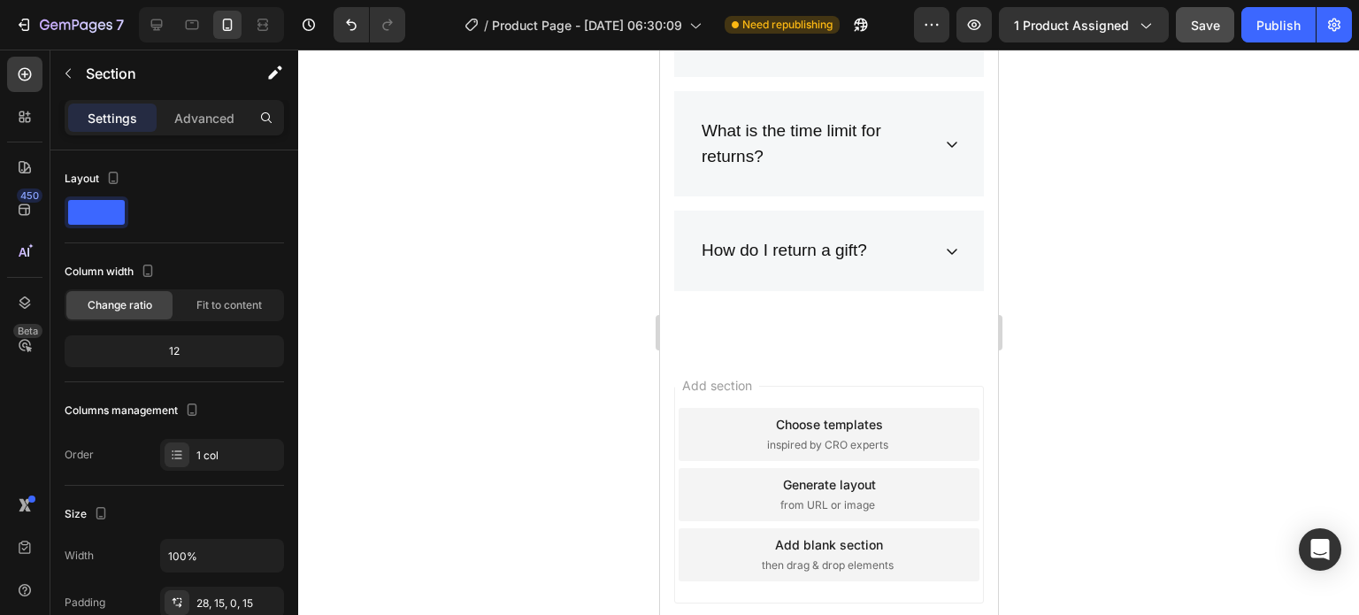
scroll to position [8712, 0]
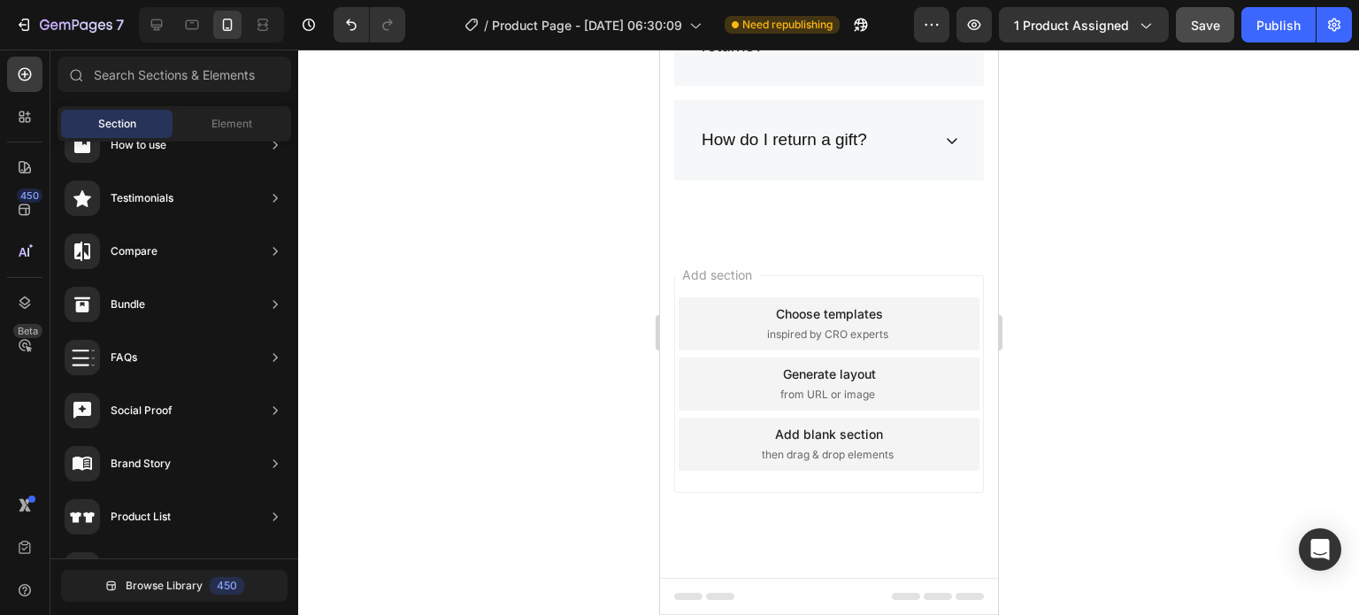
click at [741, 278] on span "Add section" at bounding box center [716, 274] width 84 height 19
click at [762, 495] on div "Add section Choose templates inspired by CRO experts Generate layout from URL o…" at bounding box center [828, 409] width 338 height 338
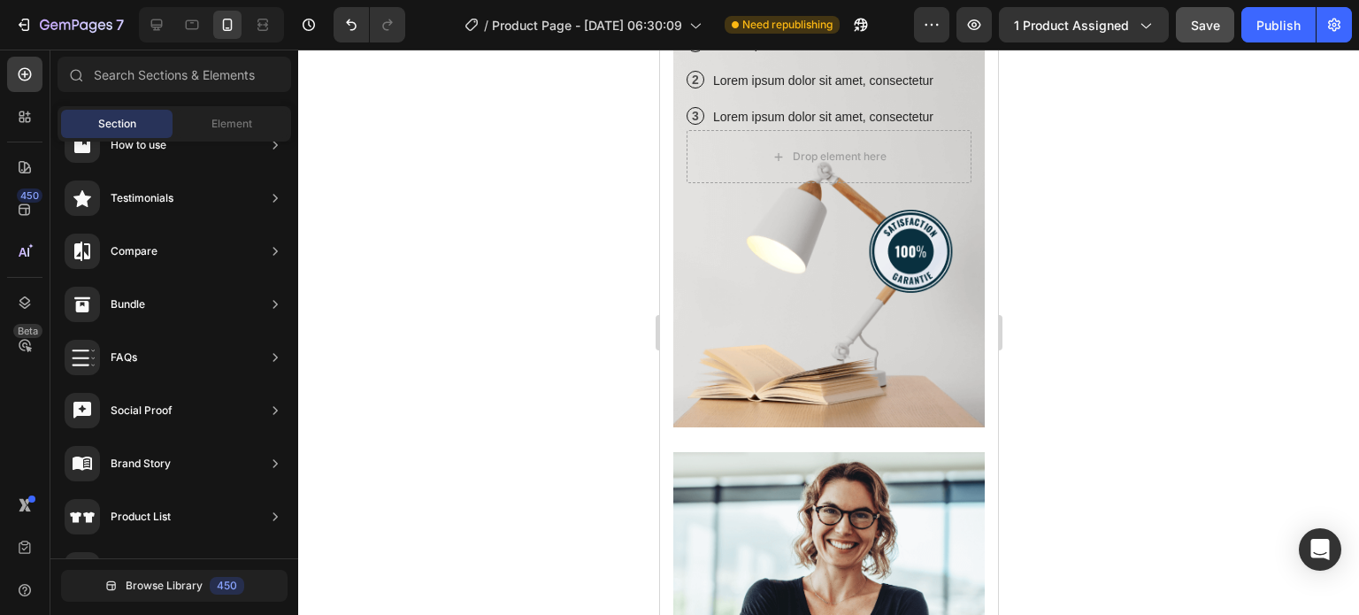
scroll to position [4972, 0]
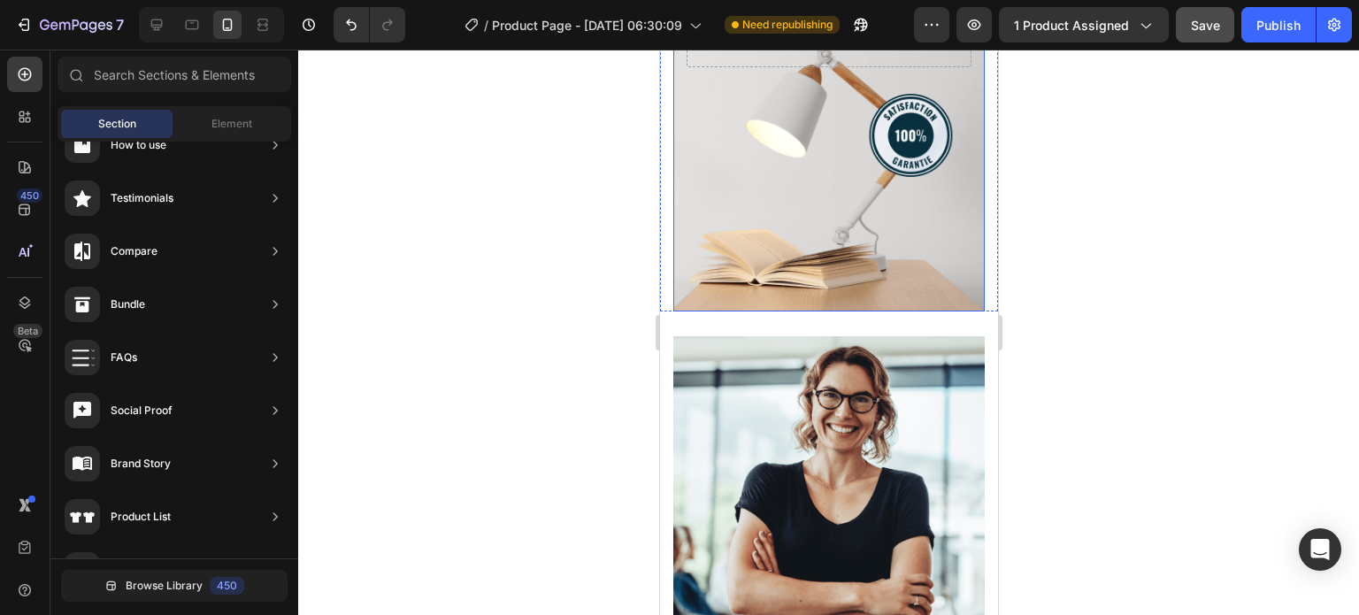
click at [809, 311] on div "Background Image" at bounding box center [827, 35] width 311 height 554
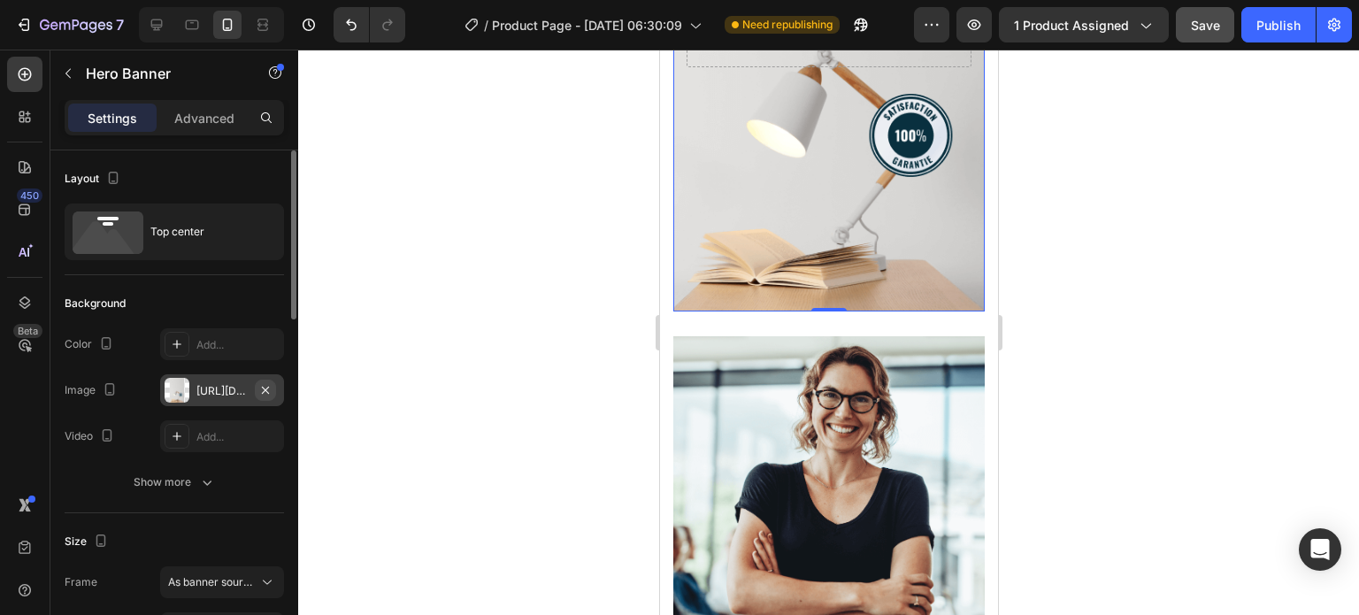
click at [266, 392] on icon "button" at bounding box center [265, 390] width 14 height 14
type input "Auto"
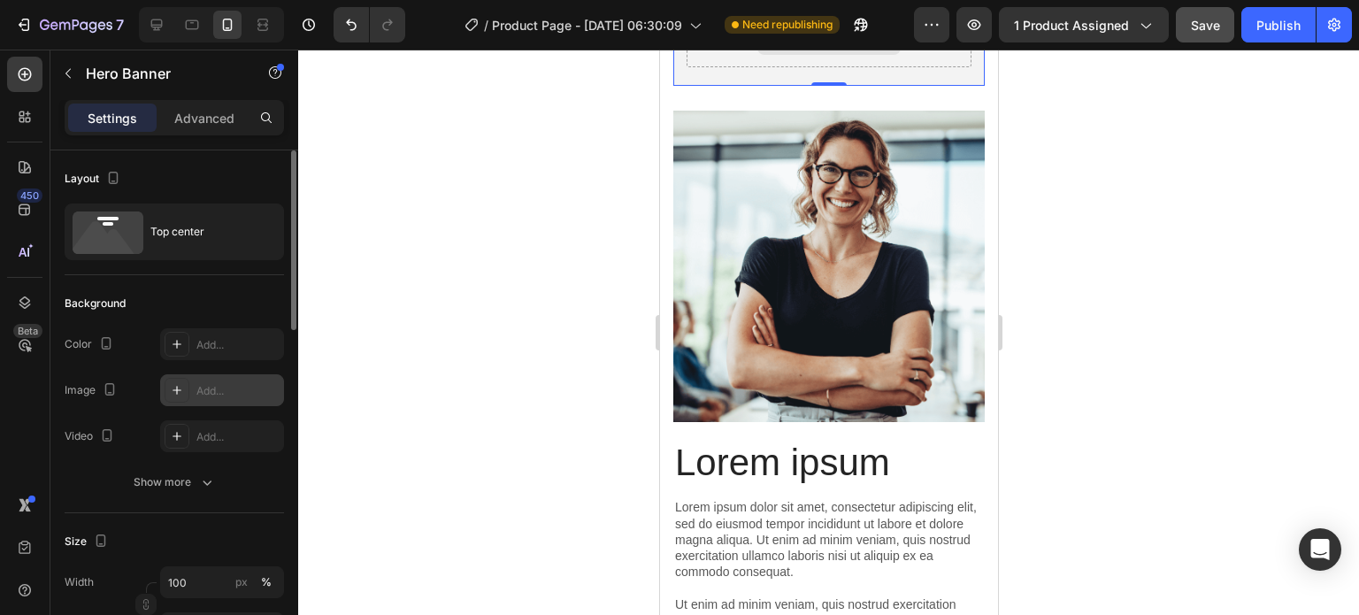
click at [932, 67] on div "Drop element here" at bounding box center [828, 40] width 285 height 53
drag, startPoint x: 142, startPoint y: 29, endPoint x: 155, endPoint y: 24, distance: 14.3
click at [143, 29] on div at bounding box center [156, 25] width 28 height 28
type input "1230"
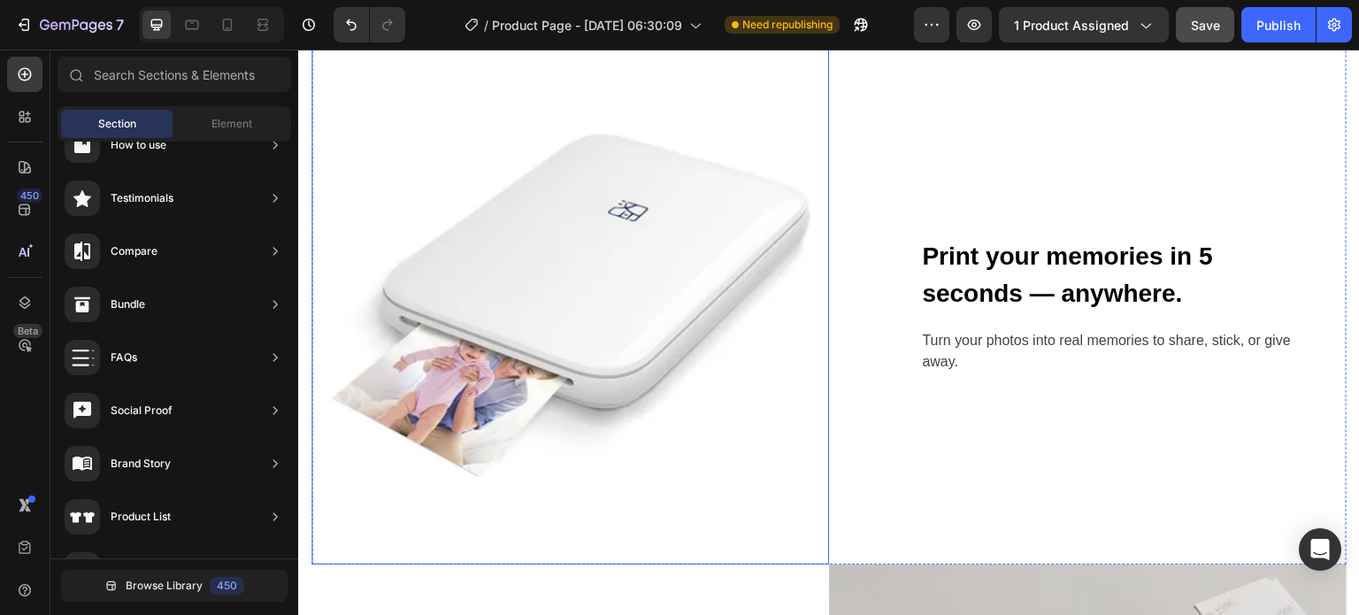
scroll to position [1275, 0]
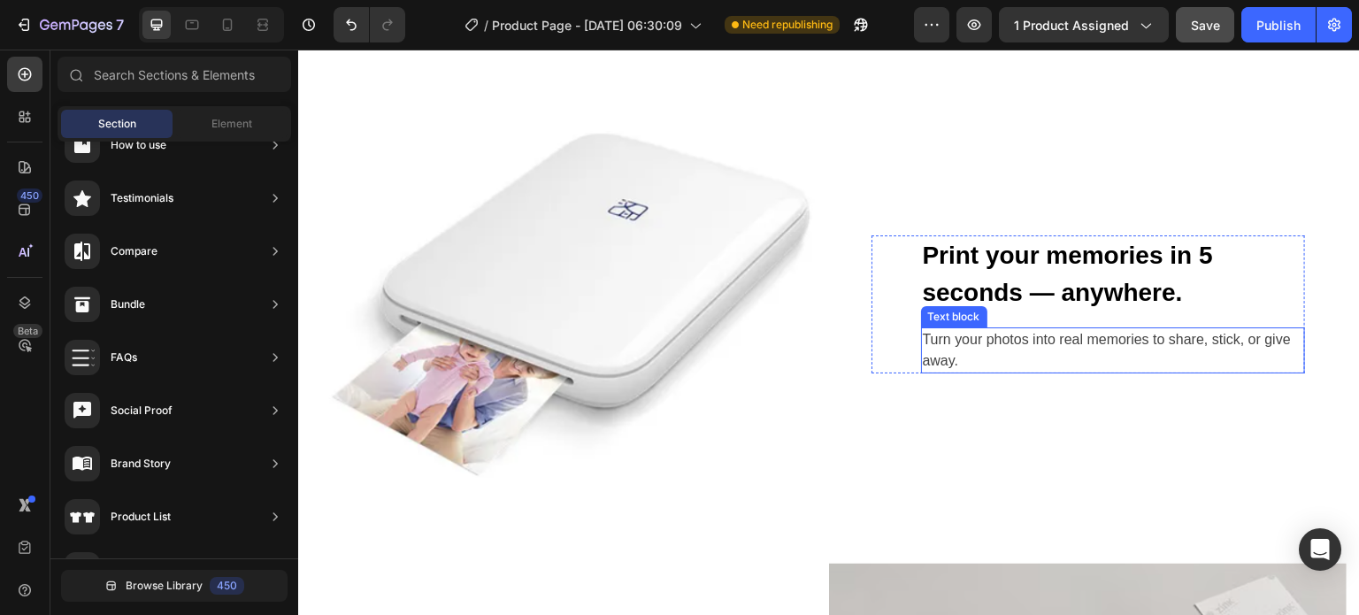
click at [964, 301] on p "Print your memories in 5 seconds — anywhere." at bounding box center [1113, 274] width 380 height 74
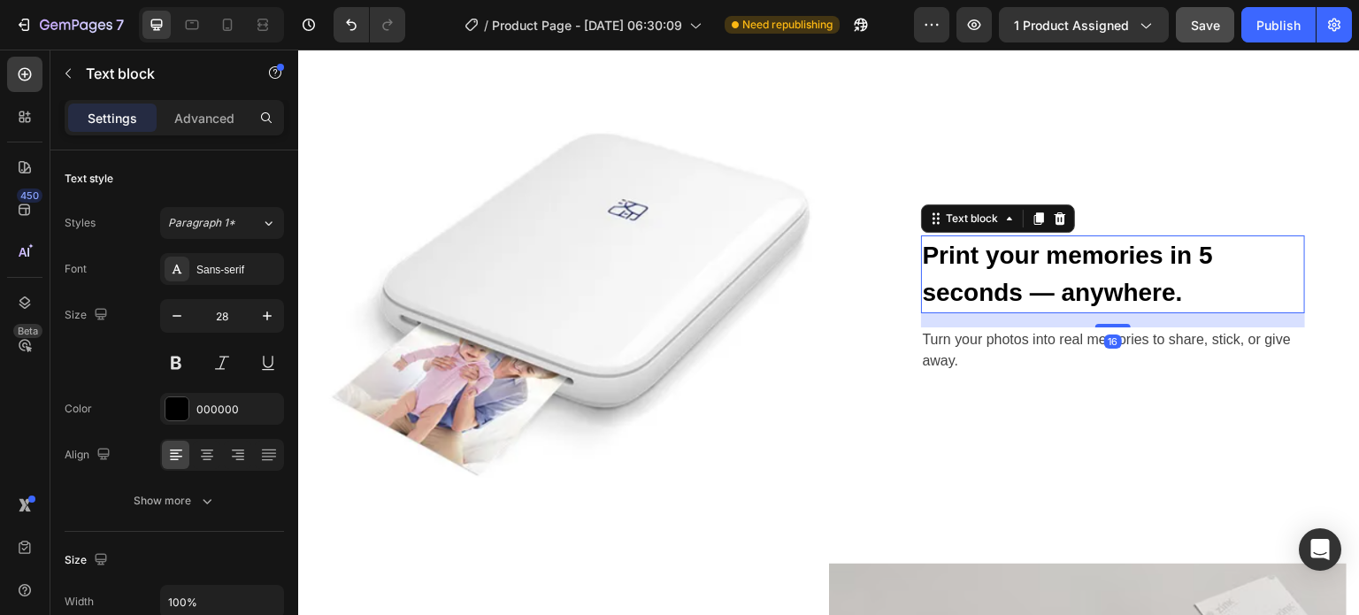
click at [1011, 293] on p "Print your memories in 5 seconds — anywhere." at bounding box center [1113, 274] width 380 height 74
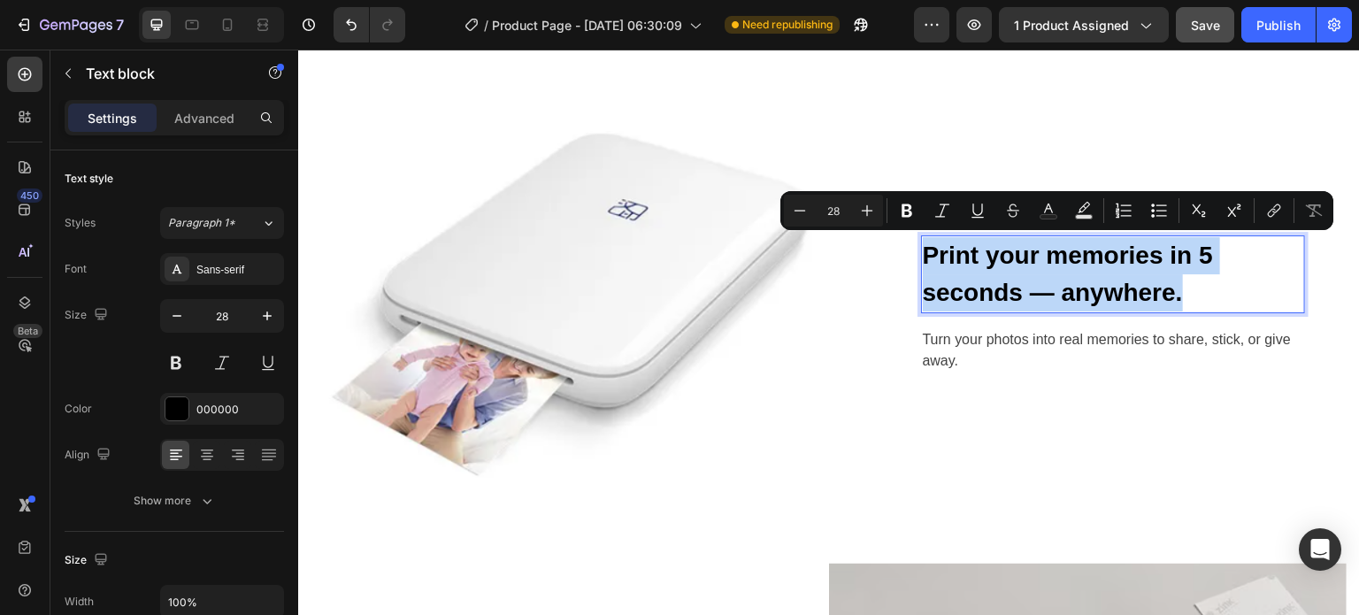
scroll to position [1293, 0]
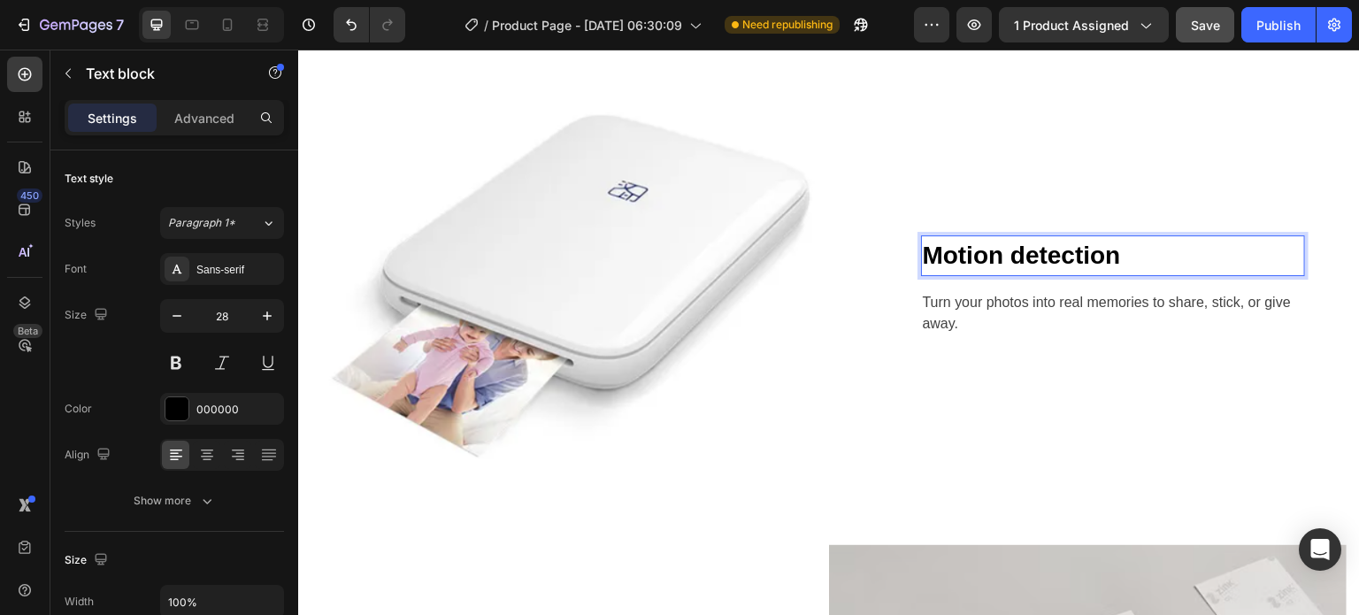
click at [1011, 294] on div "Motion detection Text block 16 Turn your photos into real memories to share, st…" at bounding box center [1113, 285] width 384 height 101
click at [985, 249] on p "Motion detection" at bounding box center [1113, 255] width 380 height 37
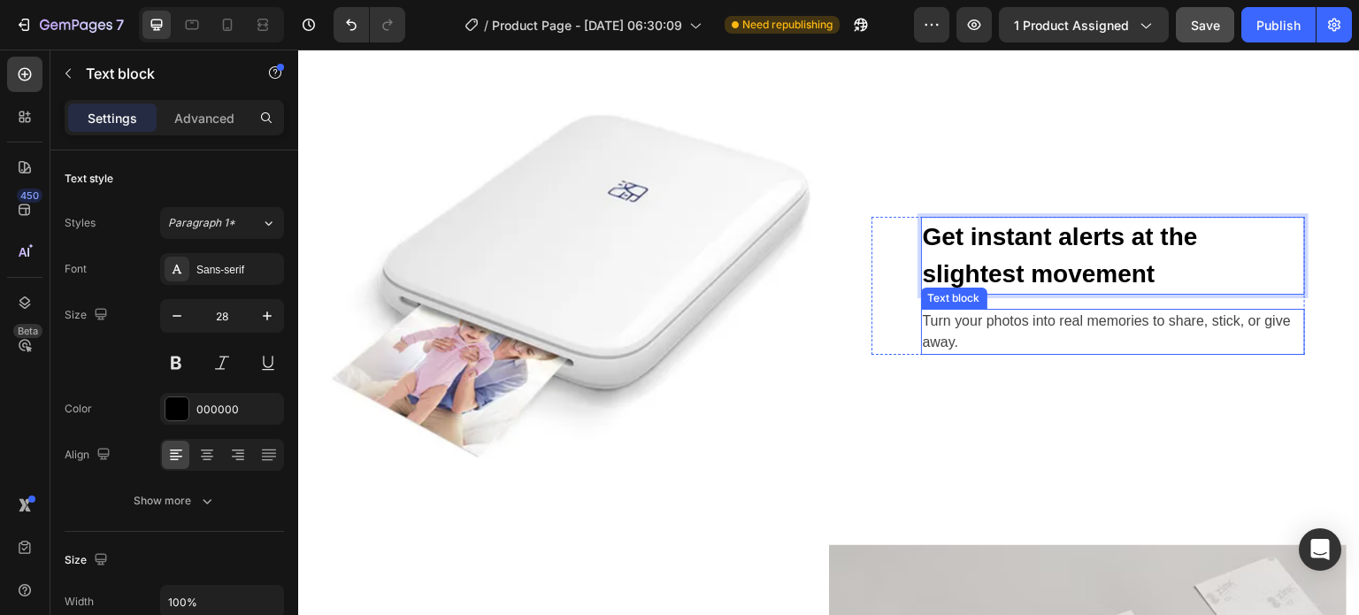
click at [1028, 333] on p "Turn your photos into real memories to share, stick, or give away." at bounding box center [1113, 332] width 380 height 42
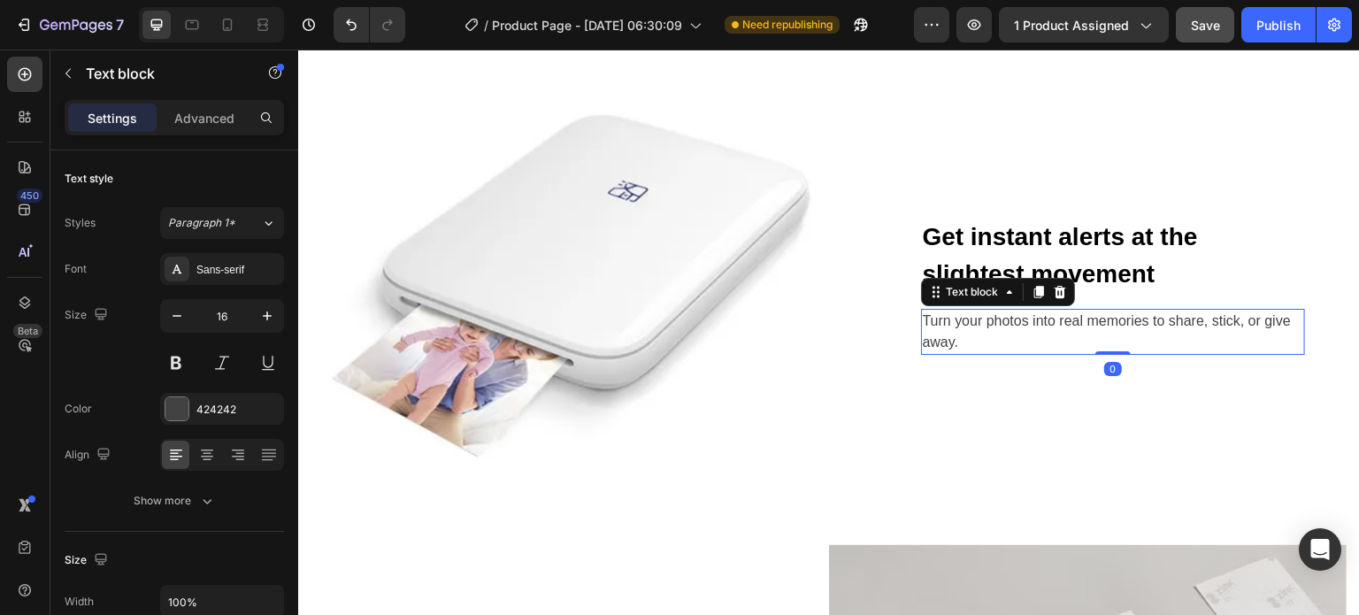
click at [1028, 333] on p "Turn your photos into real memories to share, stick, or give away." at bounding box center [1113, 332] width 380 height 42
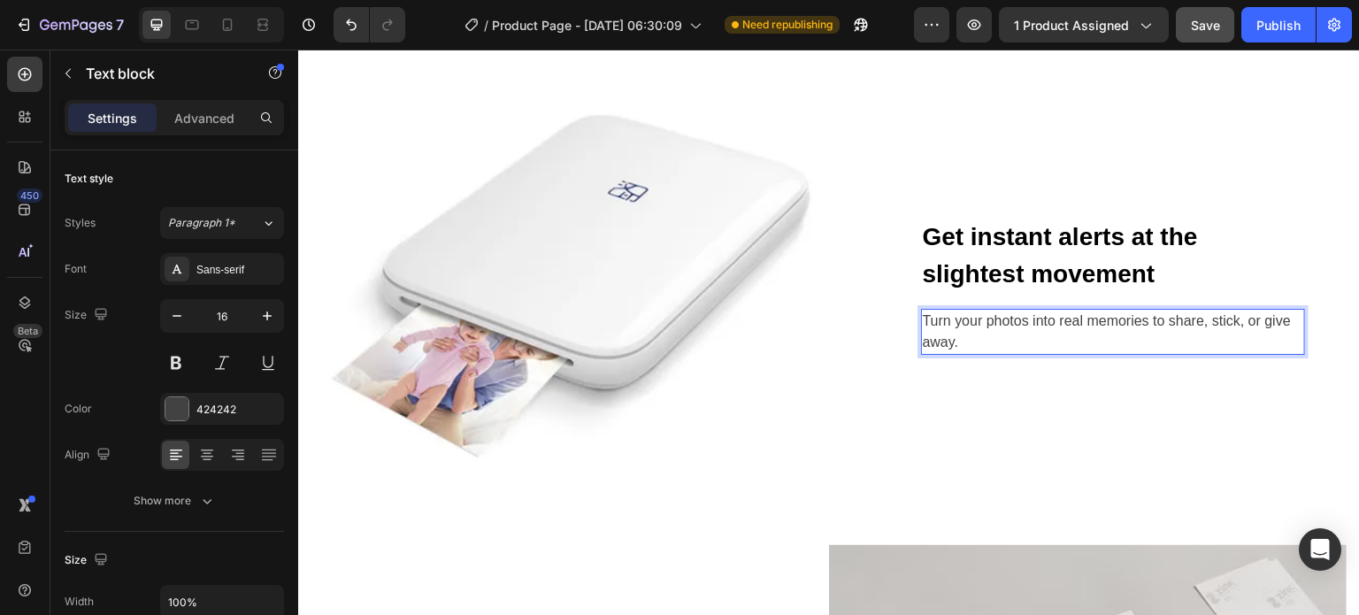
scroll to position [1262, 0]
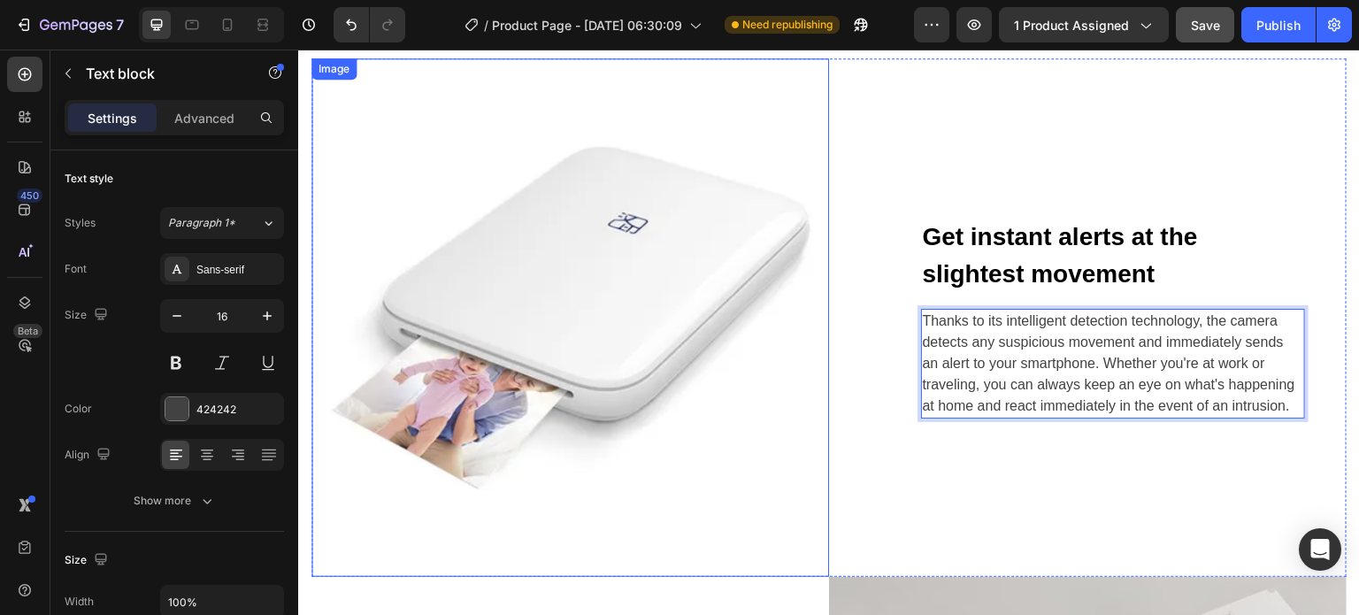
click at [591, 274] on img at bounding box center [570, 317] width 518 height 518
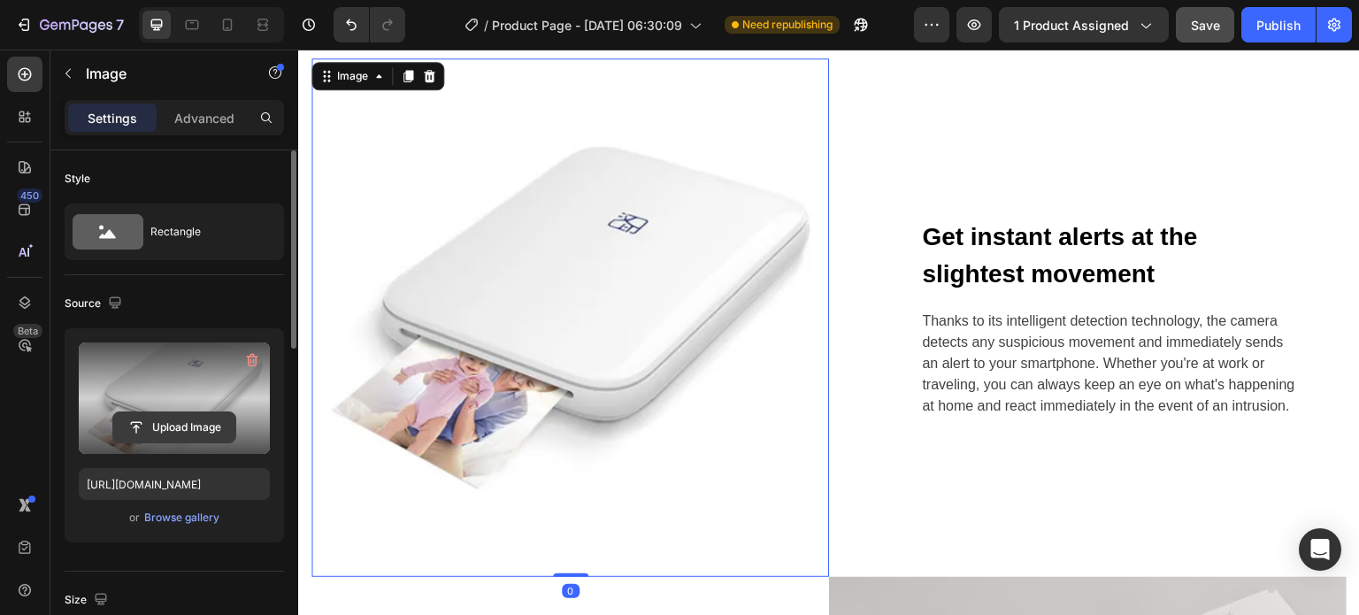
click at [181, 423] on input "file" at bounding box center [174, 427] width 122 height 30
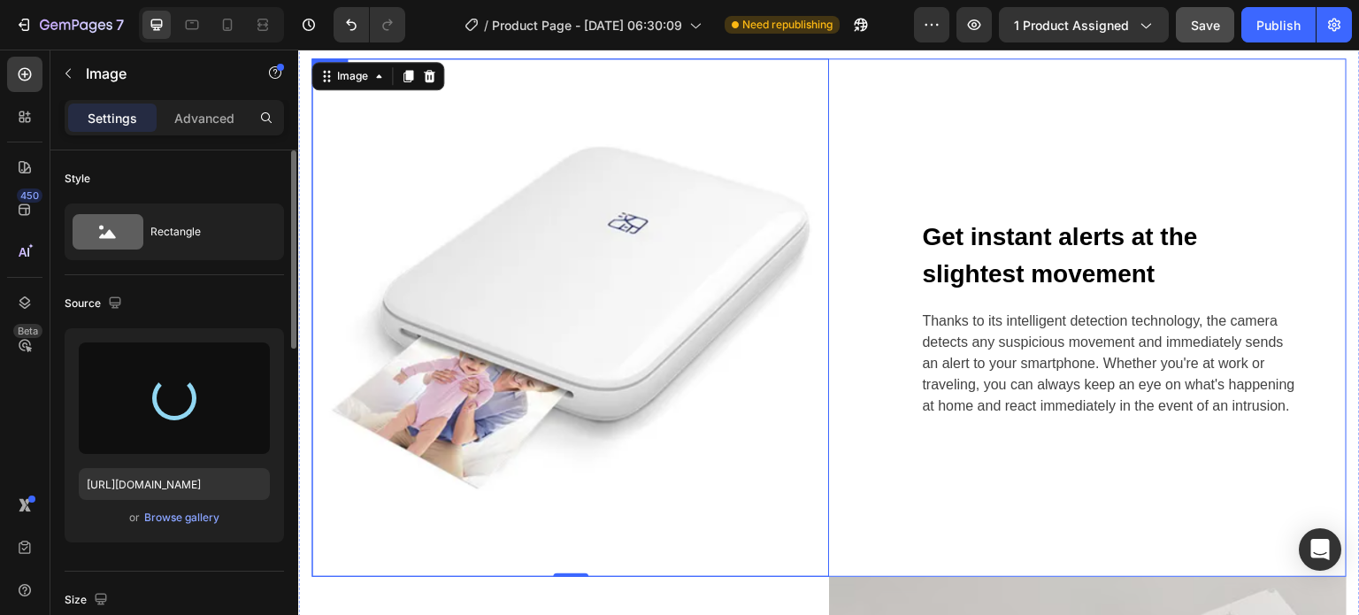
type input "[URL][DOMAIN_NAME]"
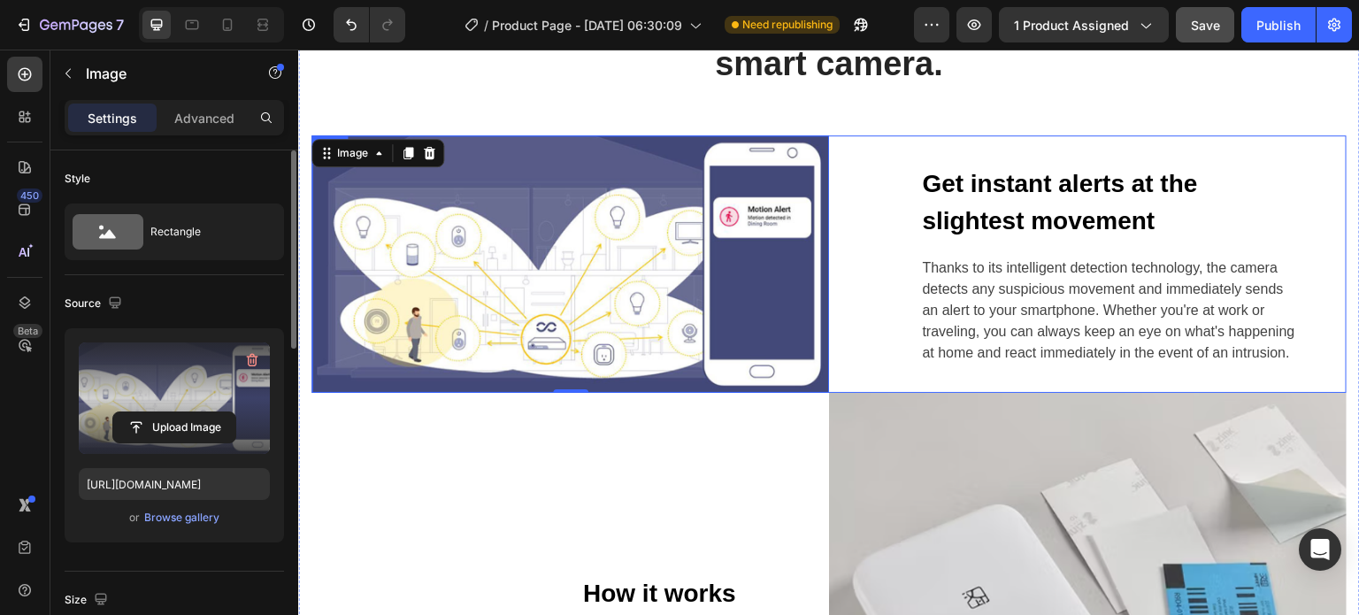
scroll to position [1085, 0]
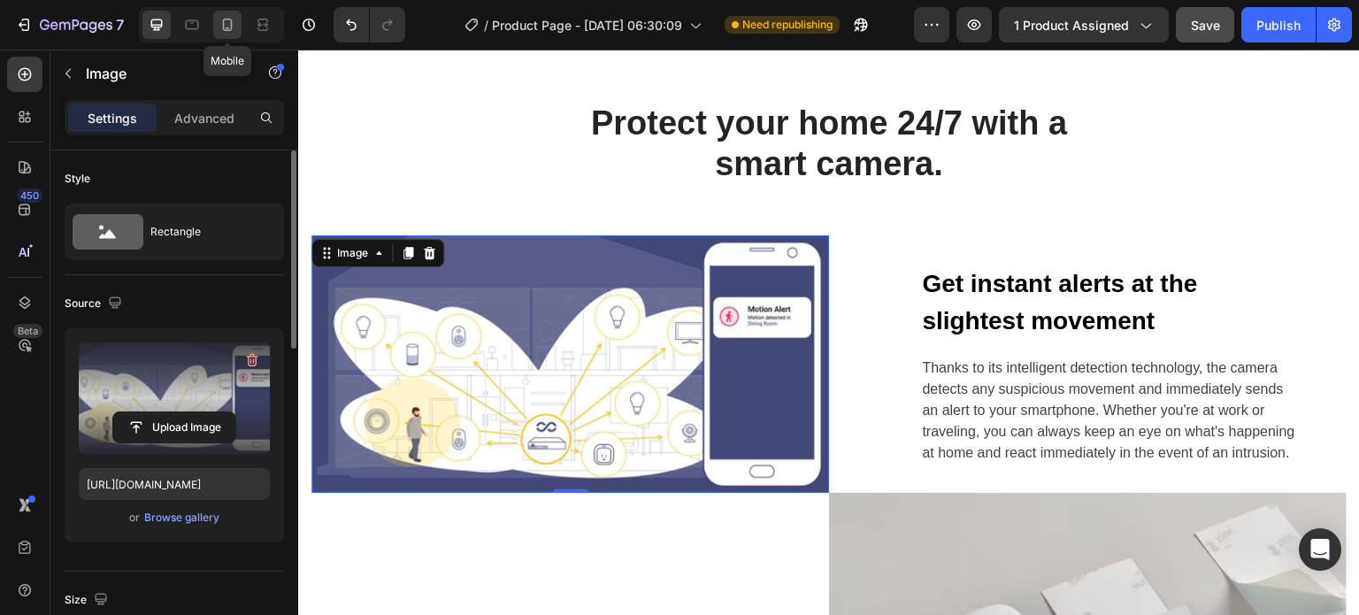
click at [219, 26] on icon at bounding box center [228, 25] width 18 height 18
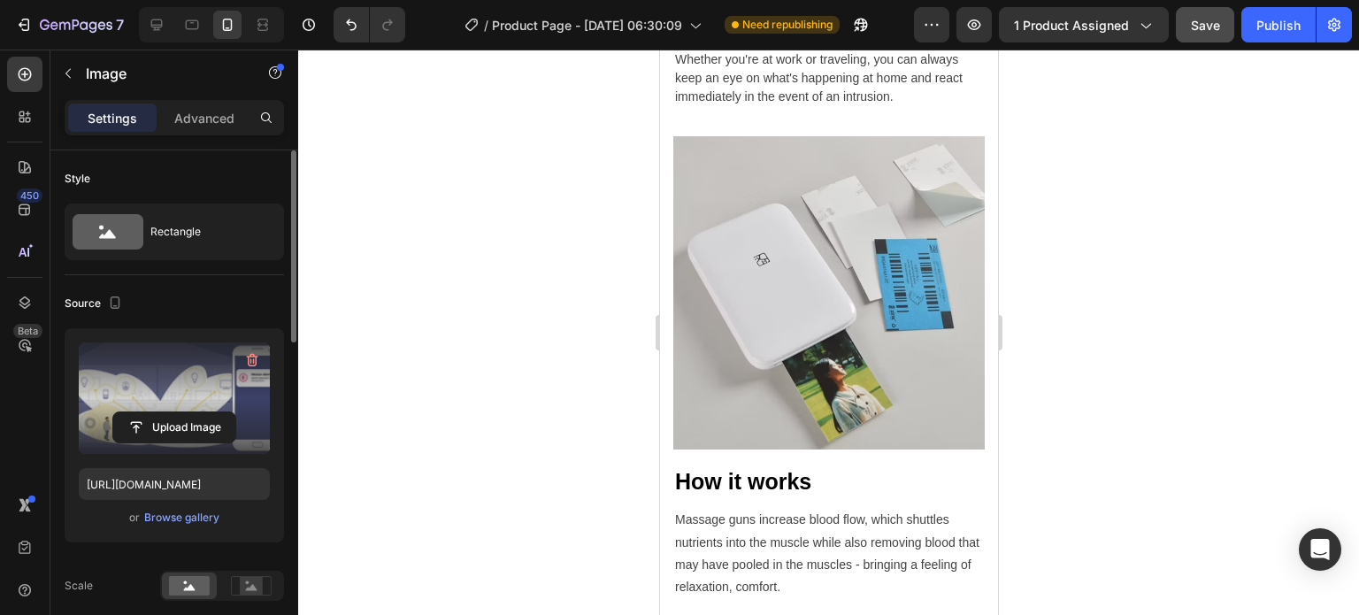
scroll to position [1759, 0]
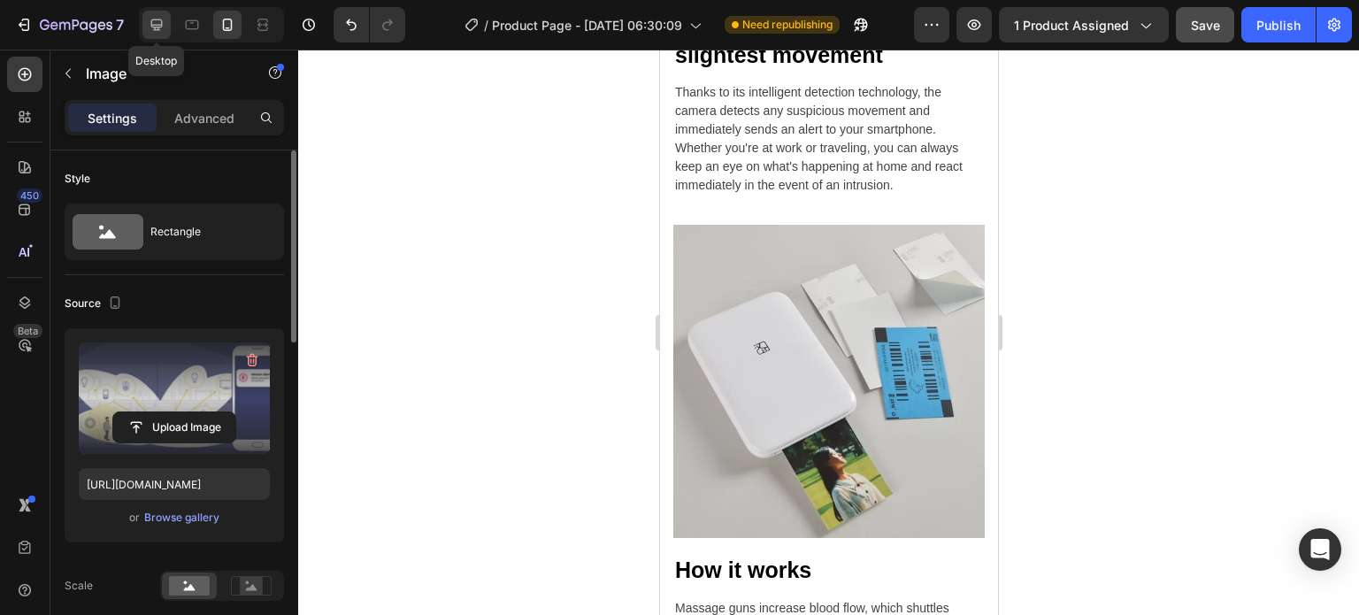
click at [159, 22] on icon at bounding box center [157, 25] width 18 height 18
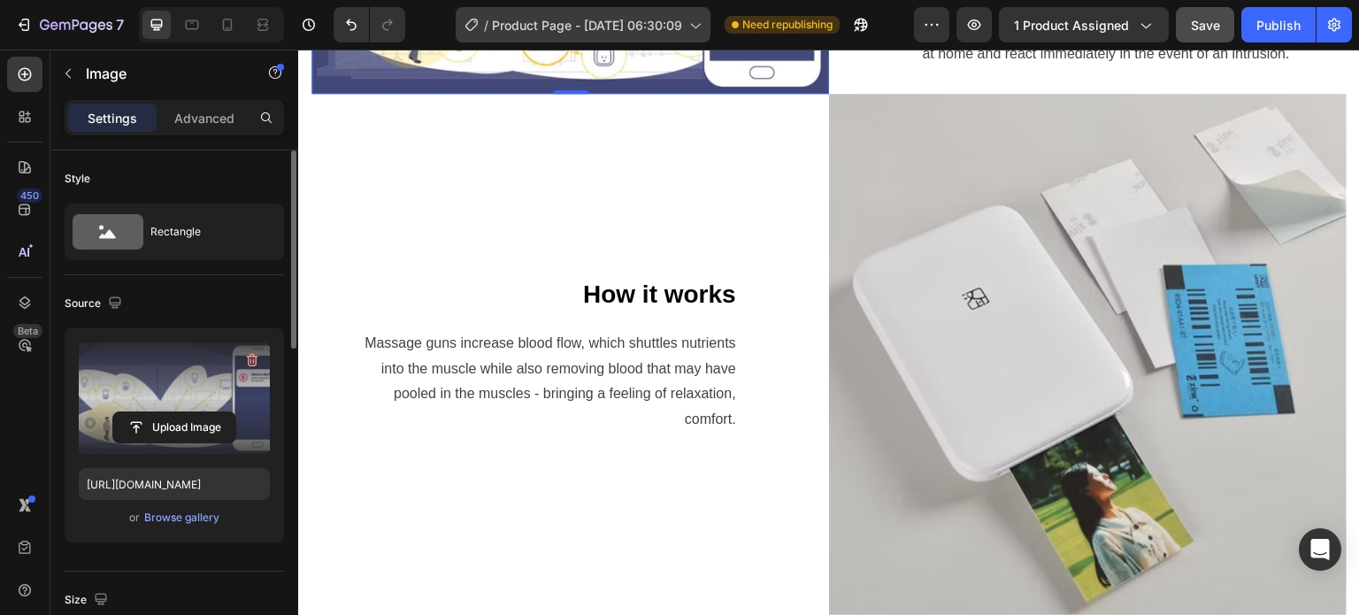
scroll to position [1906, 0]
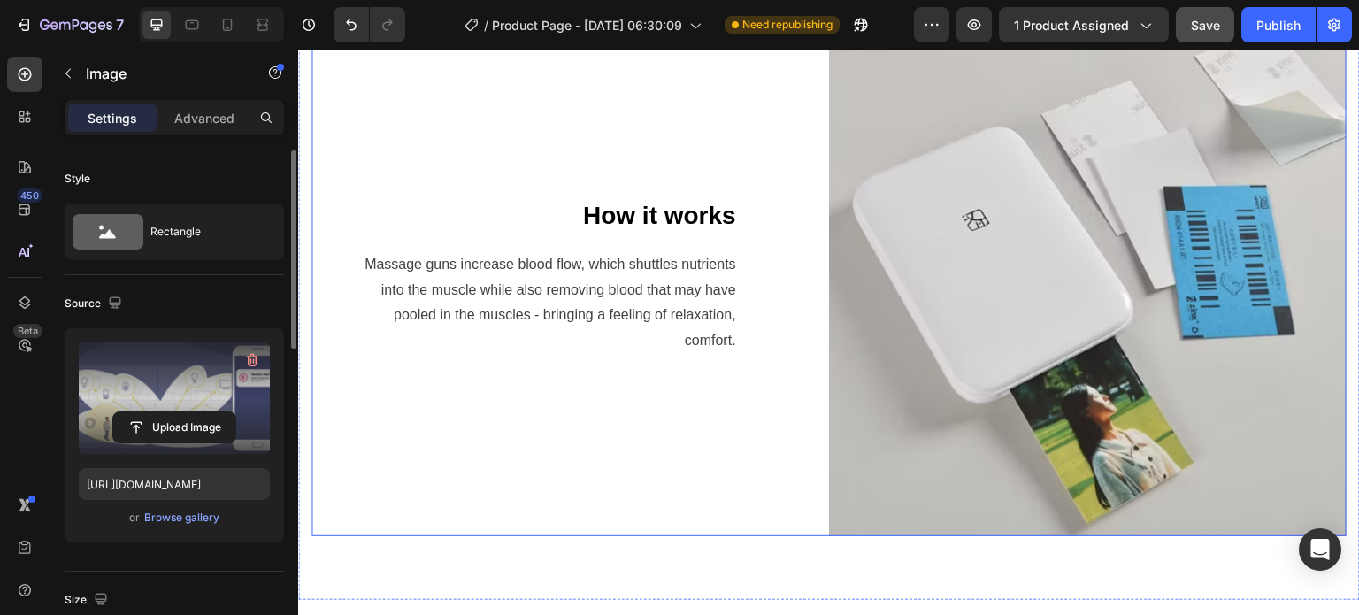
click at [610, 197] on p "How it works" at bounding box center [546, 215] width 380 height 37
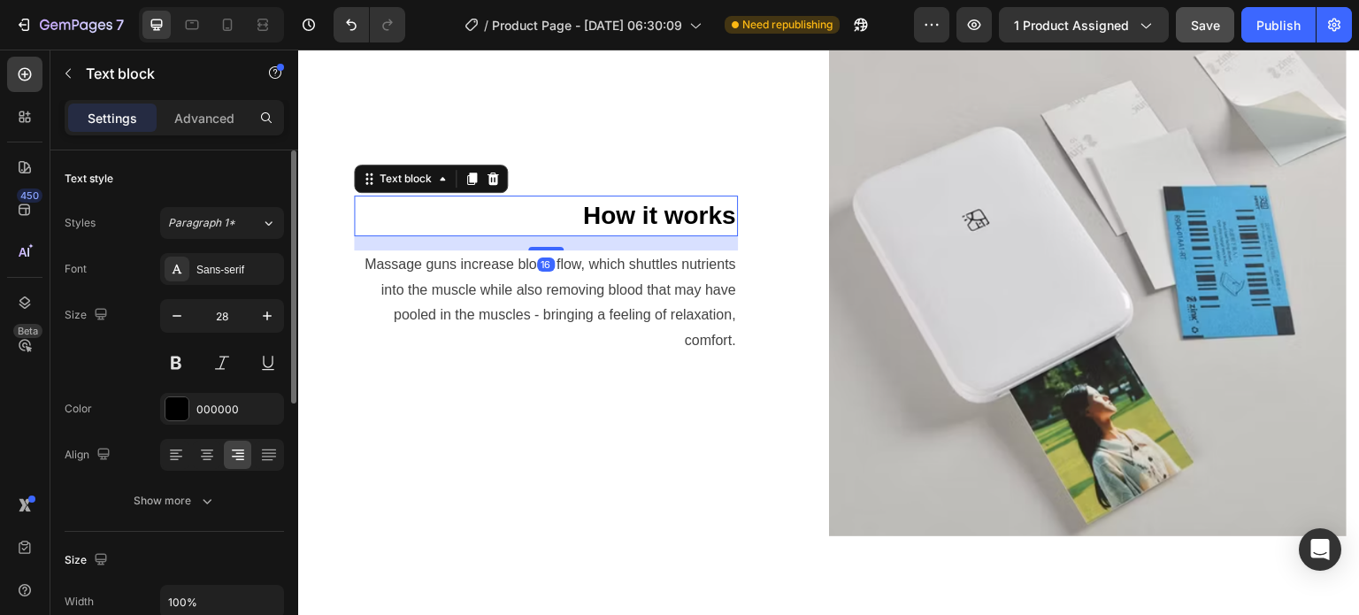
click at [622, 210] on p "How it works" at bounding box center [546, 215] width 380 height 37
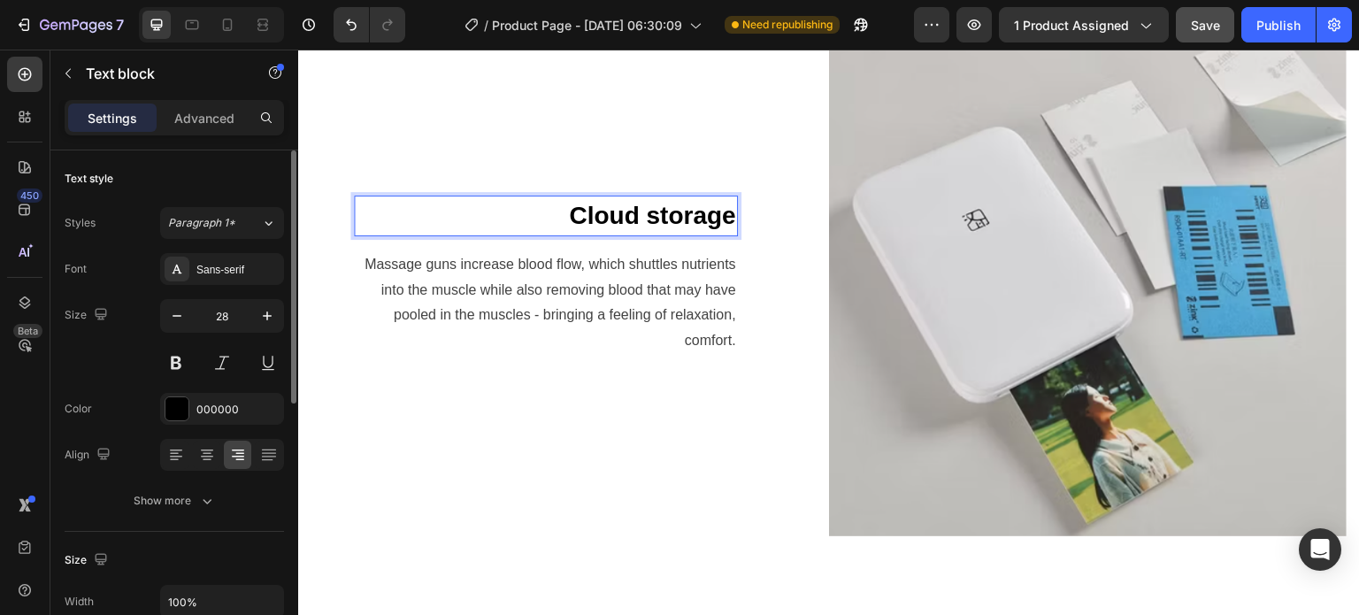
click at [556, 226] on div "Cloud storage" at bounding box center [546, 216] width 384 height 41
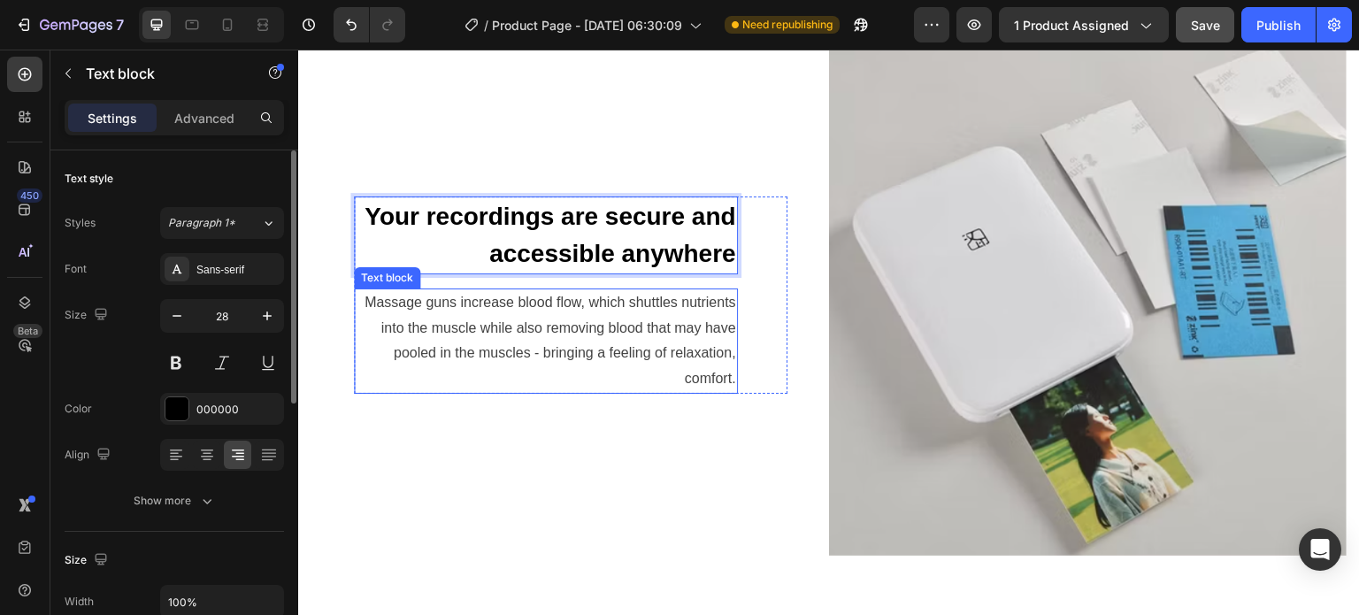
click at [489, 348] on p "Massage guns increase blood flow, which shuttles nutrients into the muscle whil…" at bounding box center [546, 341] width 380 height 102
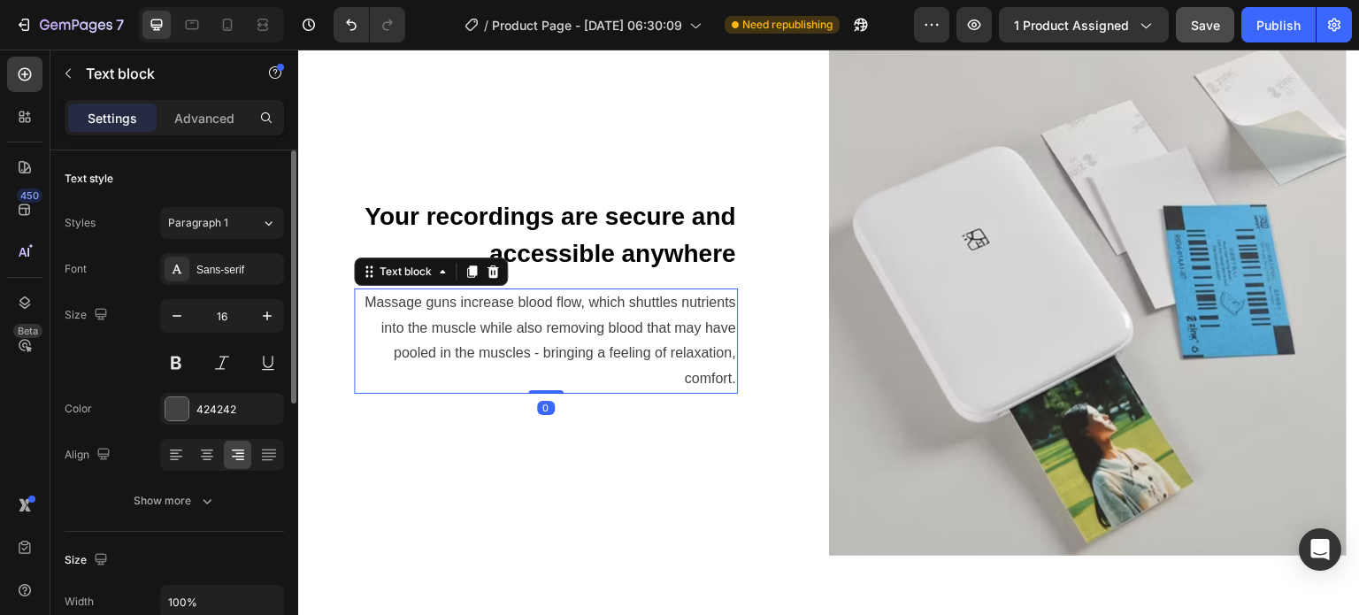
click at [489, 348] on p "Massage guns increase blood flow, which shuttles nutrients into the muscle whil…" at bounding box center [546, 341] width 380 height 102
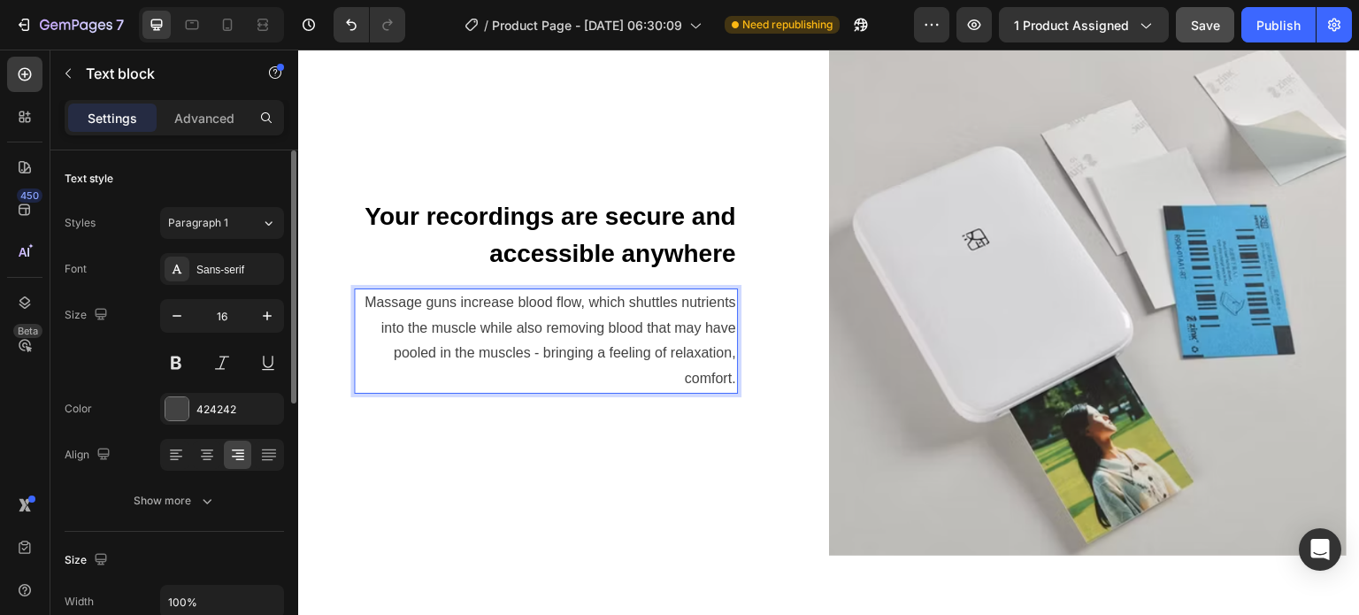
scroll to position [1874, 0]
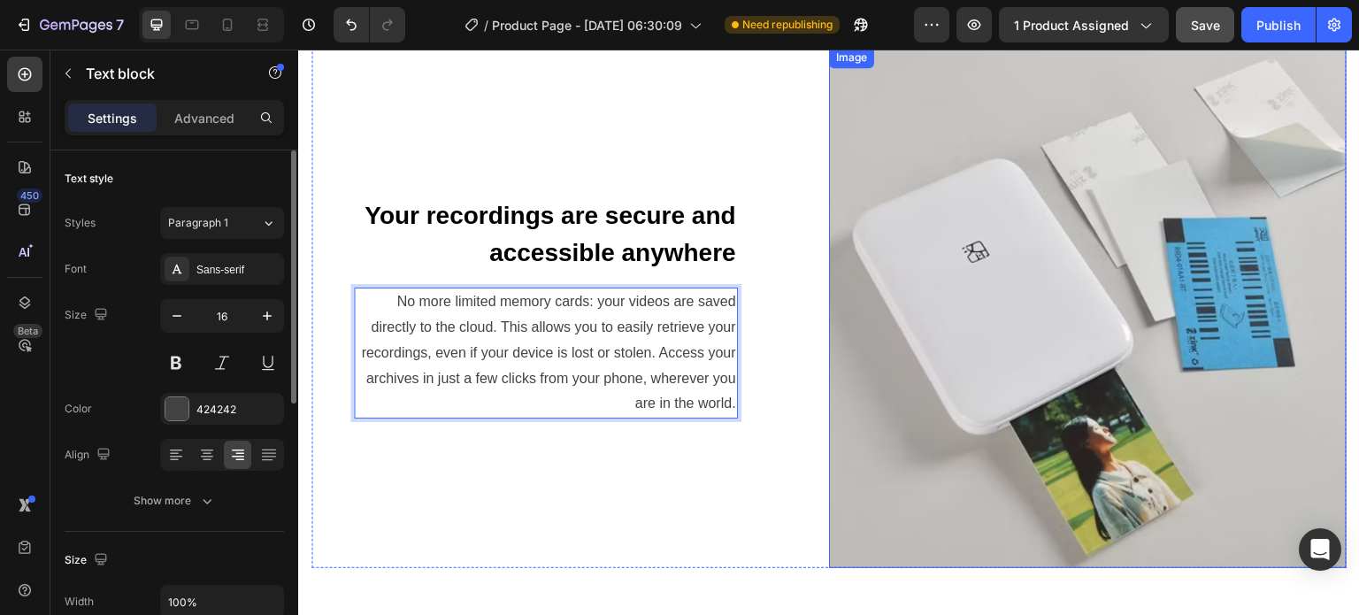
click at [954, 329] on img at bounding box center [1088, 307] width 518 height 520
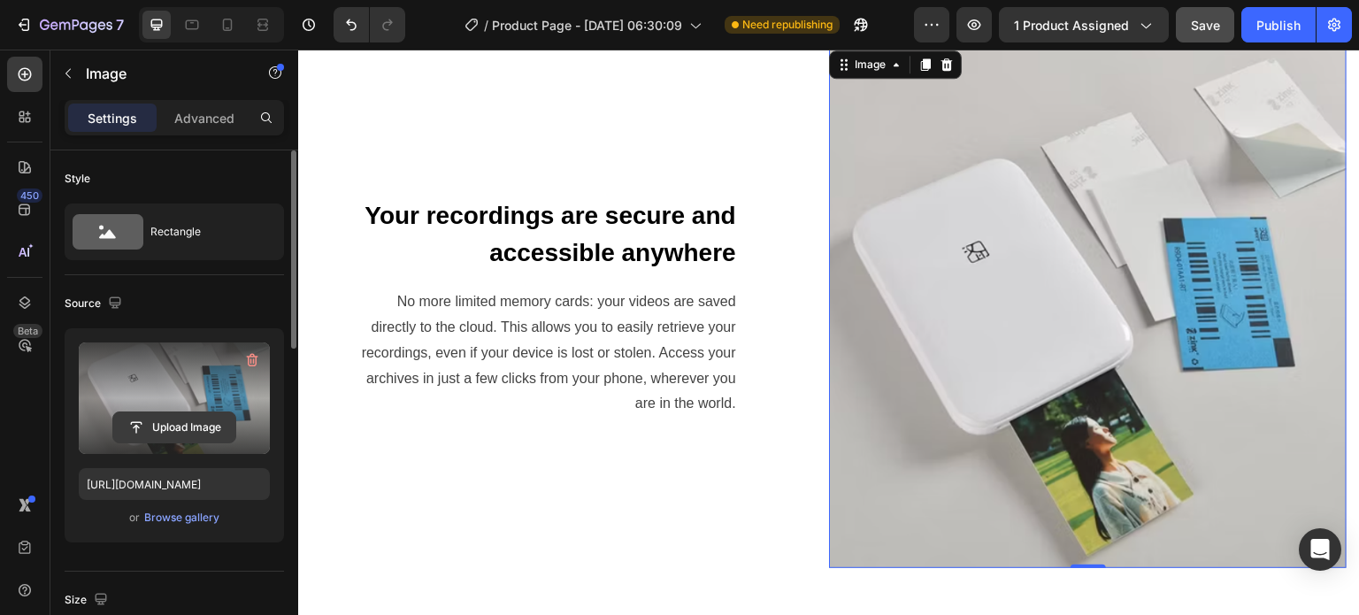
click at [154, 433] on input "file" at bounding box center [174, 427] width 122 height 30
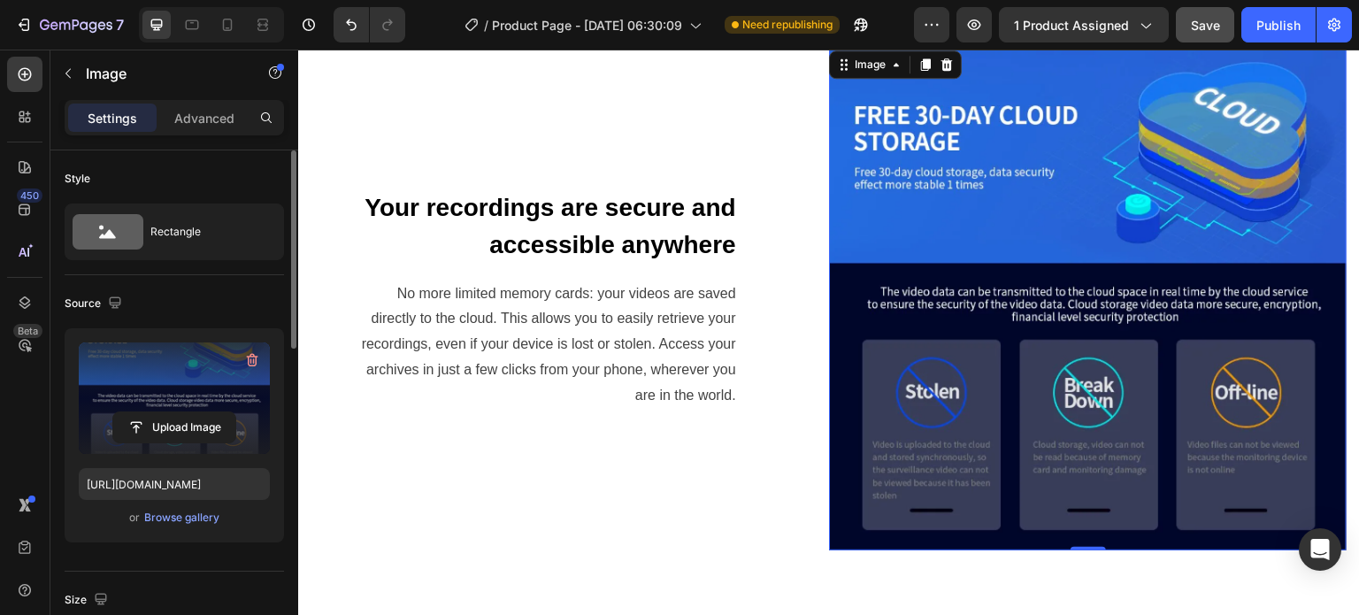
type input "[URL][DOMAIN_NAME]"
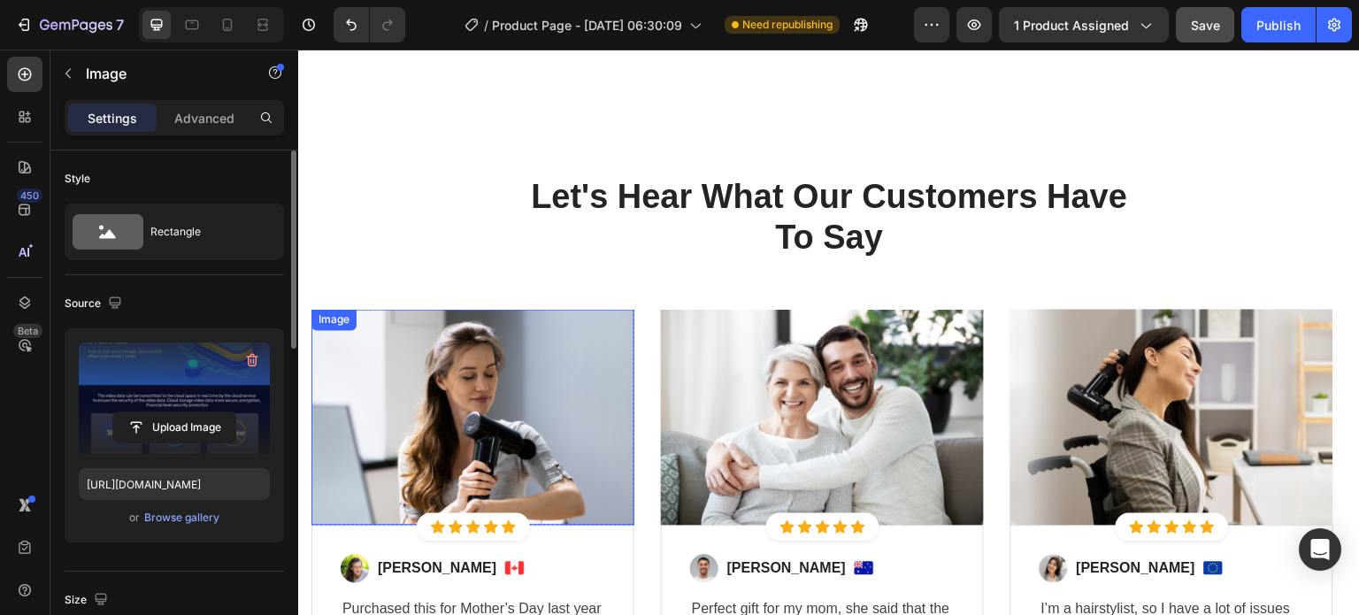
scroll to position [2493, 0]
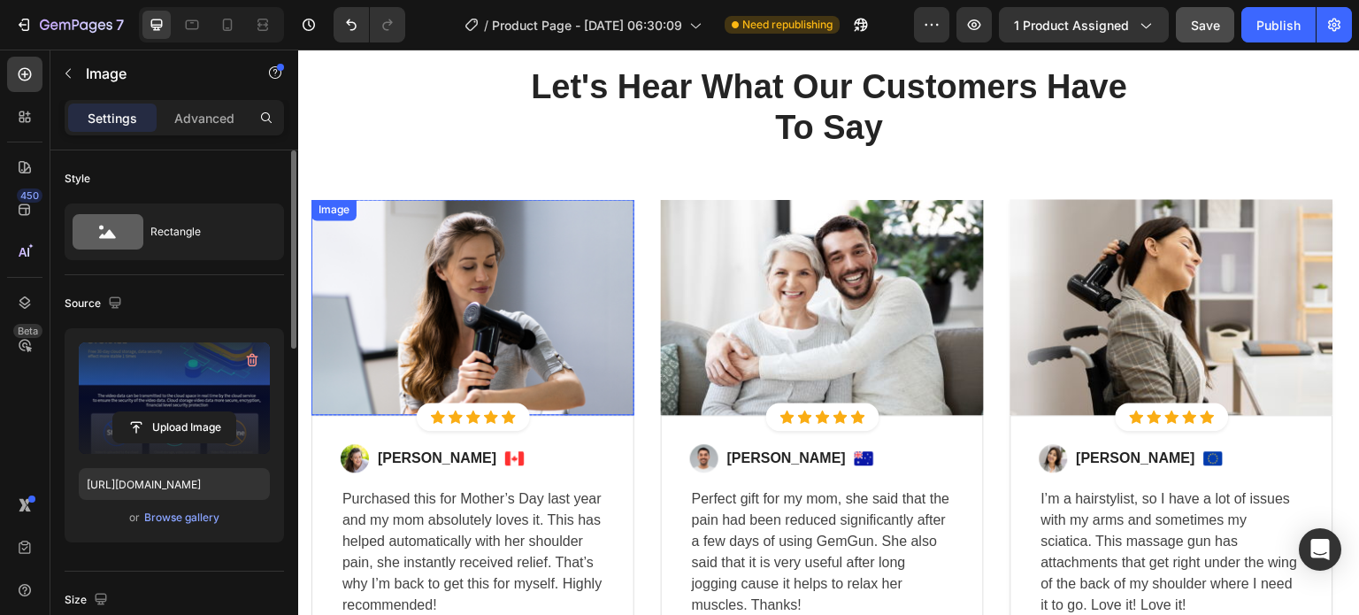
click at [461, 294] on img at bounding box center [472, 307] width 323 height 216
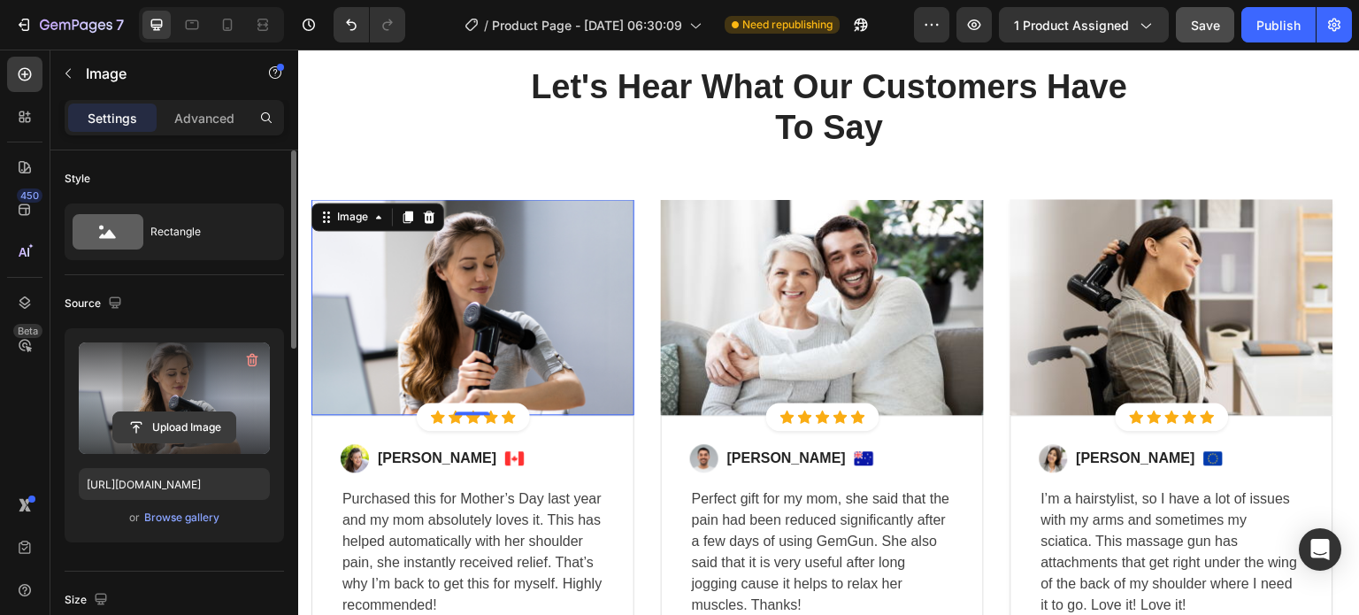
click at [182, 433] on input "file" at bounding box center [174, 427] width 122 height 30
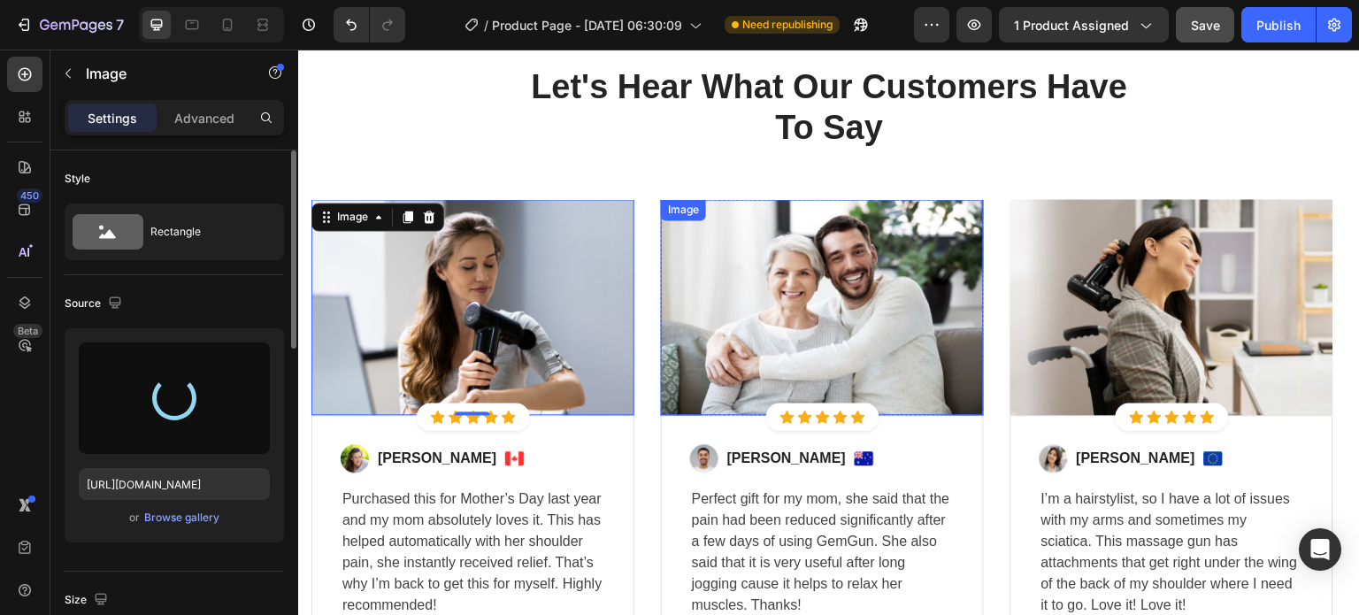
type input "[URL][DOMAIN_NAME]"
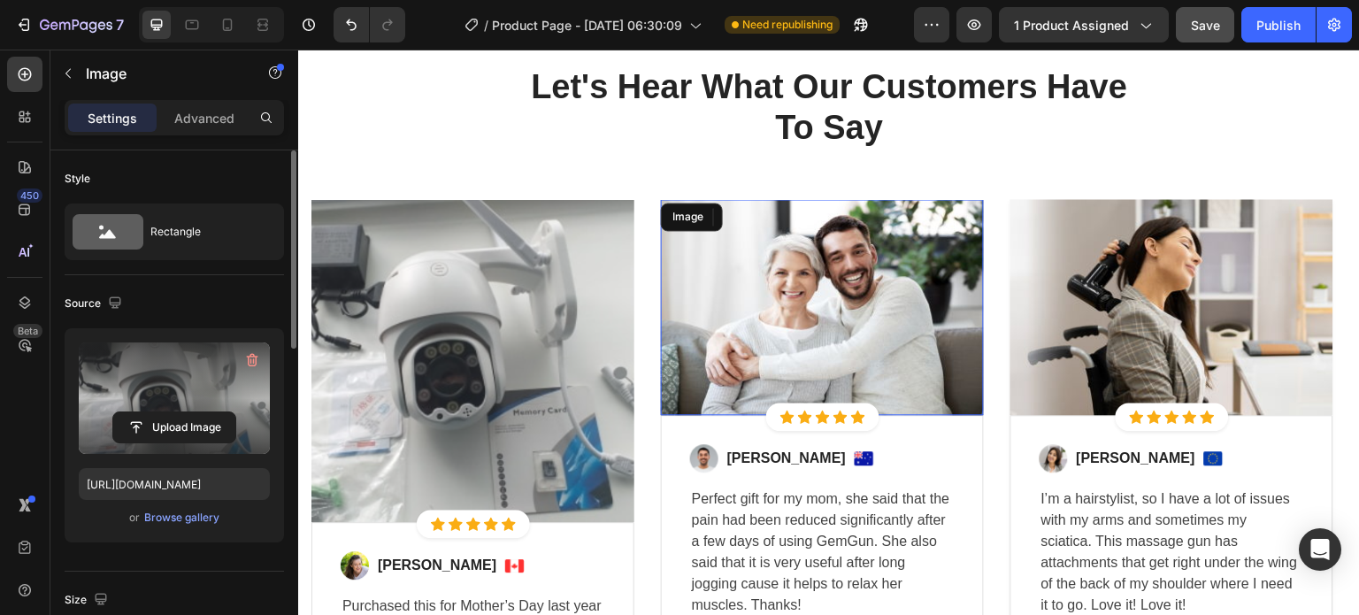
click at [847, 314] on img at bounding box center [822, 307] width 323 height 216
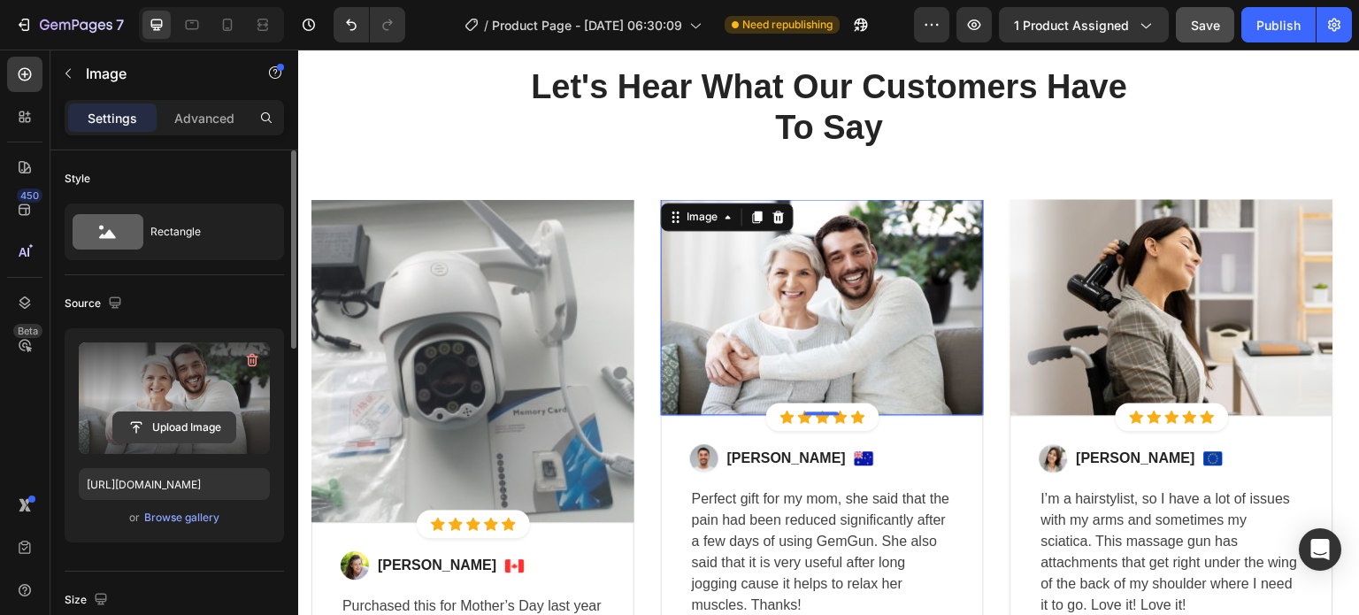
click at [184, 432] on input "file" at bounding box center [174, 427] width 122 height 30
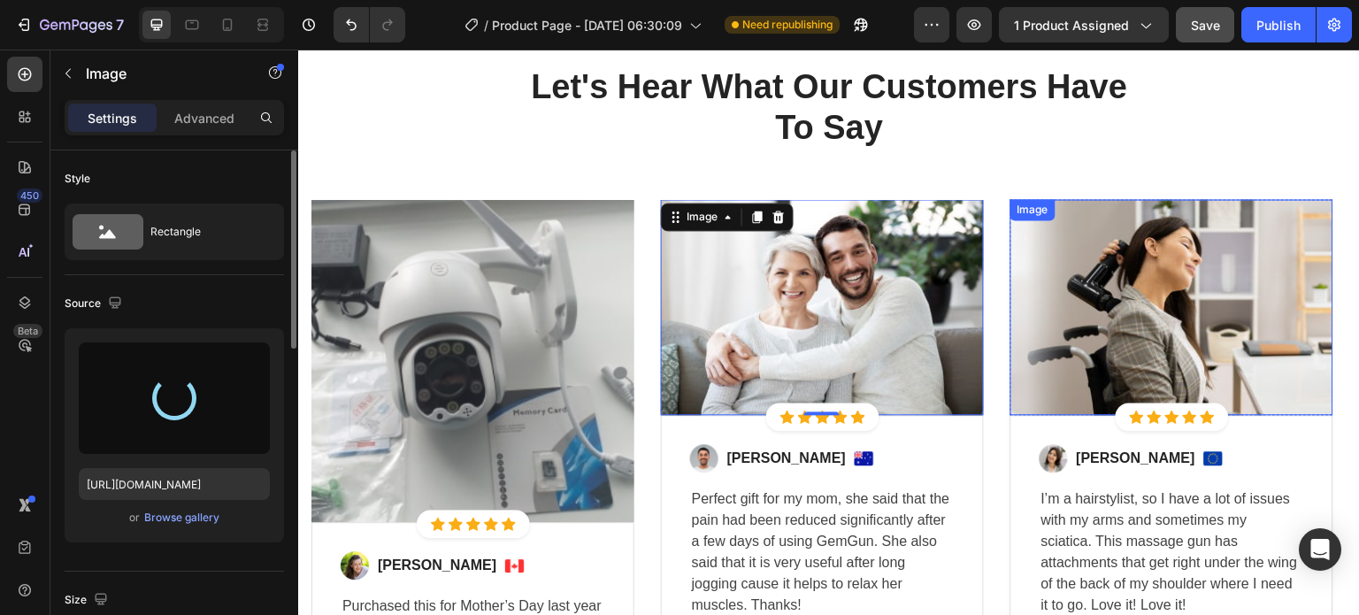
type input "[URL][DOMAIN_NAME]"
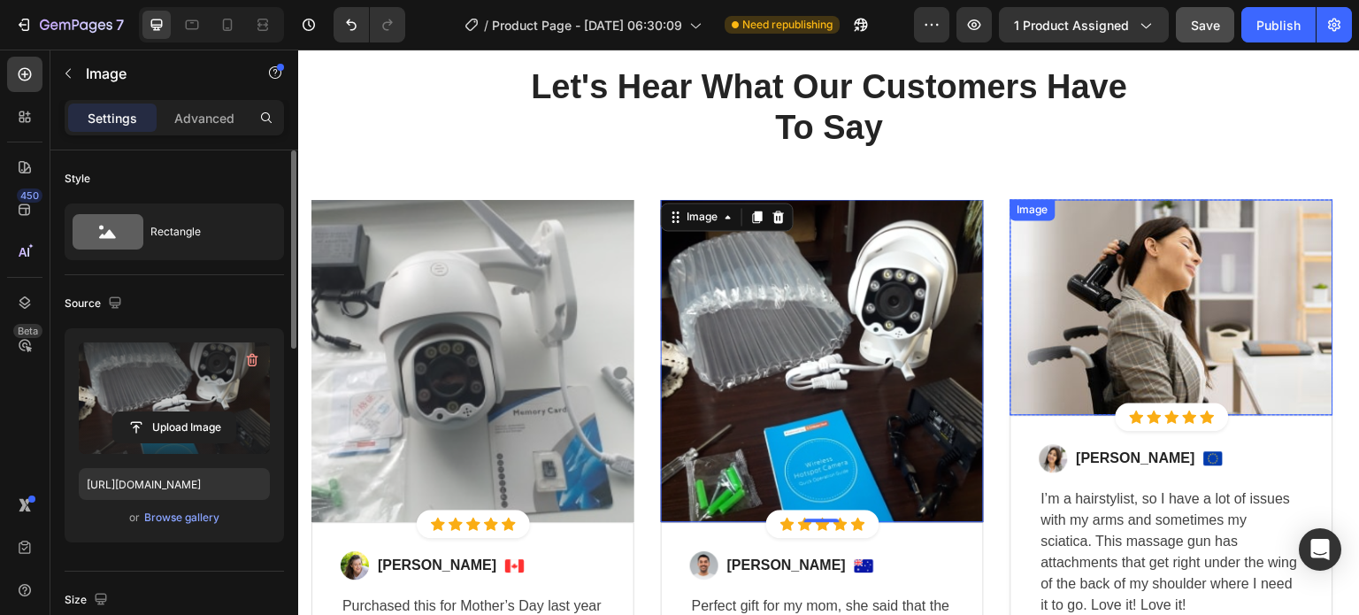
click at [1175, 347] on img at bounding box center [1171, 307] width 323 height 216
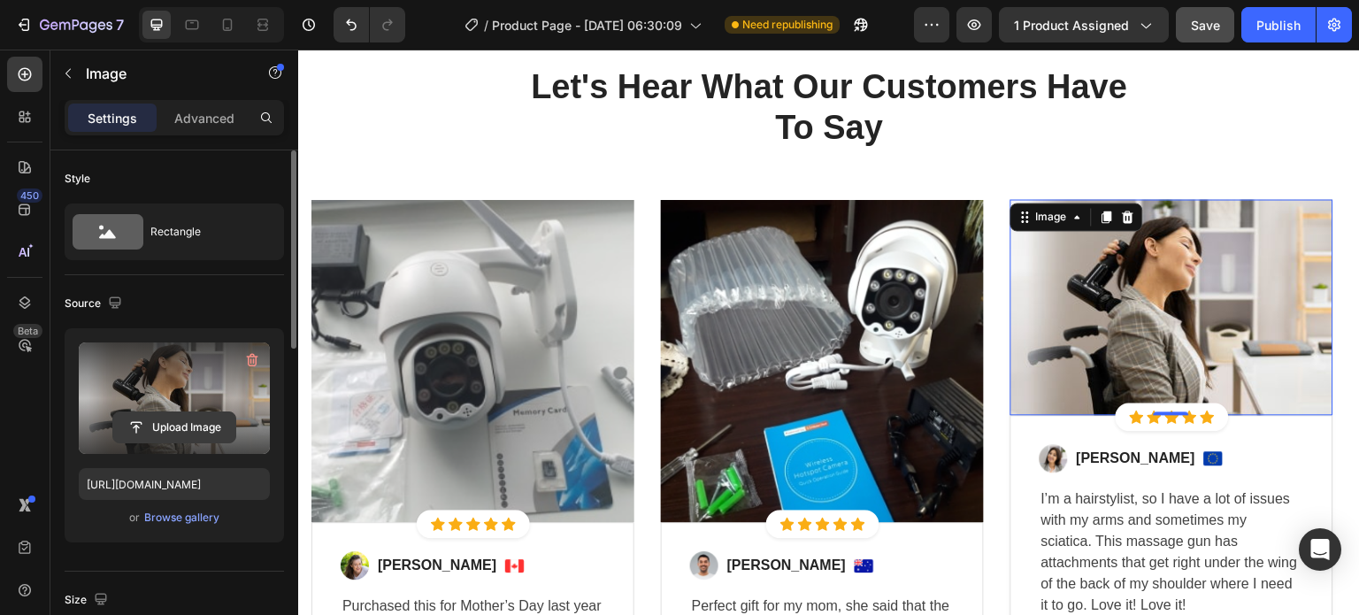
click at [196, 432] on input "file" at bounding box center [174, 427] width 122 height 30
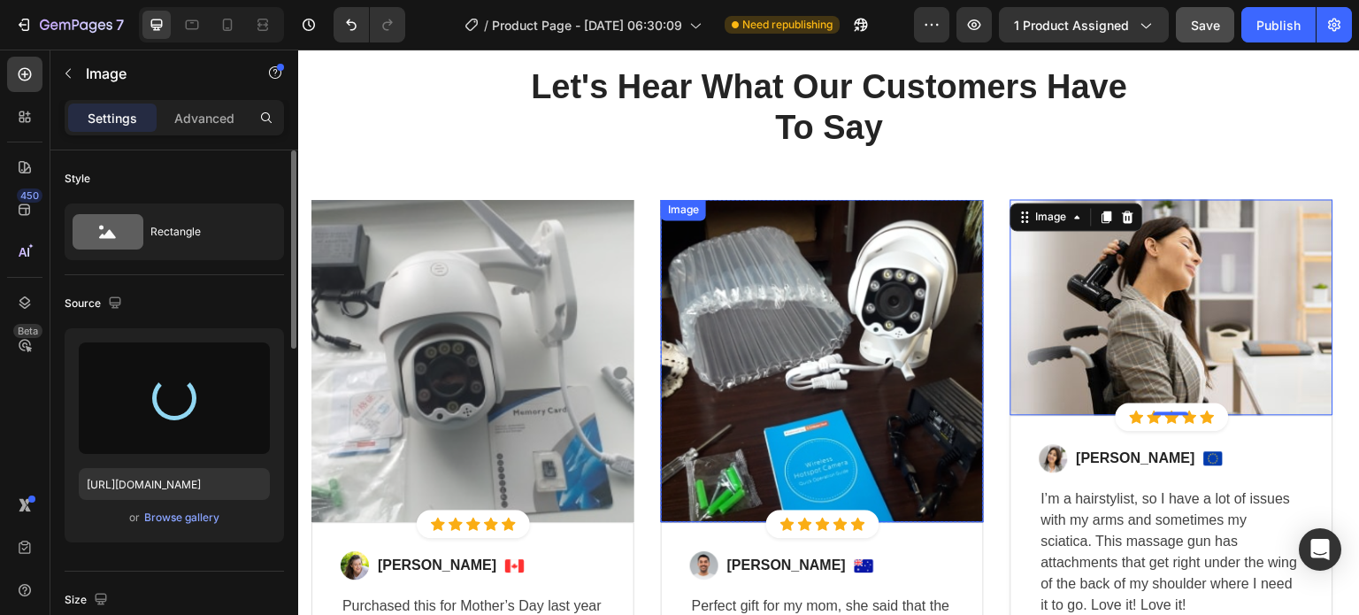
type input "[URL][DOMAIN_NAME]"
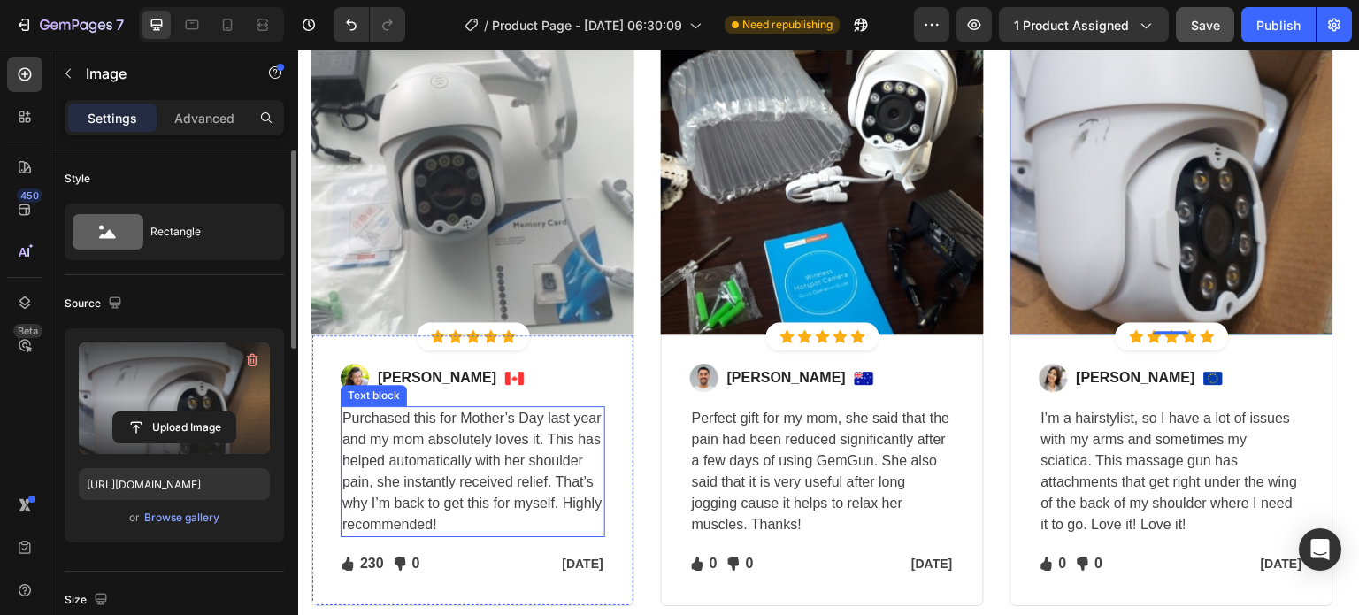
scroll to position [2758, 0]
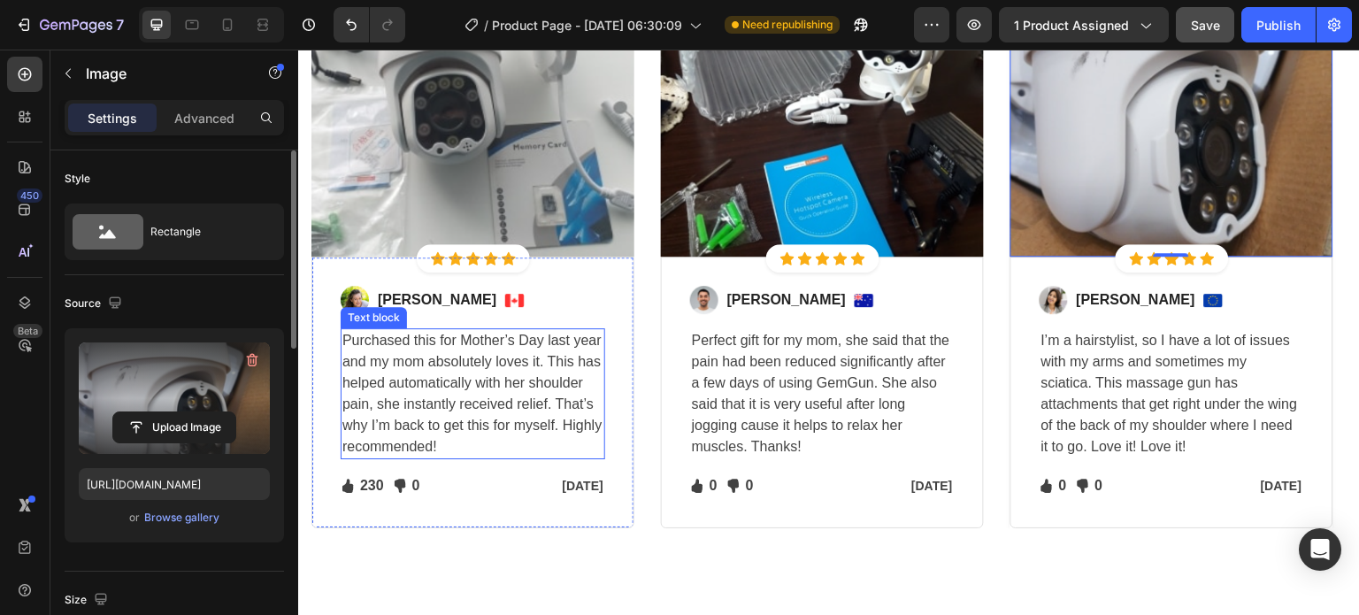
click at [464, 398] on p "Purchased this for Mother’s Day last year and my mom absolutely loves it. This …" at bounding box center [472, 393] width 261 height 127
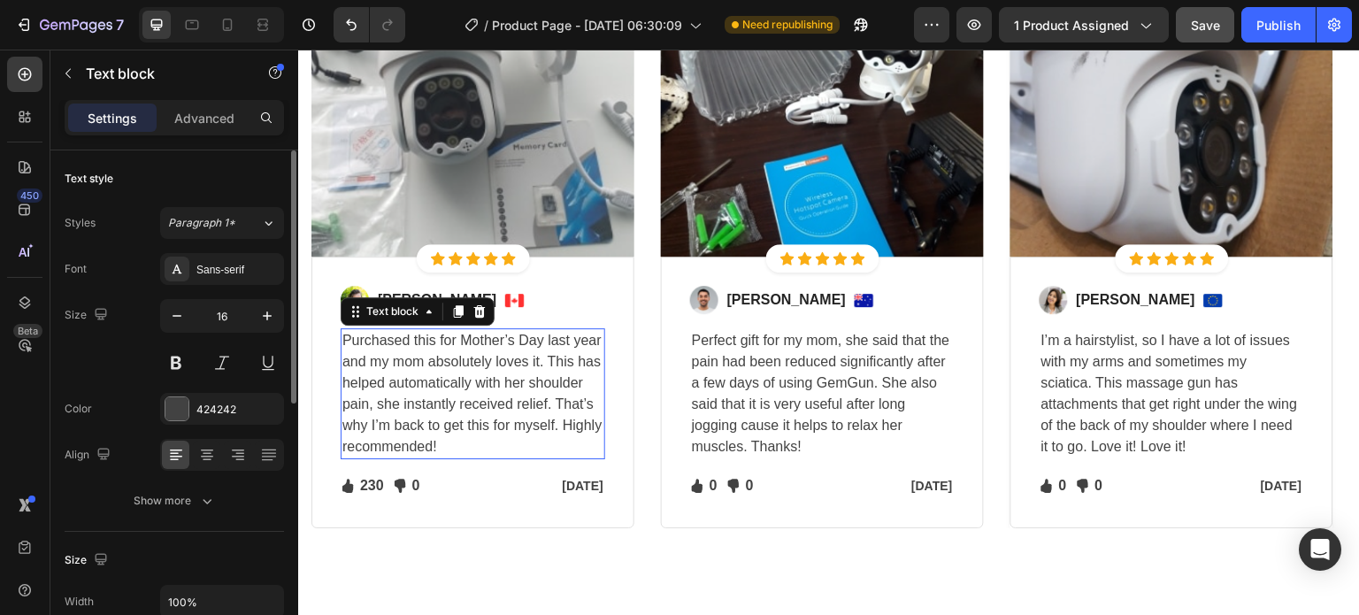
click at [464, 398] on p "Purchased this for Mother’s Day last year and my mom absolutely loves it. This …" at bounding box center [472, 393] width 261 height 127
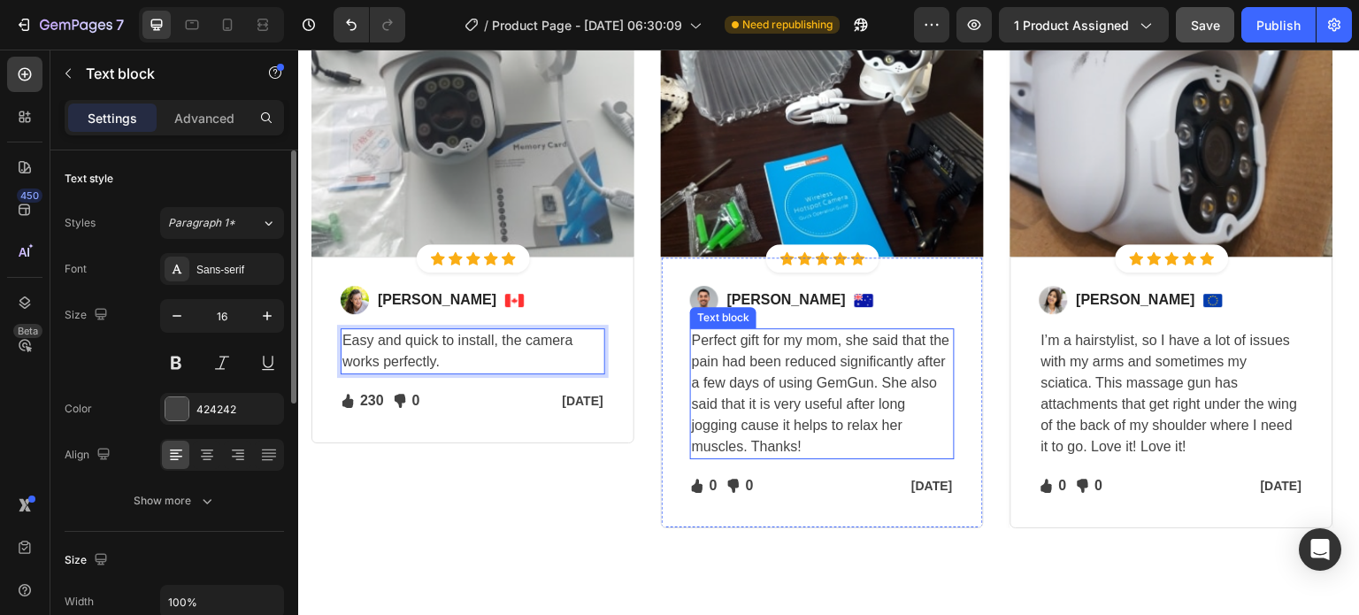
click at [785, 425] on p "Perfect gift for my mom, she said that the pain had been reduced significantly …" at bounding box center [822, 393] width 261 height 127
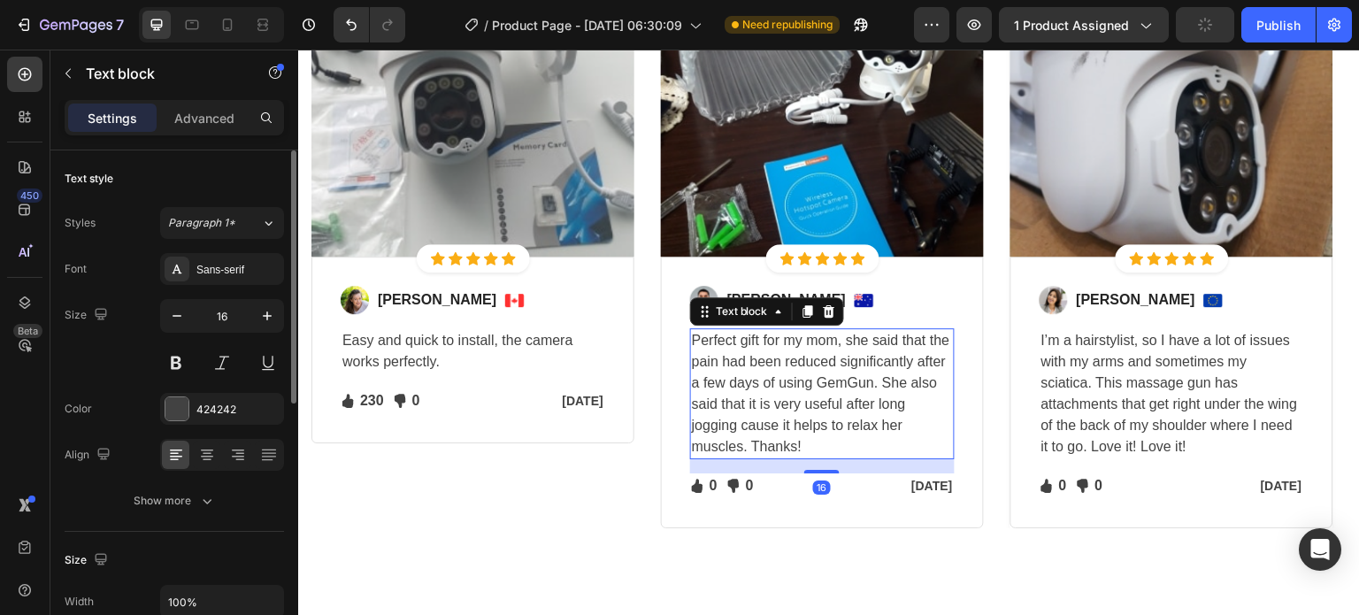
click at [786, 425] on p "Perfect gift for my mom, she said that the pain had been reduced significantly …" at bounding box center [822, 393] width 261 height 127
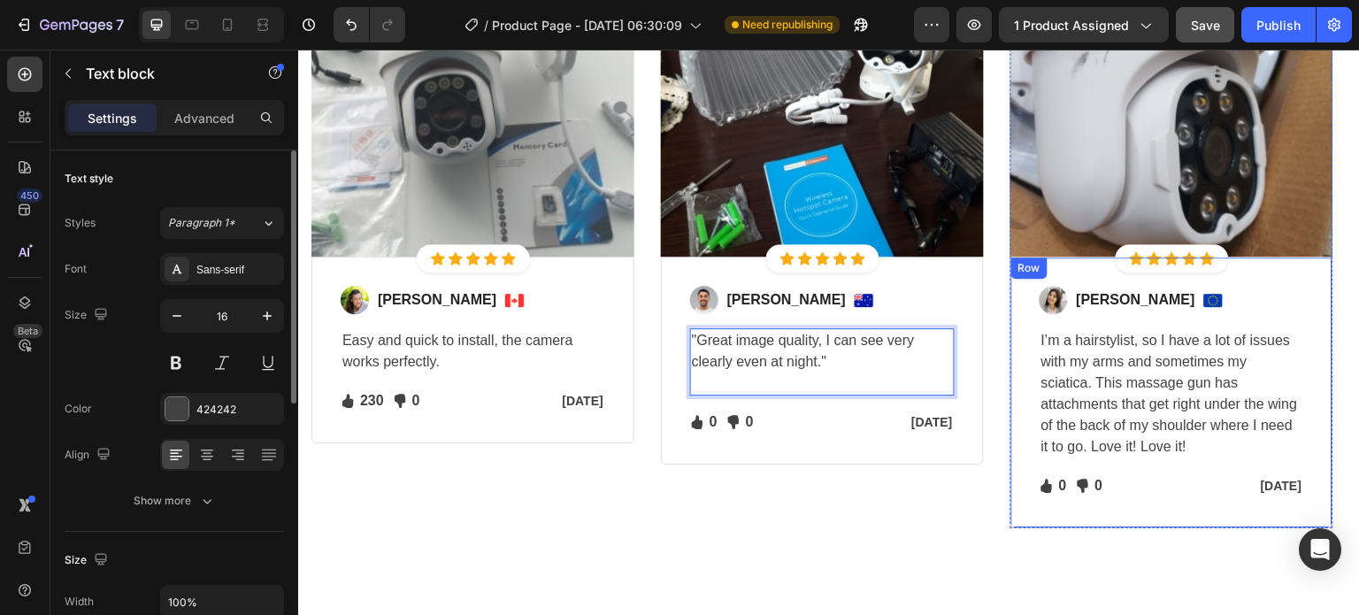
click at [1150, 382] on p "I’m a hairstylist, so I have a lot of issues with my arms and sometimes my scia…" at bounding box center [1171, 393] width 261 height 127
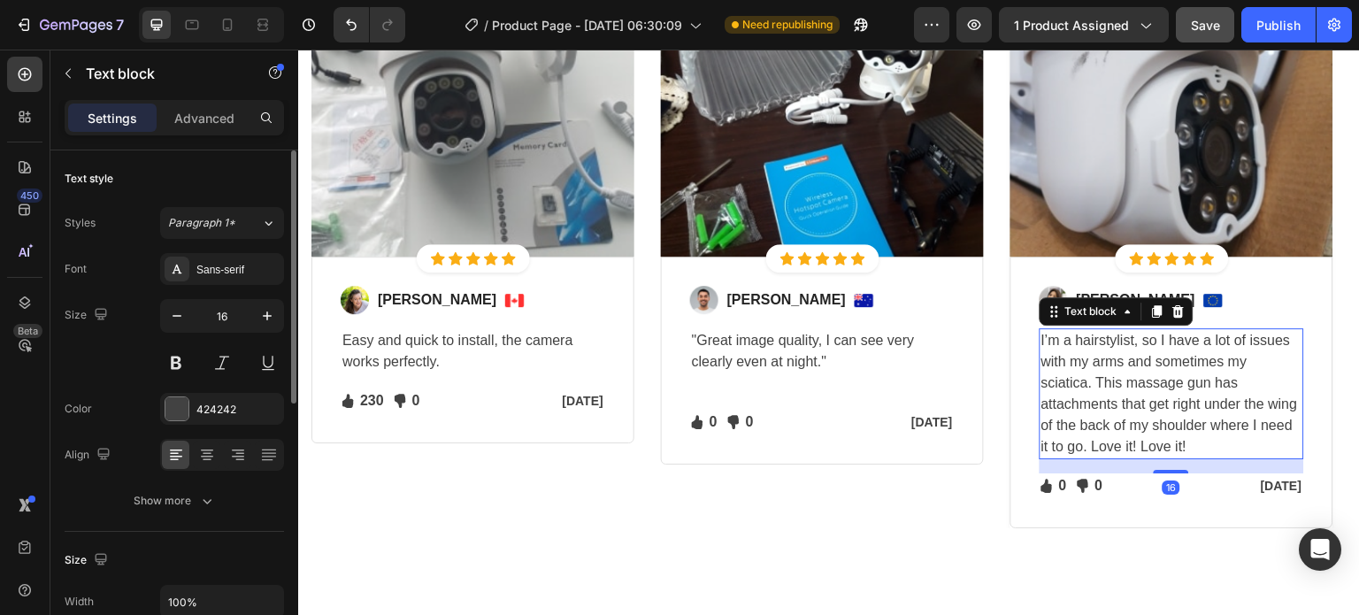
click at [1154, 393] on p "I’m a hairstylist, so I have a lot of issues with my arms and sometimes my scia…" at bounding box center [1171, 393] width 261 height 127
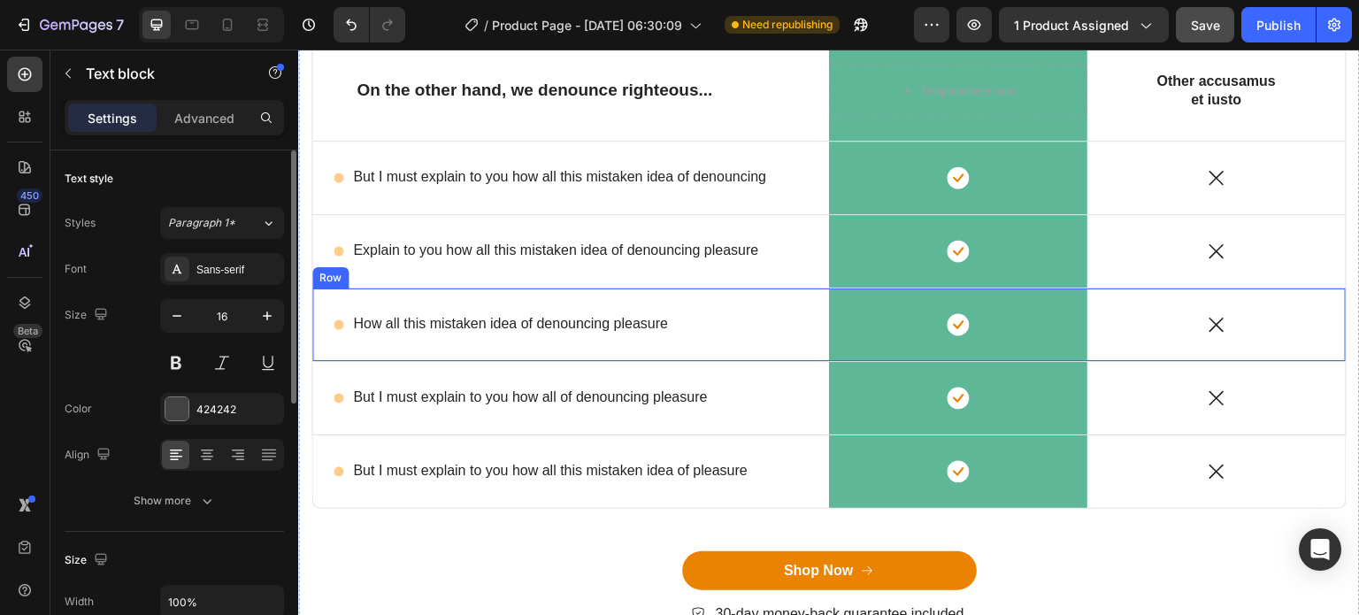
scroll to position [3378, 0]
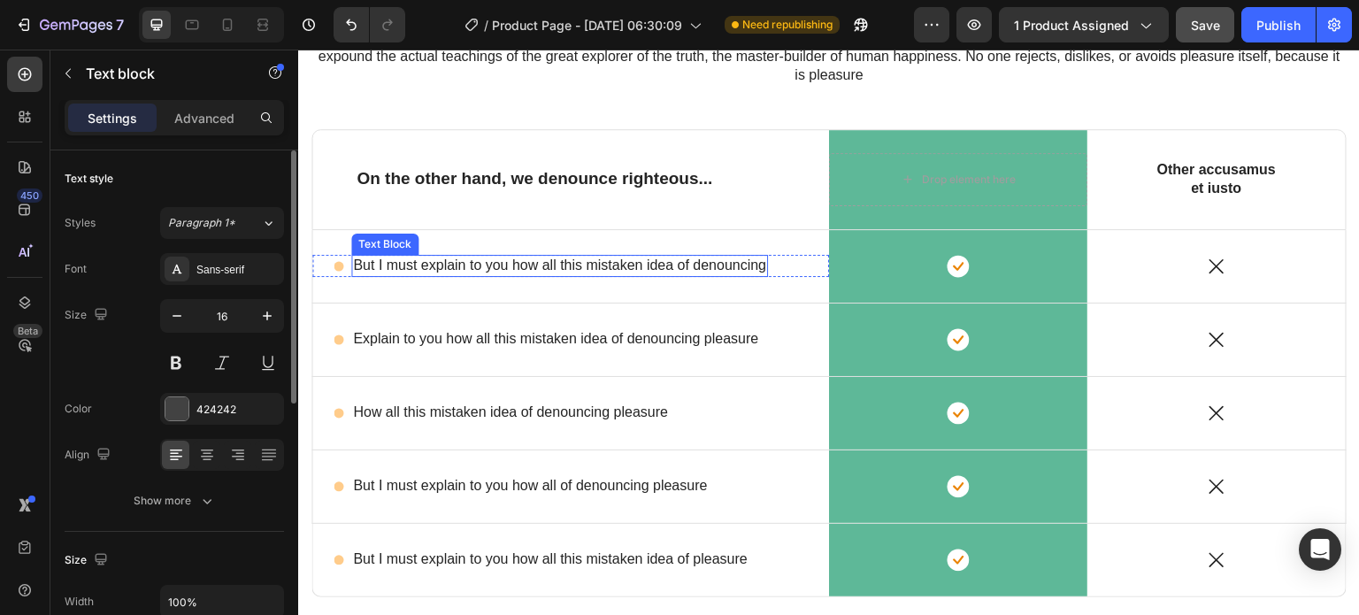
click at [512, 263] on p "But I must explain to you how all this mistaken idea of denouncing" at bounding box center [559, 266] width 413 height 19
click at [513, 263] on p "But I must explain to you how all this mistaken idea of denouncing" at bounding box center [559, 266] width 413 height 19
